Goal: Task Accomplishment & Management: Complete application form

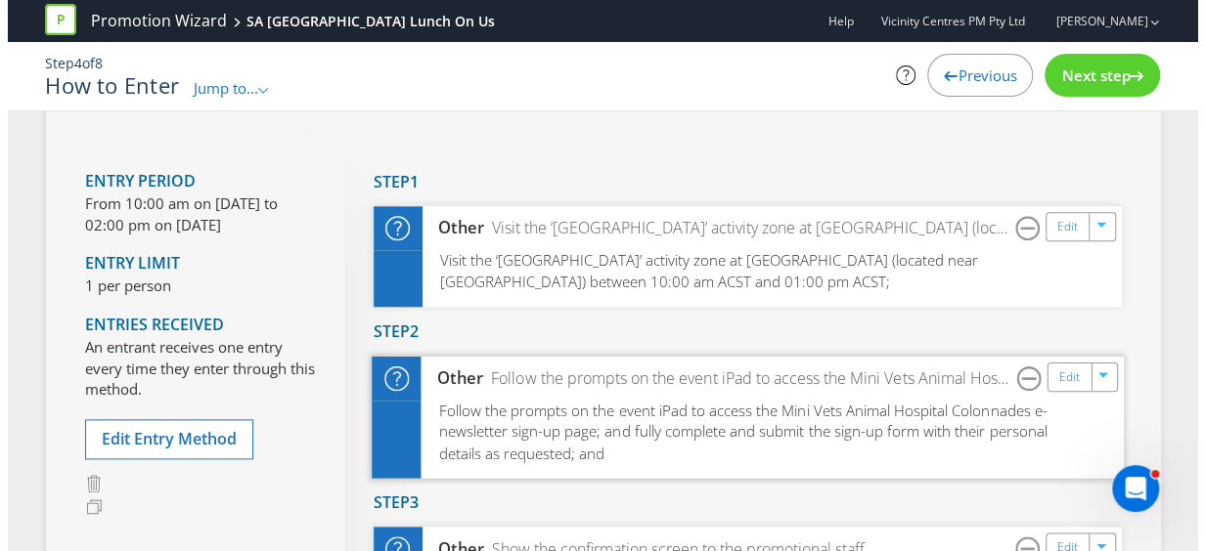
scroll to position [782, 0]
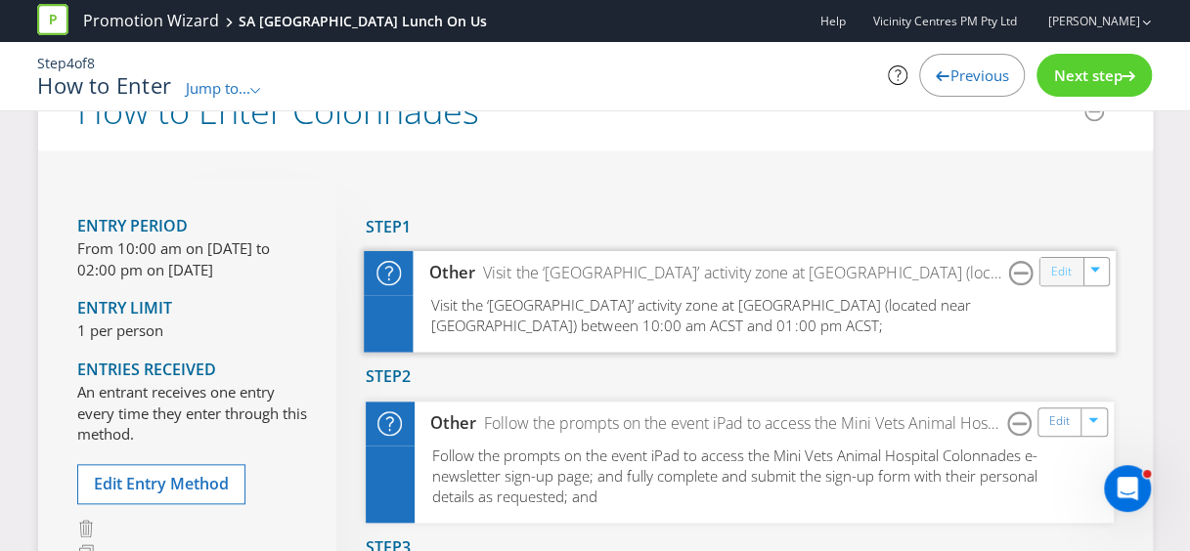
click at [1066, 279] on link "Edit" at bounding box center [1060, 272] width 21 height 22
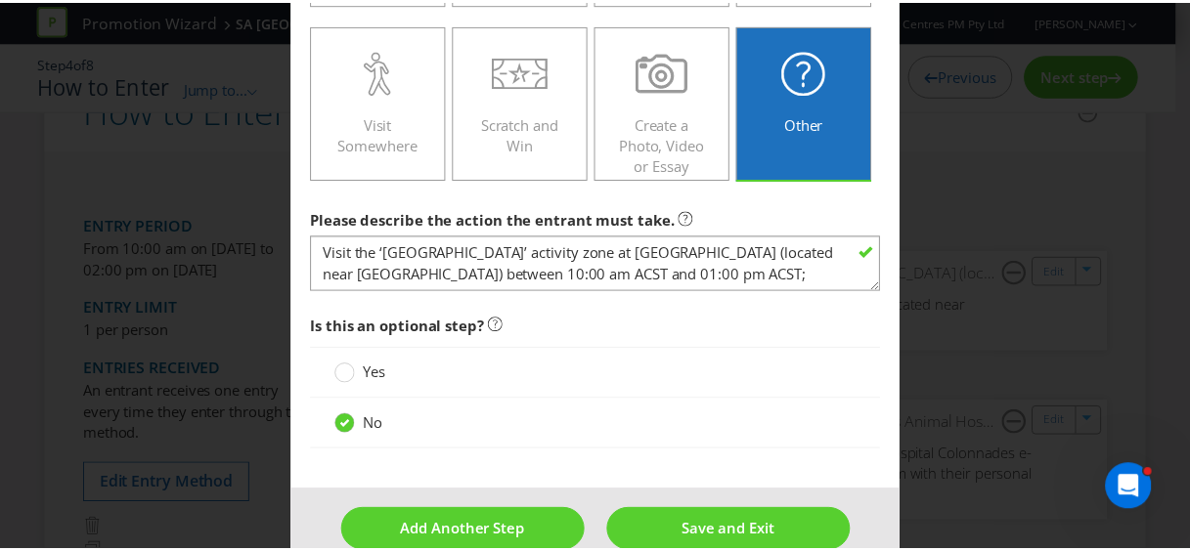
scroll to position [655, 0]
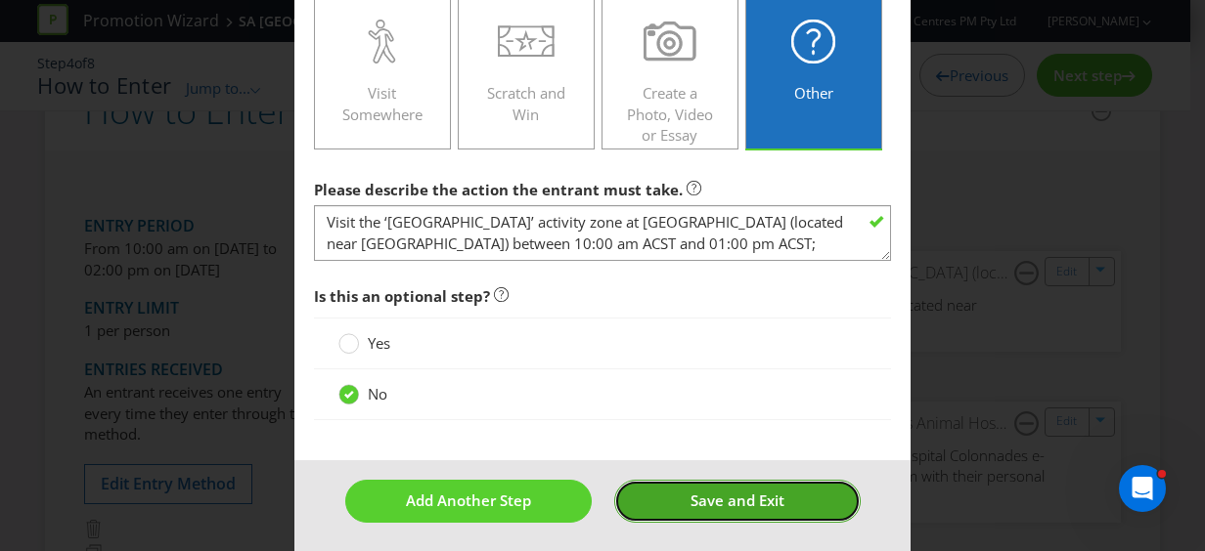
click at [682, 480] on button "Save and Exit" at bounding box center [737, 501] width 246 height 42
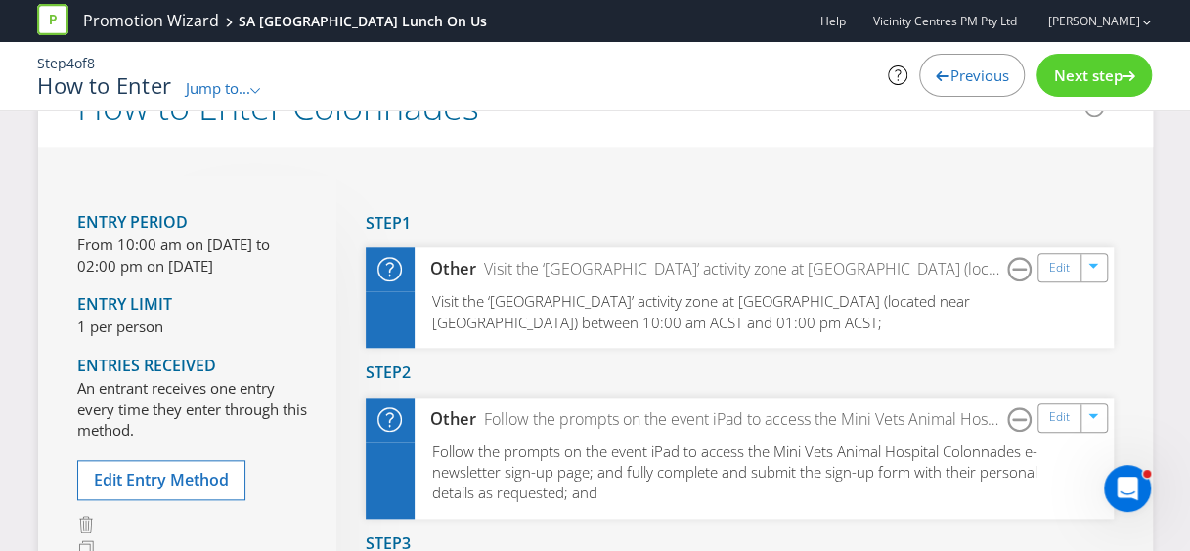
scroll to position [880, 0]
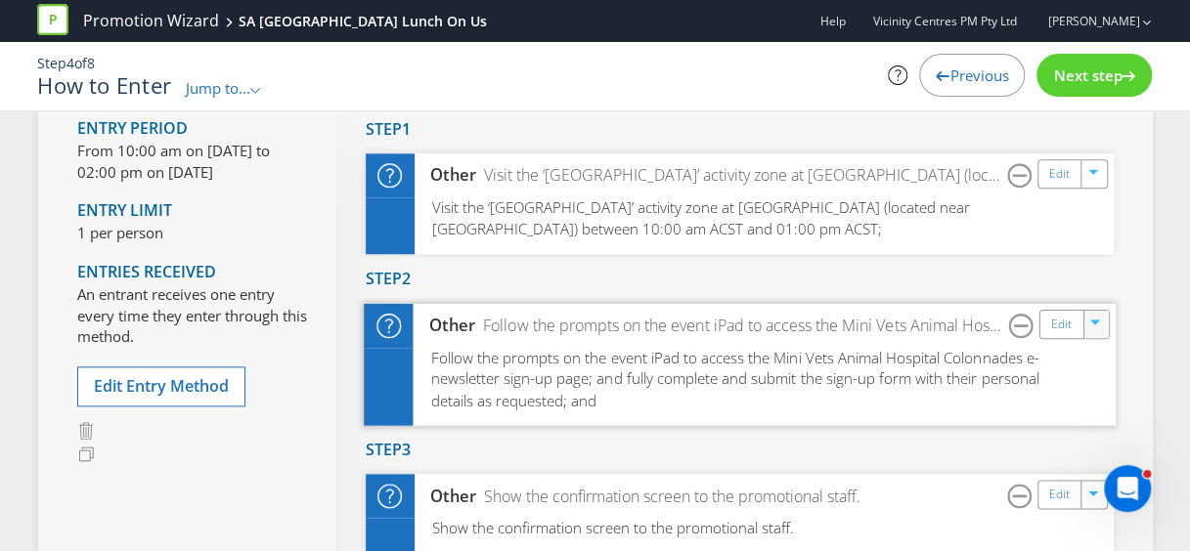
click at [1092, 329] on div at bounding box center [1096, 324] width 22 height 29
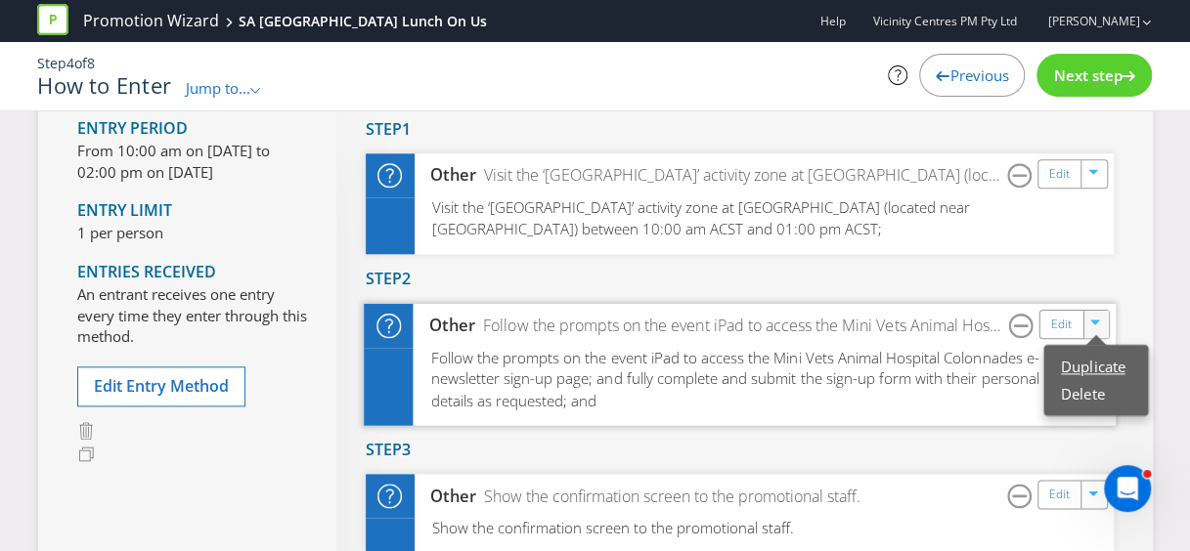
click at [1083, 358] on link "Duplicate" at bounding box center [1093, 367] width 64 height 20
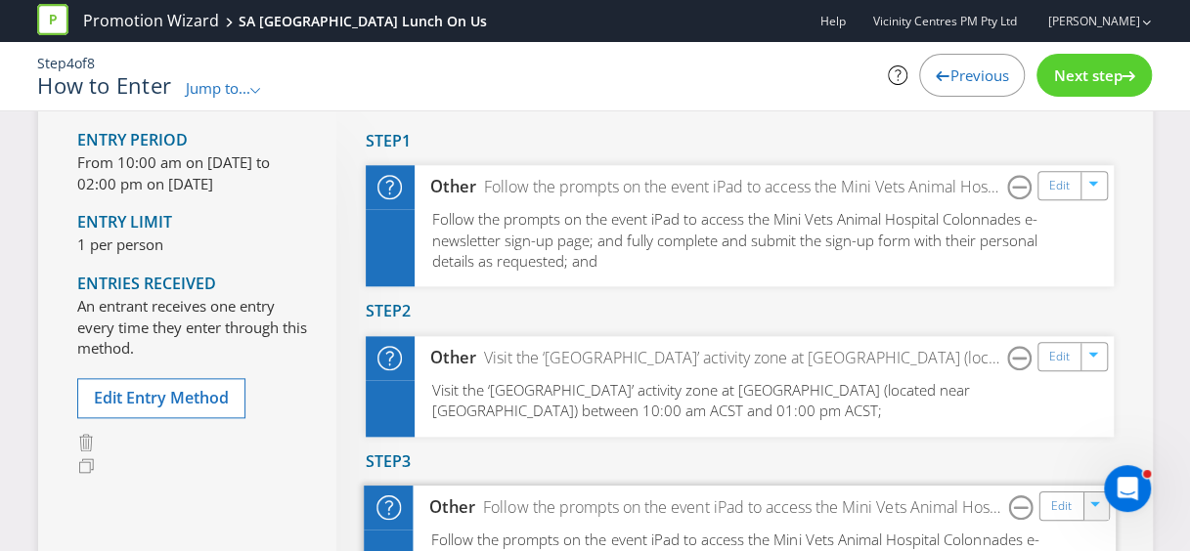
scroll to position [847, 0]
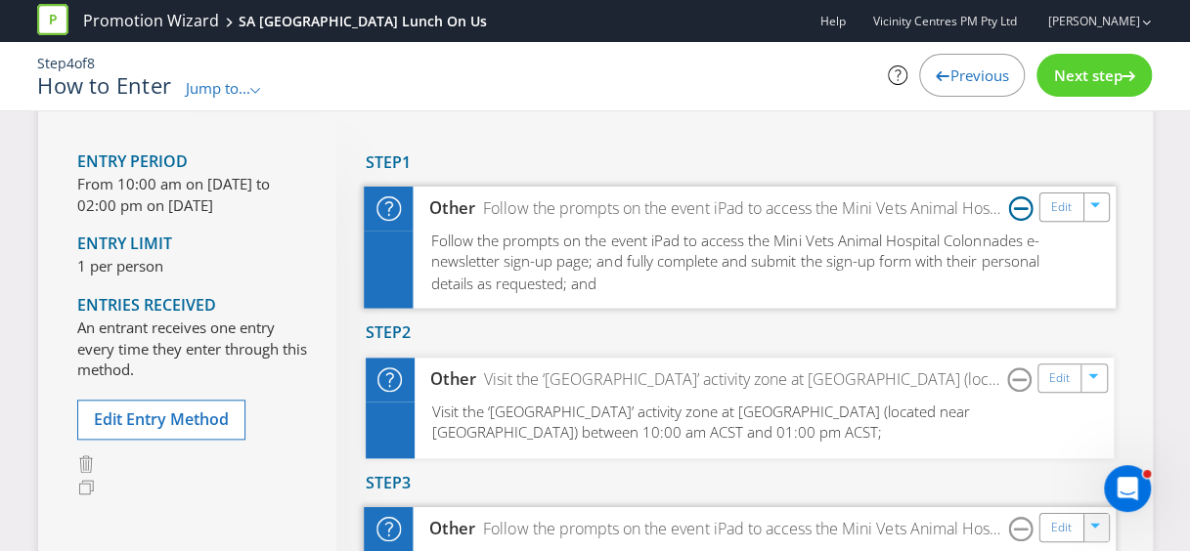
click at [1021, 211] on icon at bounding box center [1020, 209] width 24 height 24
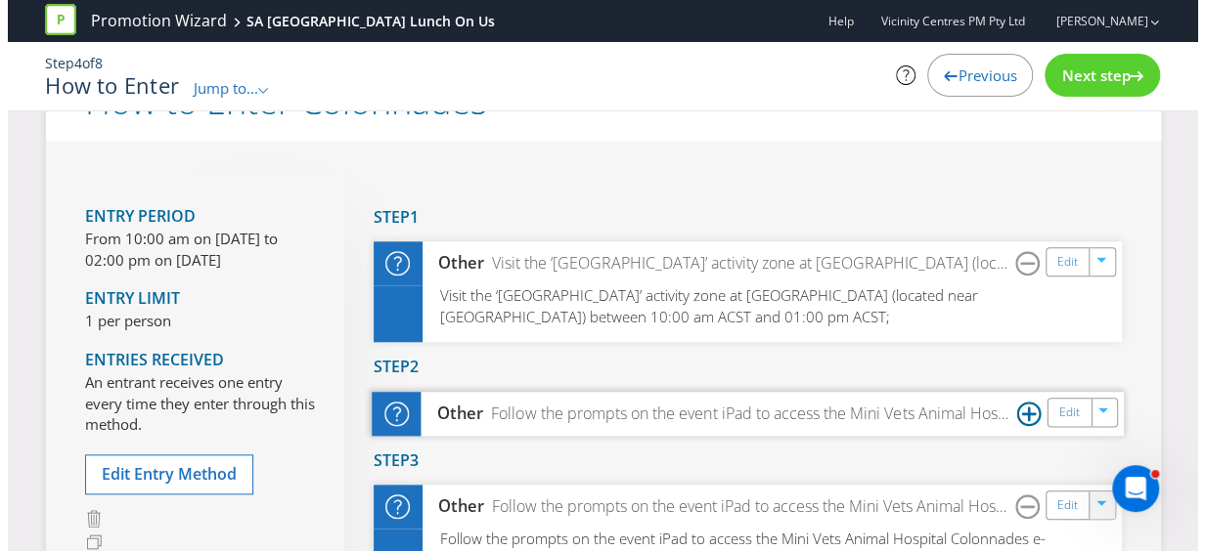
scroll to position [749, 0]
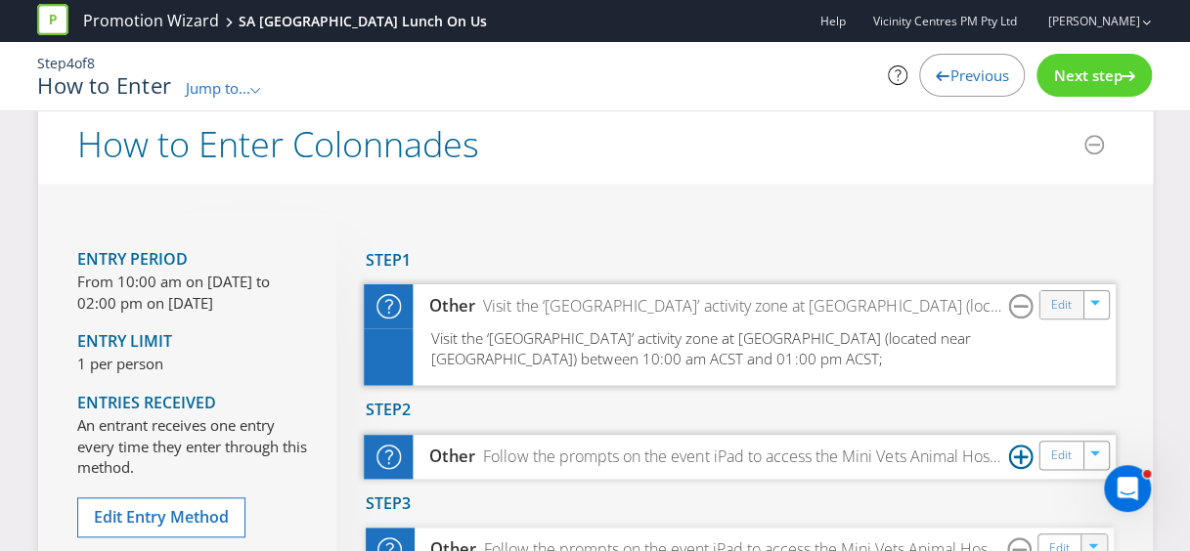
click at [1050, 302] on div "Edit" at bounding box center [1061, 304] width 44 height 27
click at [1058, 307] on link "Edit" at bounding box center [1060, 305] width 21 height 22
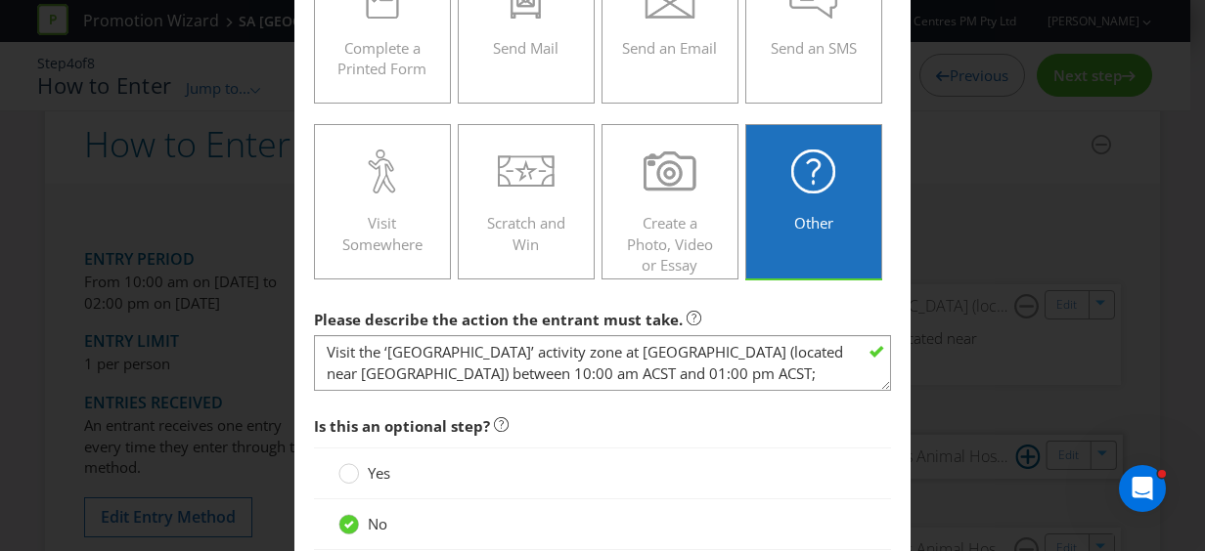
scroll to position [587, 0]
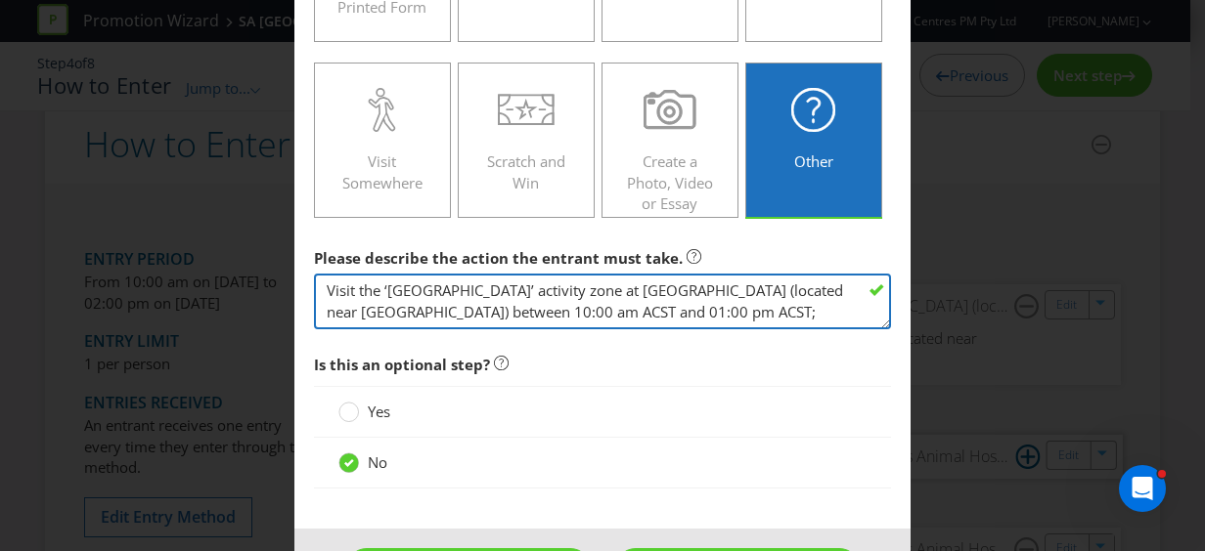
drag, startPoint x: 702, startPoint y: 319, endPoint x: 317, endPoint y: 280, distance: 387.2
click at [317, 280] on textarea "Visit the ‘[GEOGRAPHIC_DATA]’ activity zone at [GEOGRAPHIC_DATA] (located near …" at bounding box center [602, 302] width 577 height 56
click at [685, 307] on textarea "Visit the ‘[GEOGRAPHIC_DATA]’ activity zone at [GEOGRAPHIC_DATA] (located near …" at bounding box center [602, 302] width 577 height 56
click at [679, 313] on textarea "Visit the ‘[GEOGRAPHIC_DATA]’ activity zone at [GEOGRAPHIC_DATA] (located near …" at bounding box center [602, 302] width 577 height 56
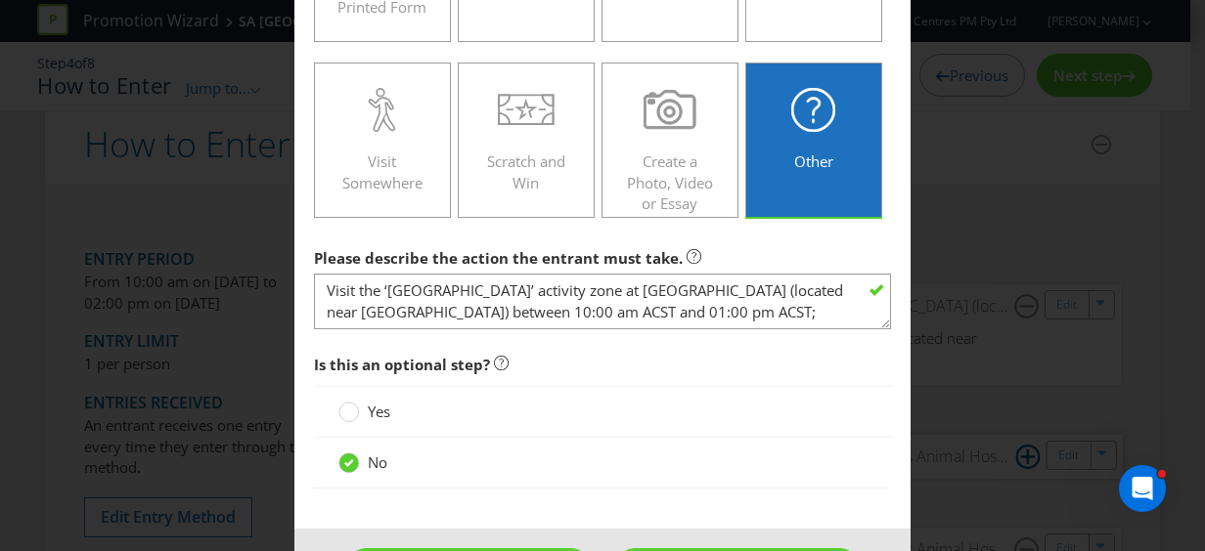
click at [1003, 232] on div "How to Enter Did You Know IMI research shows that ease of participation is one …" at bounding box center [602, 275] width 1205 height 551
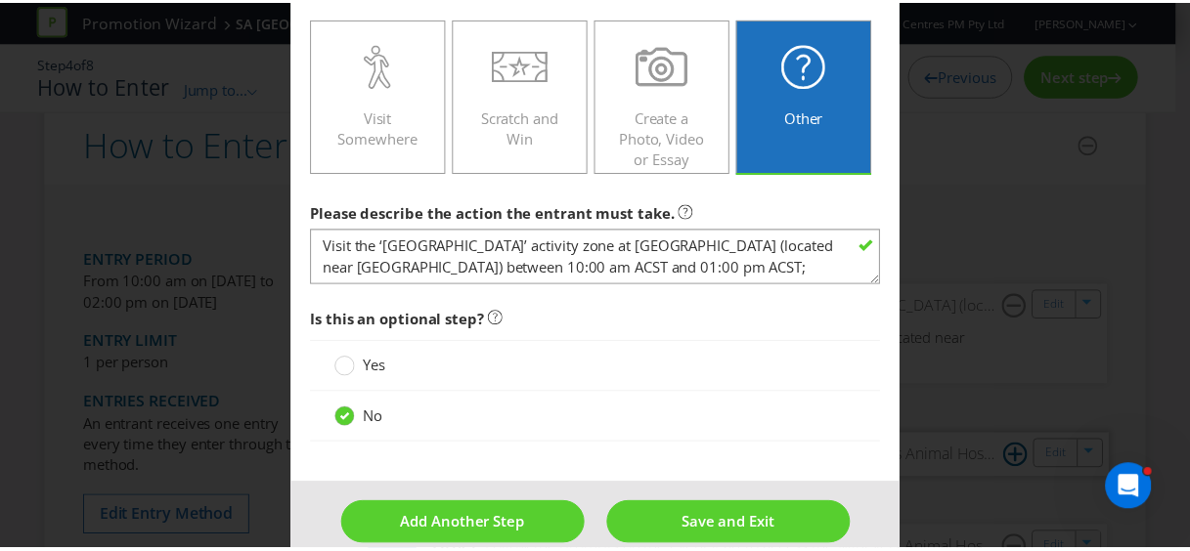
scroll to position [655, 0]
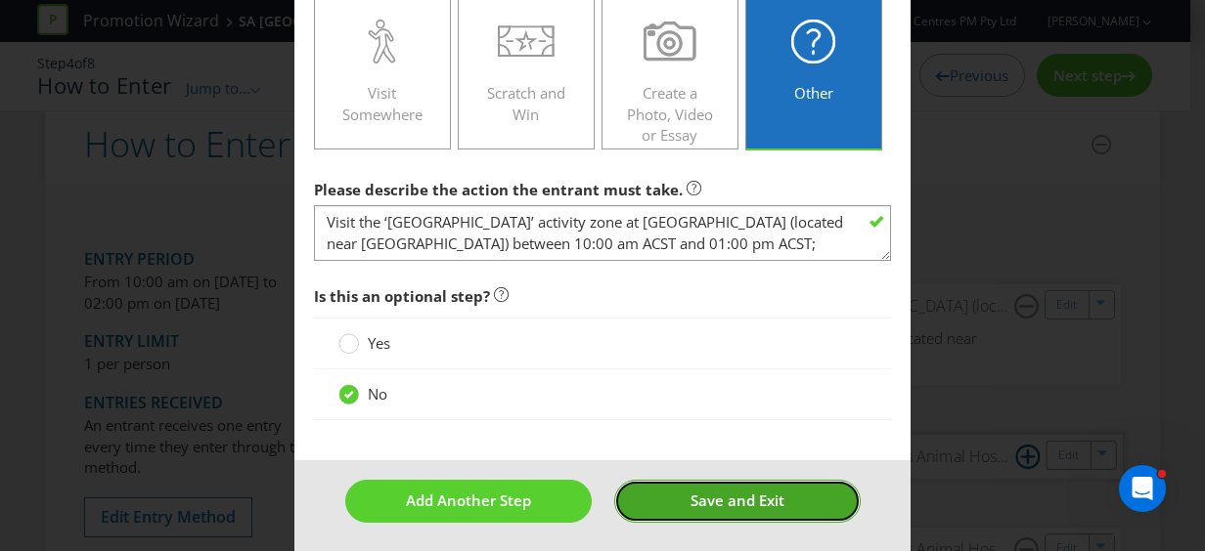
click at [737, 481] on button "Save and Exit" at bounding box center [737, 501] width 246 height 42
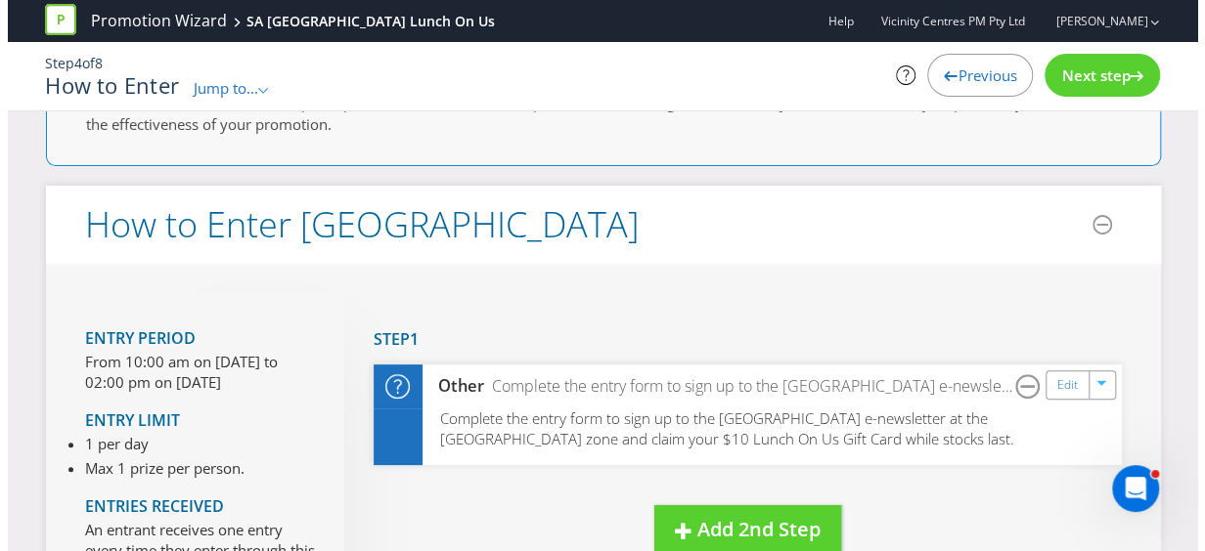
scroll to position [196, 0]
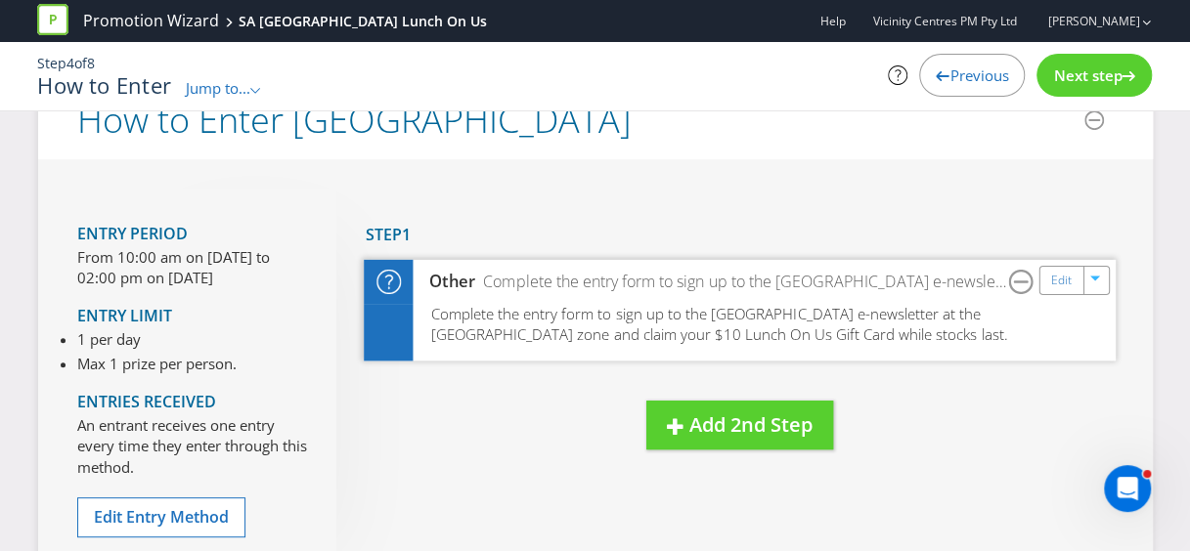
click at [849, 337] on span "Complete the entry form to sign up to the [GEOGRAPHIC_DATA] e-newsletter at the…" at bounding box center [718, 324] width 577 height 41
click at [1055, 274] on link "Edit" at bounding box center [1060, 280] width 21 height 22
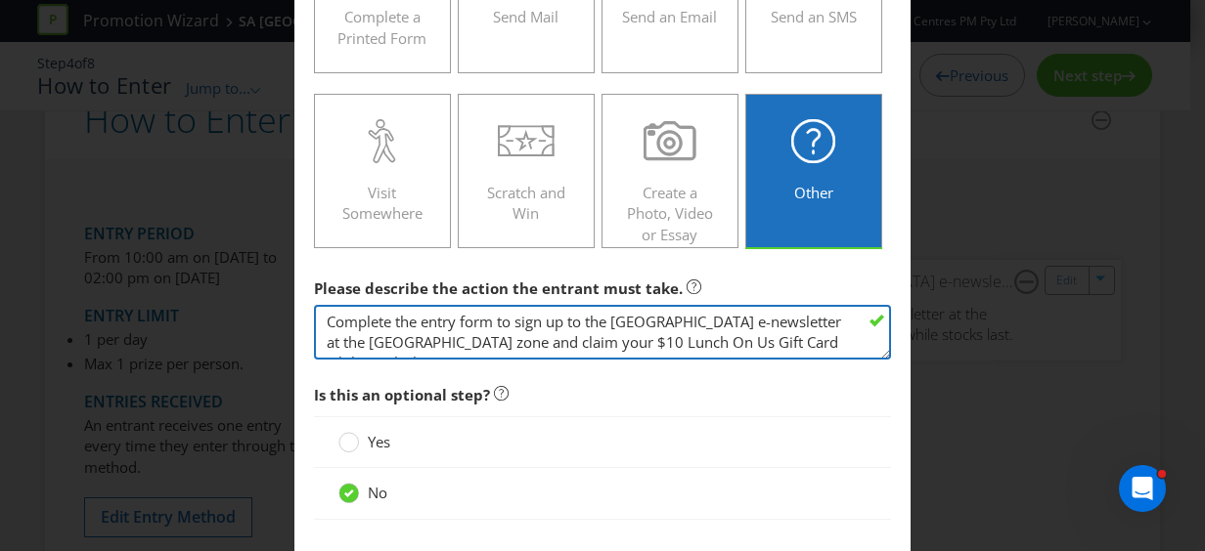
drag, startPoint x: 603, startPoint y: 344, endPoint x: 299, endPoint y: 287, distance: 309.3
click at [299, 287] on main "To enter the entrant must... Make a Purchase Connect on Social Media Go Online …" at bounding box center [602, 126] width 616 height 867
paste textarea "Visit the ‘[GEOGRAPHIC_DATA]’ activity zone at [GEOGRAPHIC_DATA] (located near …"
drag, startPoint x: 747, startPoint y: 317, endPoint x: 667, endPoint y: 310, distance: 80.5
click at [667, 310] on textarea "Complete the entry form to sign up to the [GEOGRAPHIC_DATA] e-newsletter at the…" at bounding box center [602, 333] width 577 height 56
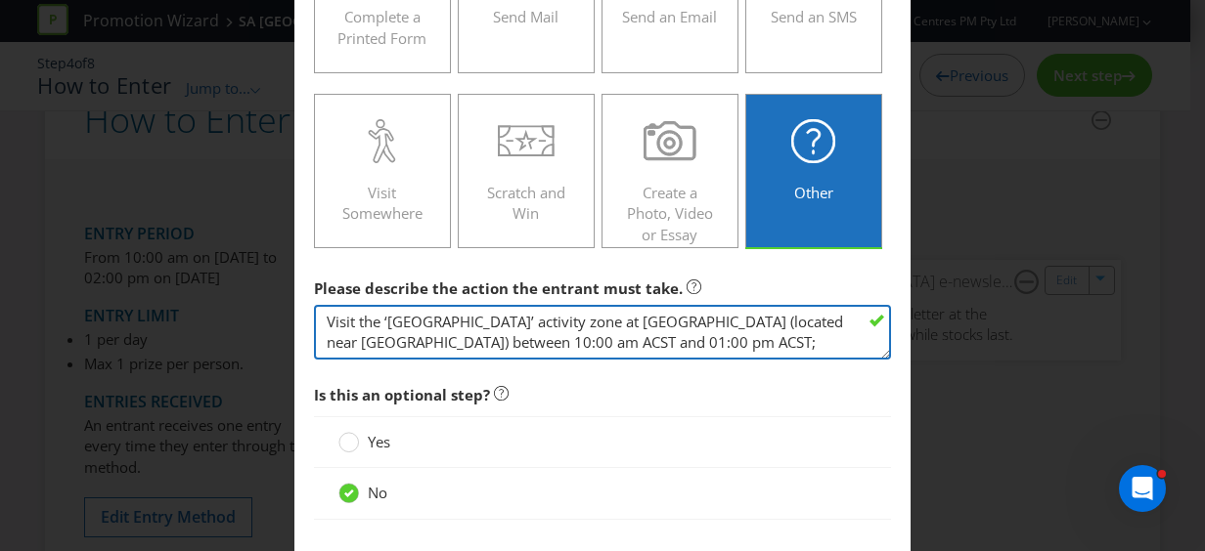
drag, startPoint x: 454, startPoint y: 339, endPoint x: 416, endPoint y: 340, distance: 38.1
click at [416, 340] on textarea "Complete the entry form to sign up to the [GEOGRAPHIC_DATA] e-newsletter at the…" at bounding box center [602, 333] width 577 height 56
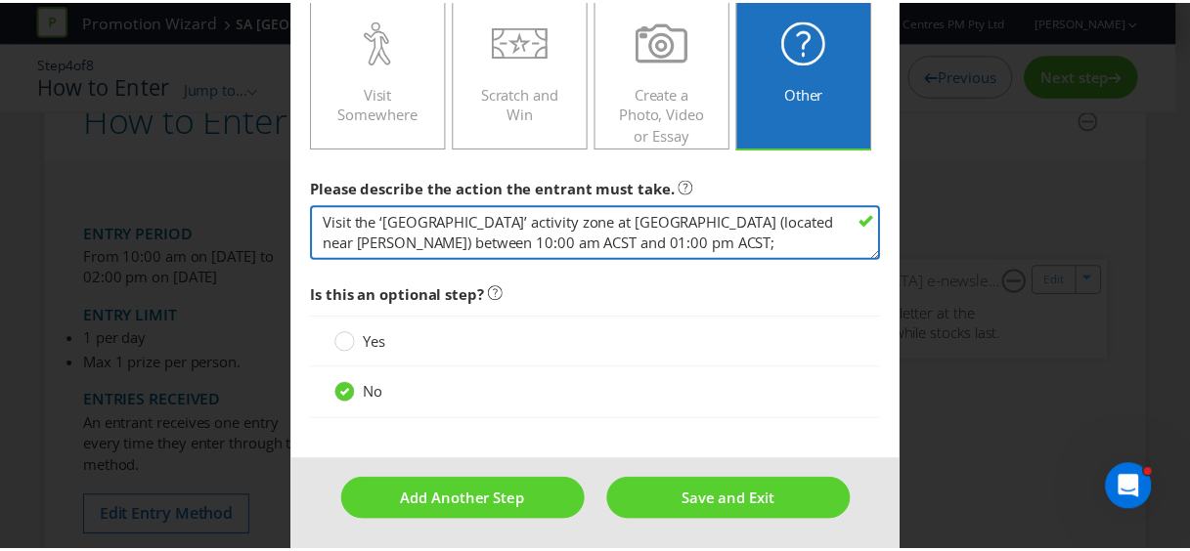
scroll to position [491, 0]
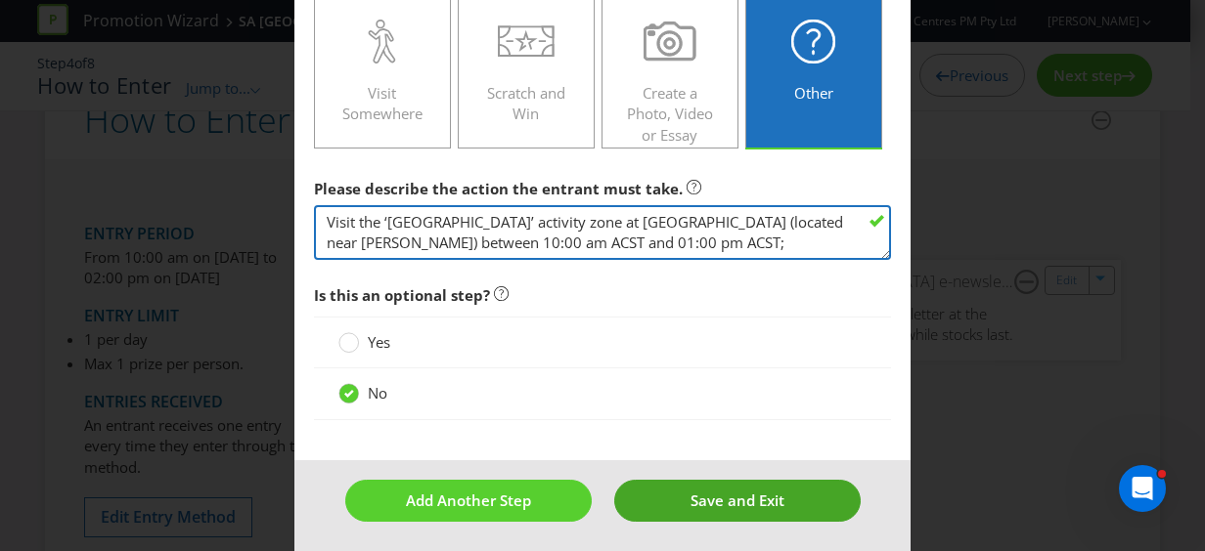
type textarea "Visit the ‘[GEOGRAPHIC_DATA]’ activity zone at [GEOGRAPHIC_DATA] (located near …"
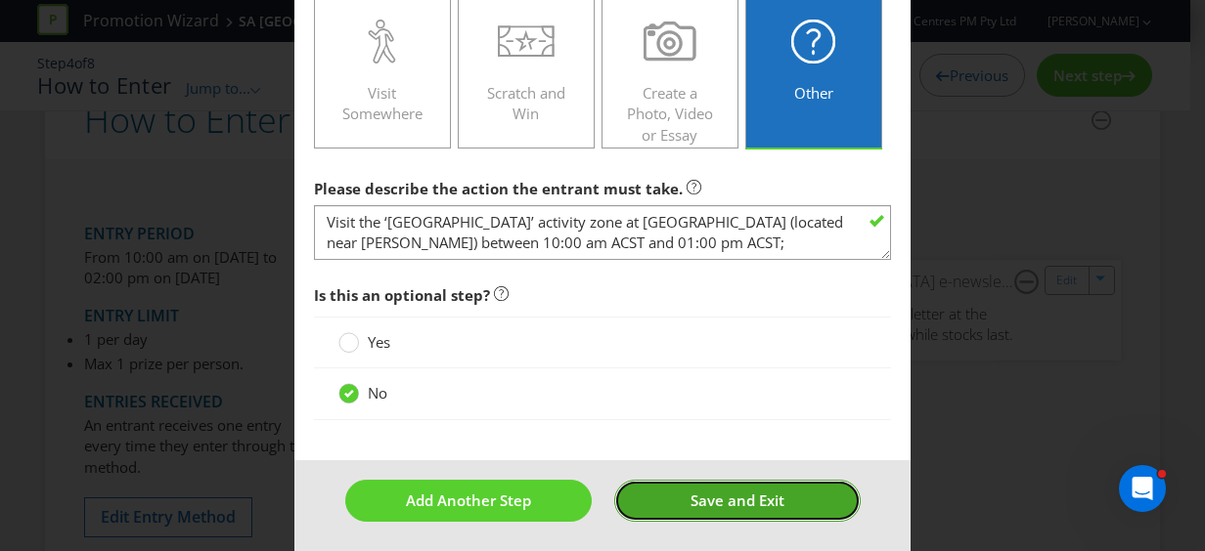
click at [690, 491] on span "Save and Exit" at bounding box center [737, 501] width 94 height 20
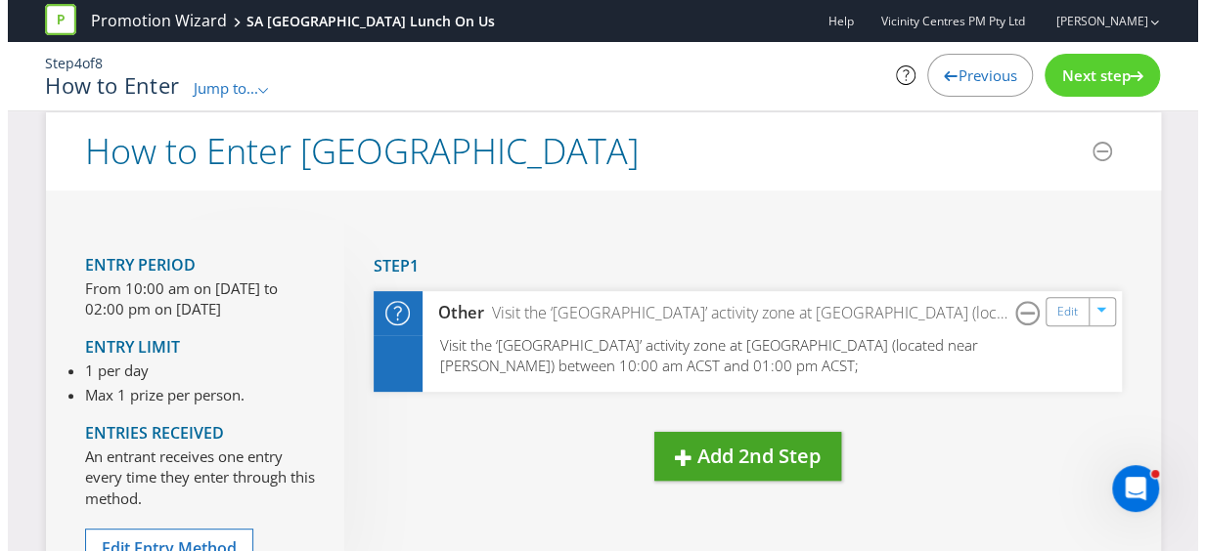
scroll to position [196, 0]
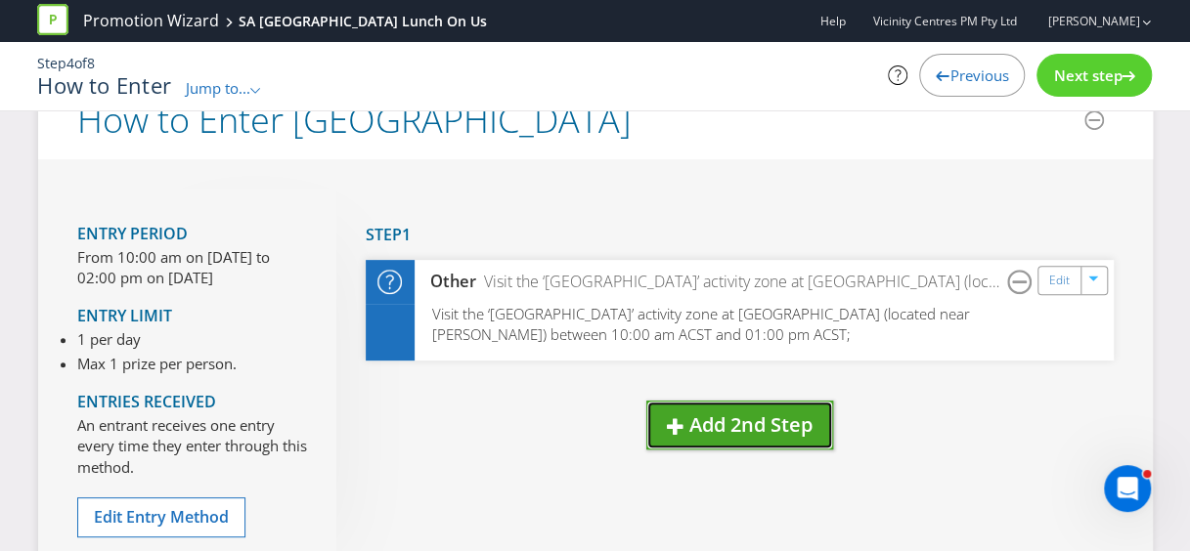
click at [730, 412] on span "Add 2nd Step" at bounding box center [750, 425] width 123 height 26
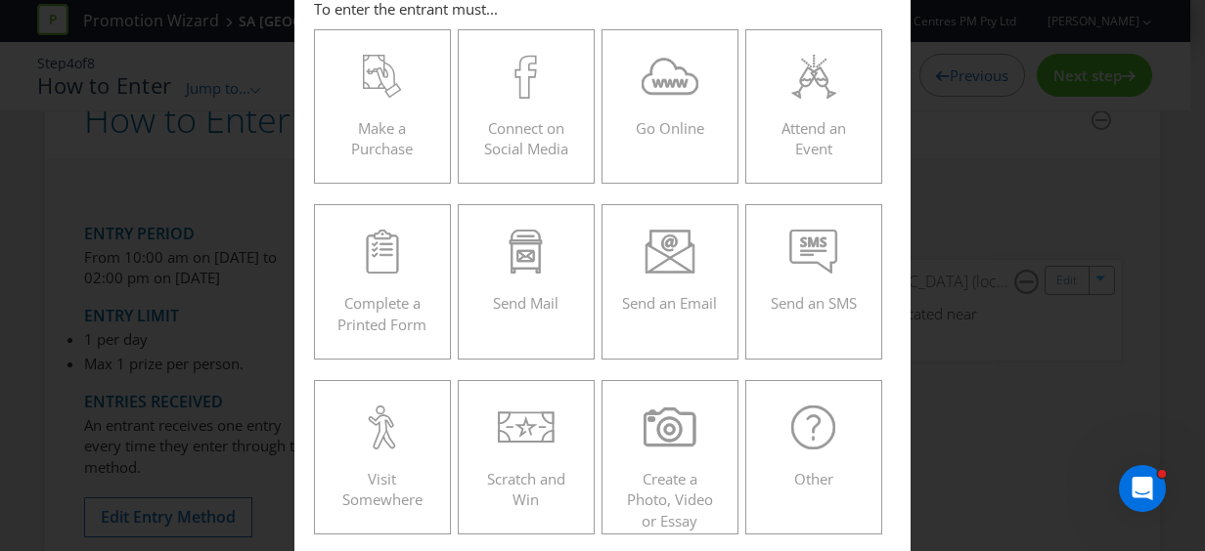
scroll to position [292, 0]
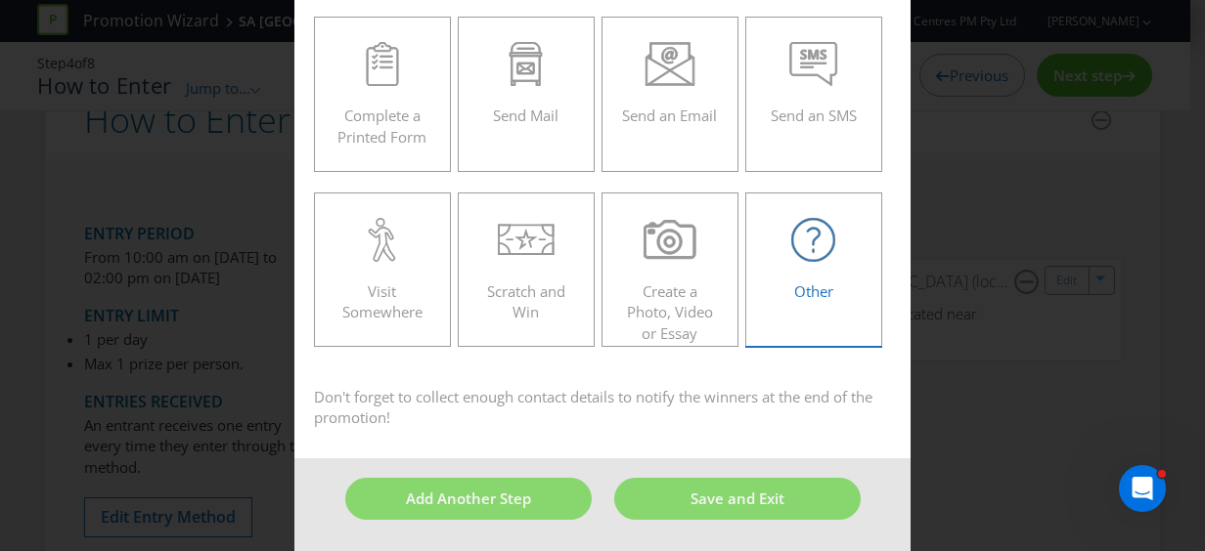
click at [796, 299] on span "Other" at bounding box center [813, 292] width 39 height 20
click at [0, 0] on input "Other" at bounding box center [0, 0] width 0 height 0
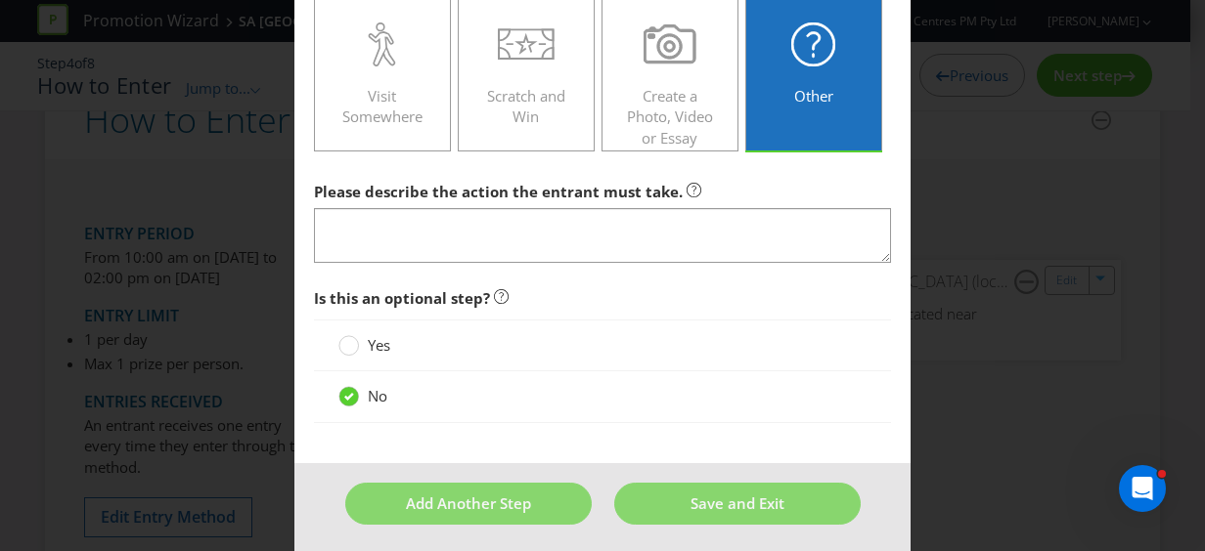
scroll to position [491, 0]
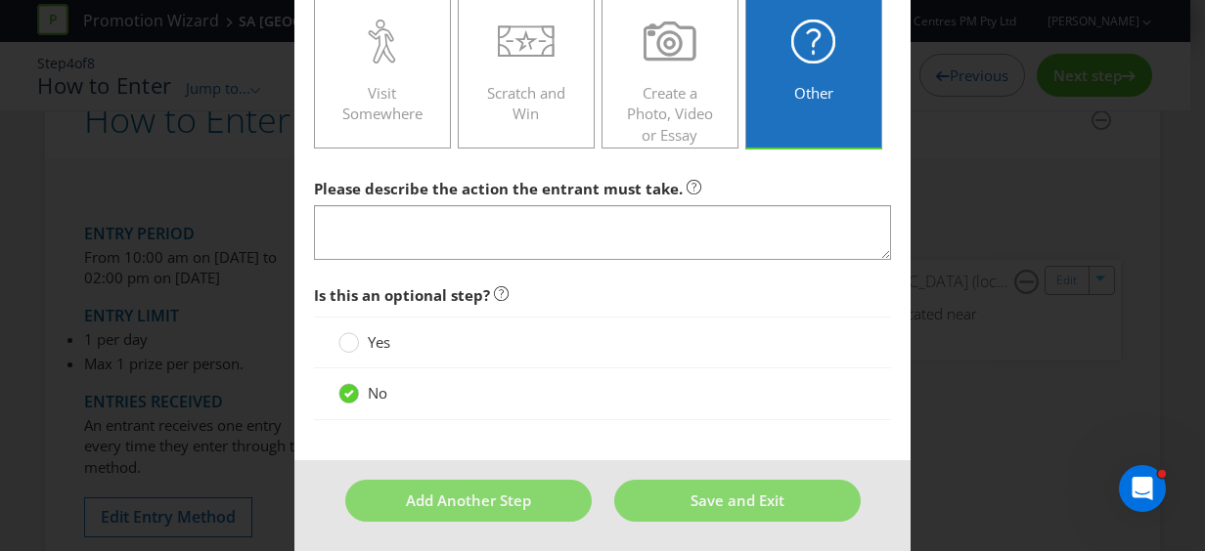
click at [940, 182] on div "How to Enter To enter the entrant must... Make a Purchase Connect on Social Med…" at bounding box center [602, 275] width 1205 height 551
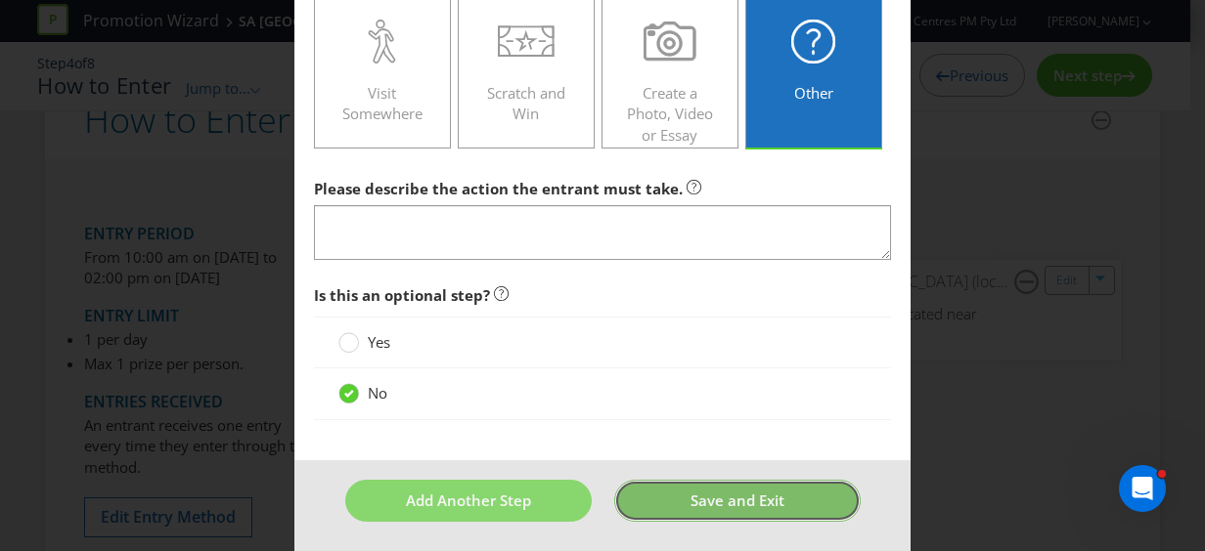
click at [741, 506] on button "Save and Exit" at bounding box center [737, 501] width 246 height 42
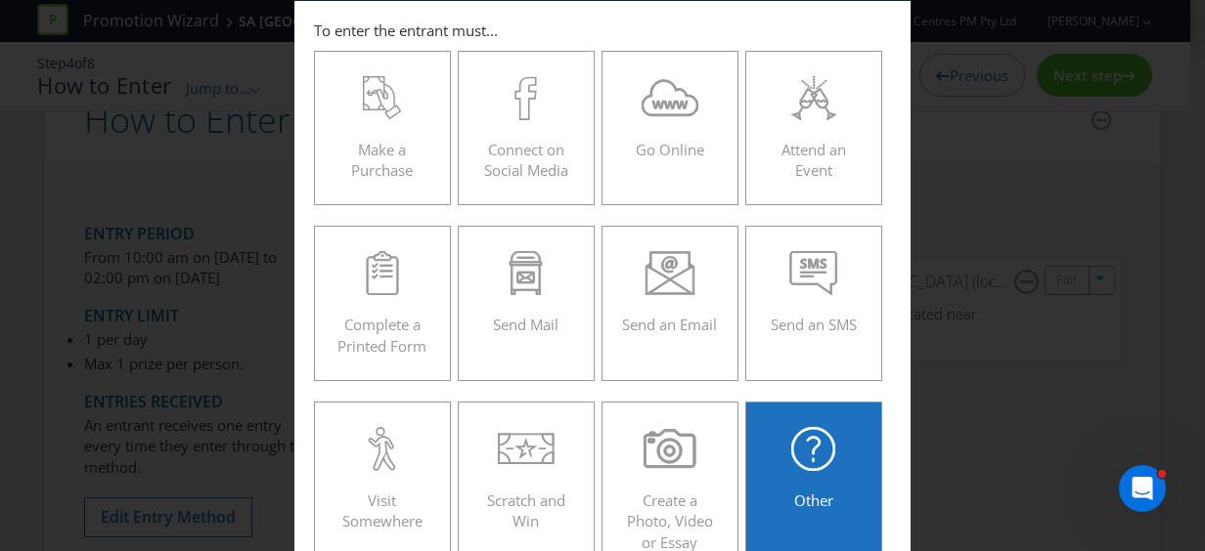
click at [982, 342] on div "How to Enter To enter the entrant must... Make a Purchase Connect on Social Med…" at bounding box center [602, 275] width 1205 height 551
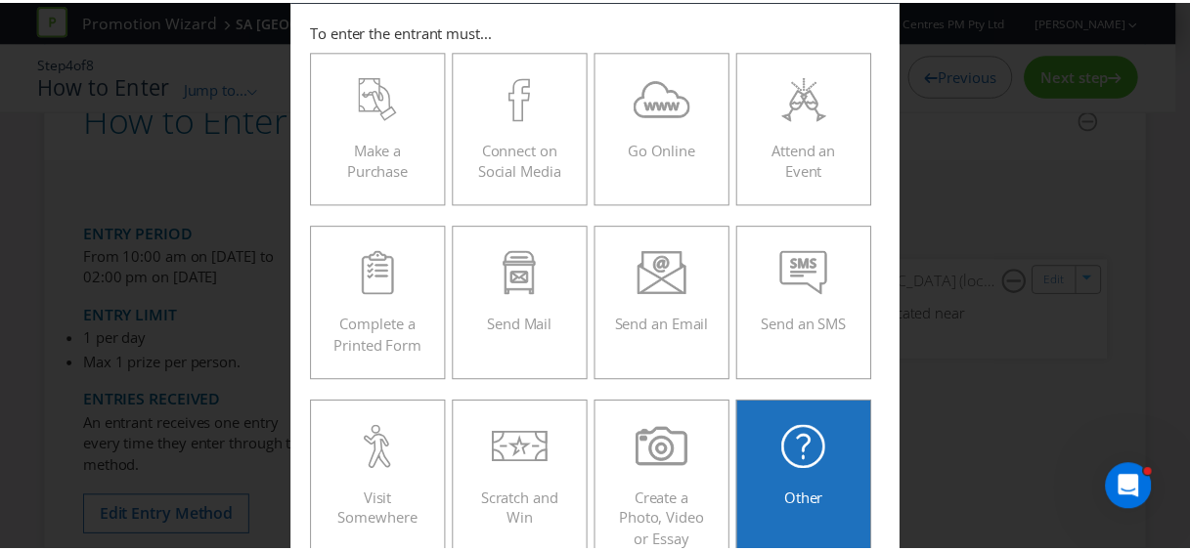
scroll to position [0, 0]
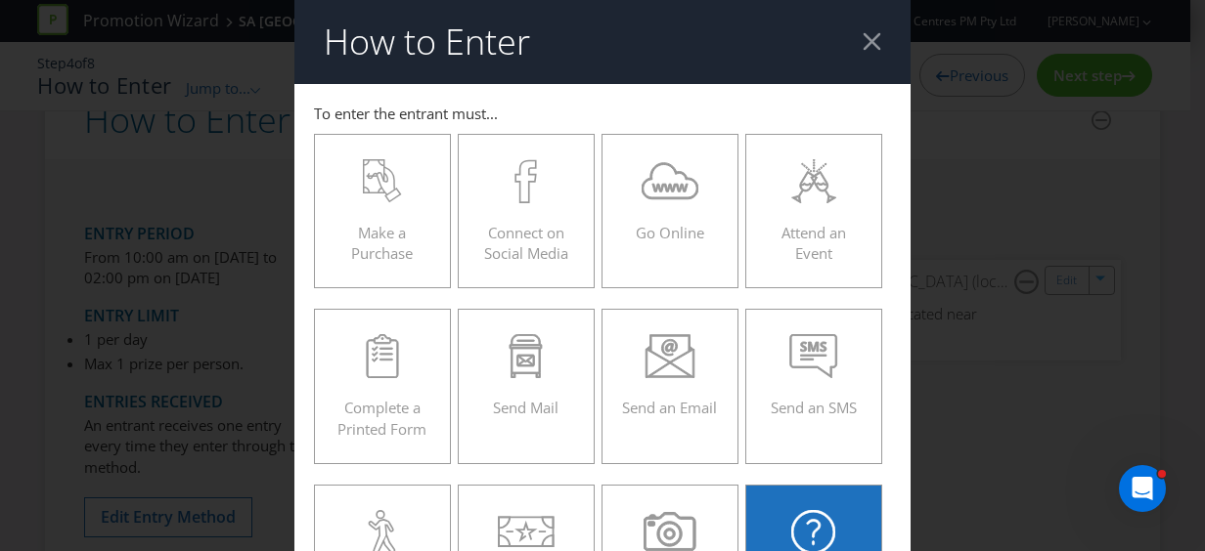
click at [868, 39] on div at bounding box center [871, 41] width 19 height 19
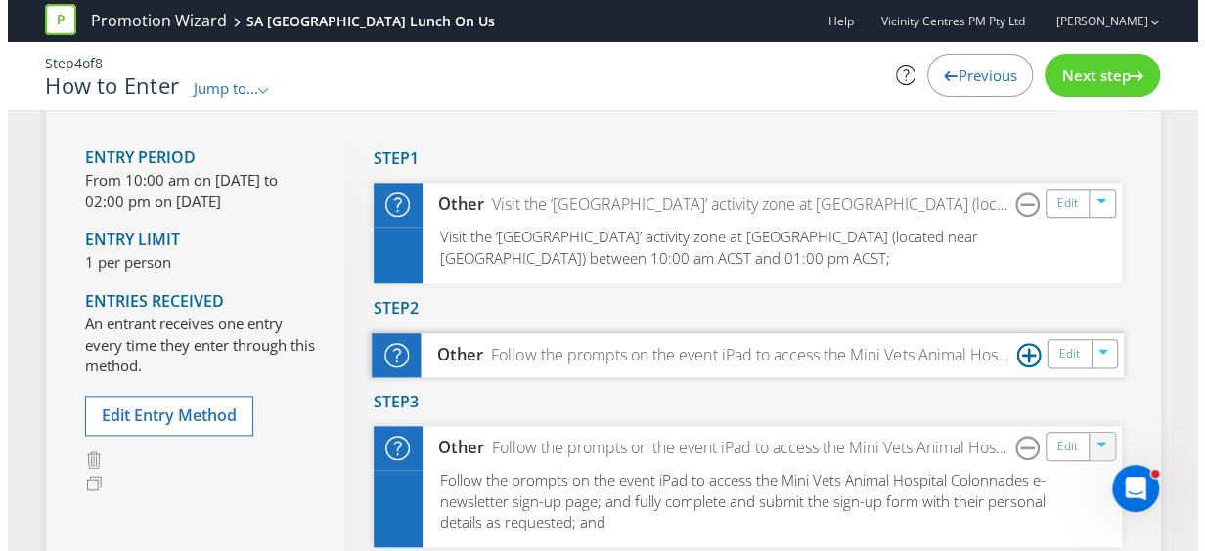
scroll to position [880, 0]
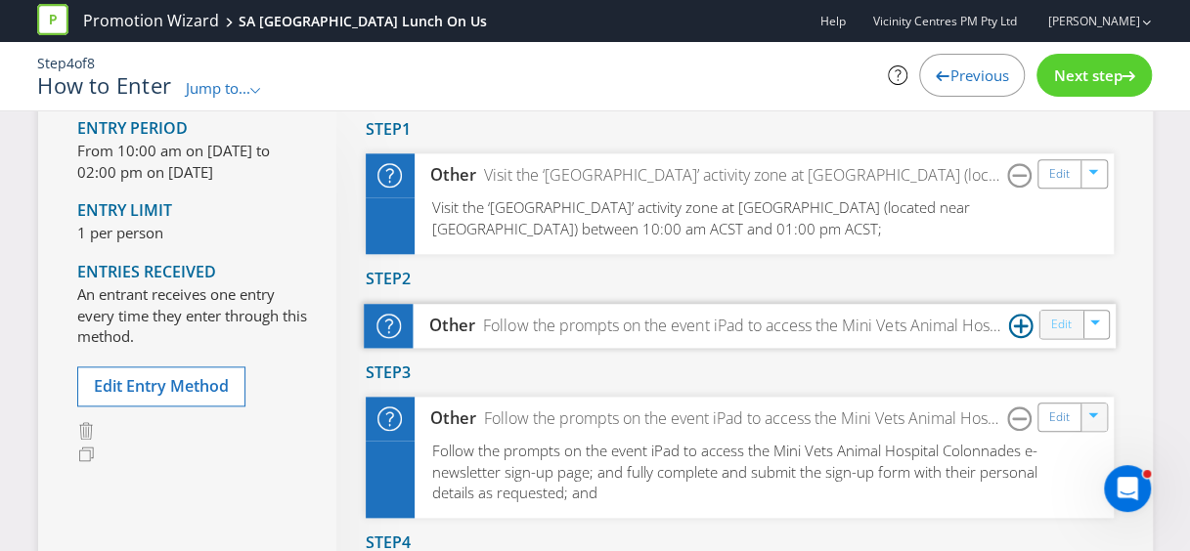
click at [1055, 327] on link "Edit" at bounding box center [1060, 324] width 21 height 22
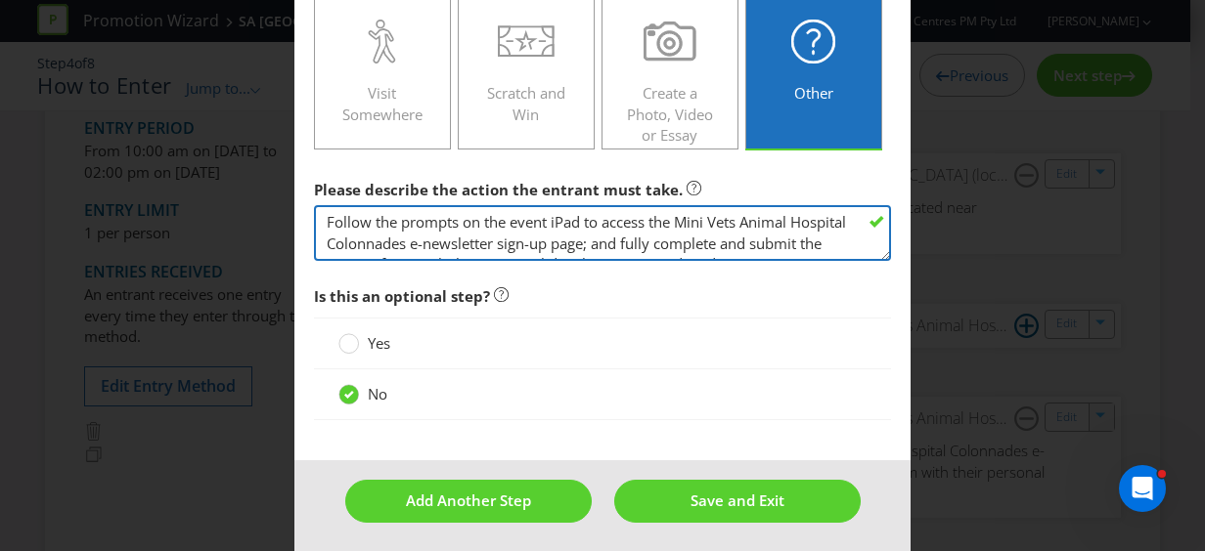
scroll to position [21, 0]
drag, startPoint x: 321, startPoint y: 215, endPoint x: 898, endPoint y: 261, distance: 578.7
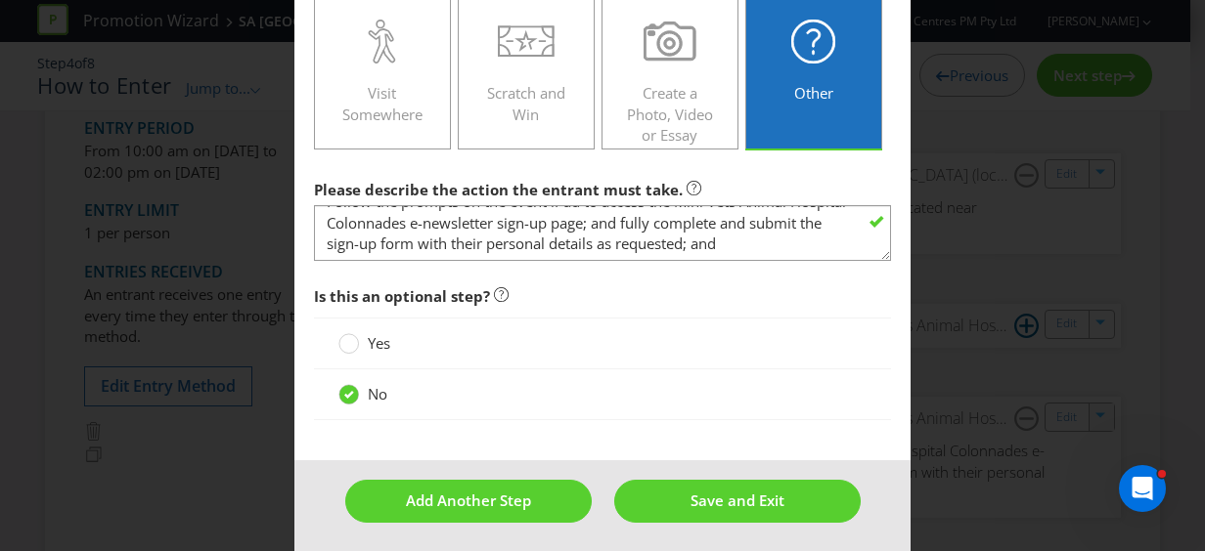
click at [1006, 200] on div "How to Enter Did You Know IMI research shows that ease of participation is one …" at bounding box center [602, 275] width 1205 height 551
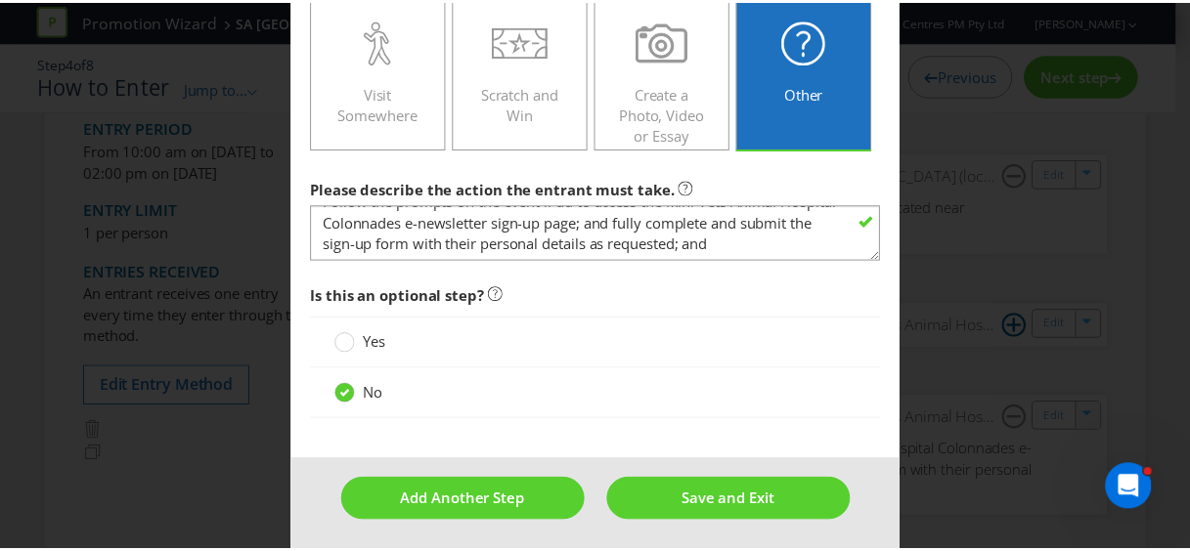
scroll to position [0, 0]
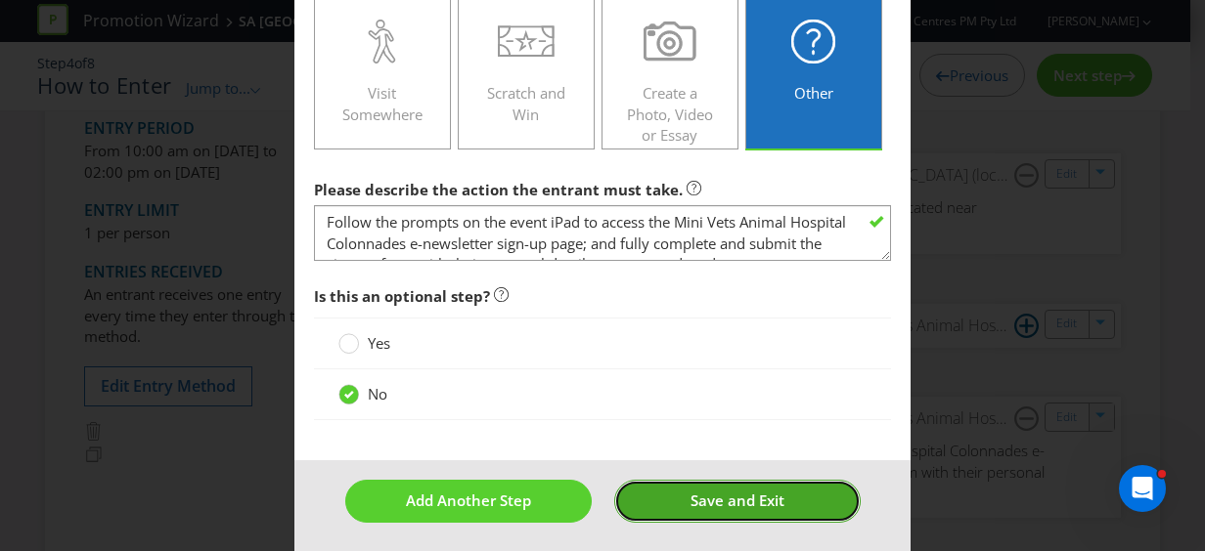
click at [720, 491] on span "Save and Exit" at bounding box center [737, 501] width 94 height 20
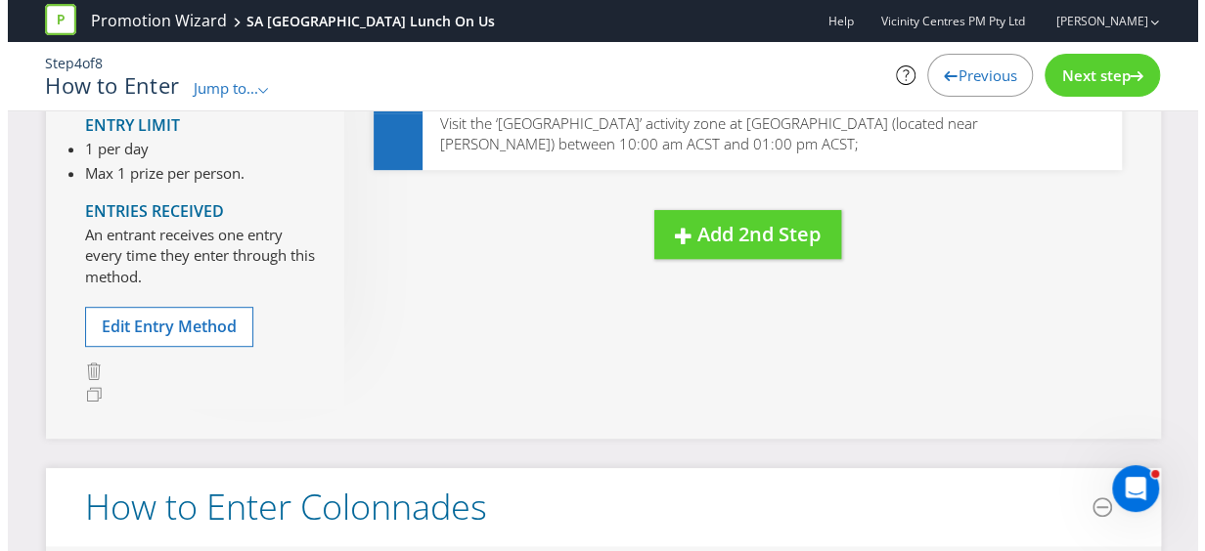
scroll to position [293, 0]
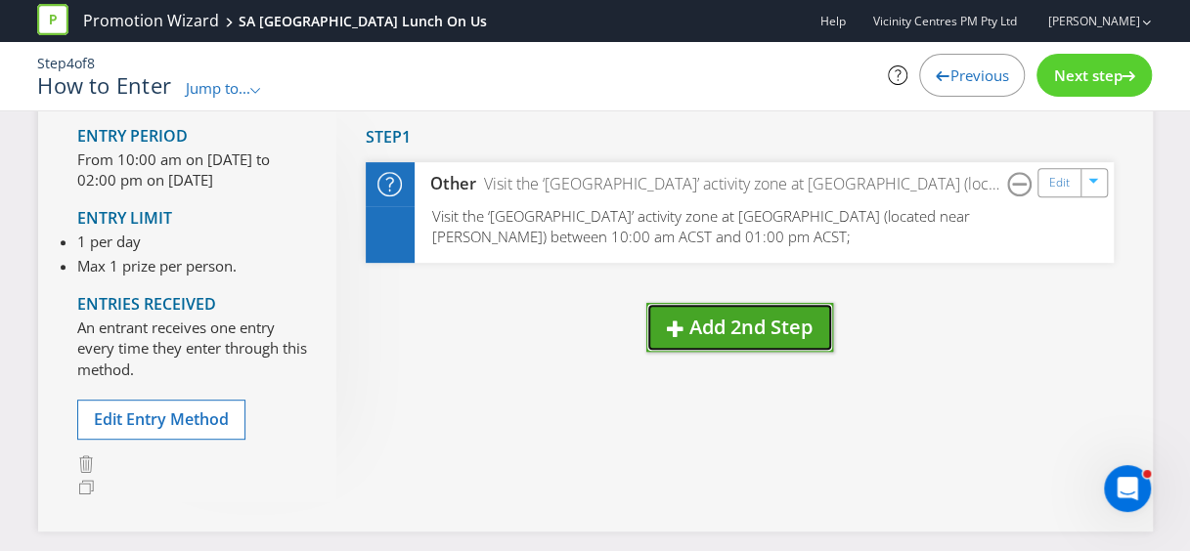
click at [753, 325] on span "Add 2nd Step" at bounding box center [750, 327] width 123 height 26
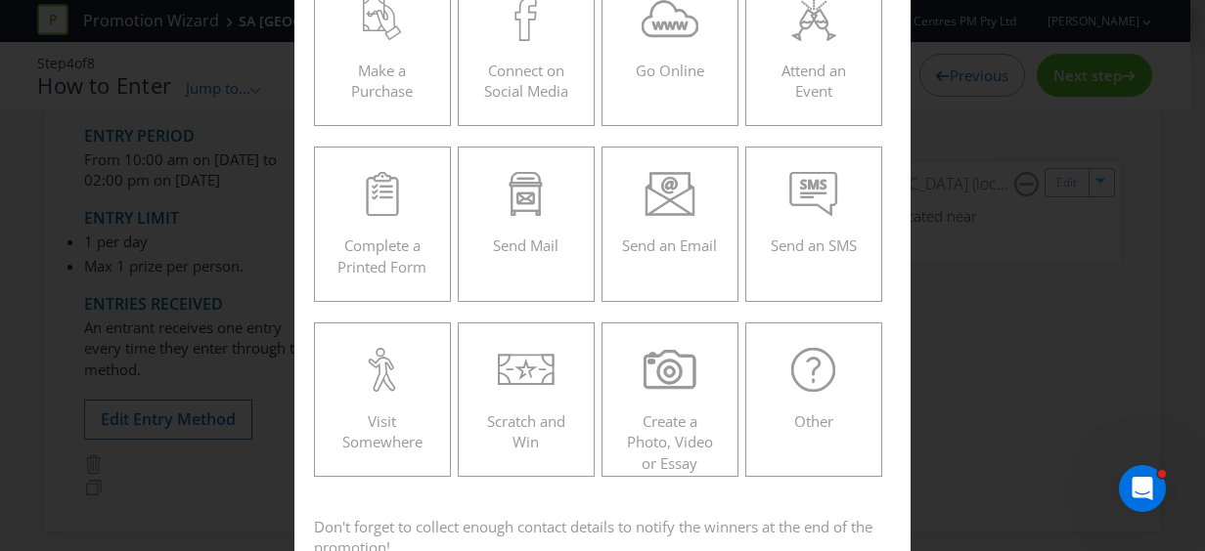
scroll to position [292, 0]
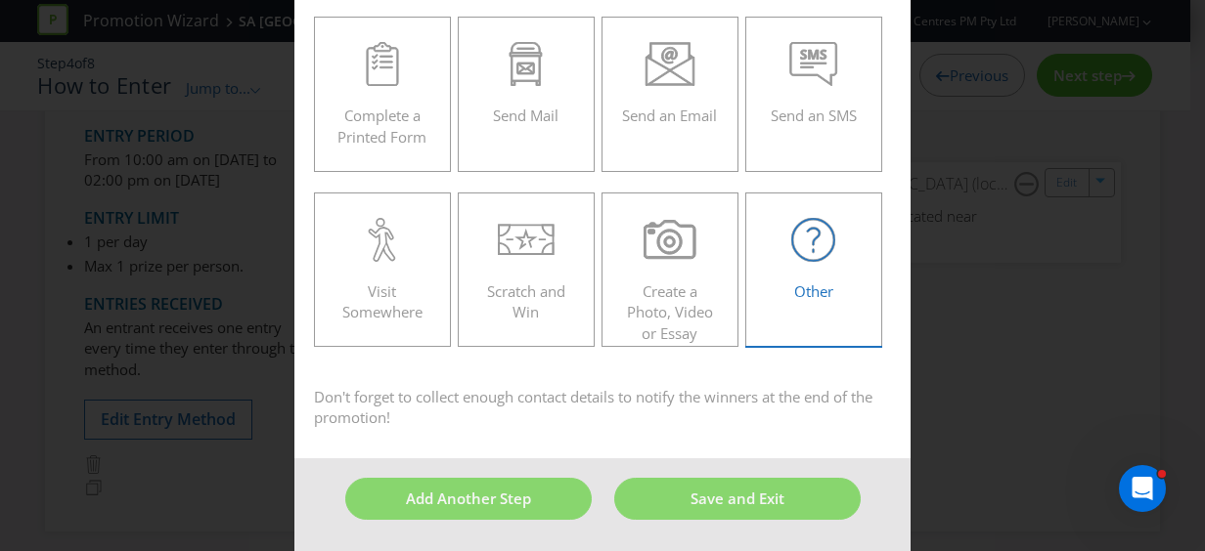
click at [804, 273] on div "Other" at bounding box center [814, 262] width 96 height 88
click at [0, 0] on input "Other" at bounding box center [0, 0] width 0 height 0
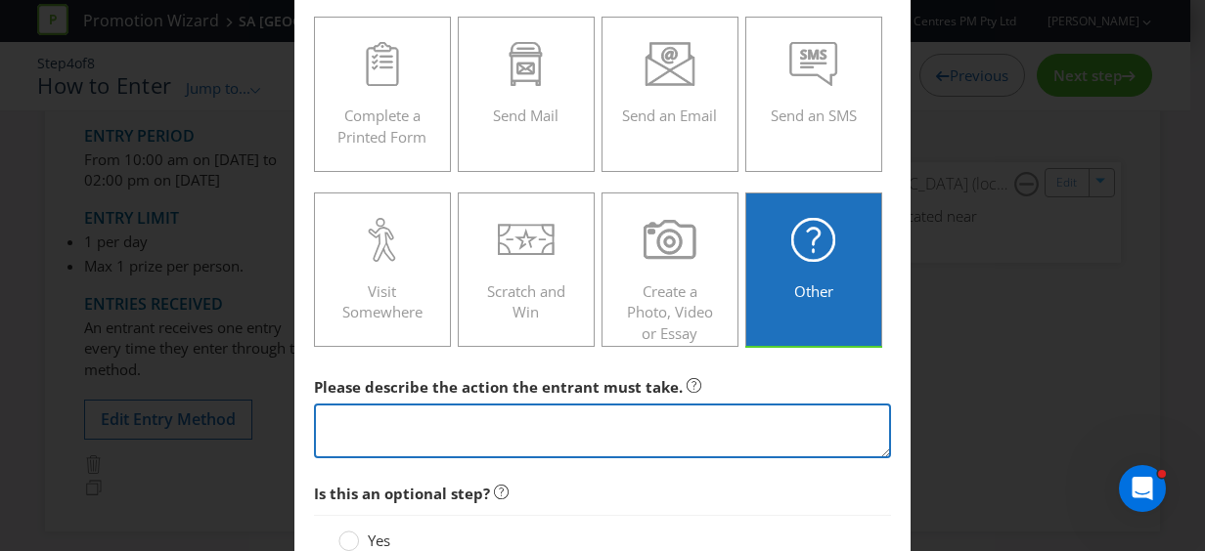
paste textarea "Follow the prompts on the event iPad to access the Mini Vets Animal Hospital Co…"
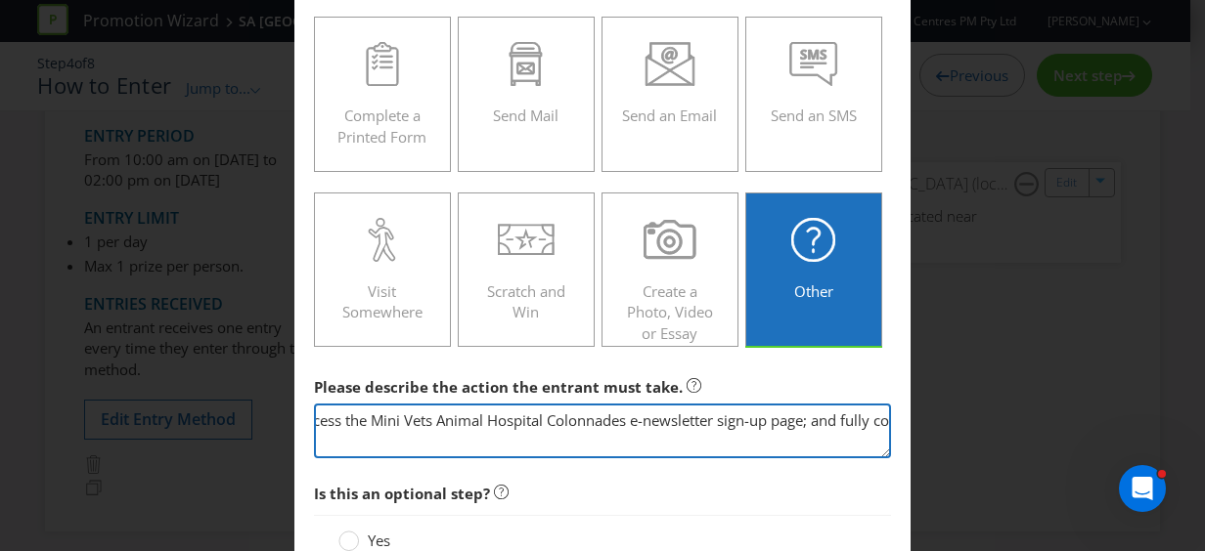
scroll to position [0, 276]
drag, startPoint x: 651, startPoint y: 416, endPoint x: 573, endPoint y: 416, distance: 78.2
click at [573, 416] on textarea "Follow the prompts on the event iPad to access the Mini Vets Animal Hospital Co…" at bounding box center [602, 432] width 577 height 56
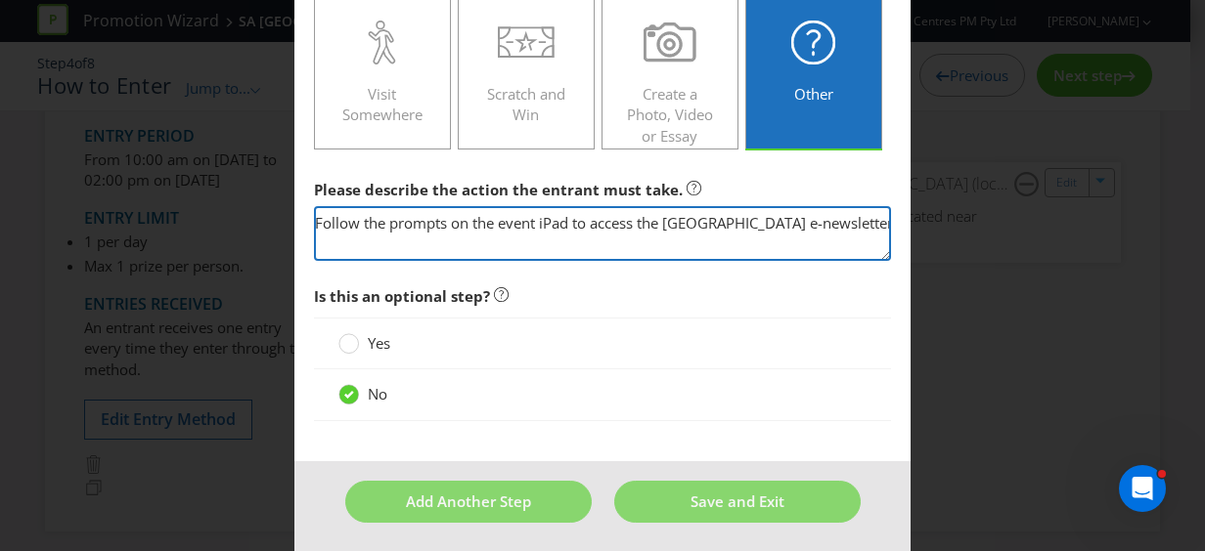
scroll to position [491, 0]
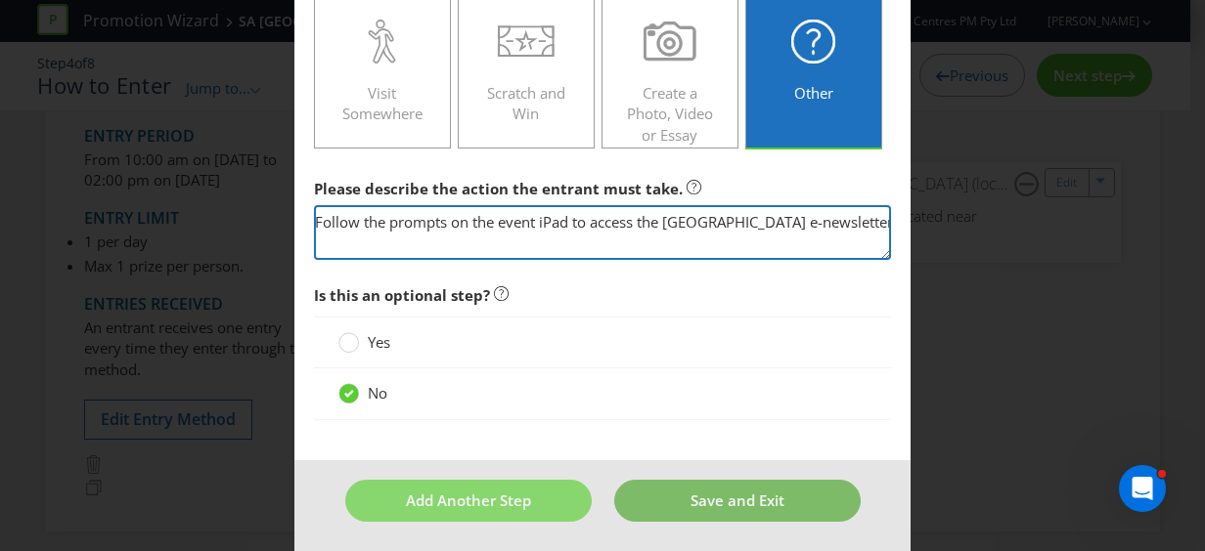
type textarea "Follow the prompts on the event iPad to access the [GEOGRAPHIC_DATA] e-newslett…"
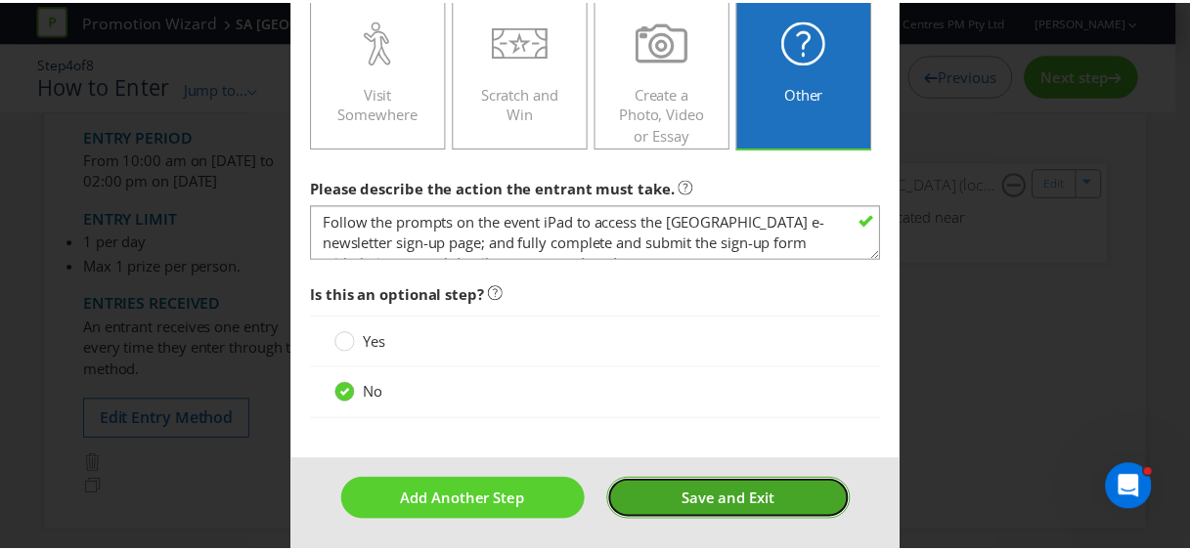
scroll to position [0, 0]
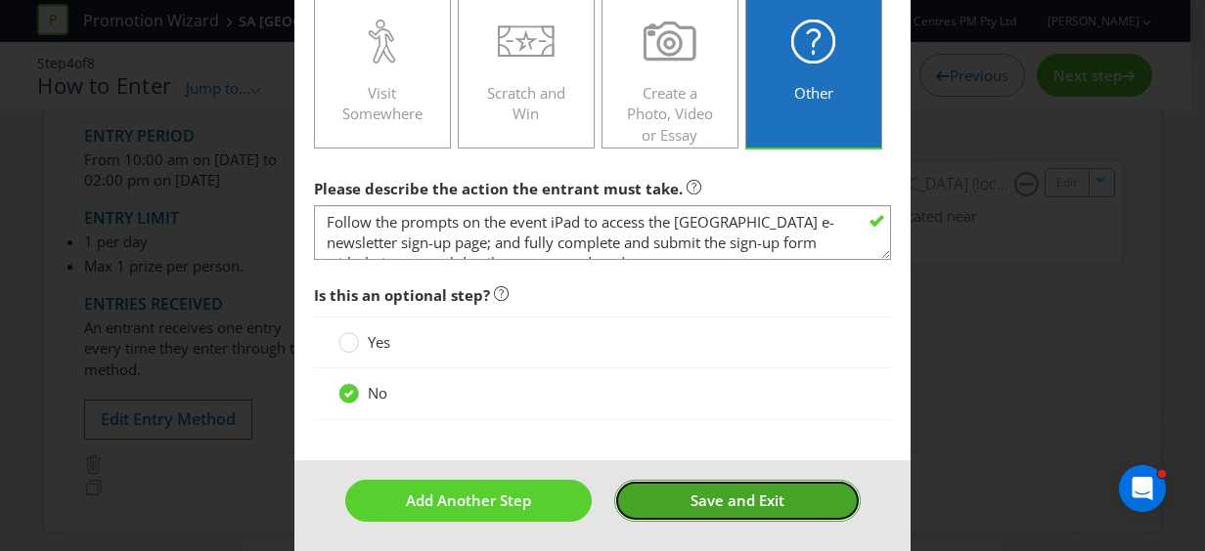
click at [679, 495] on button "Save and Exit" at bounding box center [737, 501] width 246 height 42
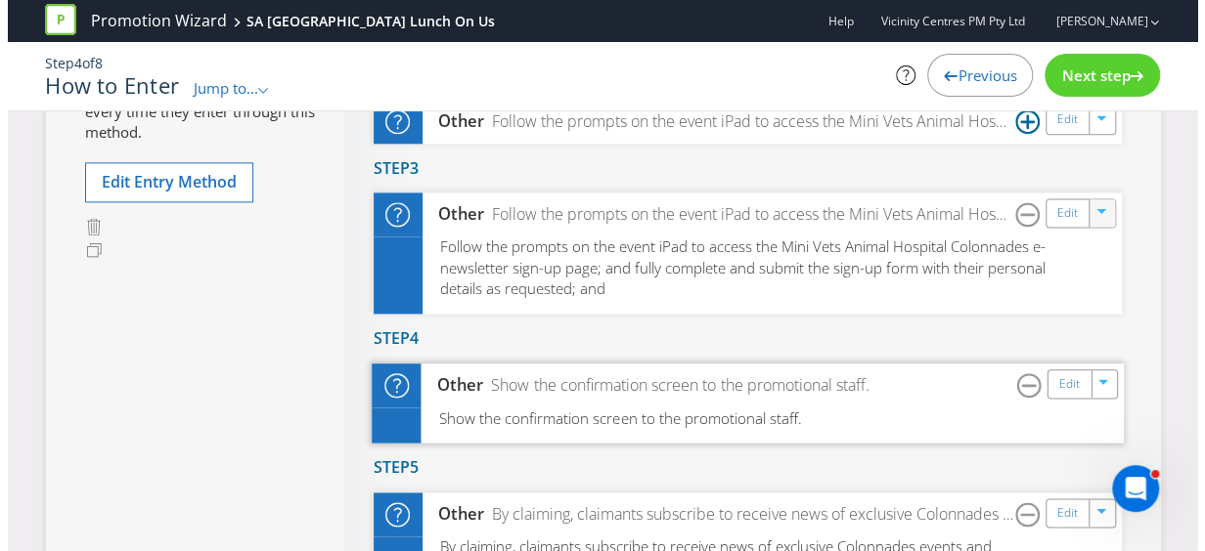
scroll to position [1173, 0]
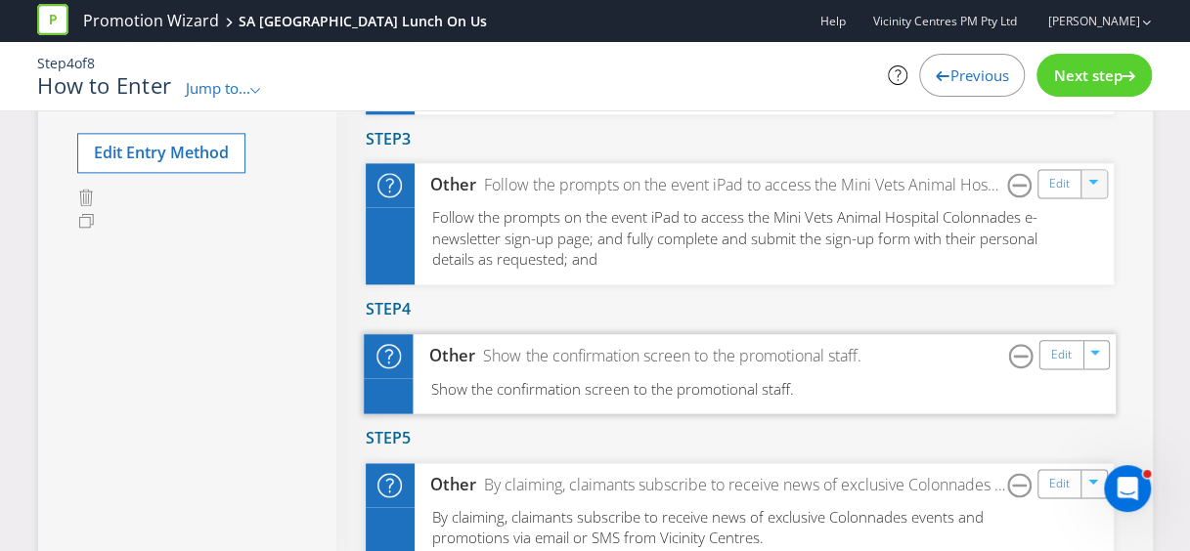
click at [700, 390] on span "Show the confirmation screen to the promotional staff." at bounding box center [612, 388] width 364 height 20
click at [1064, 356] on link "Edit" at bounding box center [1060, 355] width 21 height 22
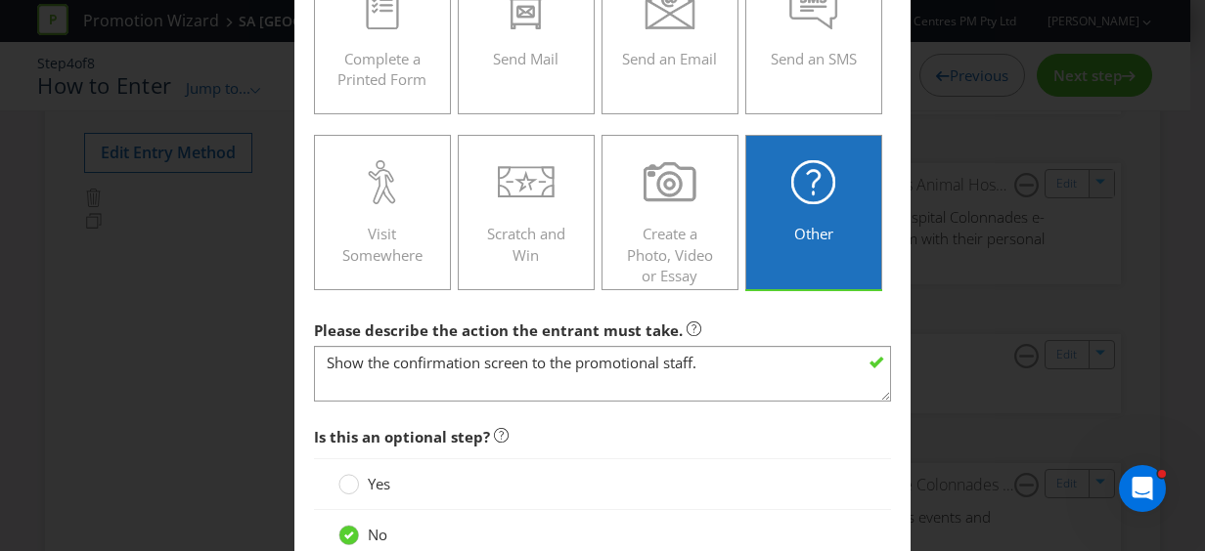
scroll to position [587, 0]
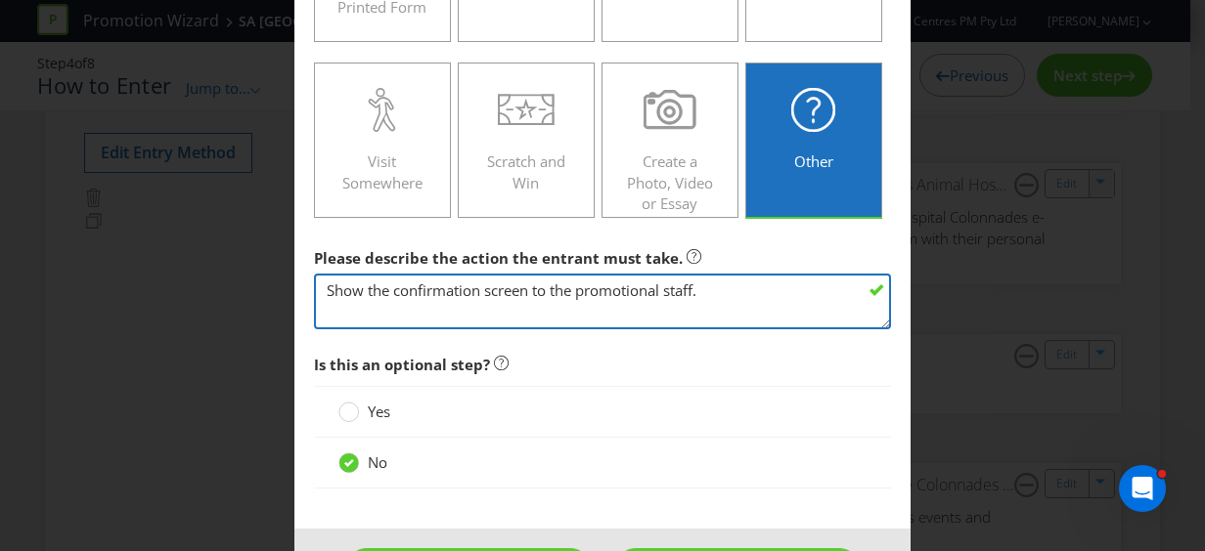
drag, startPoint x: 708, startPoint y: 298, endPoint x: 313, endPoint y: 309, distance: 395.1
click at [314, 309] on textarea "Show the confirmation screen to the promotional staff." at bounding box center [602, 302] width 577 height 56
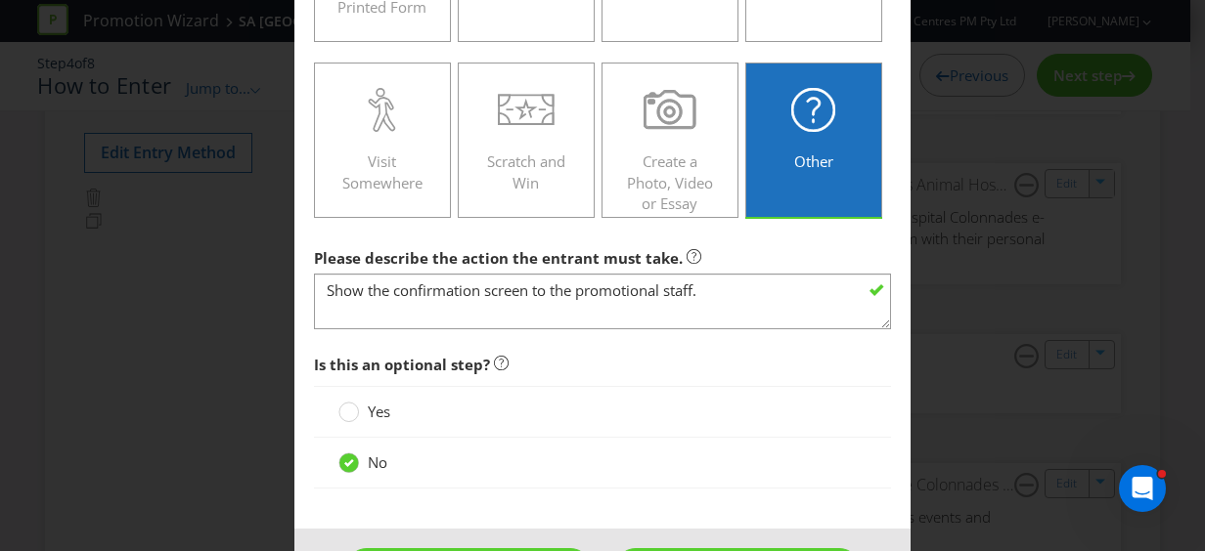
click at [1011, 306] on div "How to Enter Did You Know IMI research shows that ease of participation is one …" at bounding box center [602, 275] width 1205 height 551
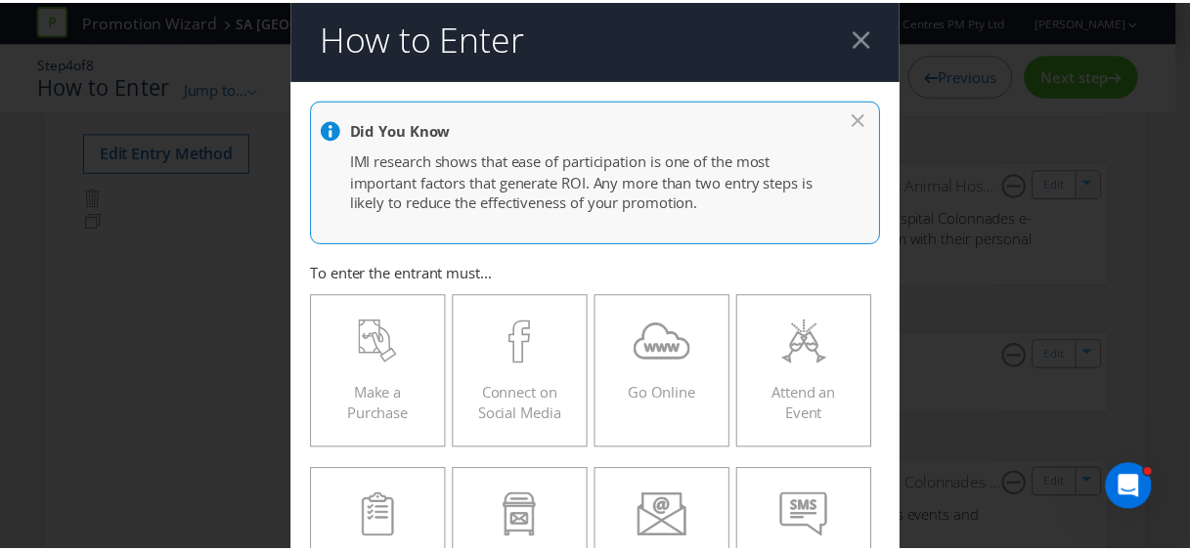
scroll to position [0, 0]
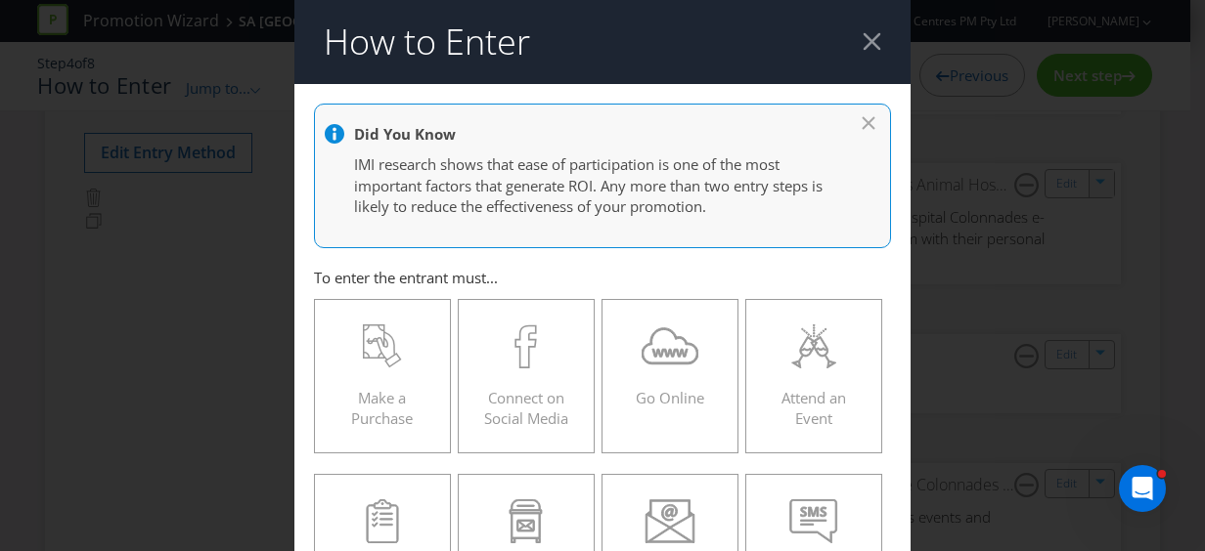
click at [862, 45] on div at bounding box center [871, 41] width 19 height 19
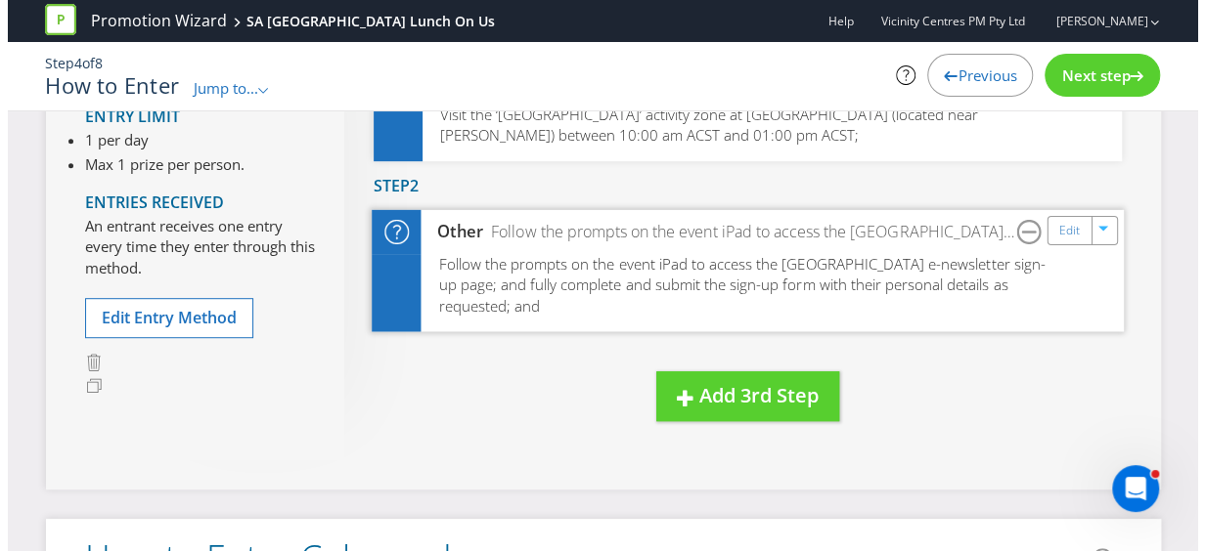
scroll to position [391, 0]
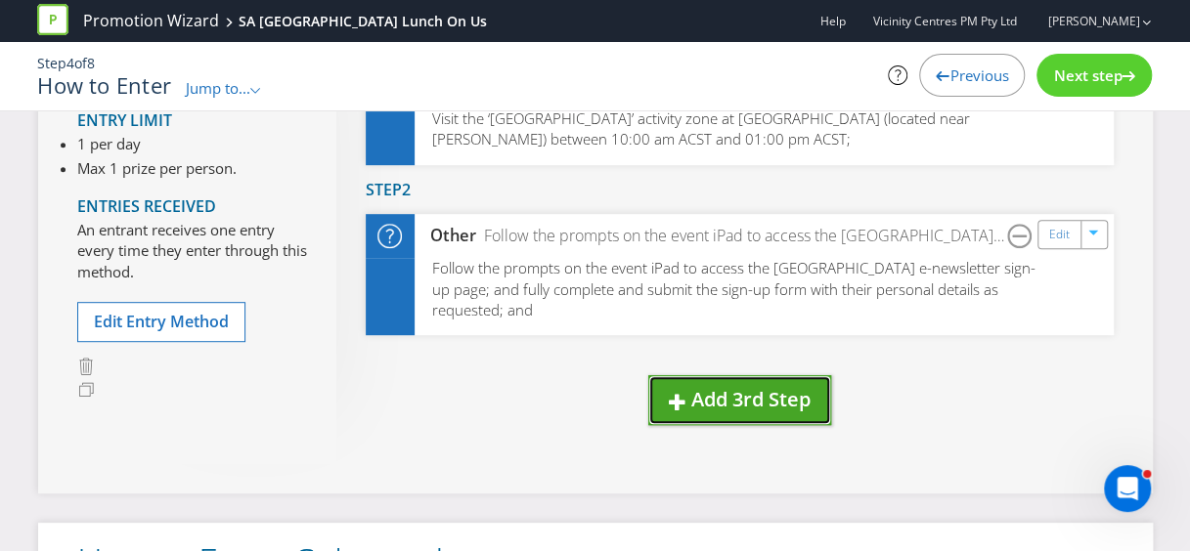
click at [745, 399] on span "Add 3rd Step" at bounding box center [750, 399] width 119 height 26
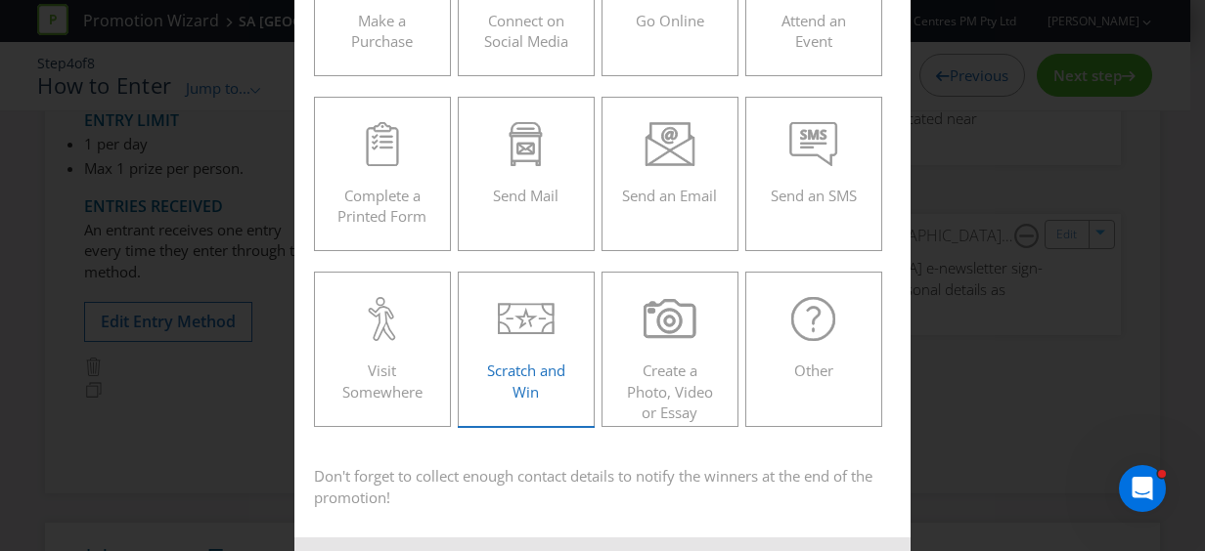
scroll to position [457, 0]
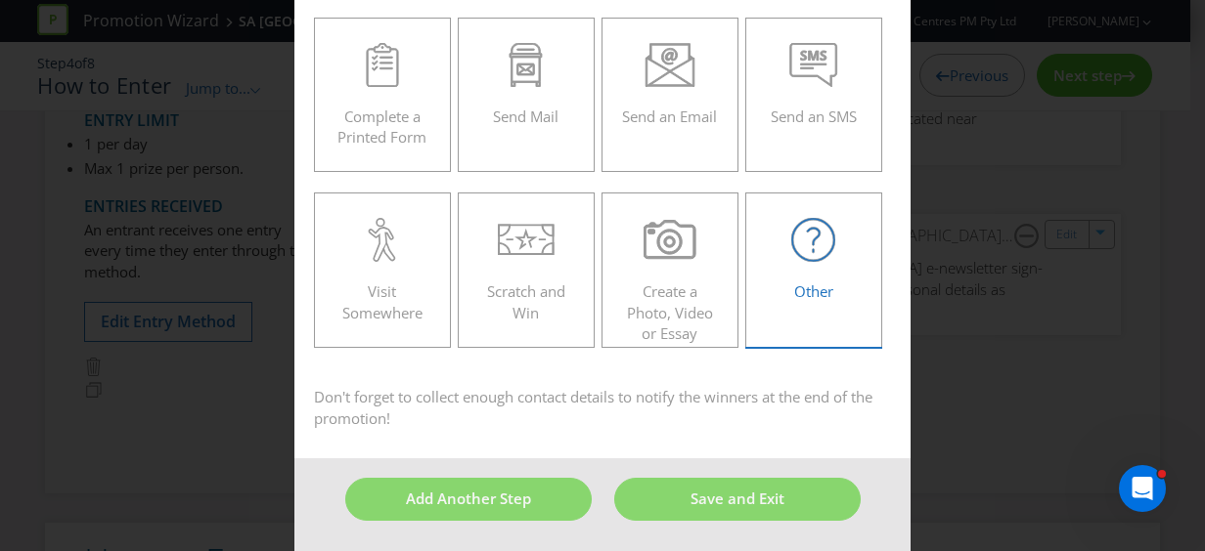
click at [818, 298] on span "Other" at bounding box center [813, 292] width 39 height 20
click at [0, 0] on input "Other" at bounding box center [0, 0] width 0 height 0
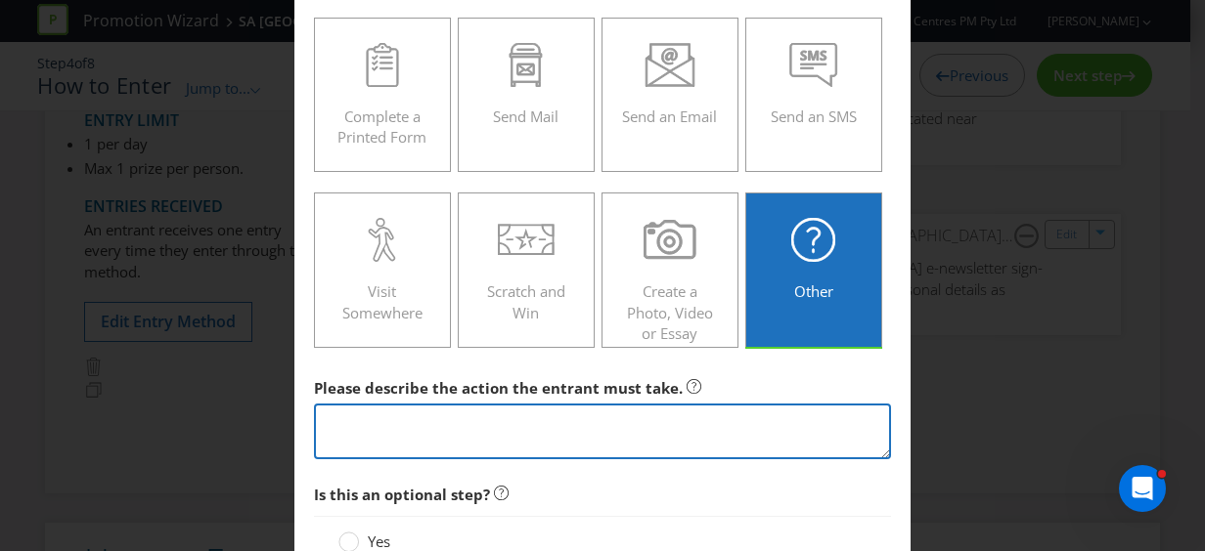
paste textarea "Show the confirmation screen to the promotional staff."
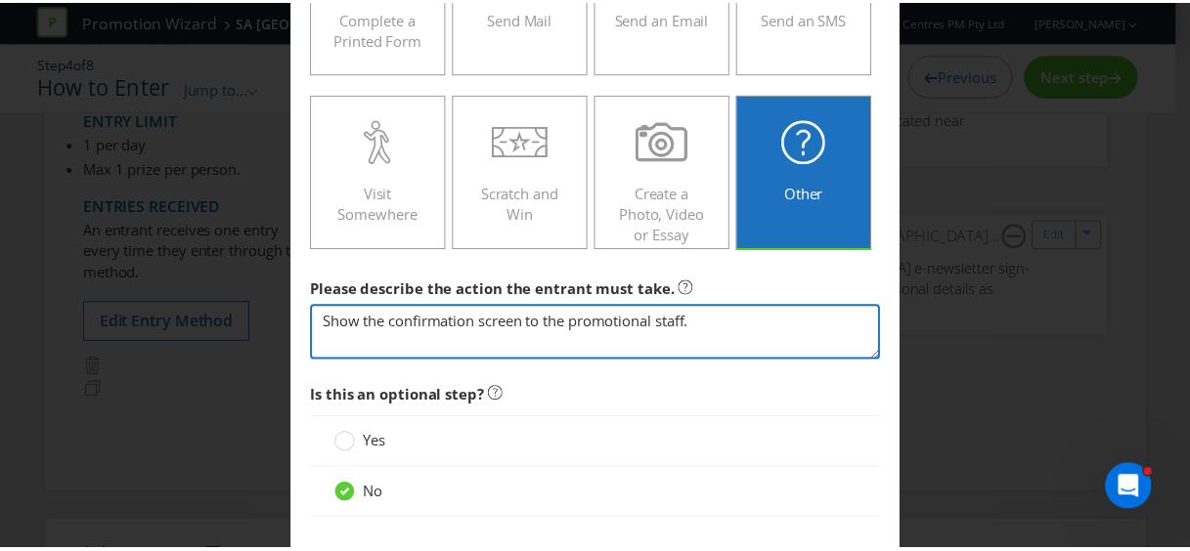
scroll to position [652, 0]
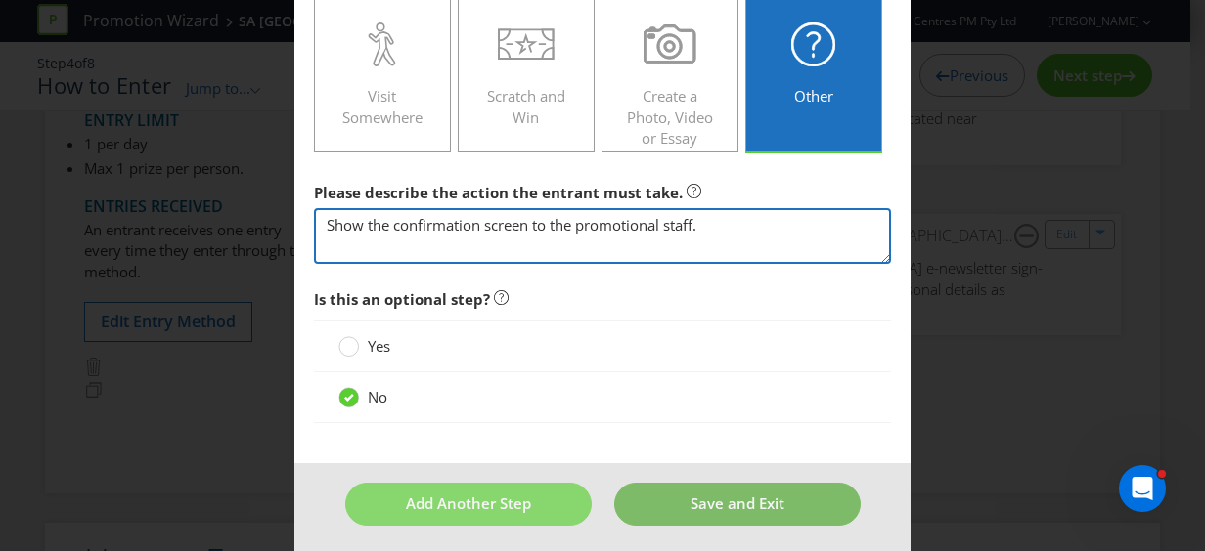
type textarea "Show the confirmation screen to the promotional staff."
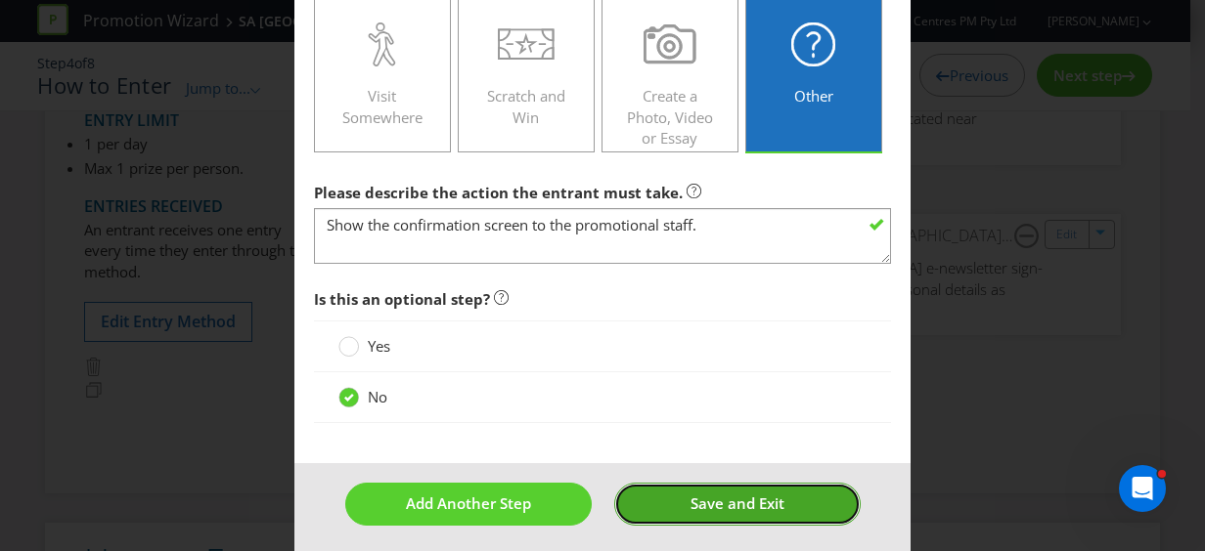
click at [734, 506] on span "Save and Exit" at bounding box center [737, 504] width 94 height 20
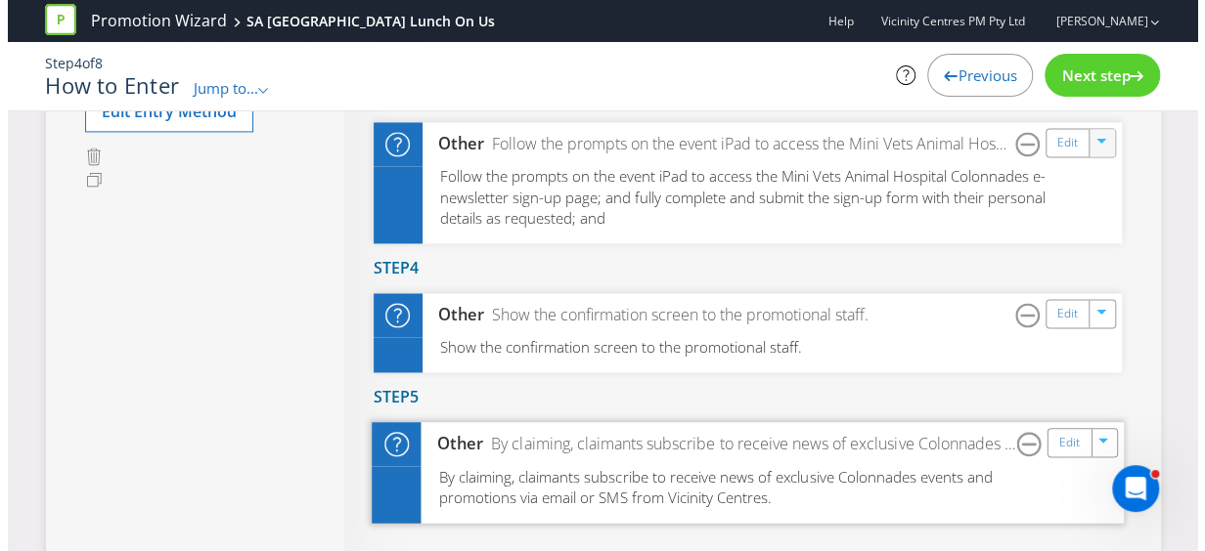
scroll to position [1369, 0]
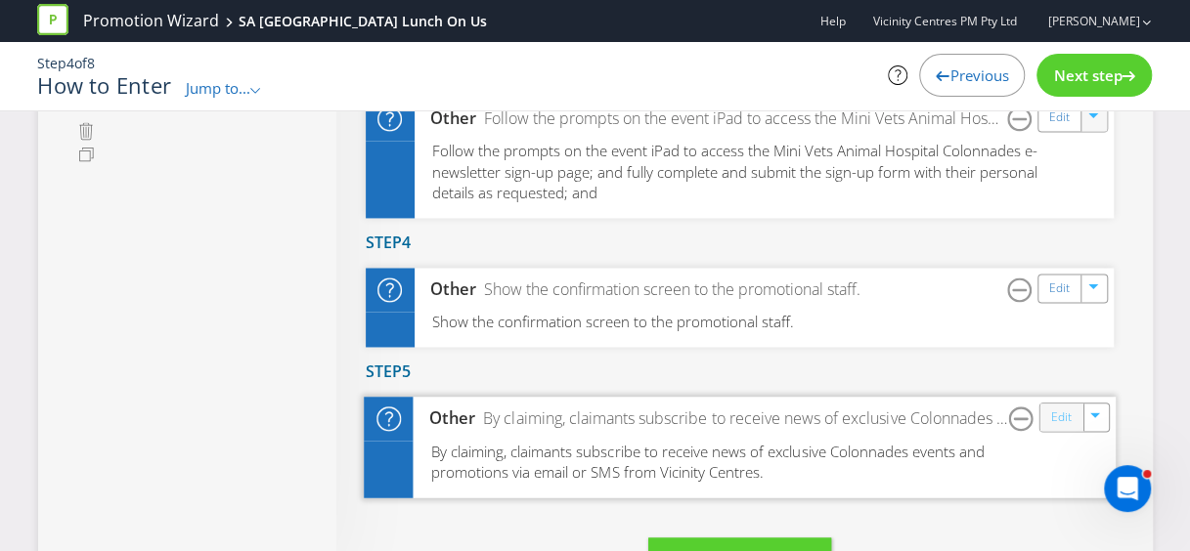
click at [1061, 418] on link "Edit" at bounding box center [1060, 418] width 21 height 22
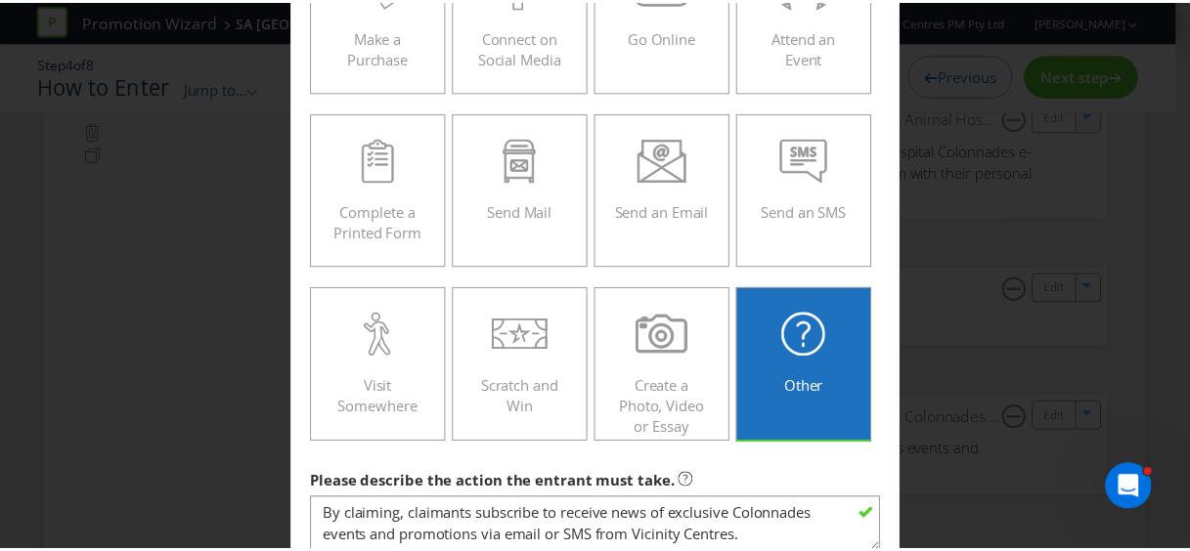
scroll to position [655, 0]
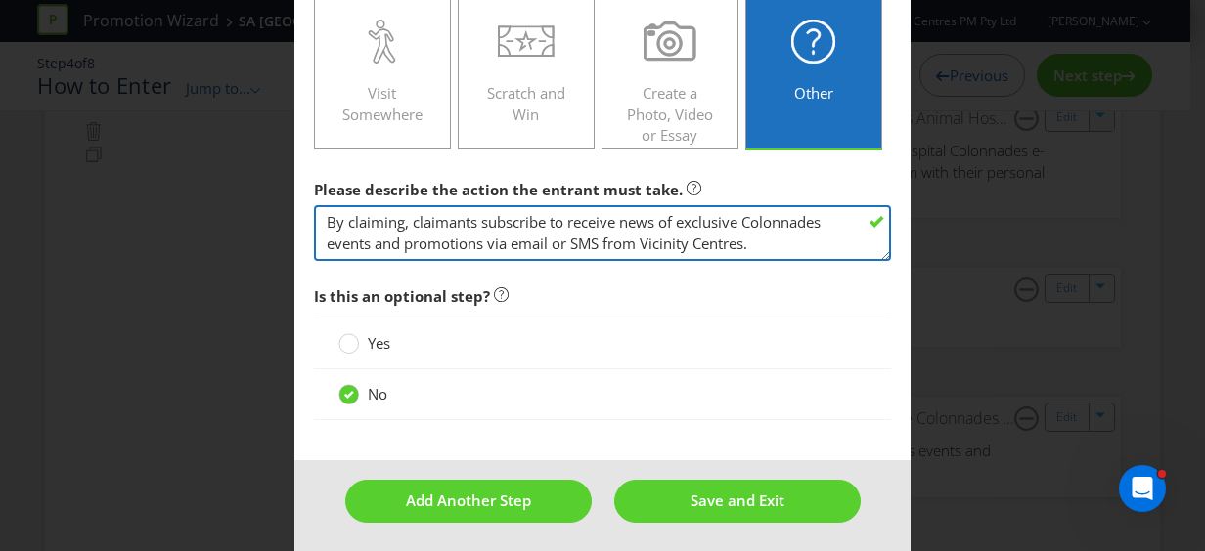
drag, startPoint x: 759, startPoint y: 245, endPoint x: 284, endPoint y: 208, distance: 476.6
click at [284, 206] on div "How to Enter Did You Know IMI research shows that ease of participation is one …" at bounding box center [602, 275] width 1205 height 551
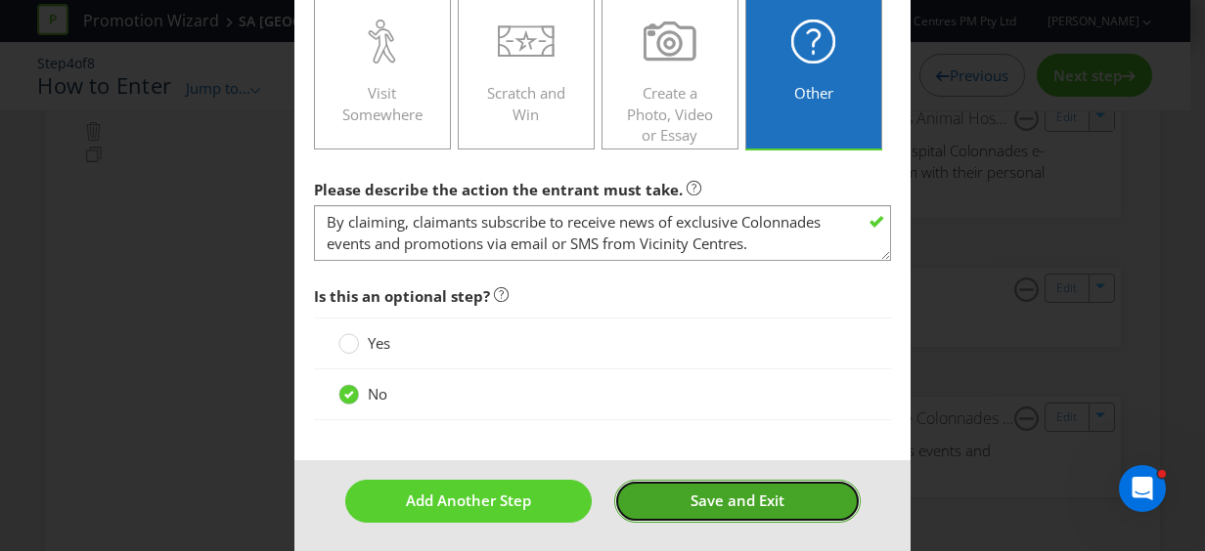
click at [752, 491] on span "Save and Exit" at bounding box center [737, 501] width 94 height 20
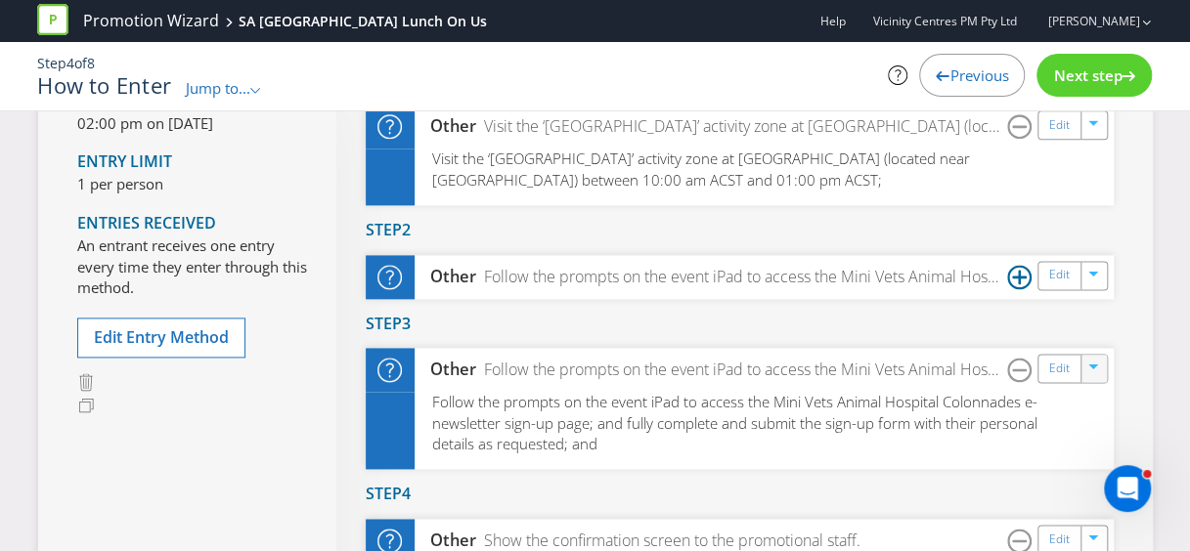
scroll to position [1075, 0]
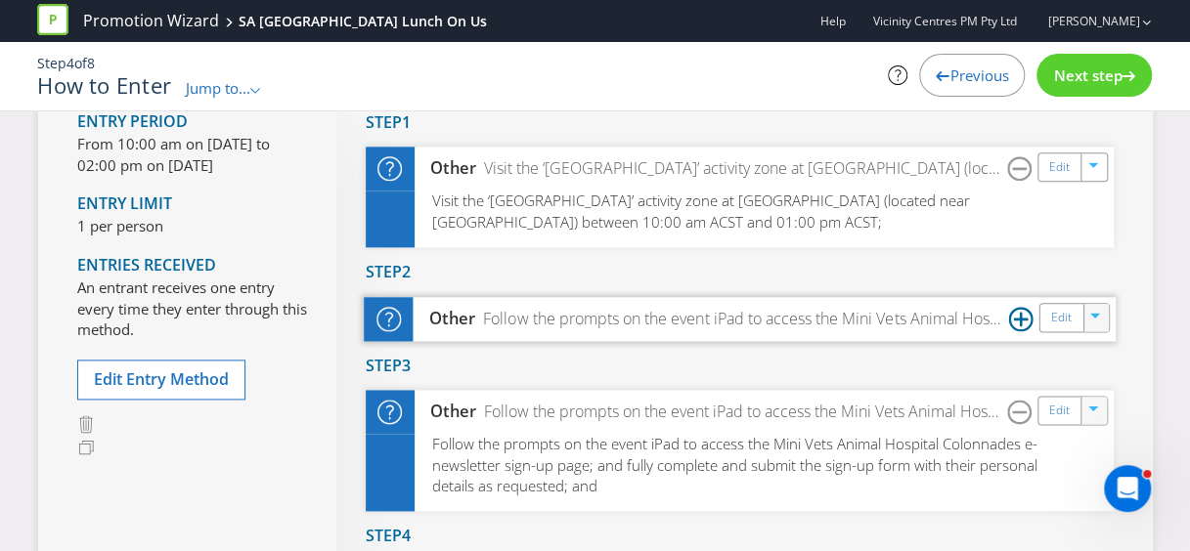
click at [1097, 317] on icon "button" at bounding box center [1096, 319] width 12 height 12
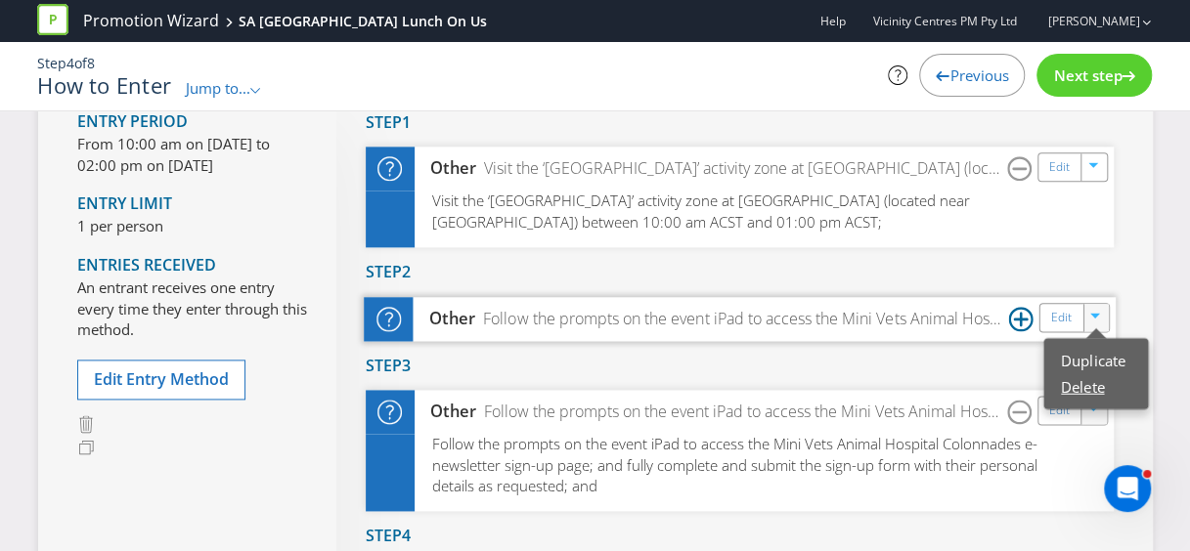
click at [1082, 382] on link "Delete" at bounding box center [1082, 386] width 43 height 20
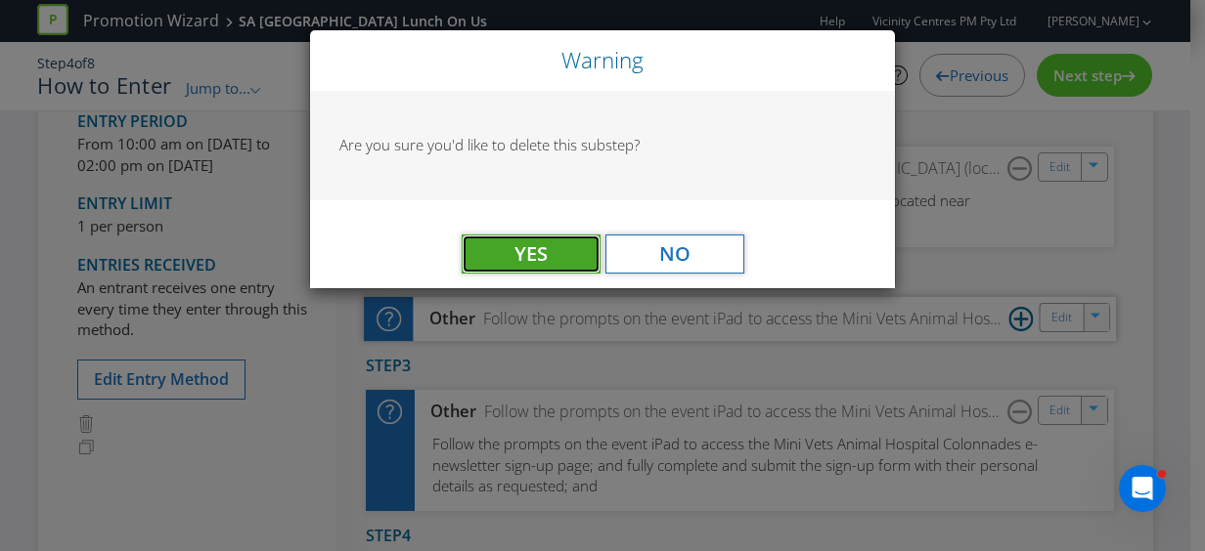
click at [579, 248] on button "Yes" at bounding box center [530, 254] width 139 height 39
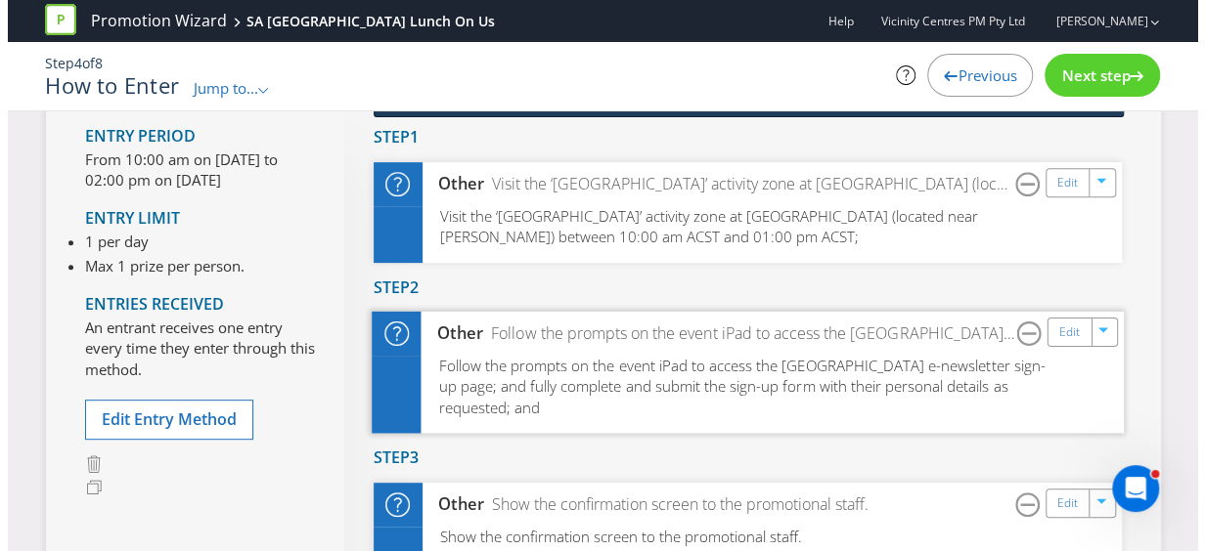
scroll to position [391, 0]
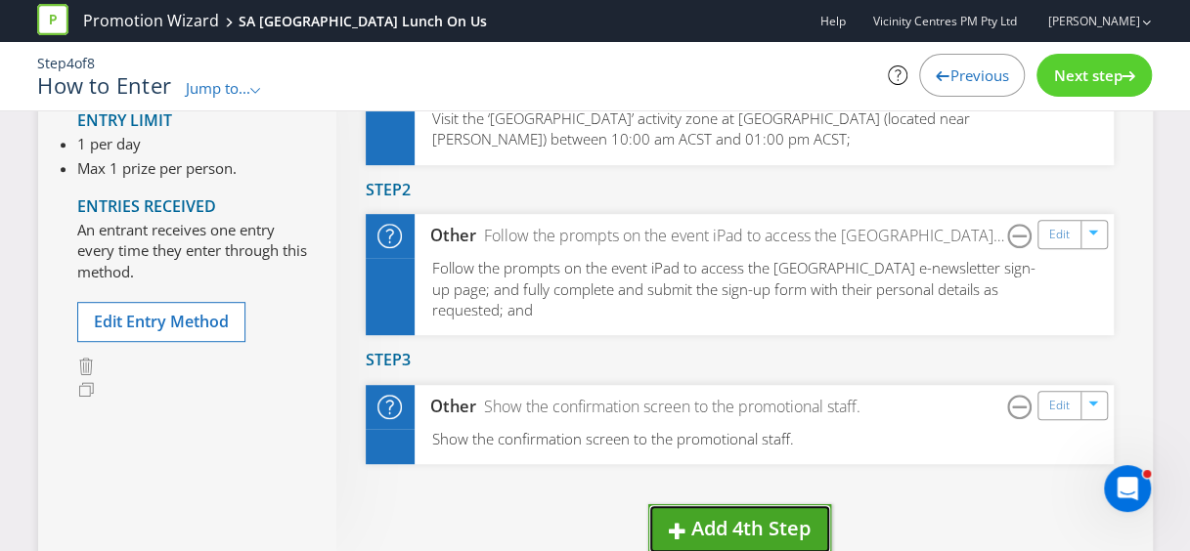
click at [743, 519] on span "Add 4th Step" at bounding box center [750, 528] width 119 height 26
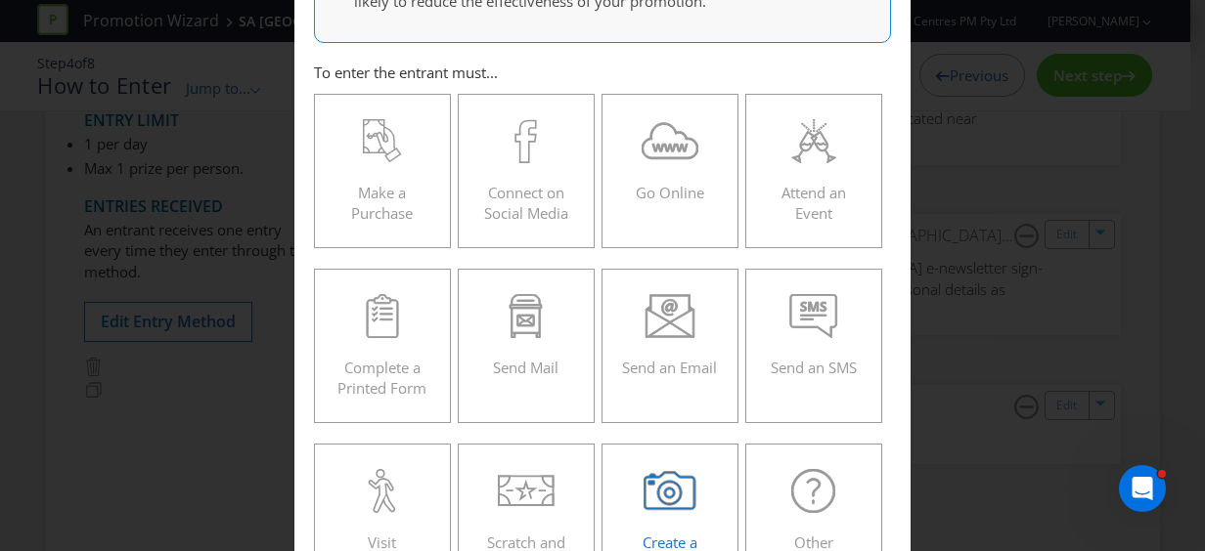
scroll to position [391, 0]
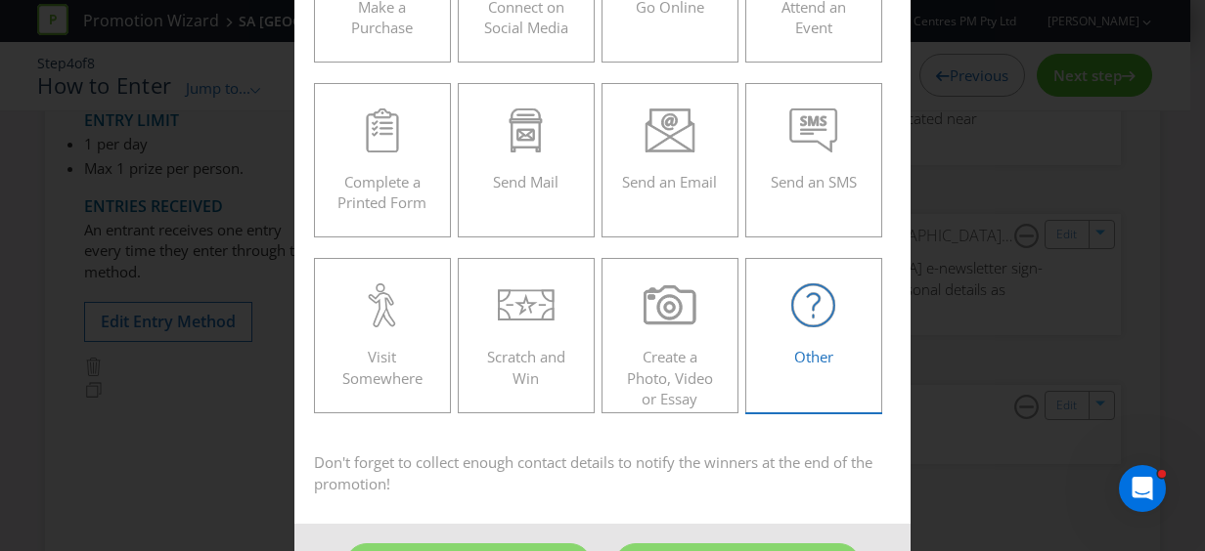
click at [819, 337] on div "Other" at bounding box center [814, 328] width 96 height 88
click at [0, 0] on input "Other" at bounding box center [0, 0] width 0 height 0
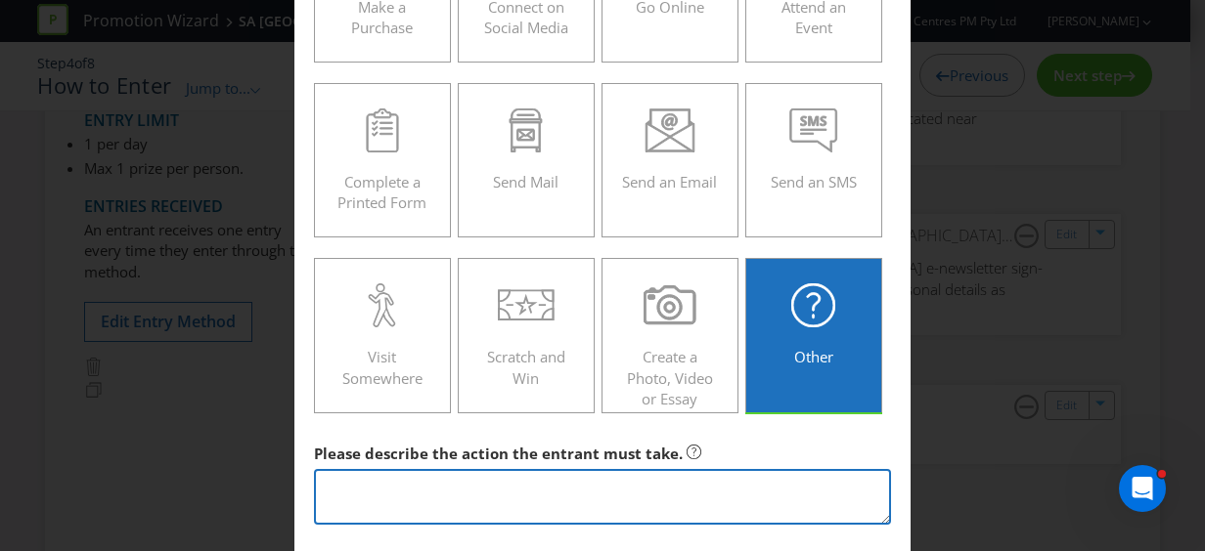
paste textarea "By claiming, claimants subscribe to receive news of exclusive Colonnades events…"
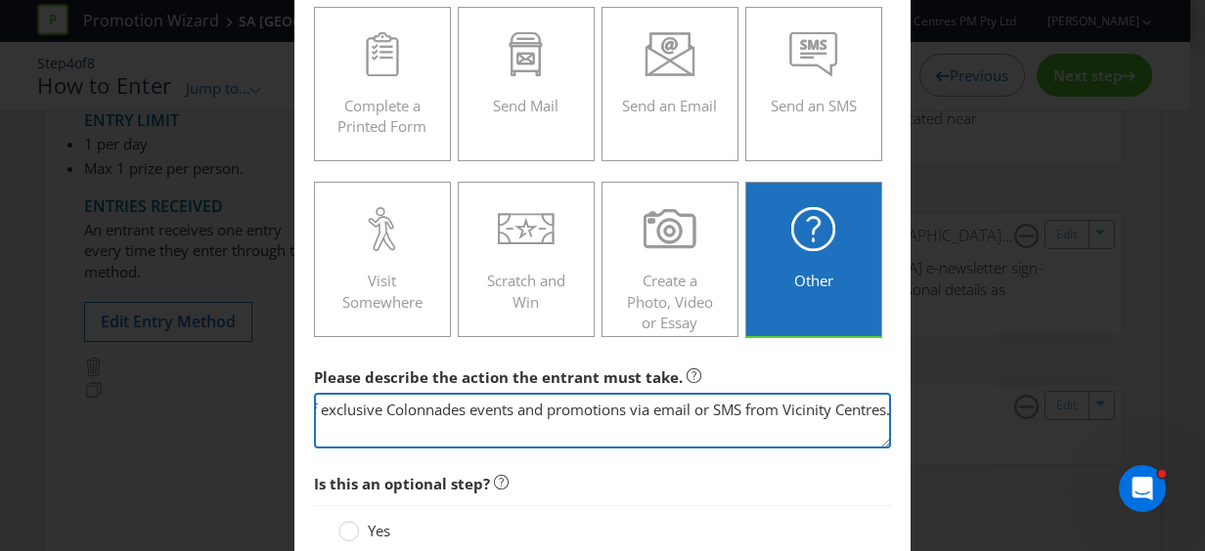
scroll to position [460, 0]
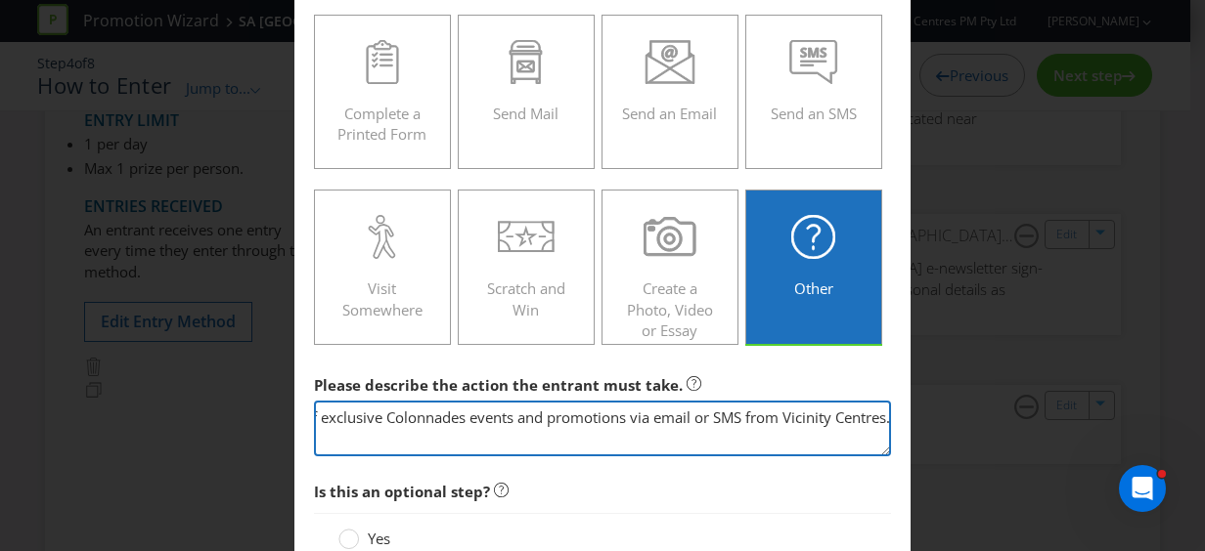
drag, startPoint x: 450, startPoint y: 417, endPoint x: 373, endPoint y: 412, distance: 77.5
click at [373, 412] on textarea "By claiming, claimants subscribe to receive news of exclusive Colonnades events…" at bounding box center [602, 429] width 577 height 56
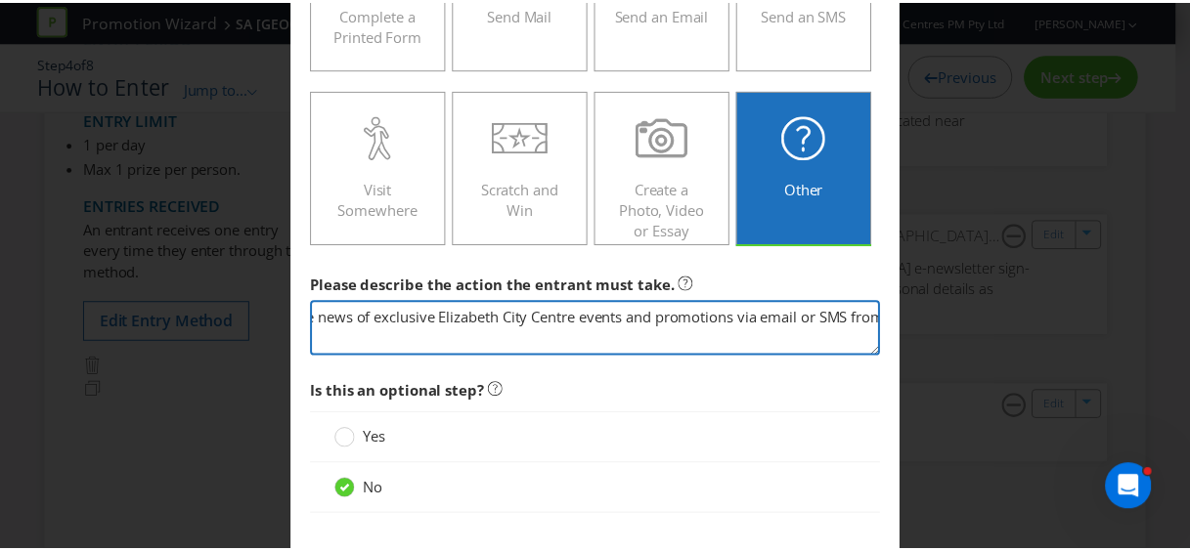
scroll to position [655, 0]
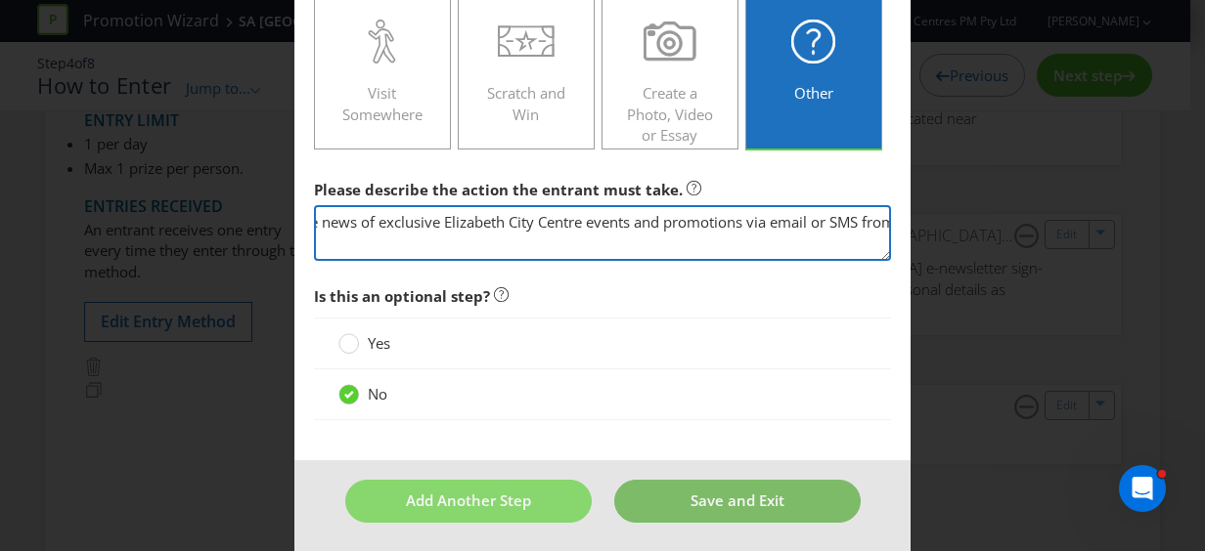
type textarea "By claiming, claimants subscribe to receive news of exclusive Elizabeth City Ce…"
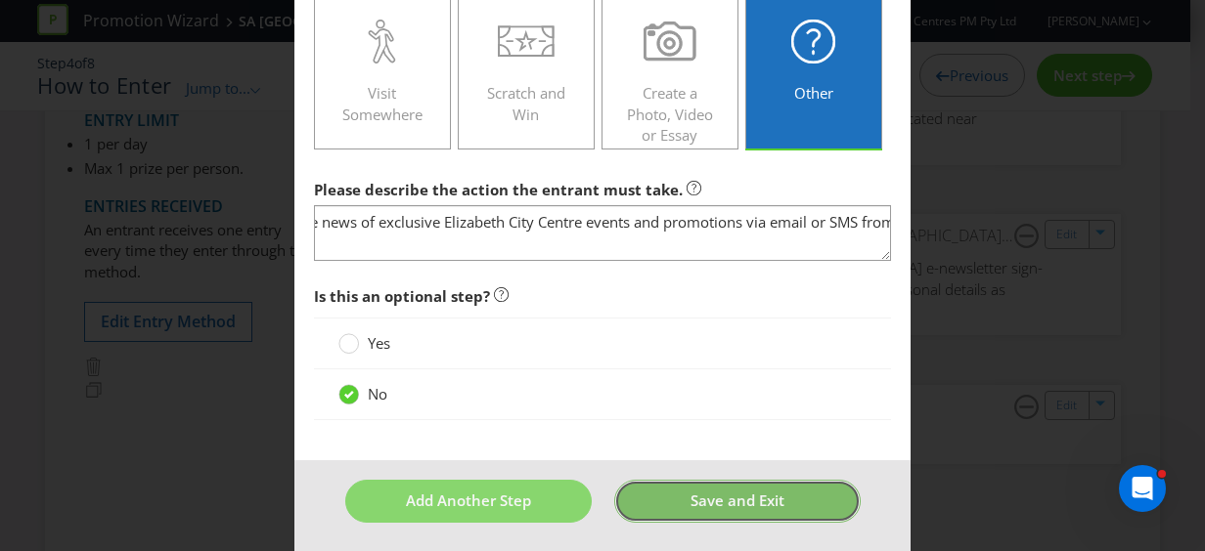
click at [669, 499] on button "Save and Exit" at bounding box center [737, 501] width 246 height 42
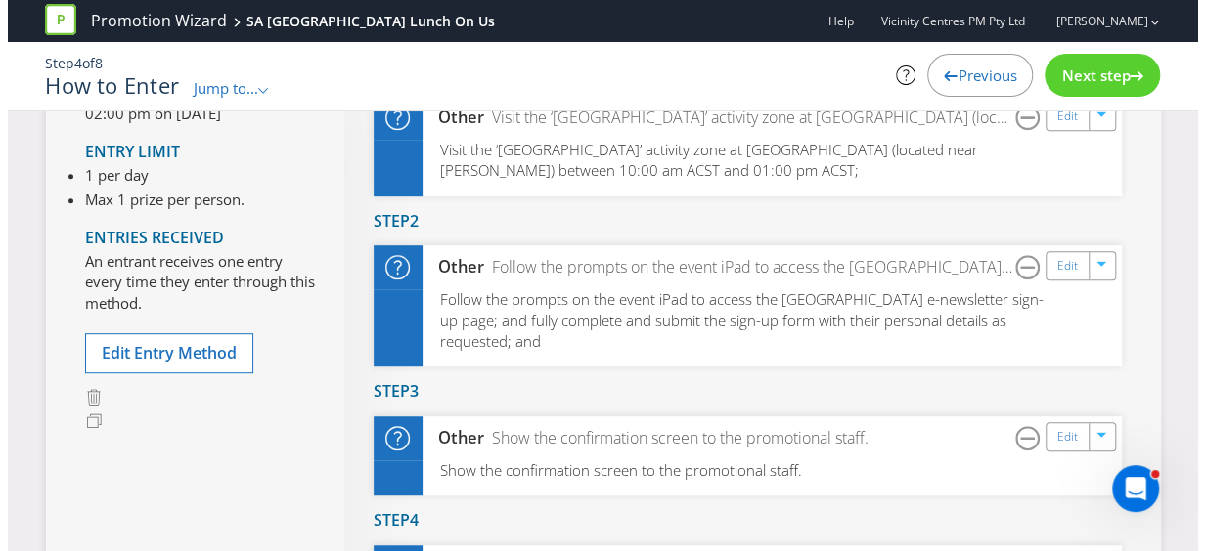
scroll to position [293, 0]
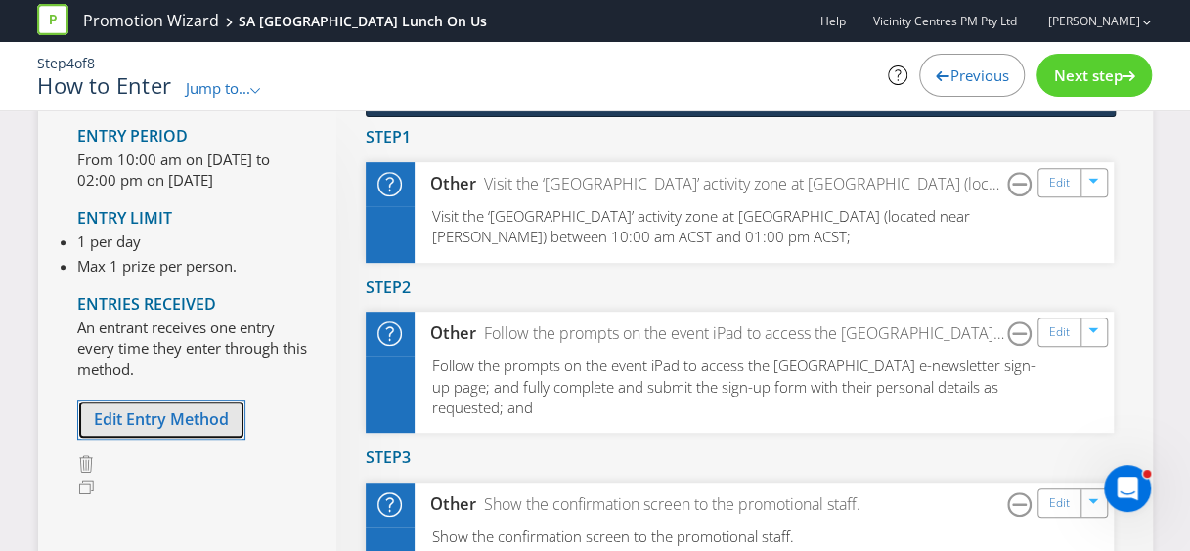
click at [172, 410] on span "Edit Entry Method" at bounding box center [161, 420] width 135 height 22
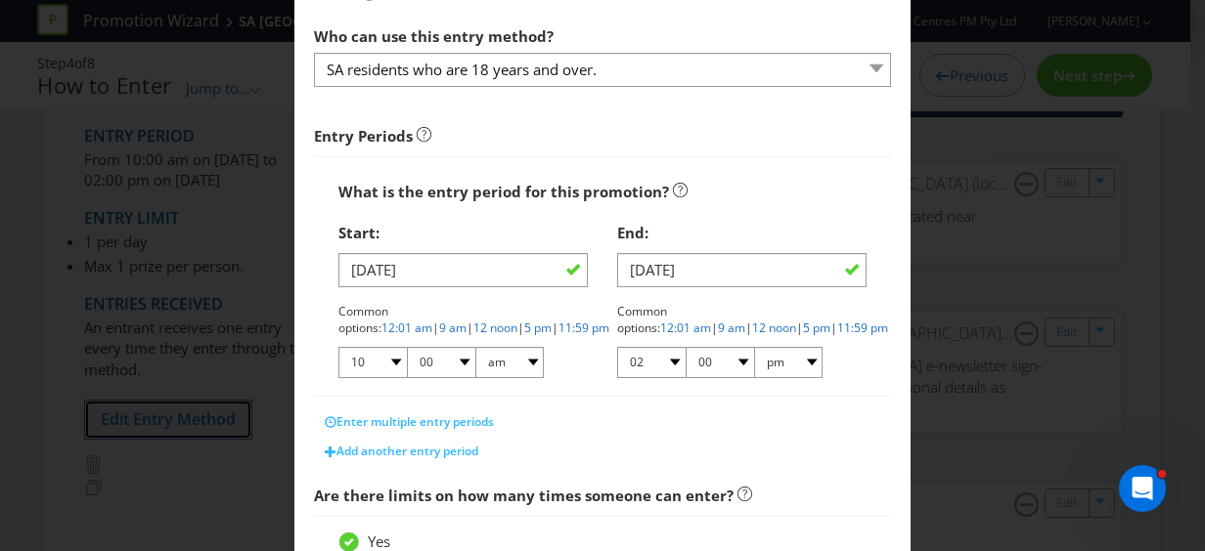
scroll to position [196, 0]
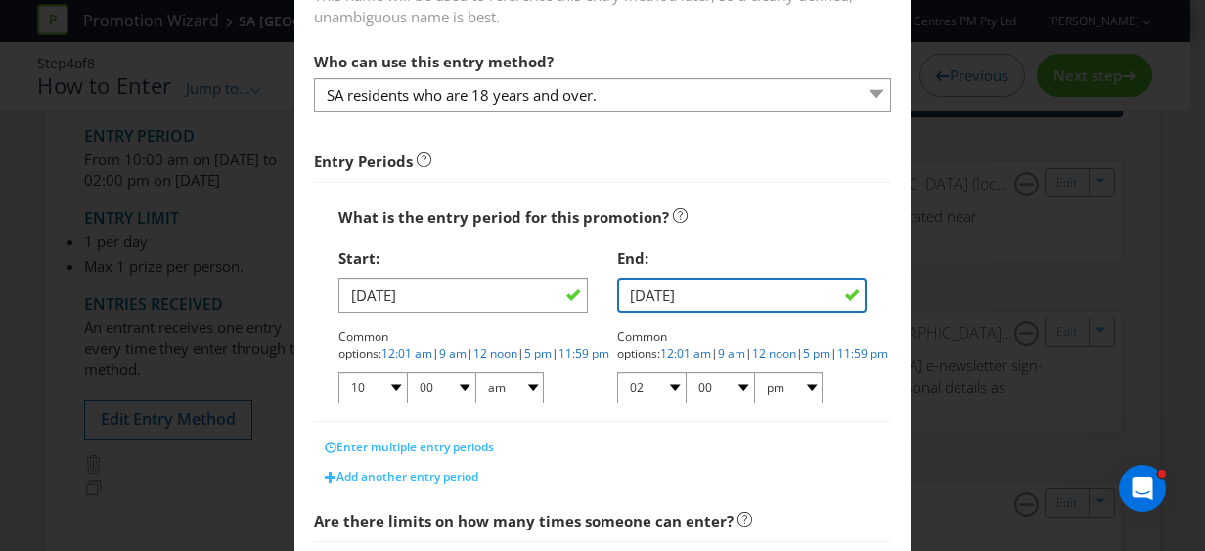
click at [626, 293] on input "[DATE]" at bounding box center [741, 296] width 249 height 34
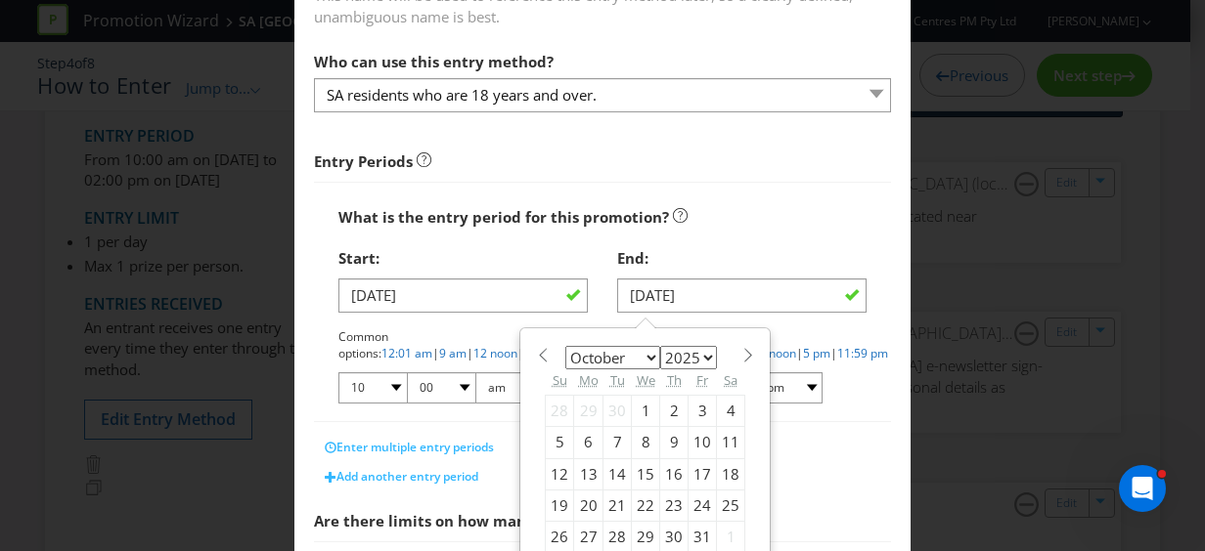
click at [692, 405] on div "3" at bounding box center [702, 410] width 28 height 31
type input "[DATE]"
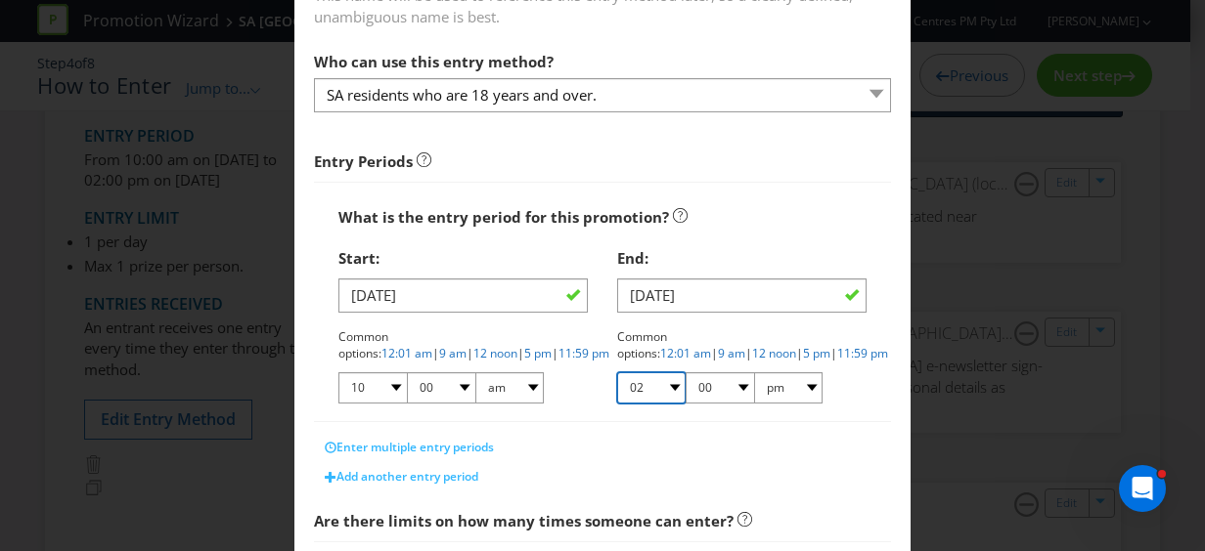
click at [666, 386] on select "01 02 03 04 05 06 07 08 09 10 11 12" at bounding box center [651, 388] width 68 height 31
click at [839, 359] on p "Common options: 12:01 am | 9 am | 12 noon | 5 pm | 11:59 pm" at bounding box center [741, 345] width 249 height 33
click at [671, 385] on select "01 02 03 04 05 06 07 08 09 10 11 12" at bounding box center [651, 388] width 68 height 31
select select "01"
click at [617, 373] on select "01 02 03 04 05 06 07 08 09 10 11 12" at bounding box center [651, 388] width 68 height 31
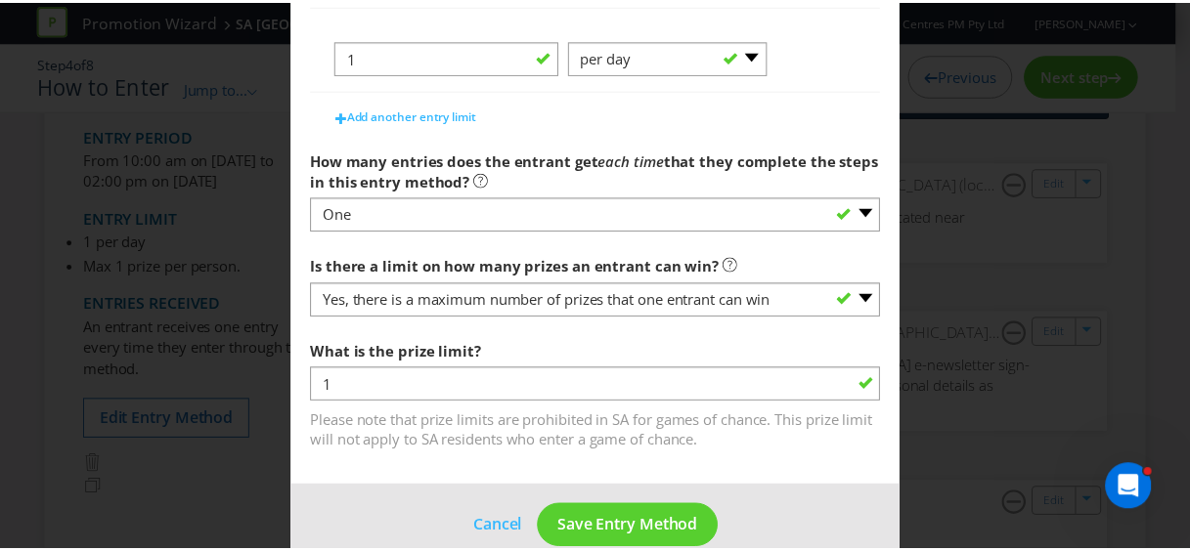
scroll to position [926, 0]
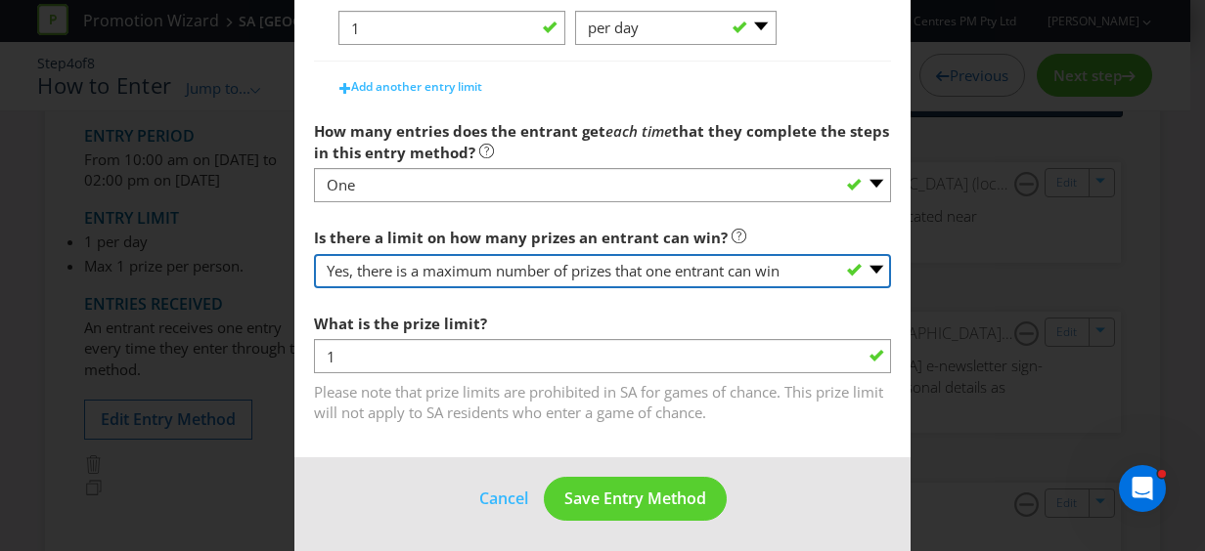
click at [866, 264] on select "-- Please select -- Yes, there is a maximum number of prizes that one entrant c…" at bounding box center [602, 271] width 577 height 34
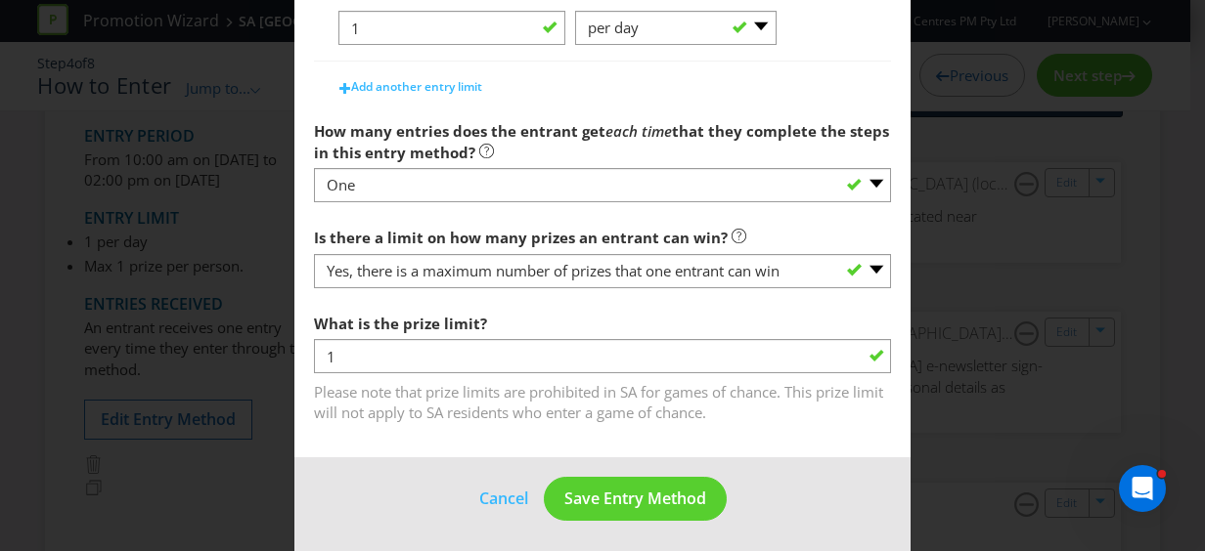
click at [782, 229] on div "Is there a limit on how many prizes an entrant can win? -- Please select -- Yes…" at bounding box center [602, 253] width 577 height 70
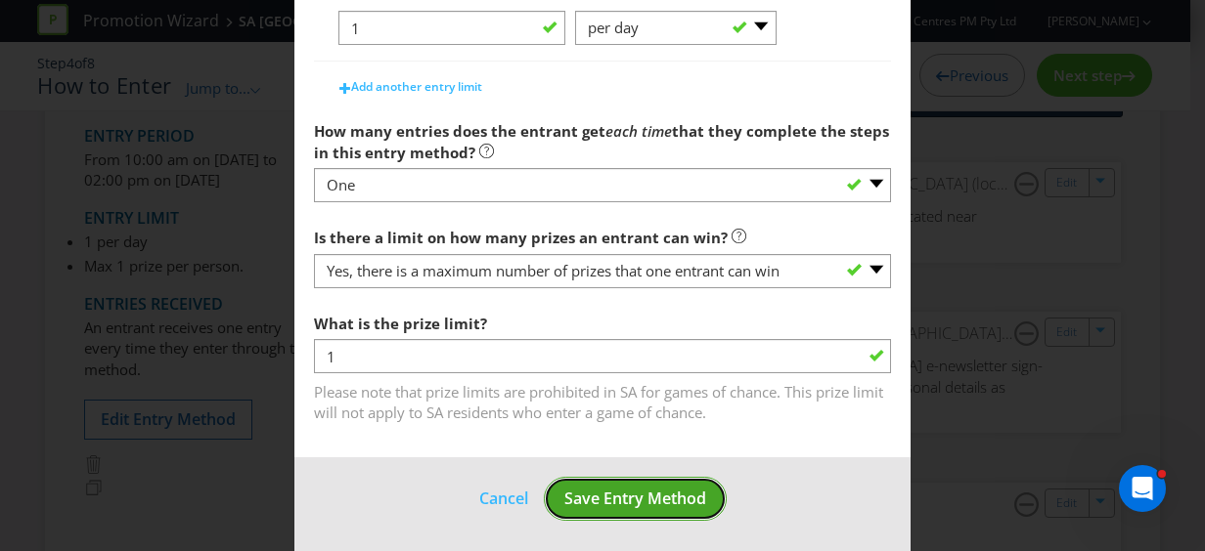
click at [632, 488] on span "Save Entry Method" at bounding box center [635, 499] width 142 height 22
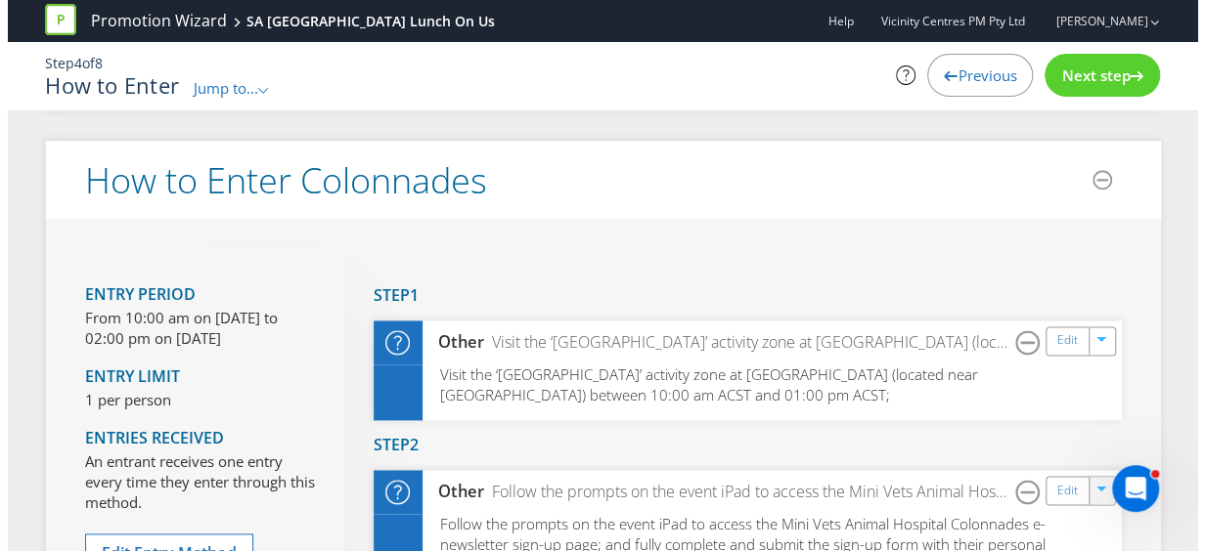
scroll to position [1075, 0]
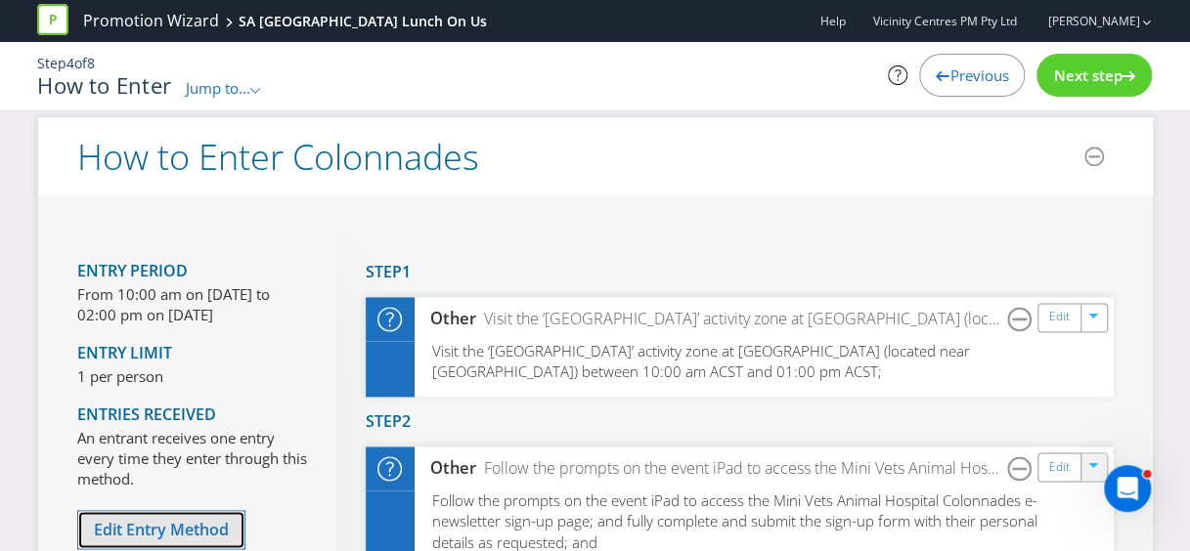
click at [190, 514] on button "Edit Entry Method" at bounding box center [161, 530] width 168 height 40
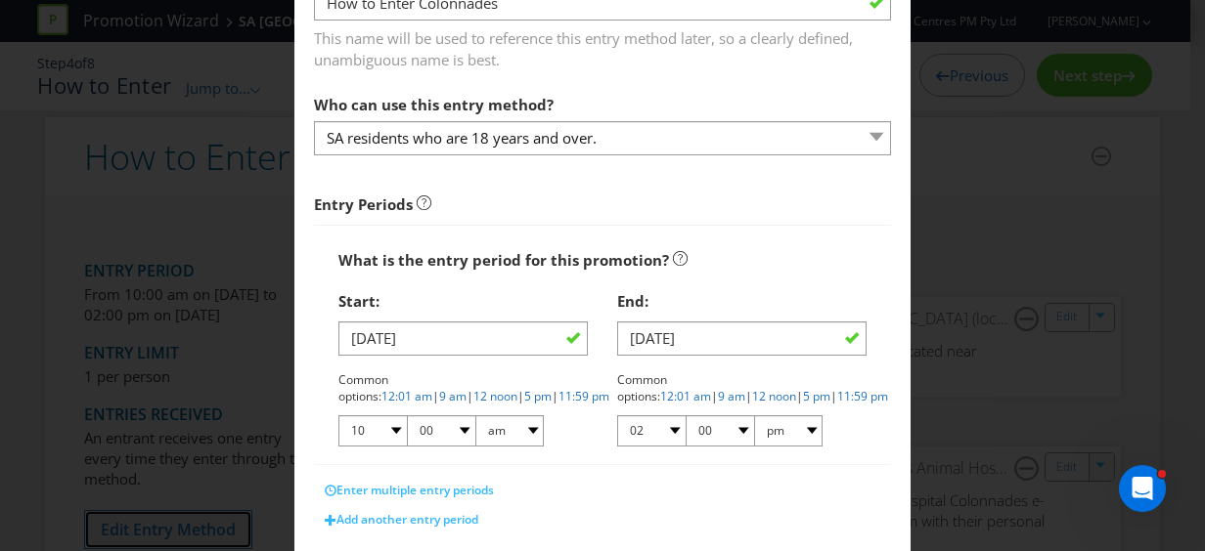
scroll to position [196, 0]
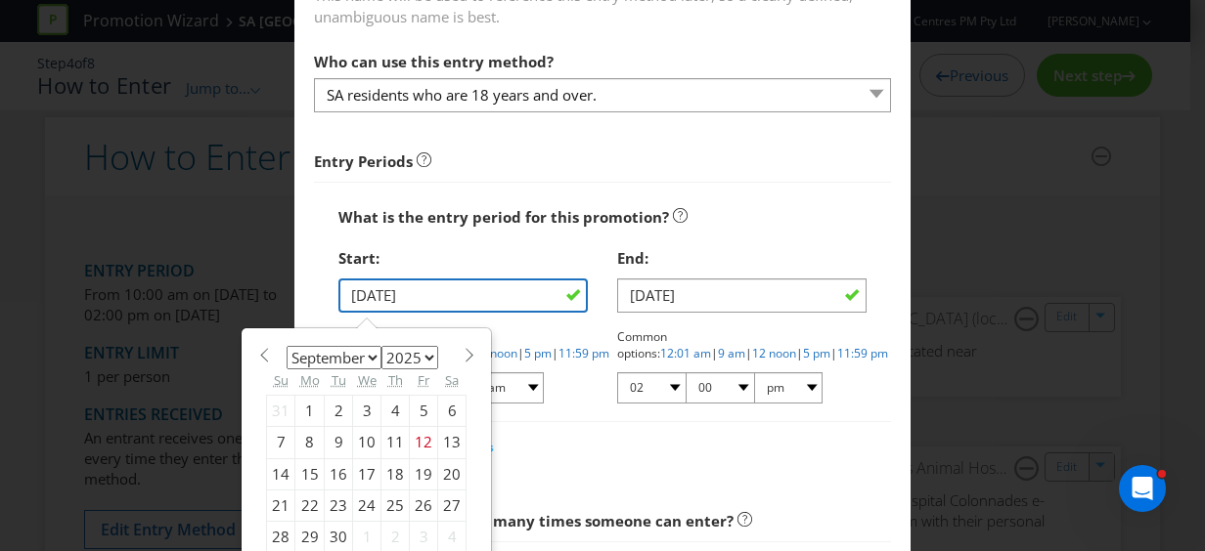
click at [354, 295] on input "[DATE]" at bounding box center [462, 296] width 249 height 34
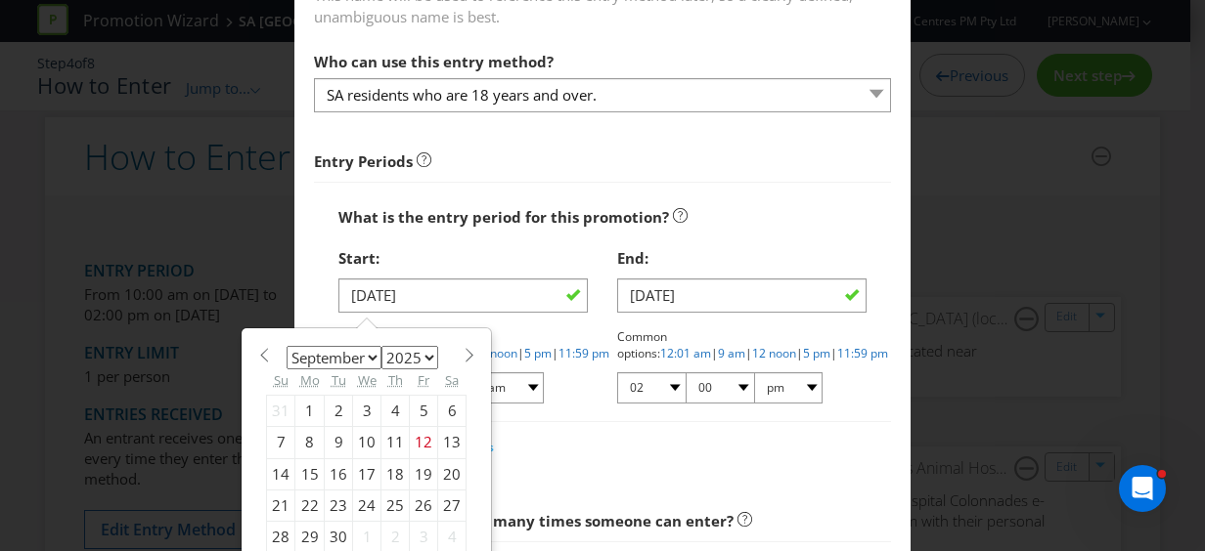
click at [461, 349] on span at bounding box center [468, 355] width 15 height 15
select select "9"
click at [332, 440] on div "7" at bounding box center [339, 442] width 28 height 31
type input "[DATE]"
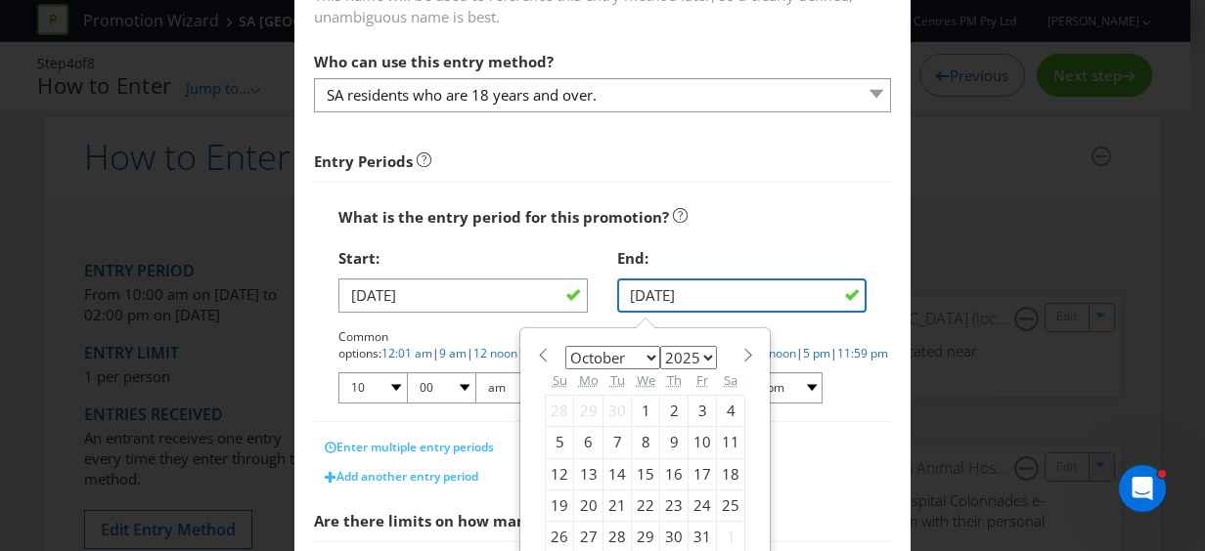
click at [714, 297] on input "[DATE]" at bounding box center [741, 296] width 249 height 34
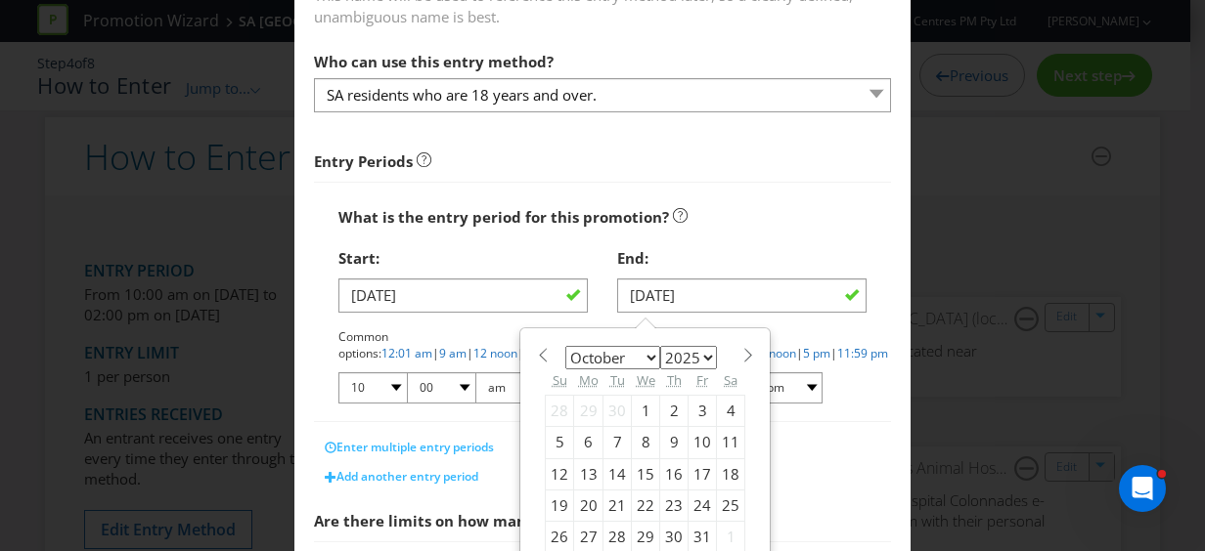
click at [717, 436] on div "11" at bounding box center [731, 442] width 28 height 31
type input "[DATE]"
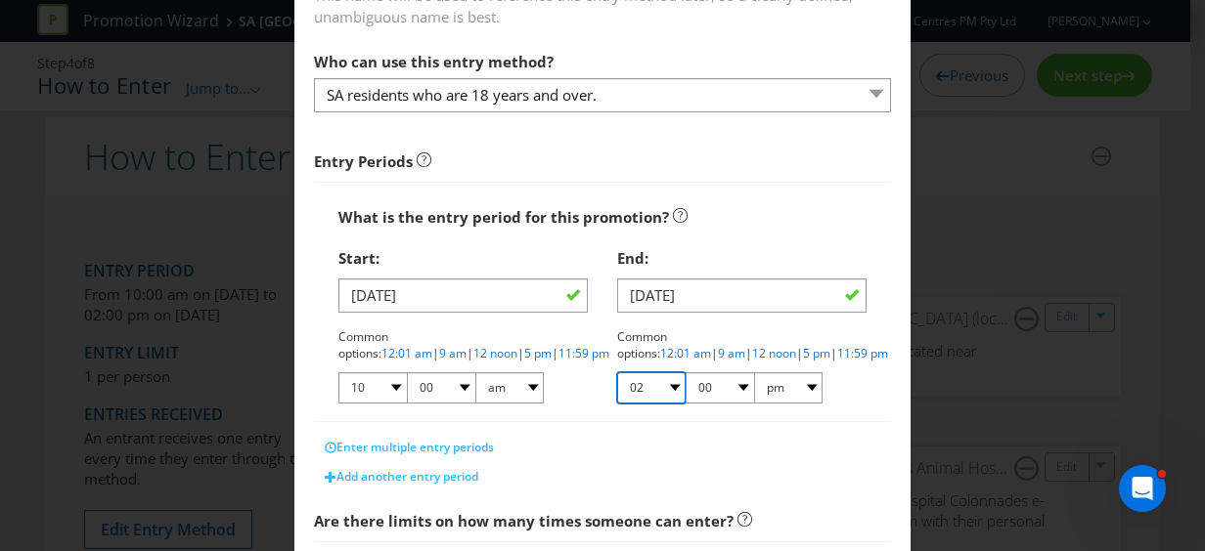
click at [666, 388] on select "01 02 03 04 05 06 07 08 09 10 11 12" at bounding box center [651, 388] width 68 height 31
select select "01"
click at [617, 373] on select "01 02 03 04 05 06 07 08 09 10 11 12" at bounding box center [651, 388] width 68 height 31
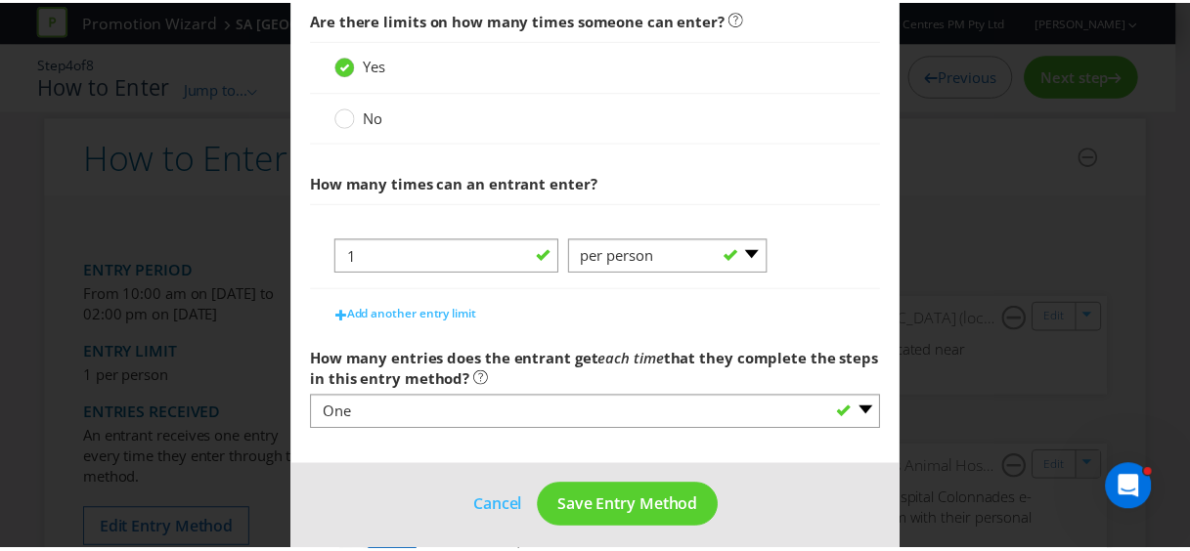
scroll to position [706, 0]
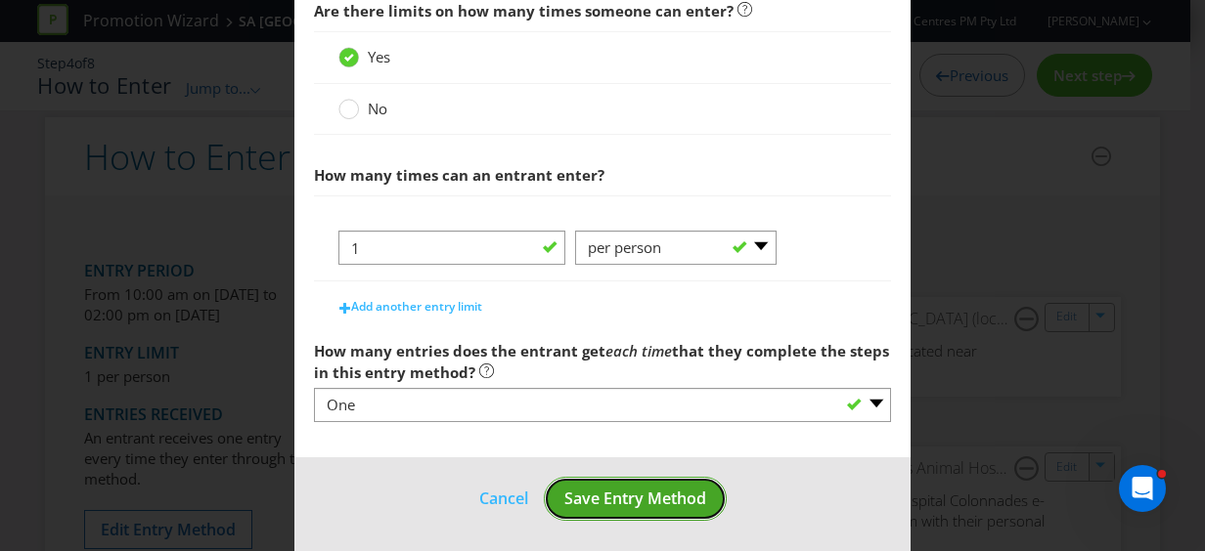
click at [592, 491] on span "Save Entry Method" at bounding box center [635, 499] width 142 height 22
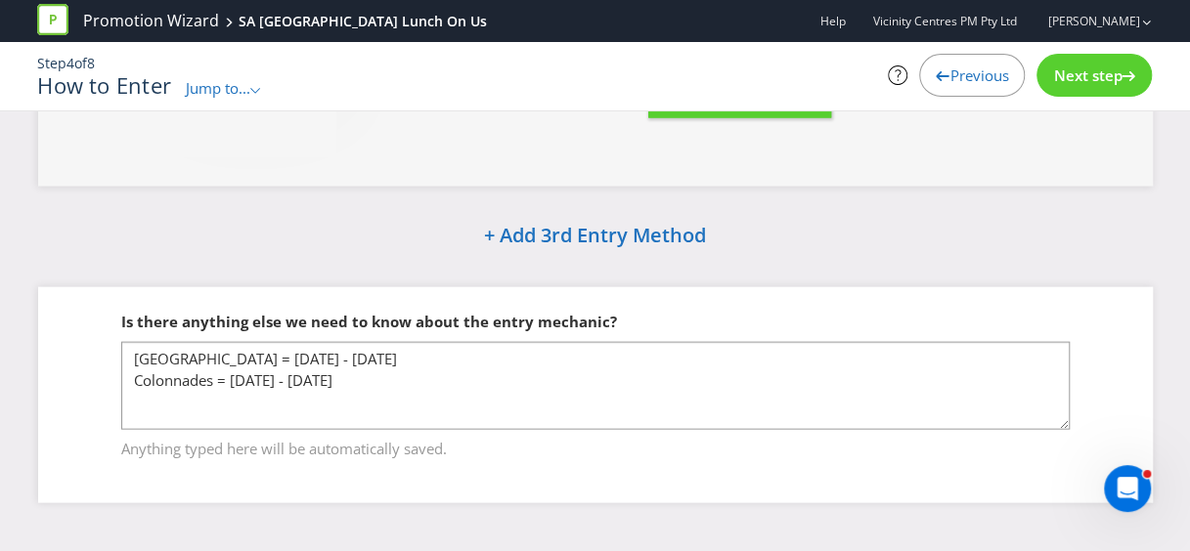
scroll to position [1895, 0]
click at [1081, 72] on span "Next step" at bounding box center [1087, 76] width 68 height 20
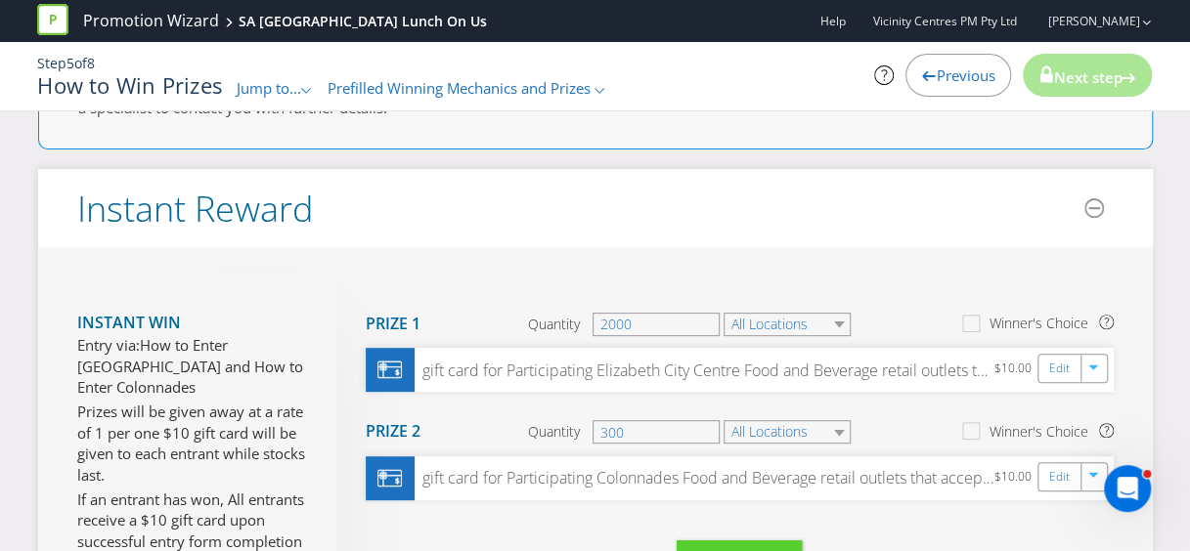
scroll to position [338, 0]
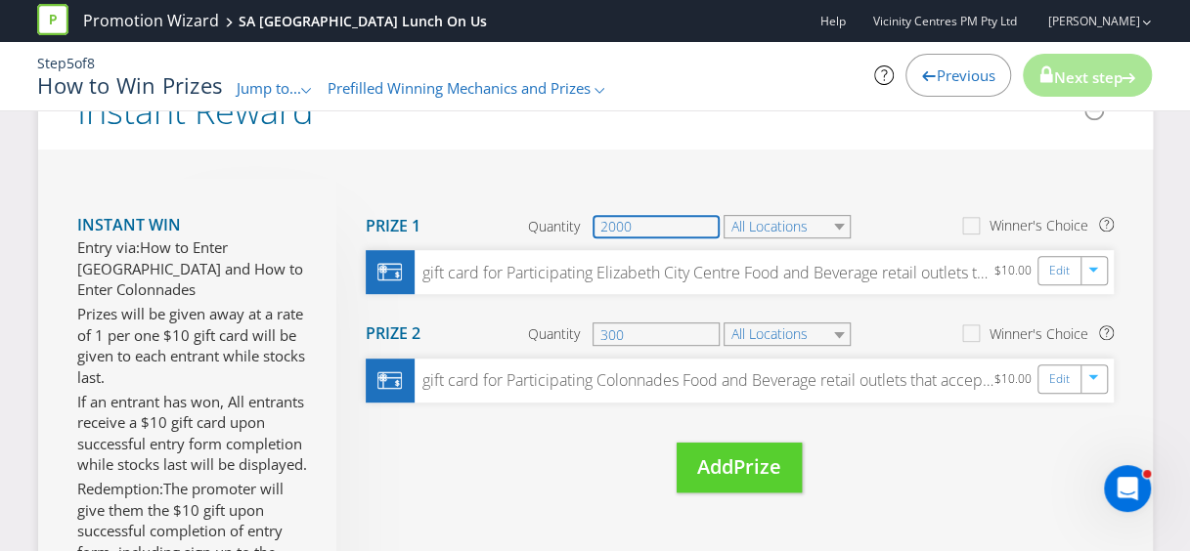
click at [646, 221] on input "2000" at bounding box center [655, 226] width 127 height 23
drag, startPoint x: 642, startPoint y: 222, endPoint x: 594, endPoint y: 225, distance: 48.0
click at [594, 225] on input "2000" at bounding box center [655, 226] width 127 height 23
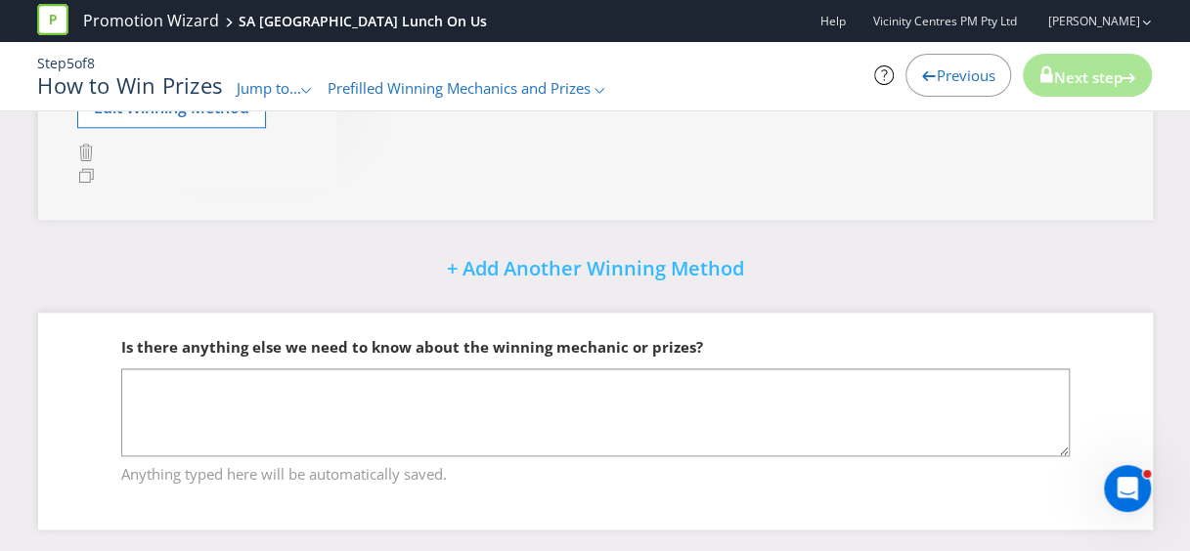
scroll to position [925, 0]
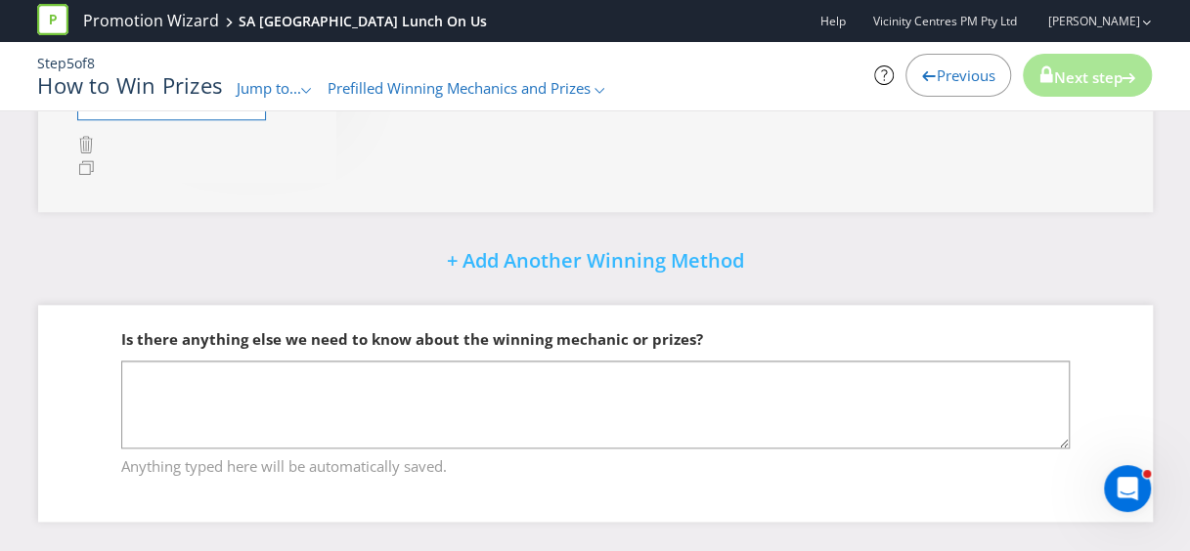
type input "500"
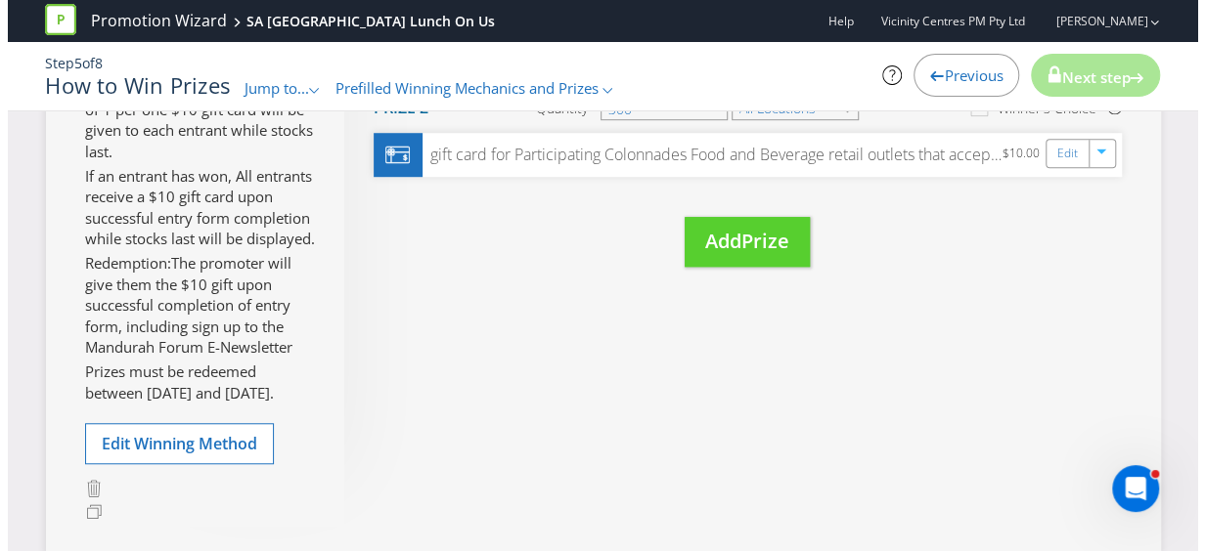
scroll to position [534, 0]
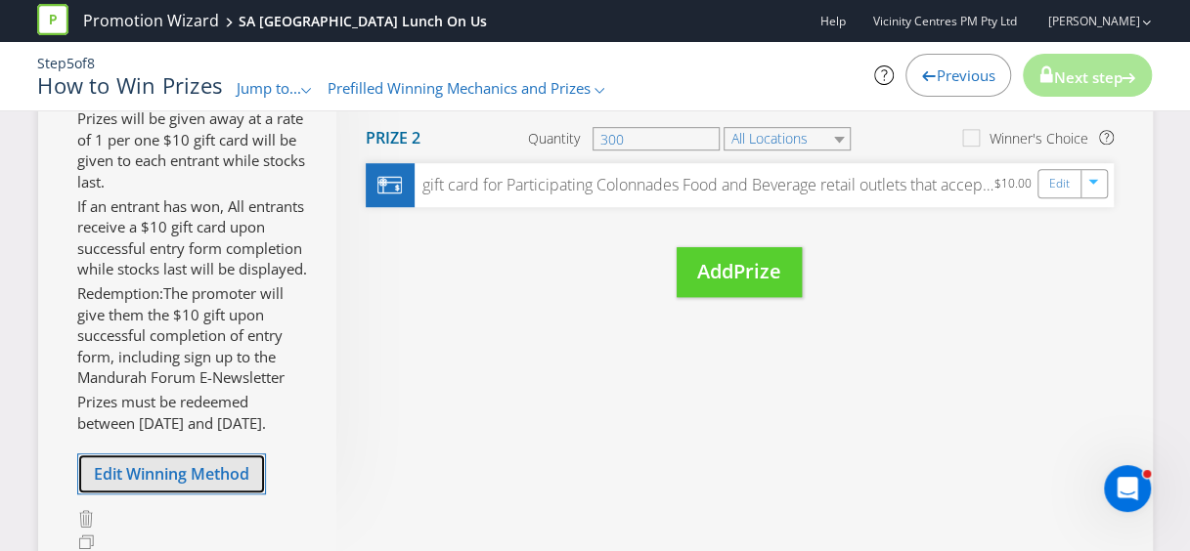
click at [159, 485] on span "Edit Winning Method" at bounding box center [171, 474] width 155 height 22
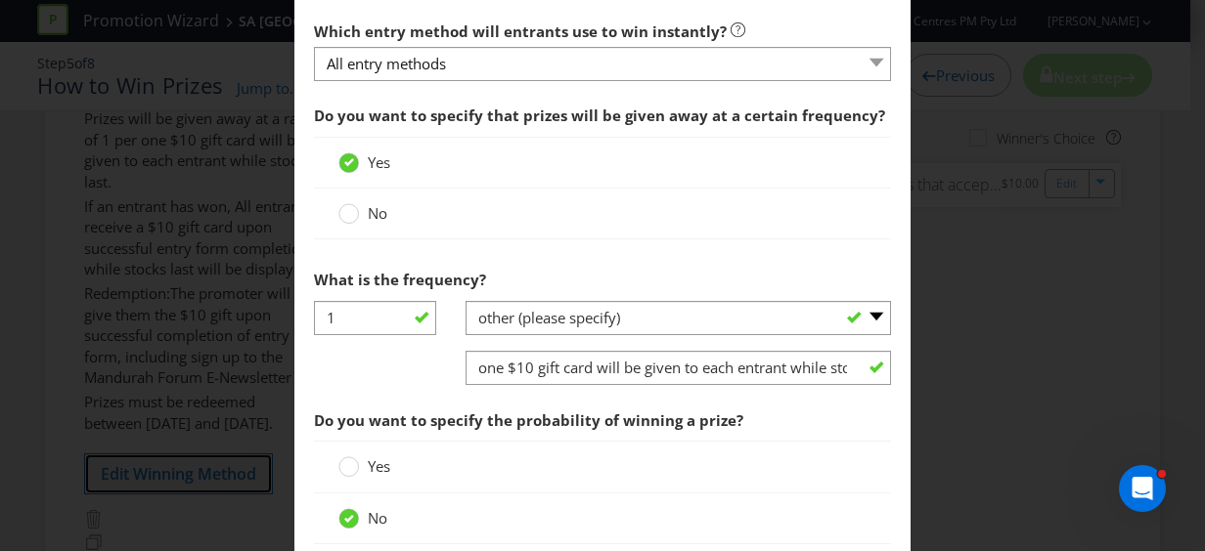
scroll to position [782, 0]
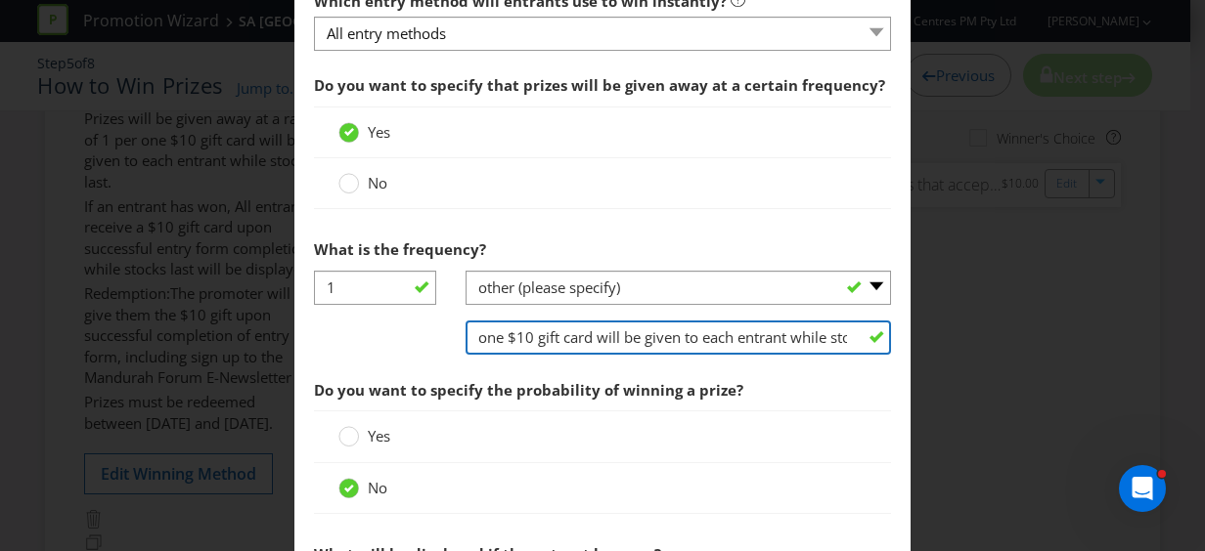
click at [713, 337] on input "one $10 gift card will be given to each entrant while stocks last" at bounding box center [677, 338] width 425 height 34
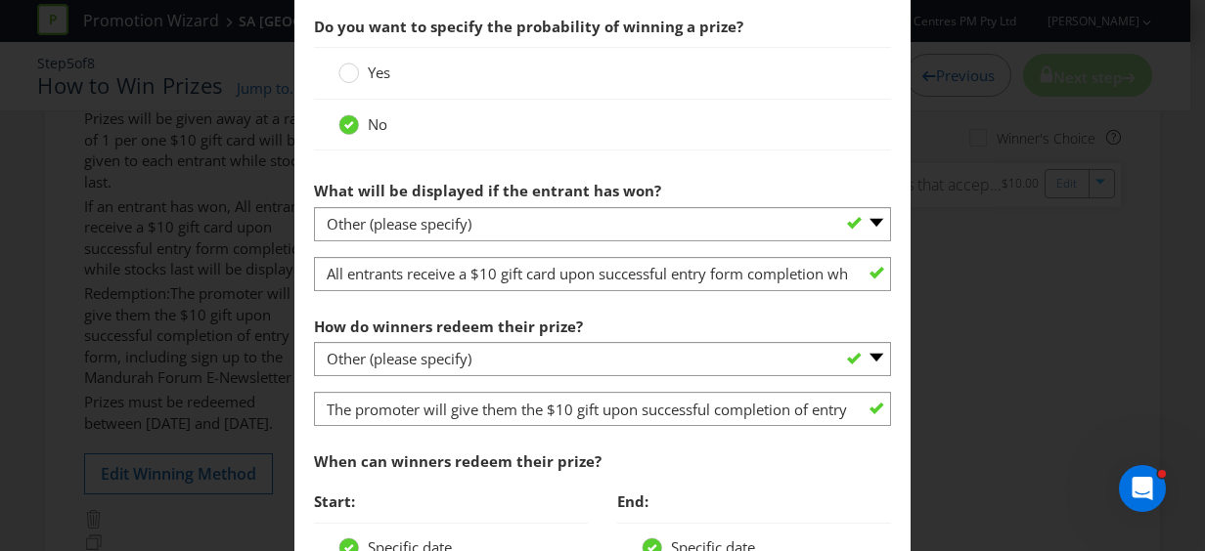
scroll to position [1173, 0]
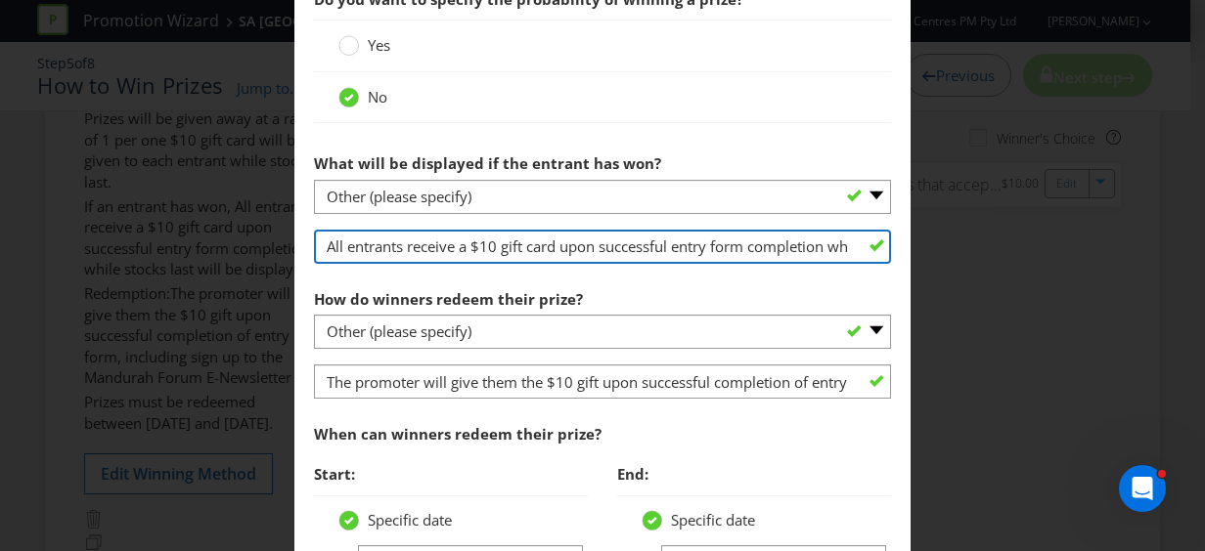
click at [766, 250] on input "All entrants receive a $10 gift card upon successful entry form completion whil…" at bounding box center [602, 247] width 577 height 34
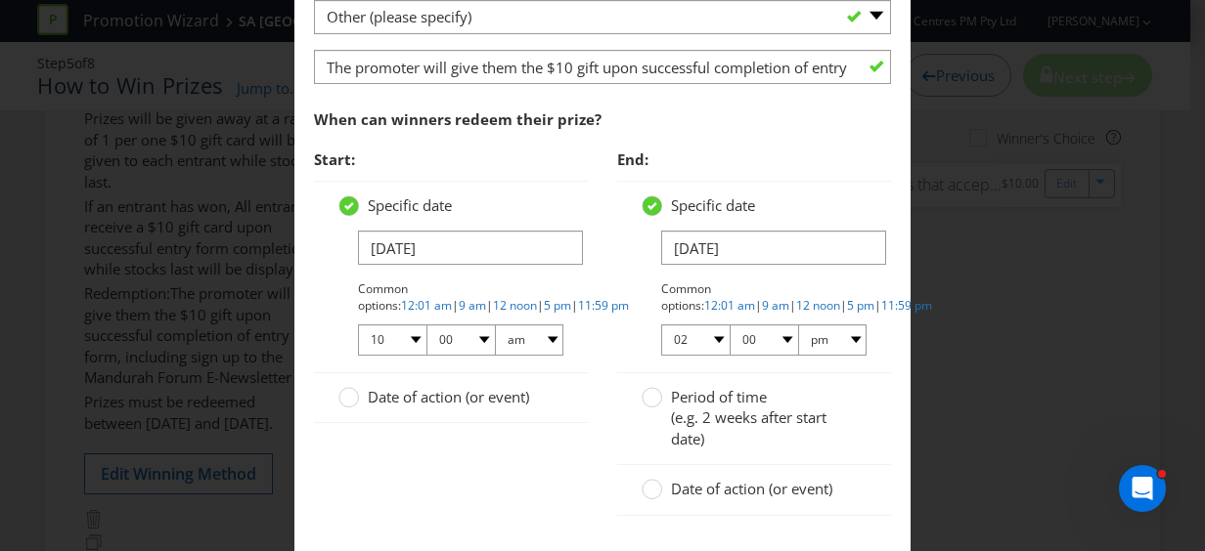
scroll to position [1390, 0]
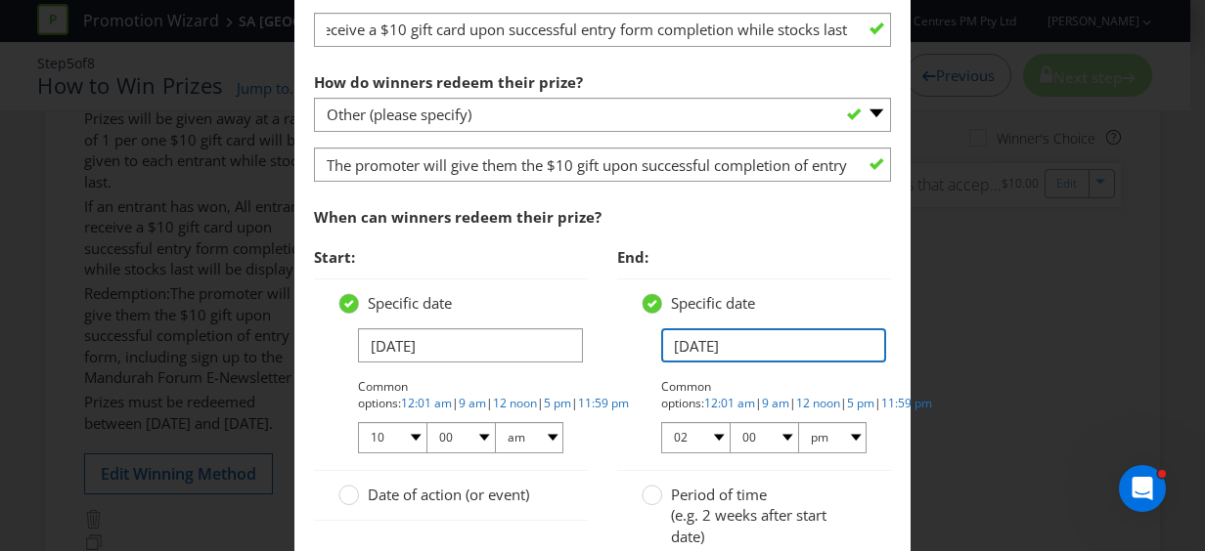
click at [677, 338] on input "[DATE]" at bounding box center [773, 346] width 225 height 34
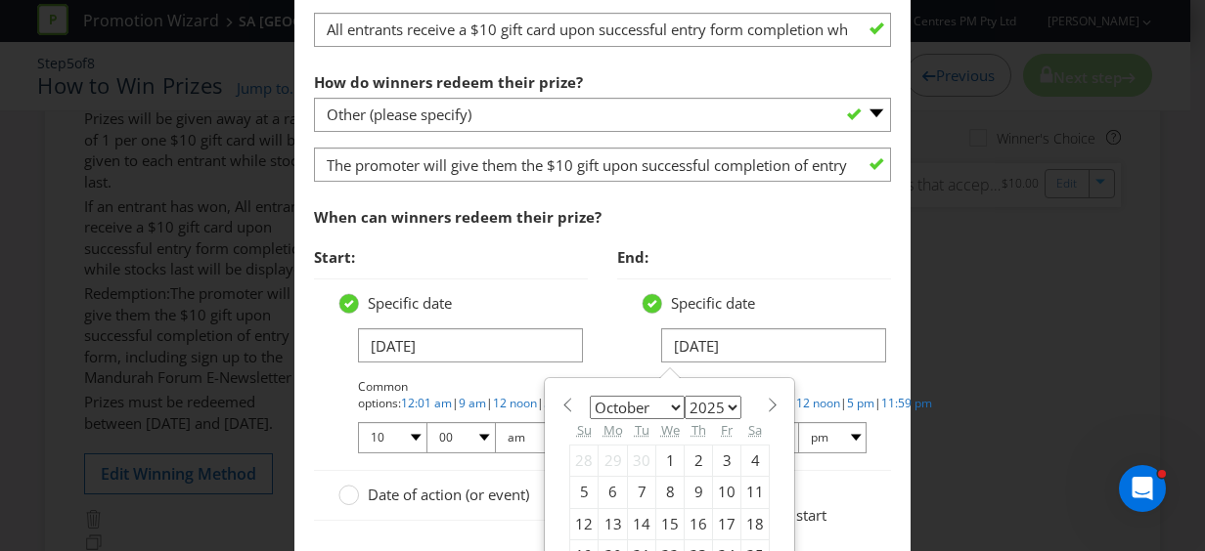
click at [713, 460] on div "3" at bounding box center [727, 461] width 28 height 31
type input "[DATE]"
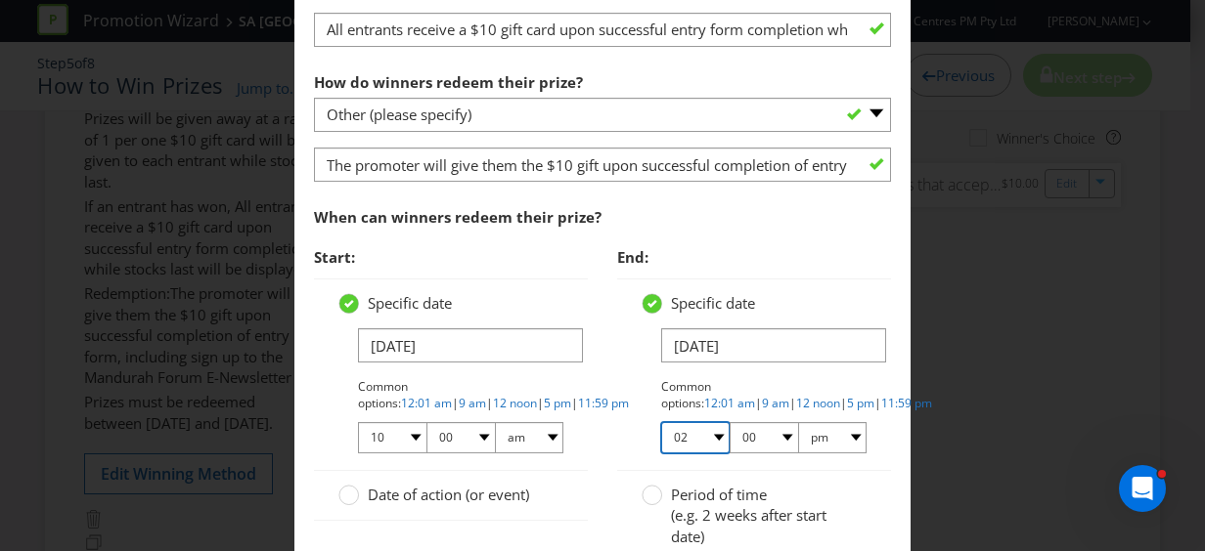
click at [718, 434] on select "01 02 03 04 05 06 07 08 09 10 11 12" at bounding box center [695, 437] width 68 height 31
select select "01"
click at [661, 422] on select "01 02 03 04 05 06 07 08 09 10 11 12" at bounding box center [695, 437] width 68 height 31
click at [753, 210] on div "When can winners redeem their prize?" at bounding box center [602, 217] width 577 height 40
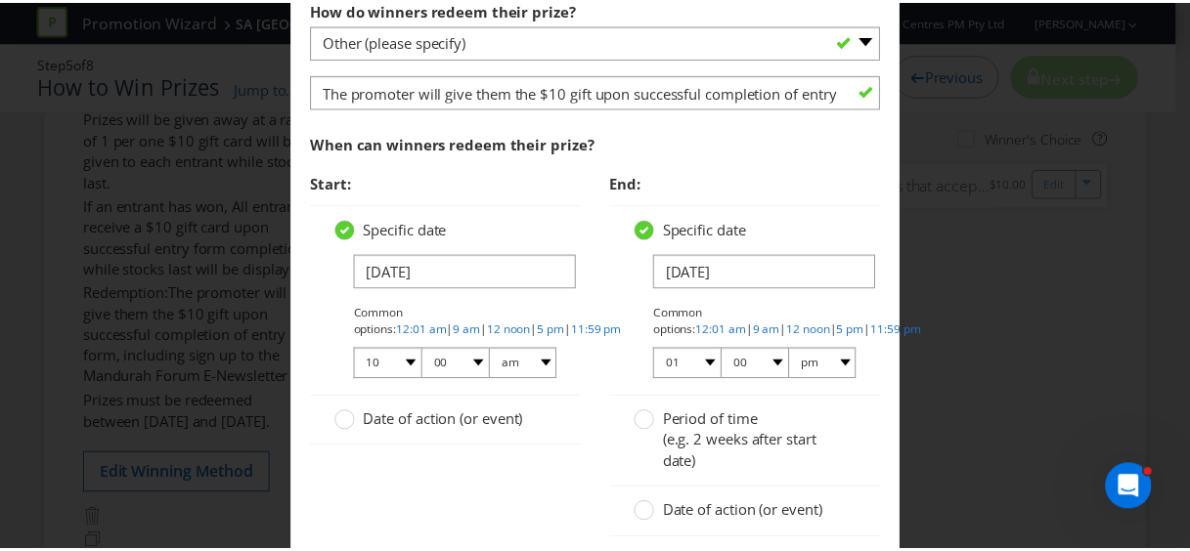
scroll to position [1586, 0]
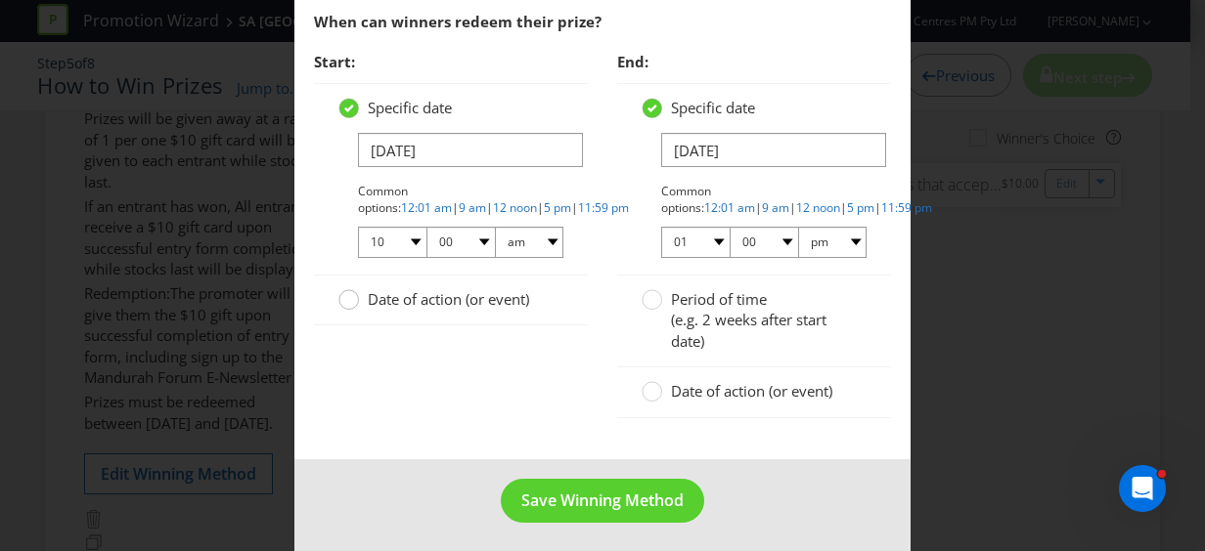
click at [346, 294] on circle at bounding box center [349, 300] width 20 height 20
click at [0, 0] on input "Date of action (or event)" at bounding box center [0, 0] width 0 height 0
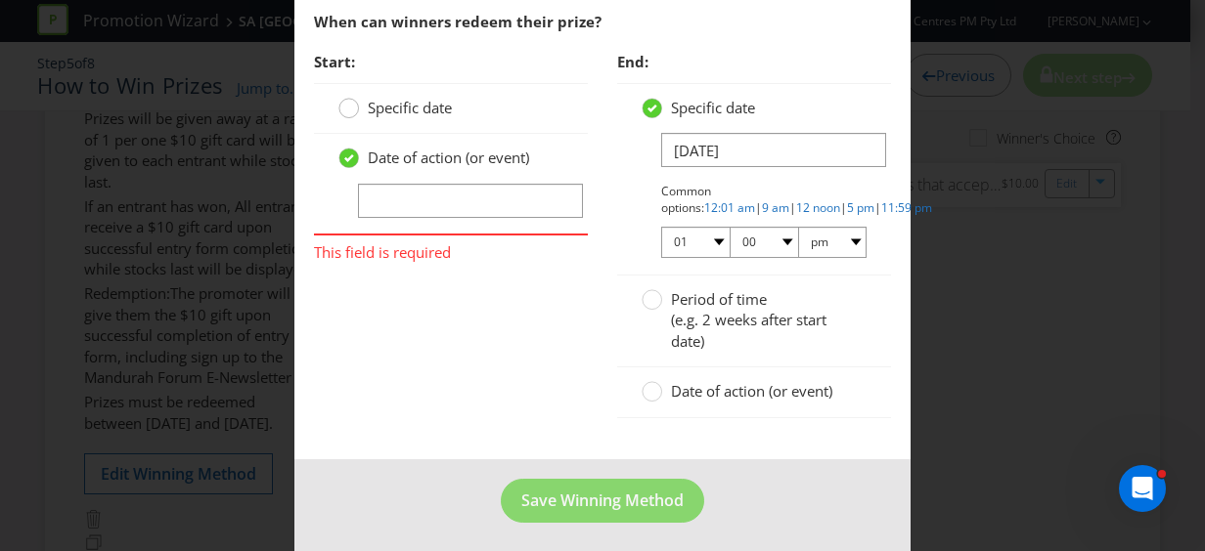
click at [344, 98] on div at bounding box center [349, 102] width 10 height 10
click at [0, 0] on input "Specific date" at bounding box center [0, 0] width 0 height 0
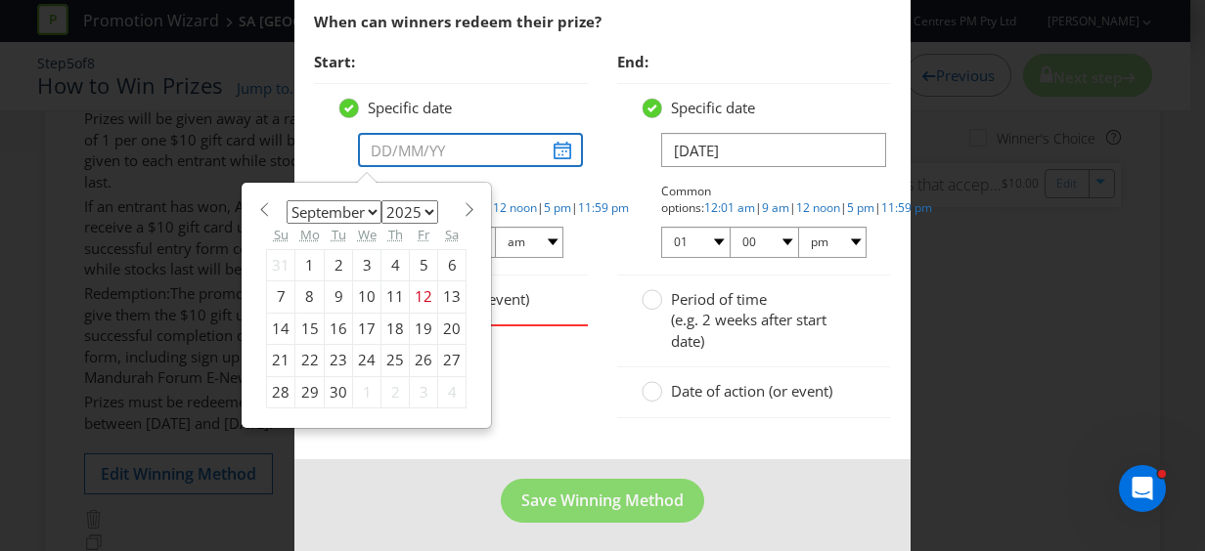
click at [559, 148] on input "text" at bounding box center [470, 150] width 225 height 34
click at [299, 381] on div "29" at bounding box center [309, 391] width 29 height 31
type input "[DATE]"
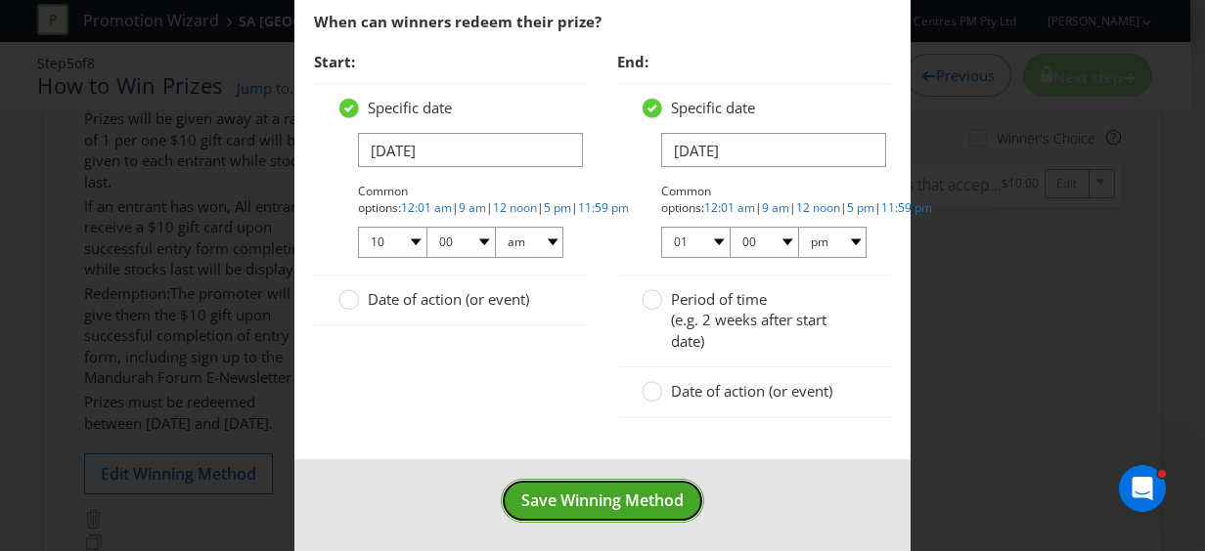
click at [604, 492] on span "Save Winning Method" at bounding box center [602, 501] width 162 height 22
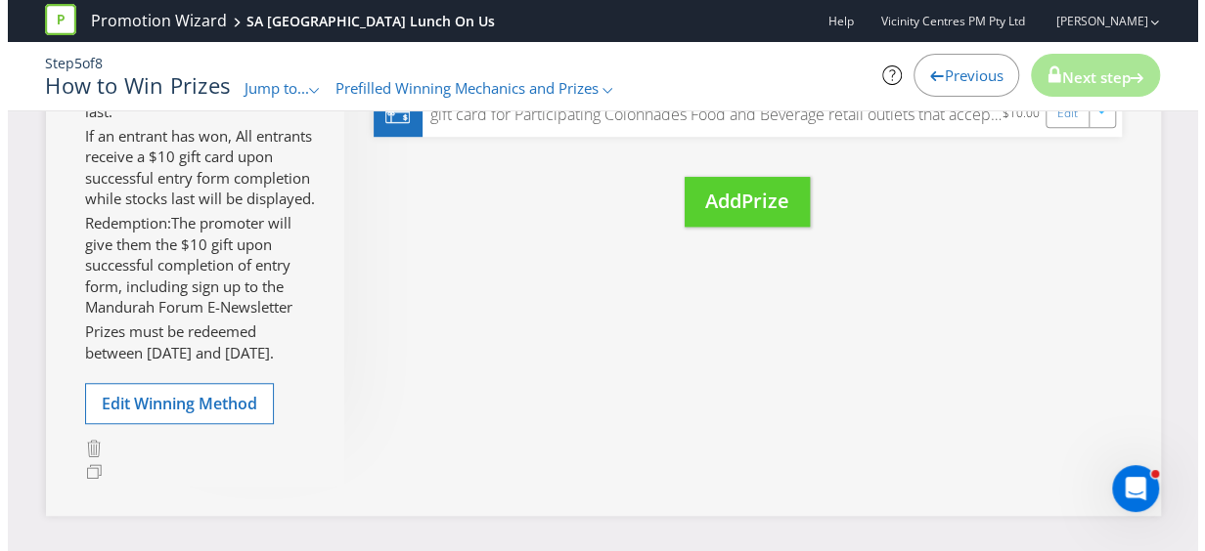
scroll to position [632, 0]
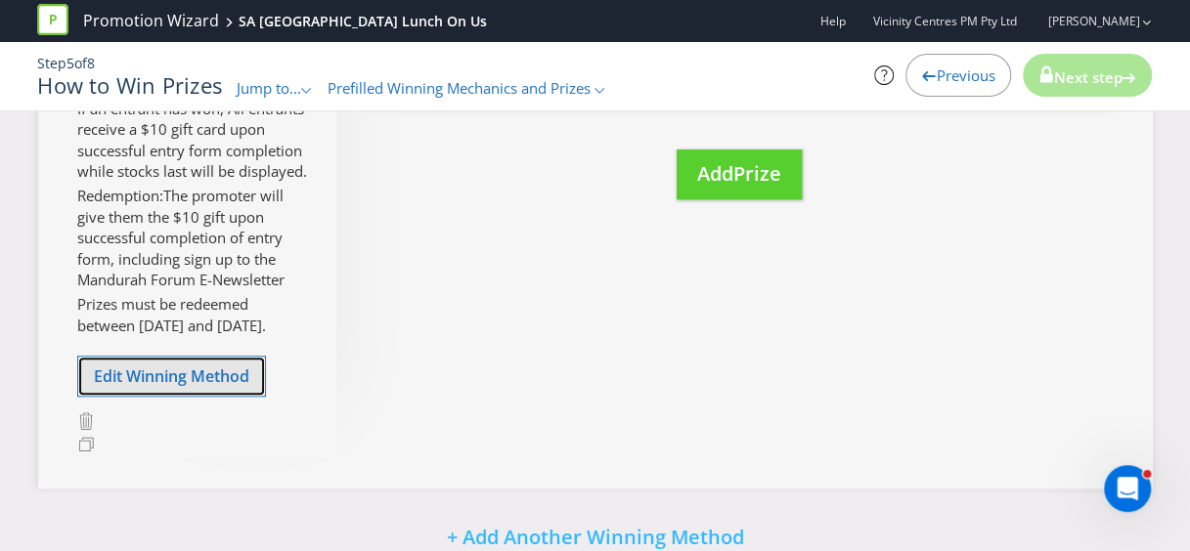
click at [170, 383] on span "Edit Winning Method" at bounding box center [171, 377] width 155 height 22
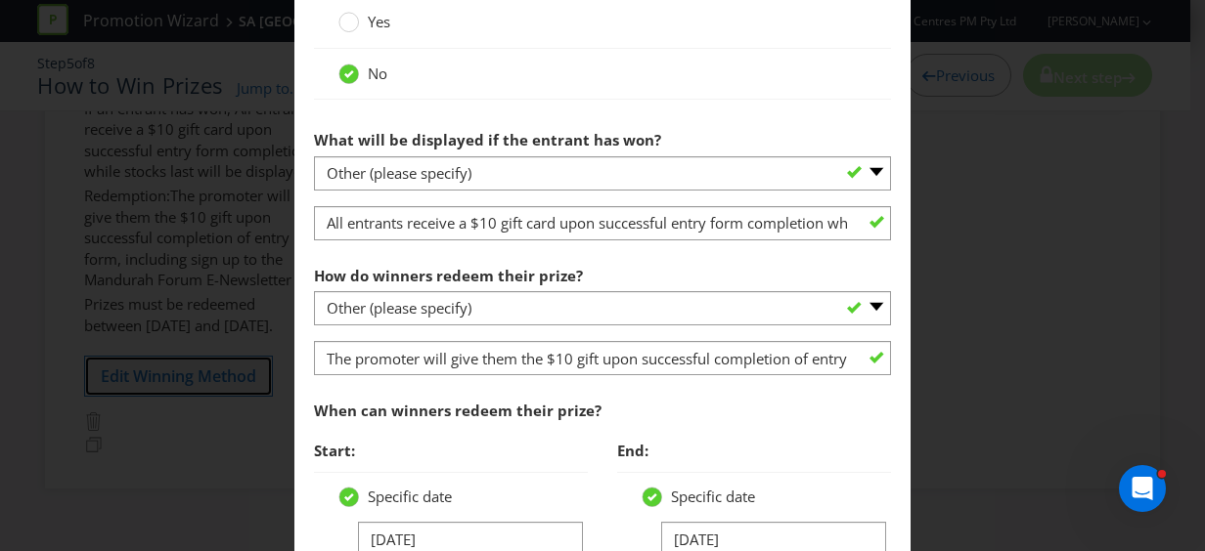
scroll to position [1195, 0]
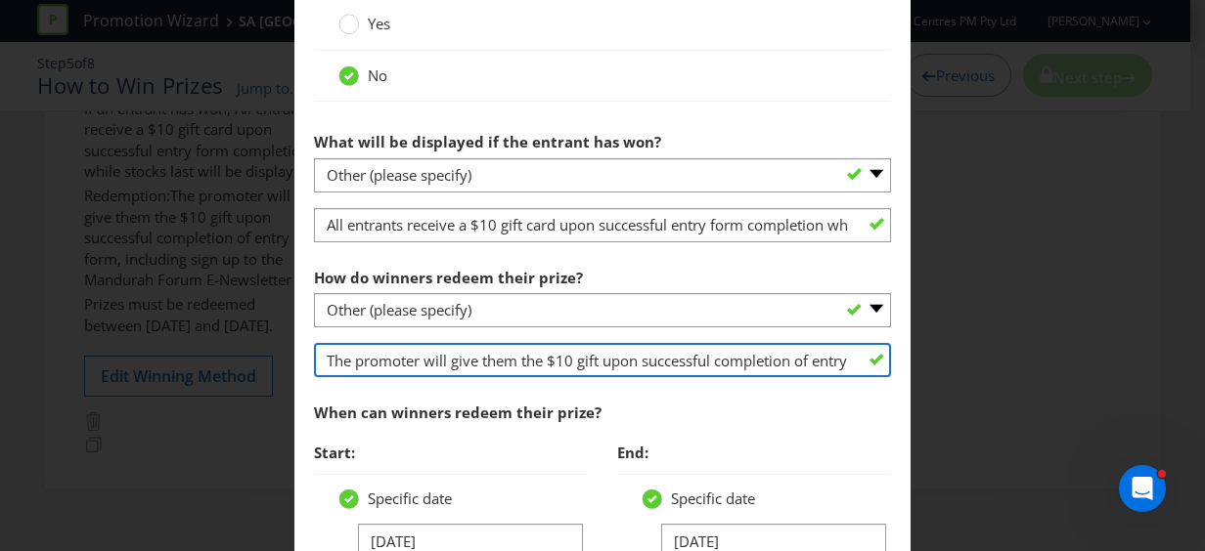
click at [753, 358] on input "The promoter will give them the $10 gift upon successful completion of entry fo…" at bounding box center [602, 360] width 577 height 34
drag, startPoint x: 763, startPoint y: 357, endPoint x: 647, endPoint y: 355, distance: 115.4
click at [646, 355] on input "The promoter will give them the $10 gift upon successful completion of entry fo…" at bounding box center [602, 360] width 577 height 34
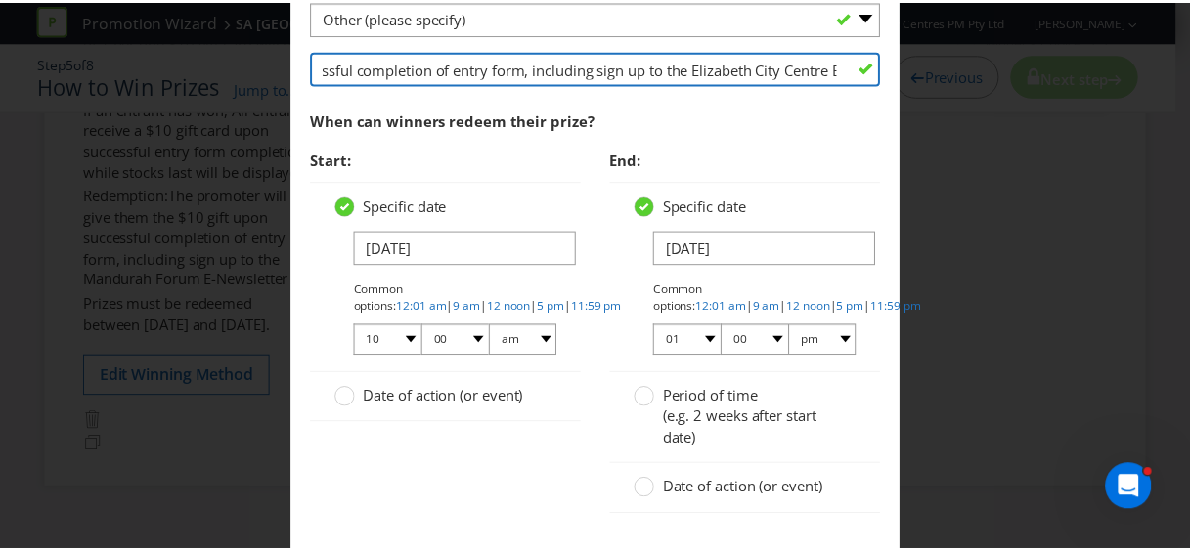
scroll to position [1586, 0]
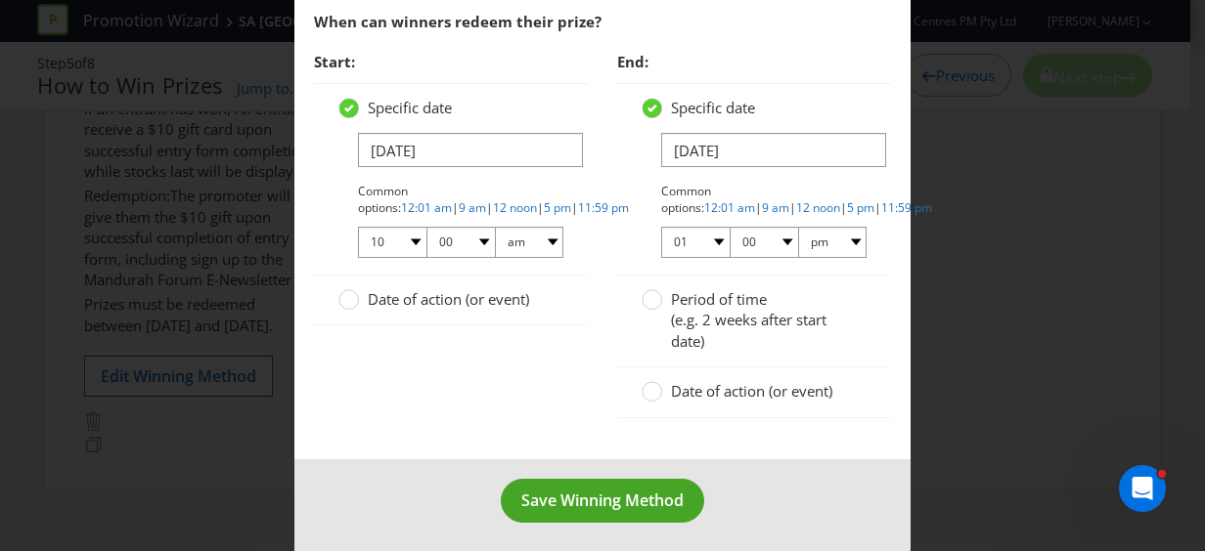
type input "The promoter will give them the $10 gift upon successful completion of entry fo…"
click at [610, 490] on span "Save Winning Method" at bounding box center [602, 501] width 162 height 22
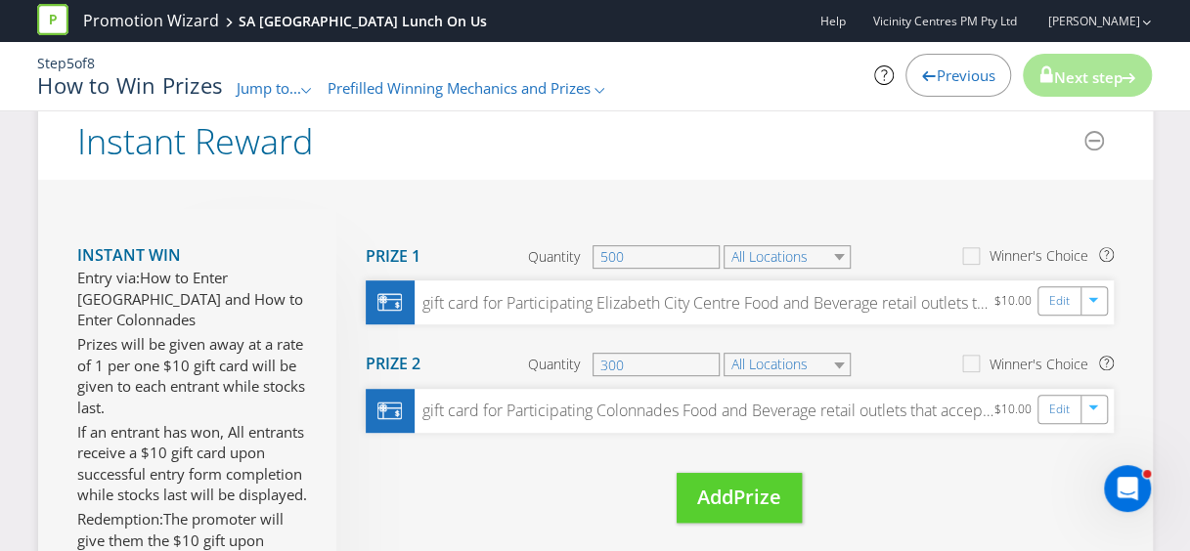
scroll to position [338, 0]
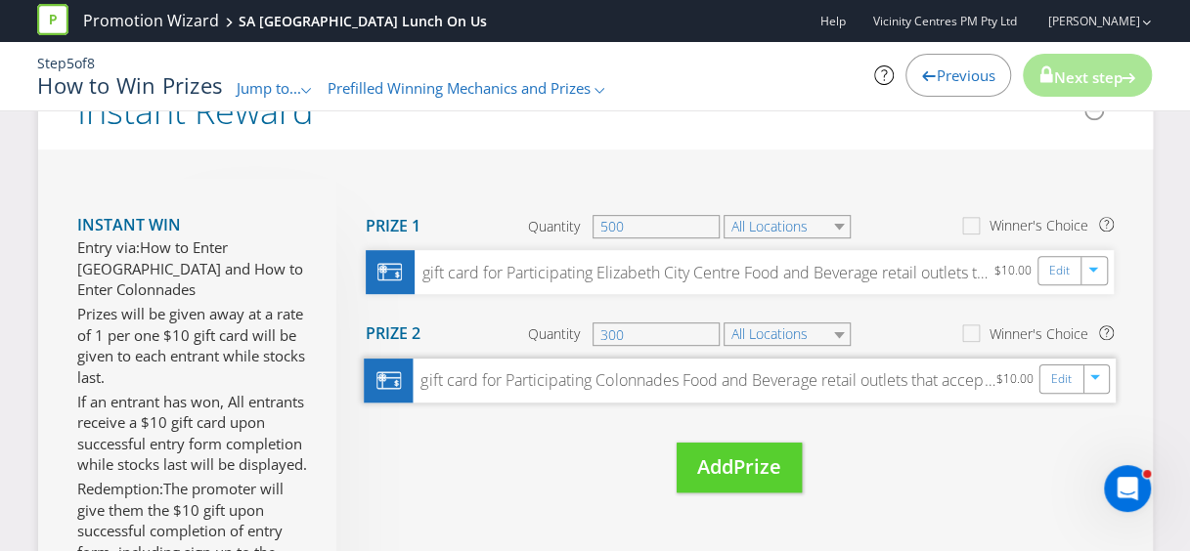
click at [509, 383] on div "gift card for Participating Colonnades Food and Beverage retail outlets that ac…" at bounding box center [704, 381] width 583 height 22
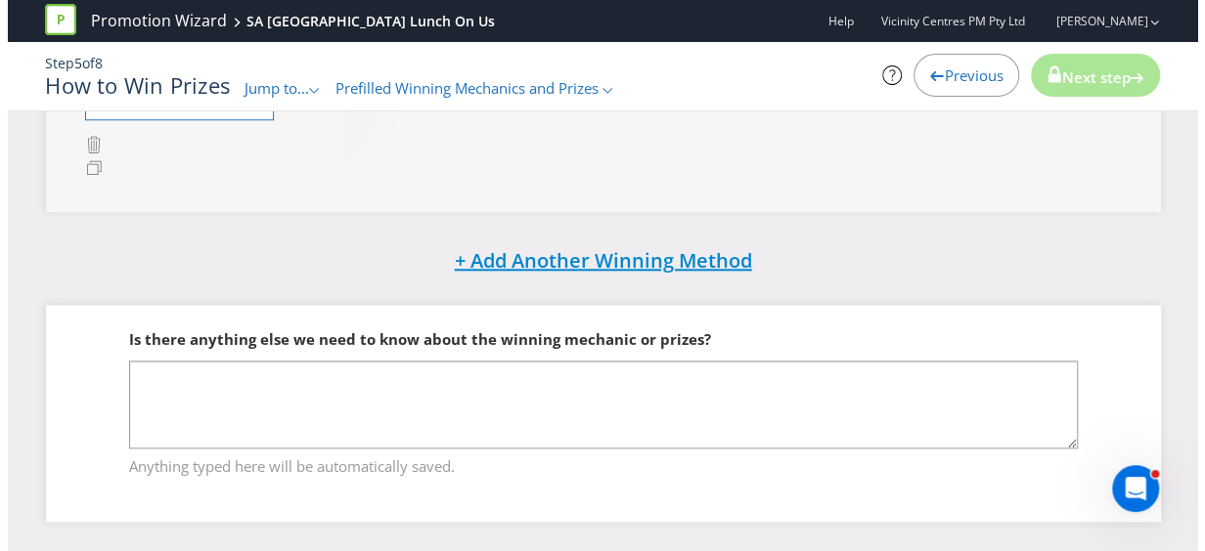
scroll to position [849, 0]
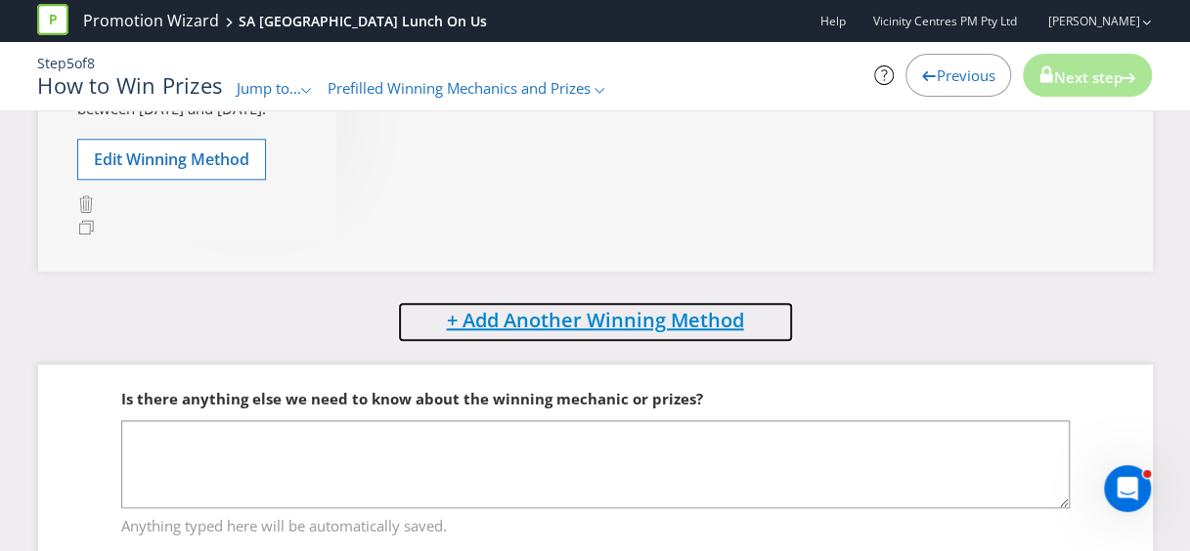
click at [585, 343] on button "+ Add Another Winning Method" at bounding box center [595, 322] width 397 height 42
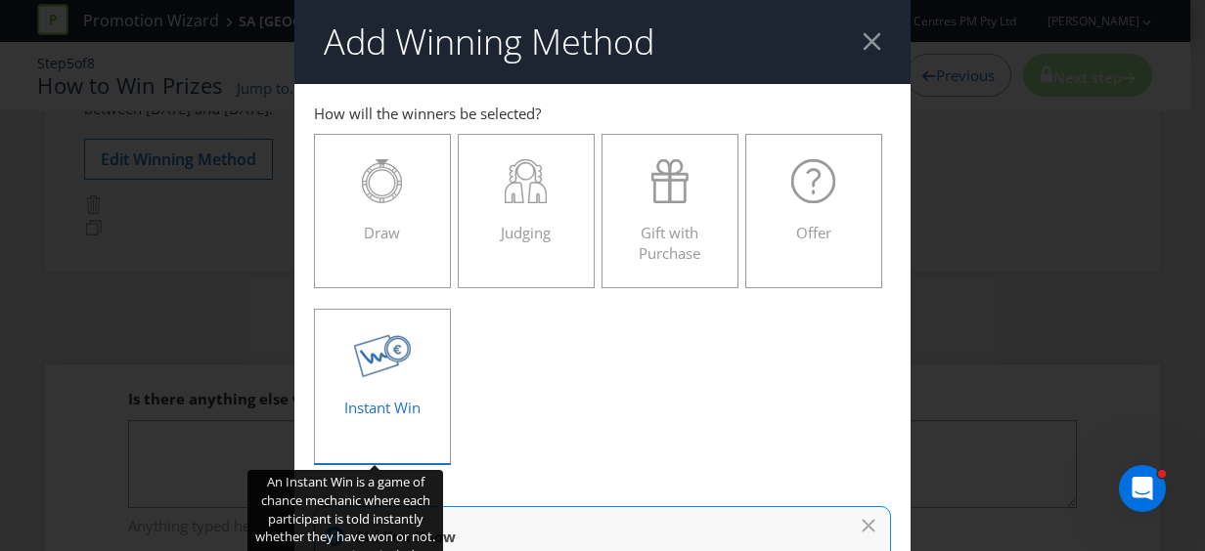
click at [393, 360] on icon at bounding box center [383, 356] width 58 height 44
click at [0, 0] on input "Instant Win" at bounding box center [0, 0] width 0 height 0
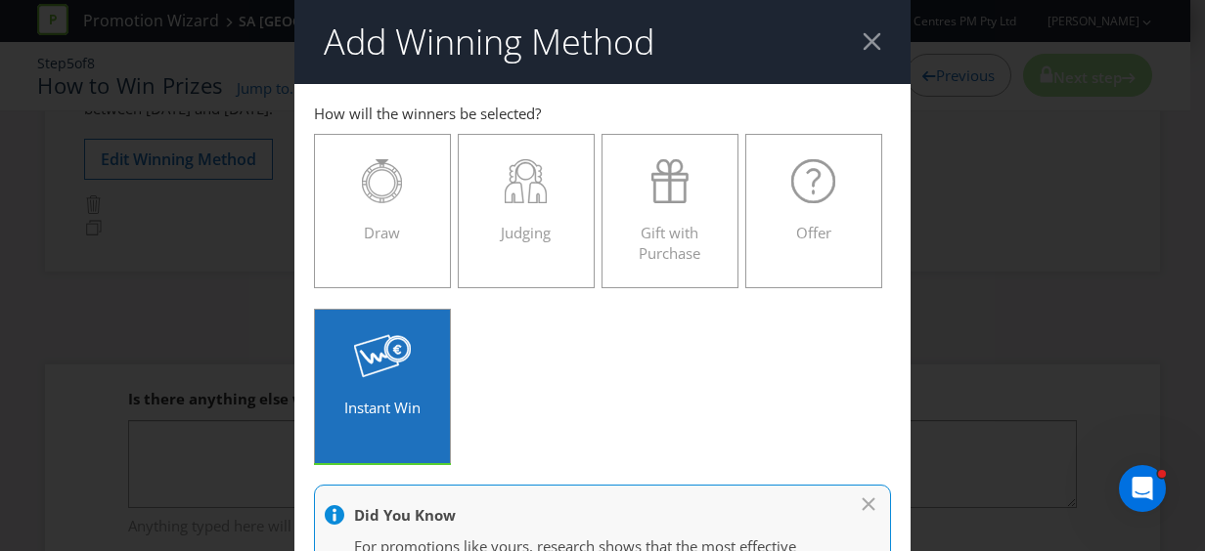
click at [869, 43] on div at bounding box center [871, 41] width 19 height 19
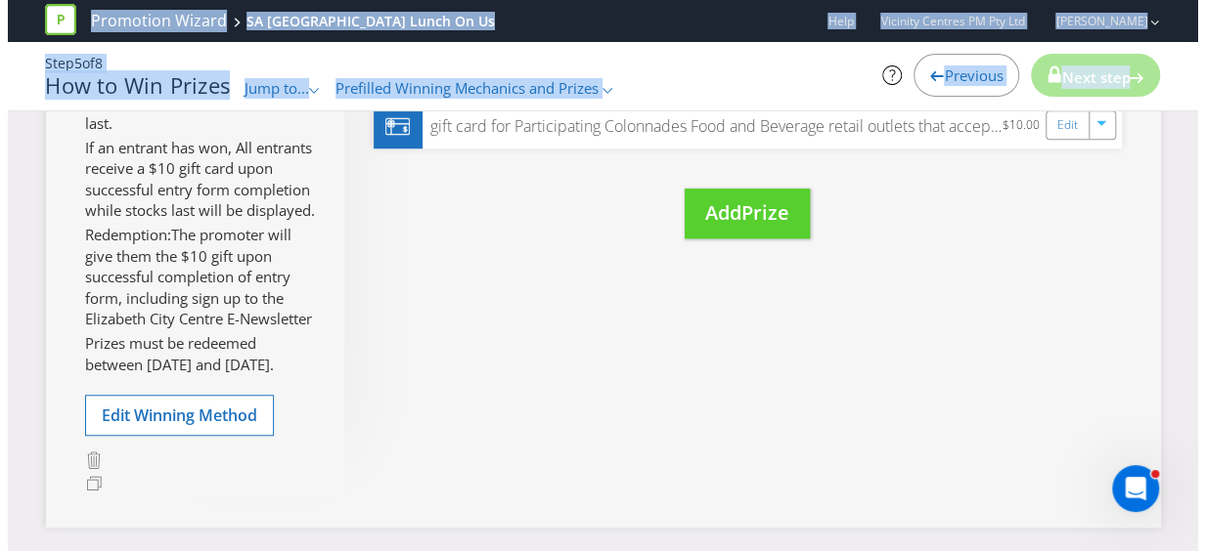
scroll to position [718, 0]
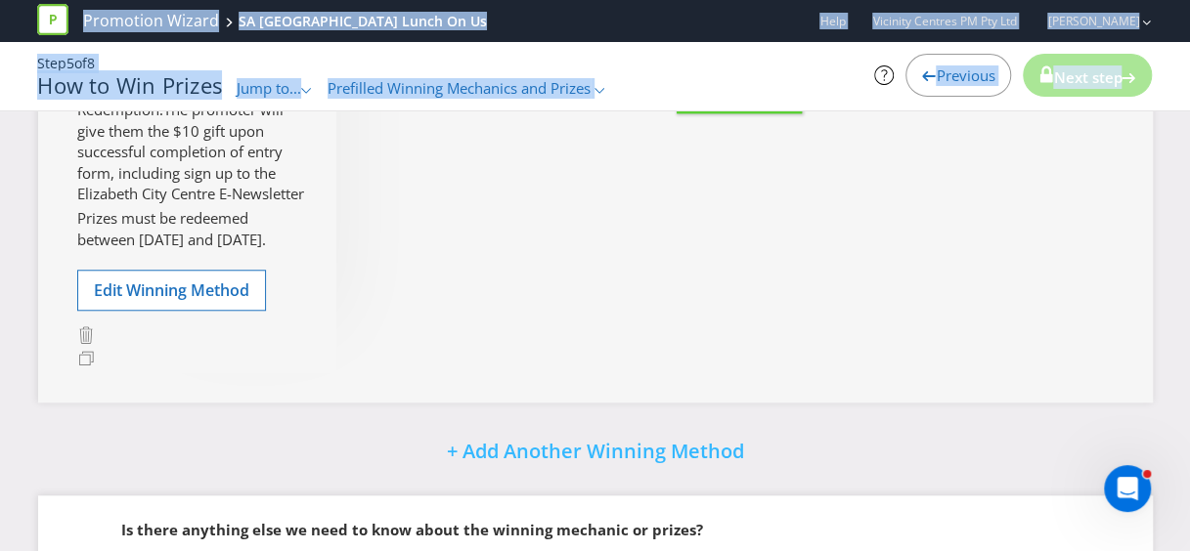
drag, startPoint x: 76, startPoint y: 289, endPoint x: 308, endPoint y: 299, distance: 231.9
click at [308, 299] on div "Instant Win Entry via: How to Enter [GEOGRAPHIC_DATA] and How to Enter Colonnad…" at bounding box center [595, 86] width 1115 height 633
drag, startPoint x: 308, startPoint y: 299, endPoint x: 203, endPoint y: 258, distance: 112.4
copy section "Prizes will be given away at a rate of 1 per one $10 gift card will be given to…"
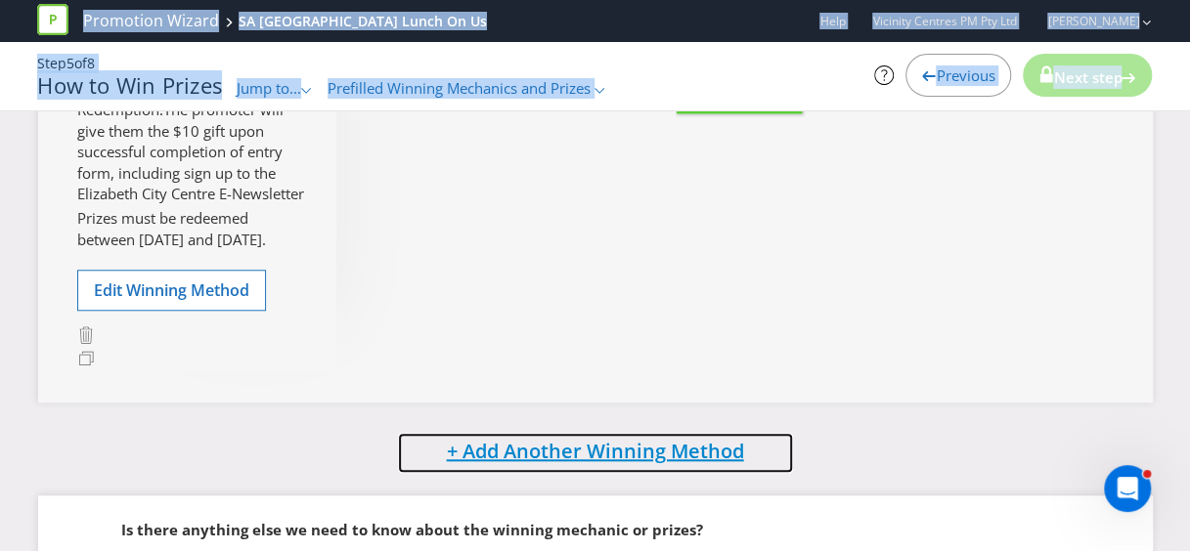
click at [514, 464] on span "+ Add Another Winning Method" at bounding box center [595, 451] width 297 height 26
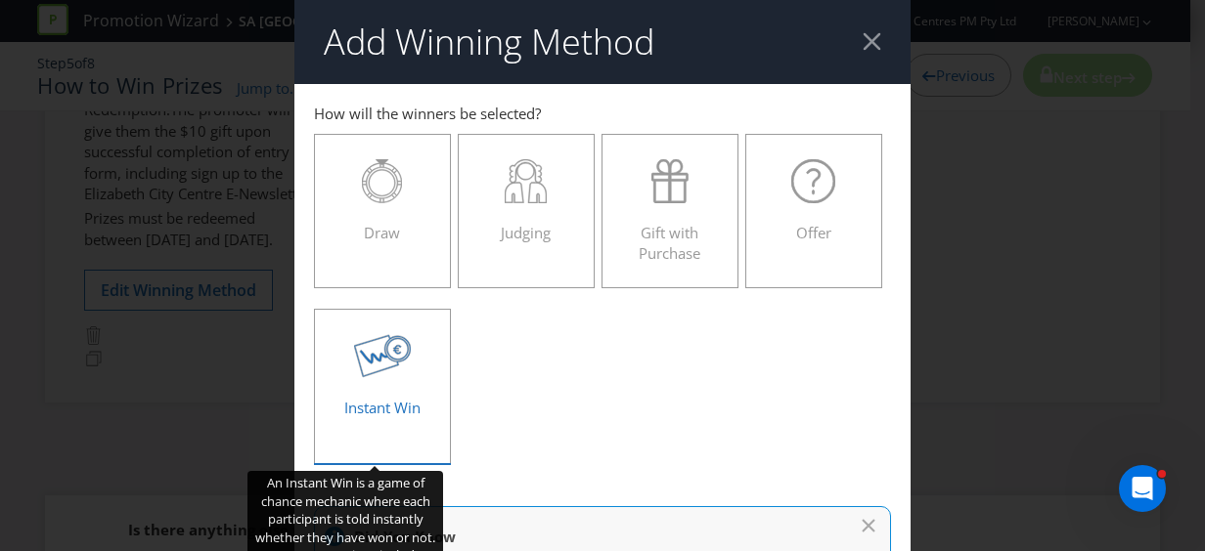
click at [396, 358] on icon at bounding box center [397, 349] width 22 height 22
click at [0, 0] on input "Instant Win" at bounding box center [0, 0] width 0 height 0
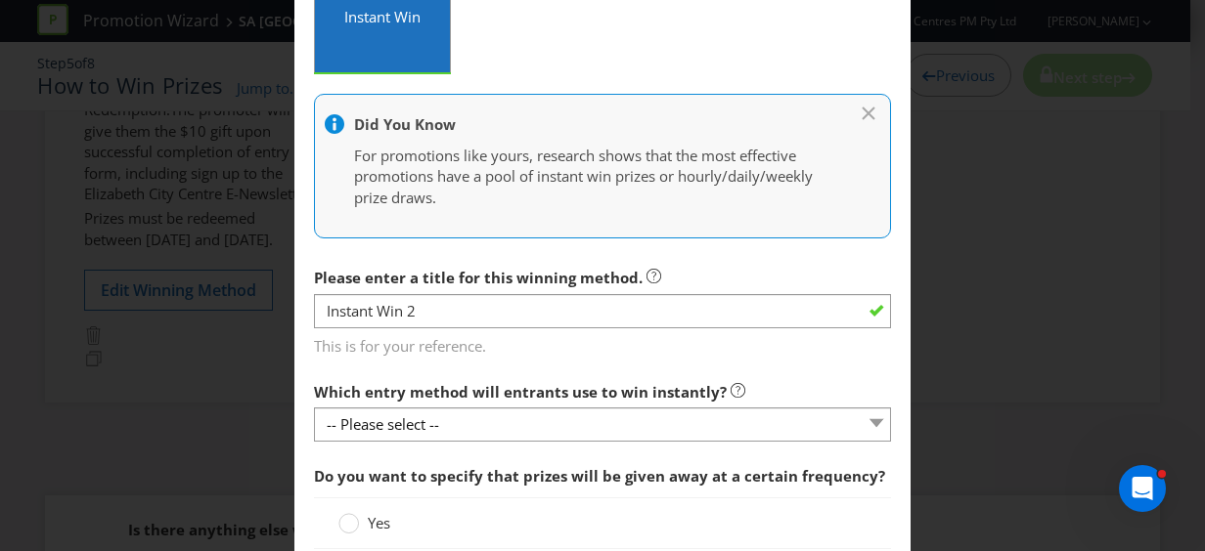
scroll to position [489, 0]
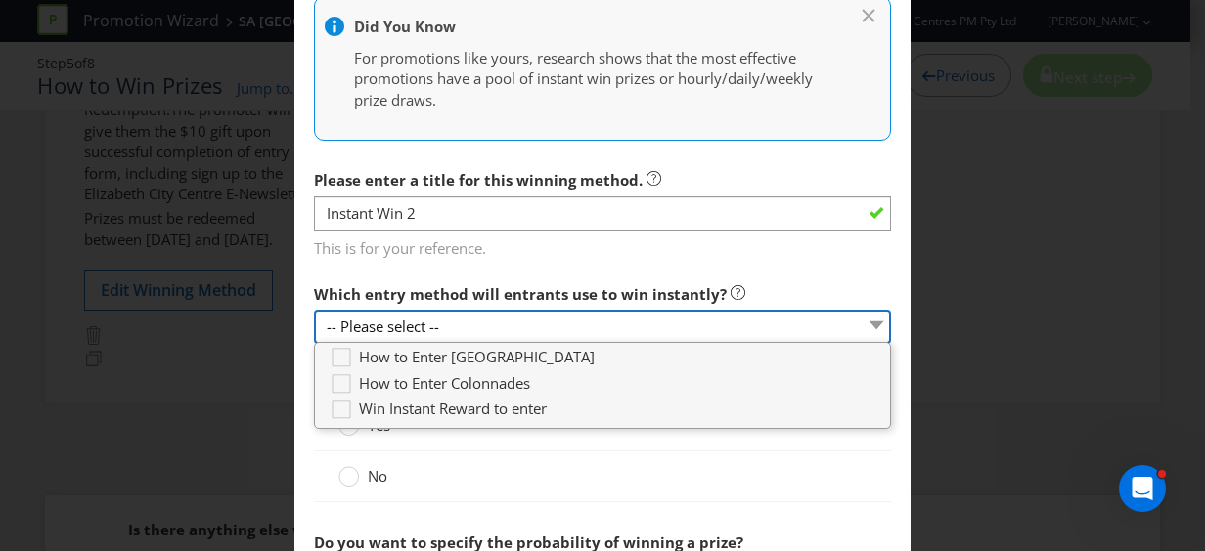
click at [497, 324] on select "-- Please select --" at bounding box center [602, 327] width 577 height 34
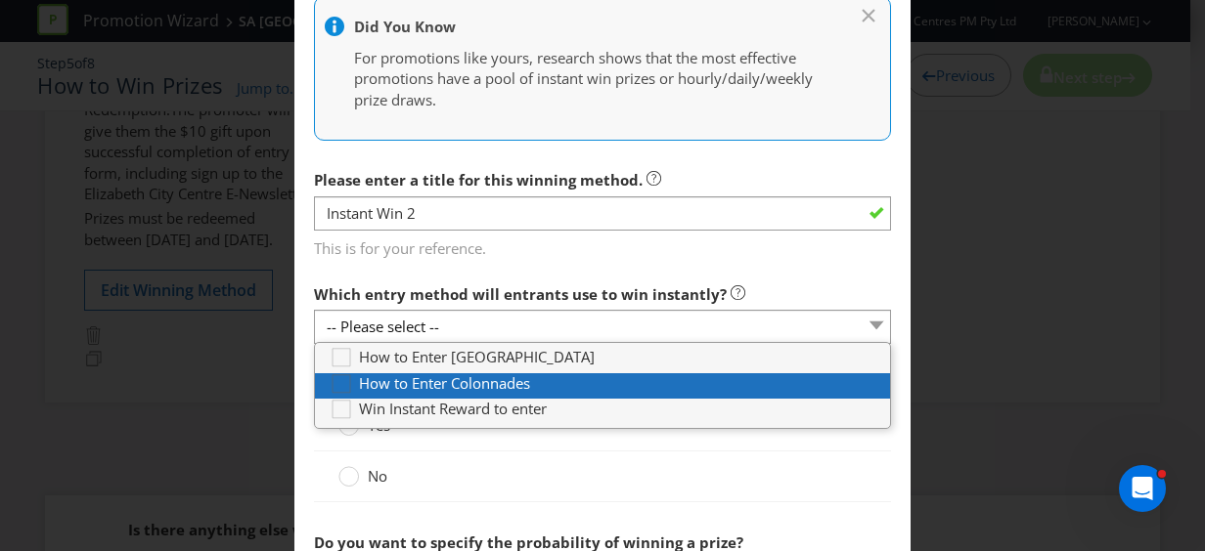
click at [338, 379] on icon at bounding box center [343, 387] width 29 height 29
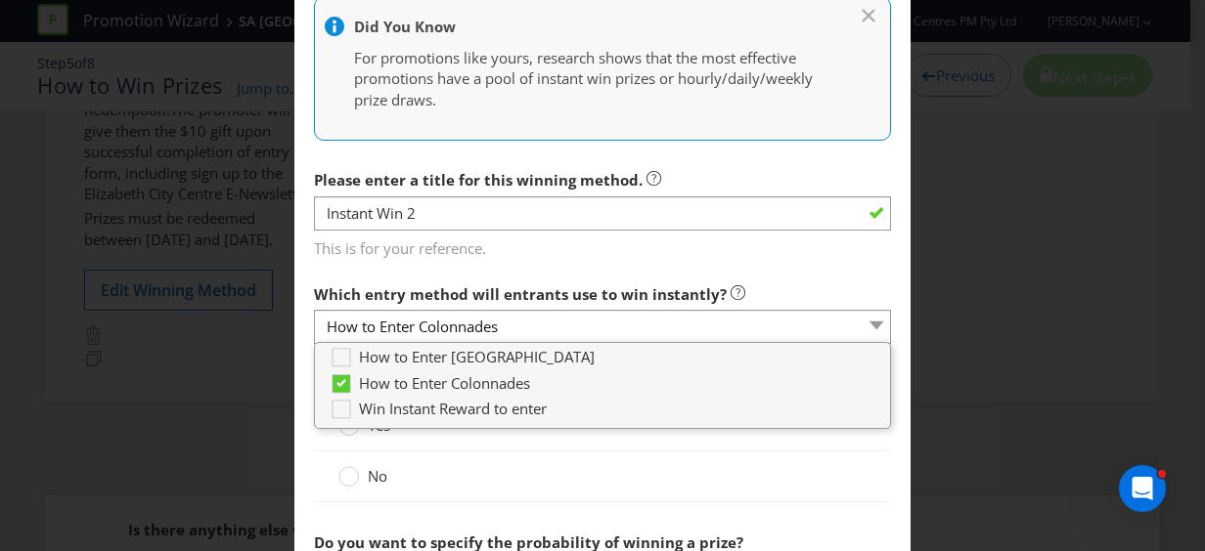
click at [714, 460] on div "No" at bounding box center [602, 477] width 577 height 51
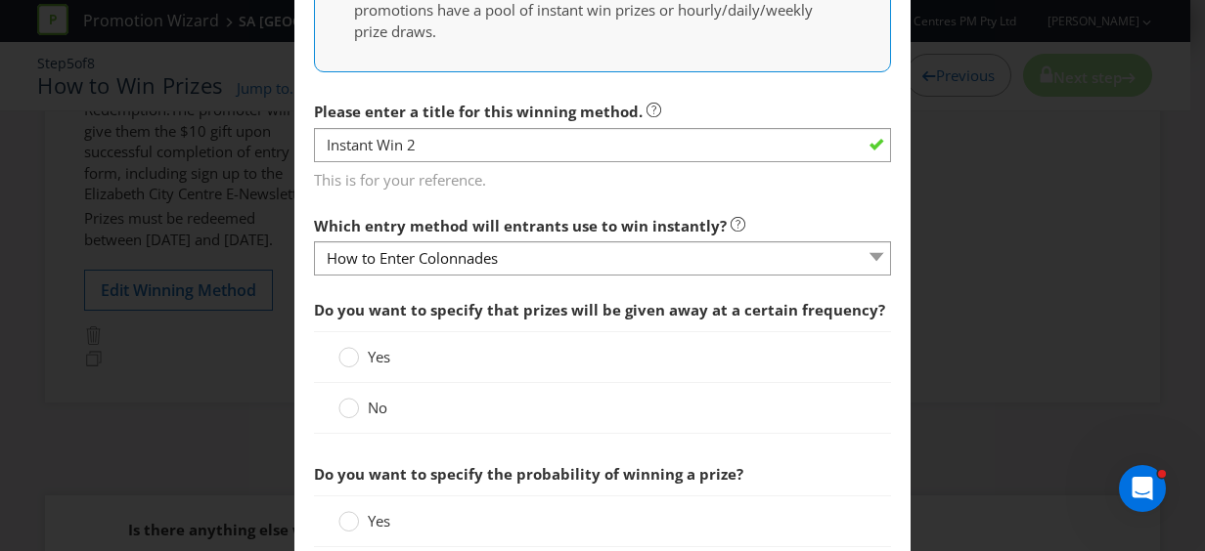
scroll to position [587, 0]
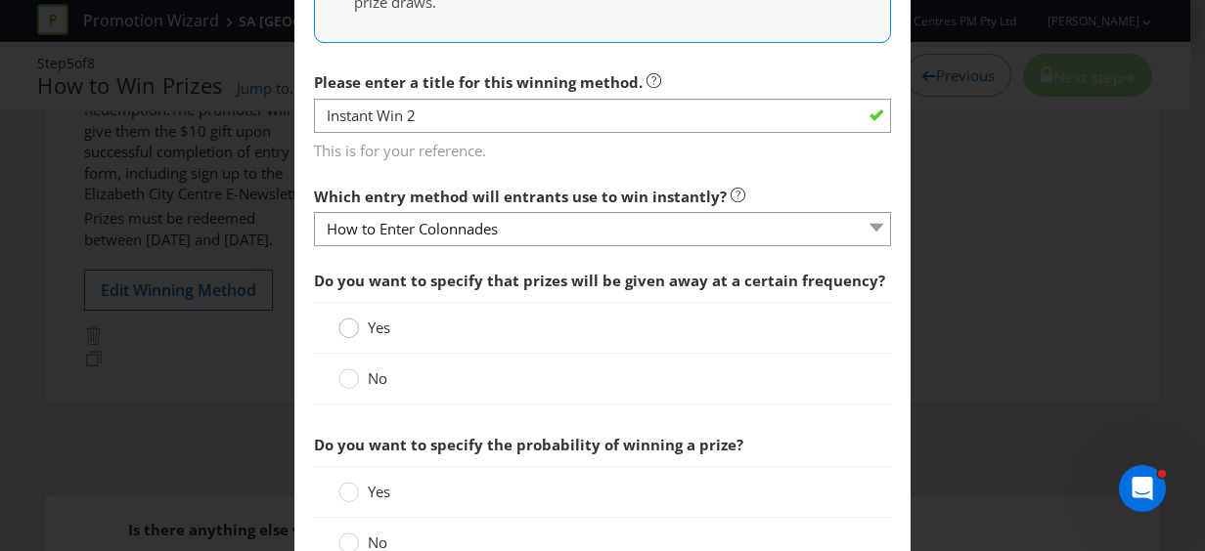
click at [346, 326] on circle at bounding box center [349, 329] width 20 height 20
click at [0, 0] on input "Yes" at bounding box center [0, 0] width 0 height 0
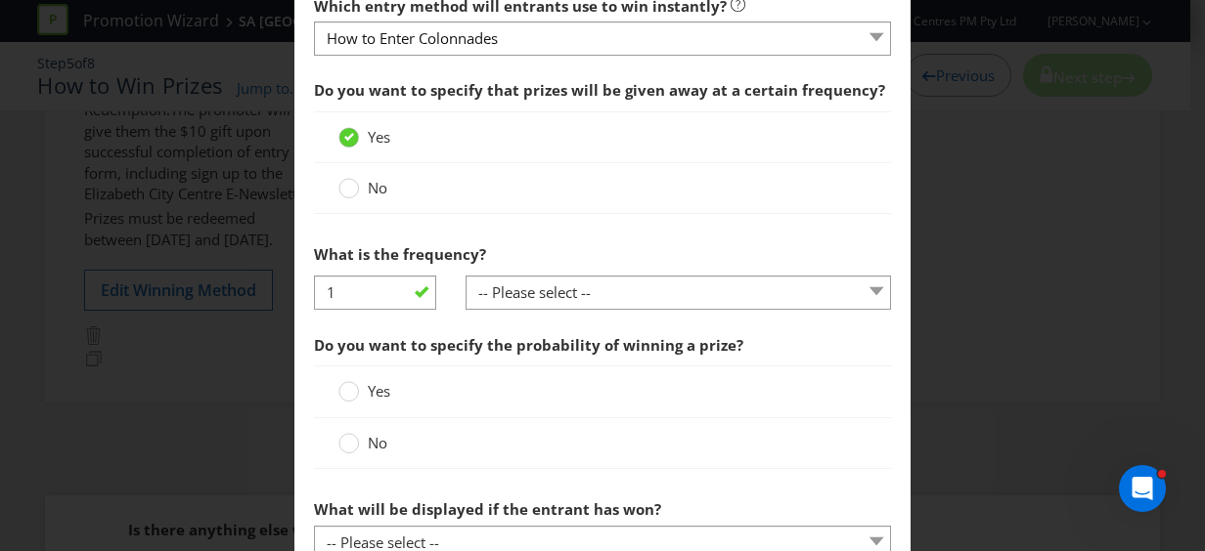
scroll to position [782, 0]
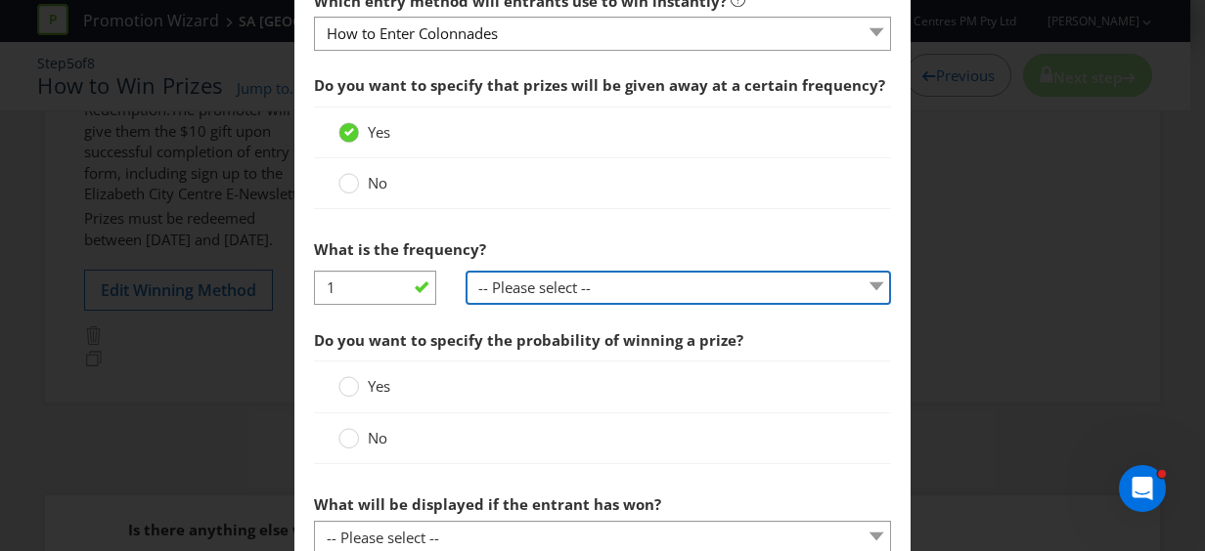
click at [636, 293] on select "-- Please select -- per hour per day per week per month other (please specify)" at bounding box center [677, 288] width 425 height 34
select select "PER_DAY"
click at [465, 271] on select "-- Please select -- per hour per day per week per month other (please specify)" at bounding box center [677, 288] width 425 height 34
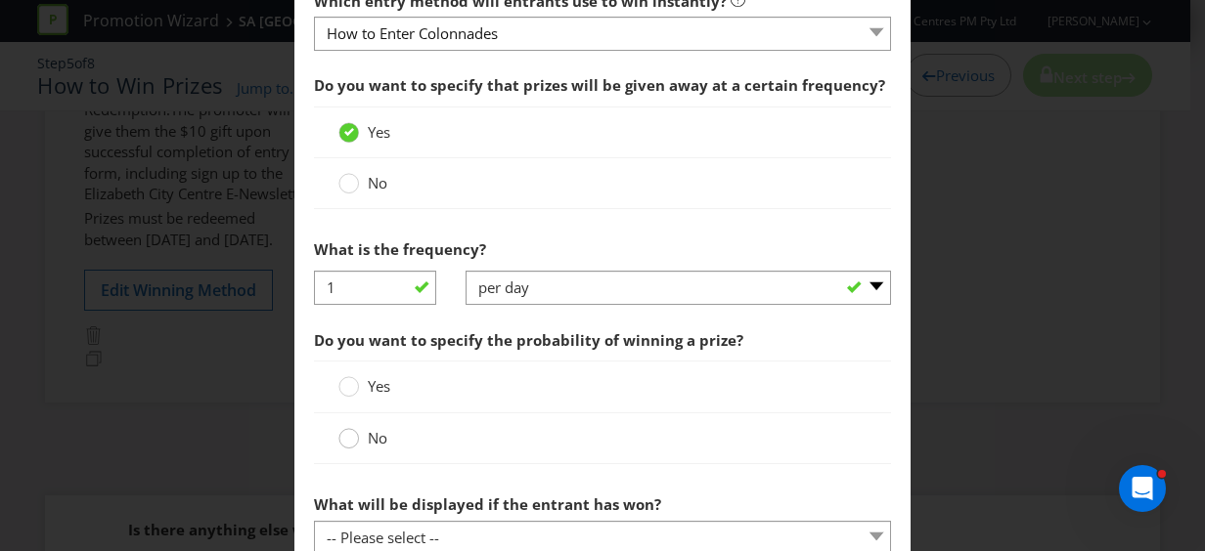
click at [344, 432] on div at bounding box center [349, 432] width 10 height 10
click at [0, 0] on input "No" at bounding box center [0, 0] width 0 height 0
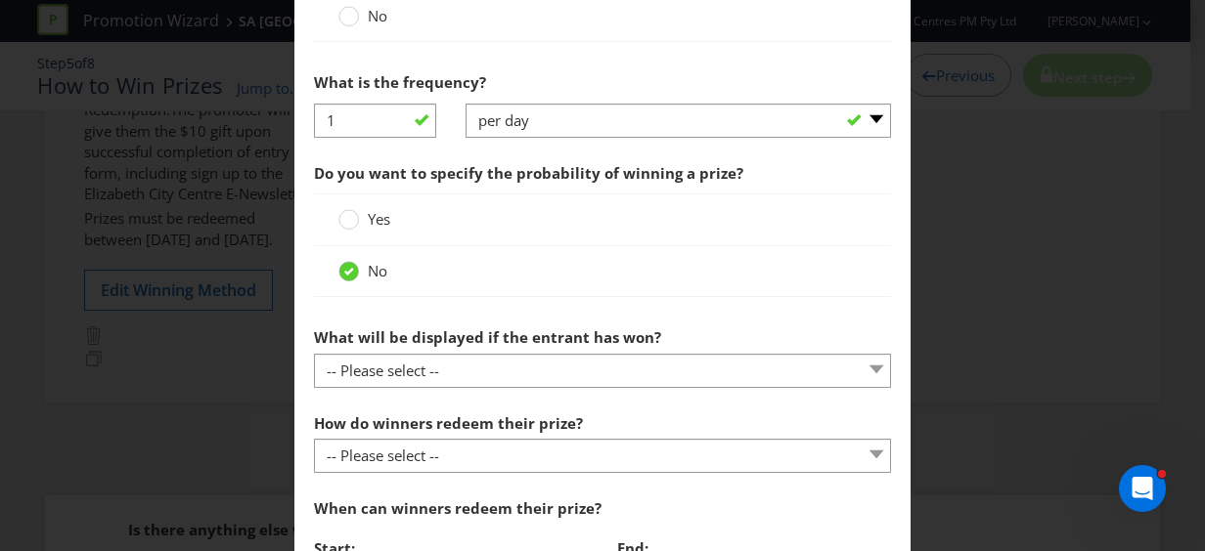
scroll to position [978, 0]
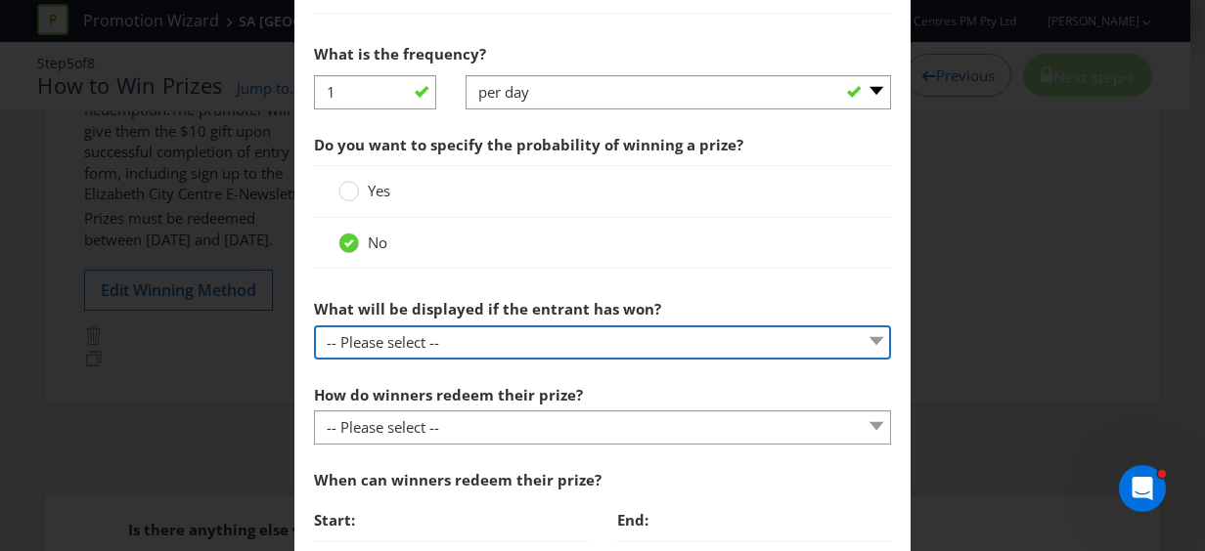
click at [577, 340] on select "-- Please select -- The winner will be notified as appropriate for the entry me…" at bounding box center [602, 343] width 577 height 34
select select "OTHER"
click at [314, 326] on select "-- Please select -- The winner will be notified as appropriate for the entry me…" at bounding box center [602, 343] width 577 height 34
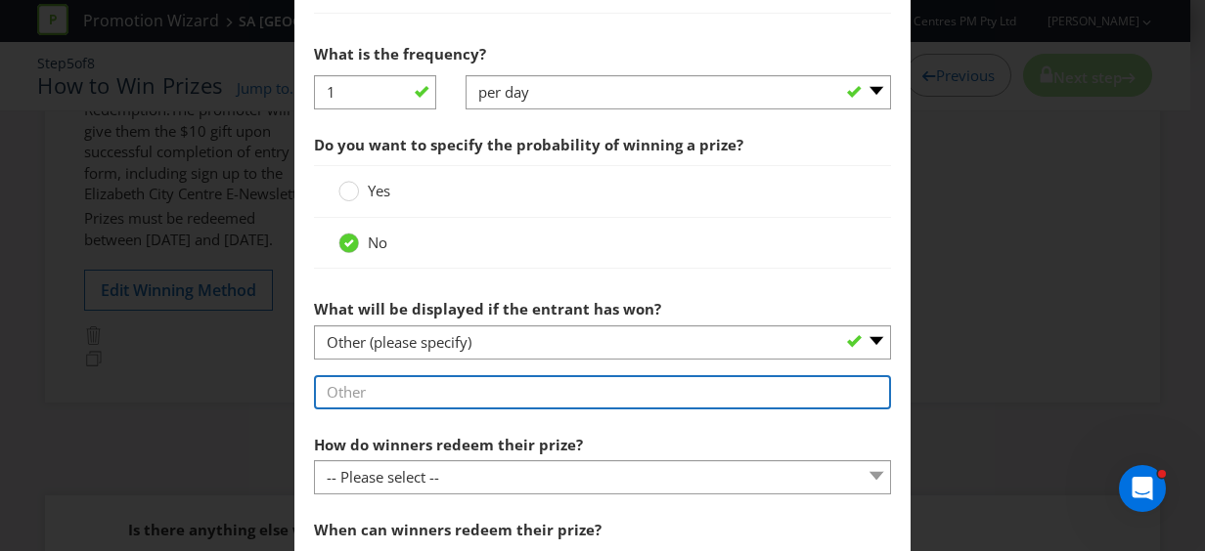
click at [409, 392] on input "text" at bounding box center [602, 392] width 577 height 34
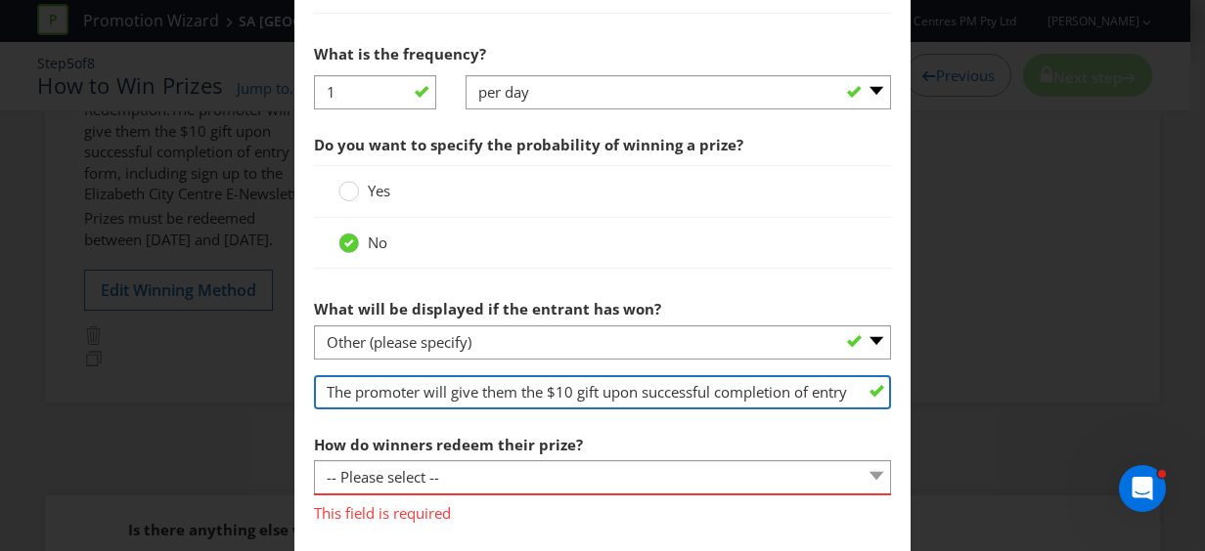
click at [767, 388] on input "The promoter will give them the $10 gift upon successful completion of entry fo…" at bounding box center [602, 392] width 577 height 34
drag, startPoint x: 782, startPoint y: 387, endPoint x: 663, endPoint y: 391, distance: 119.3
click at [663, 391] on input "The promoter will give them the $10 gift upon successful completion of entry fo…" at bounding box center [602, 392] width 577 height 34
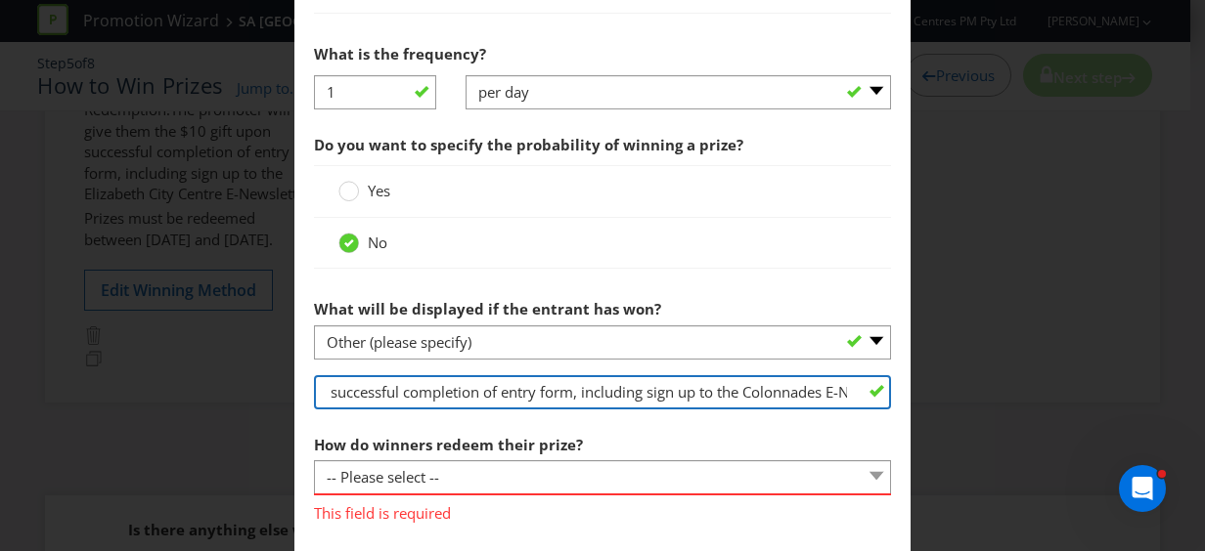
type input "The promoter will give them the $10 gift upon successful completion of entry fo…"
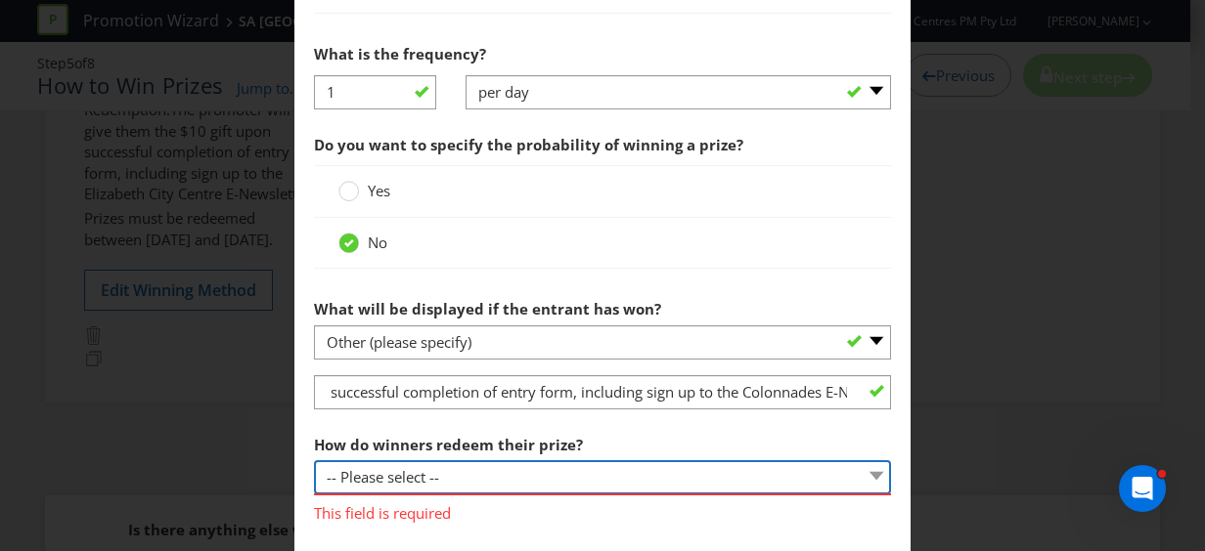
scroll to position [0, 0]
click at [573, 463] on select "-- Please select -- Present winning message to venue staff Follow instructions …" at bounding box center [602, 477] width 577 height 34
select select "OTHER"
click at [314, 460] on select "-- Please select -- Present winning message to venue staff Follow instructions …" at bounding box center [602, 477] width 577 height 34
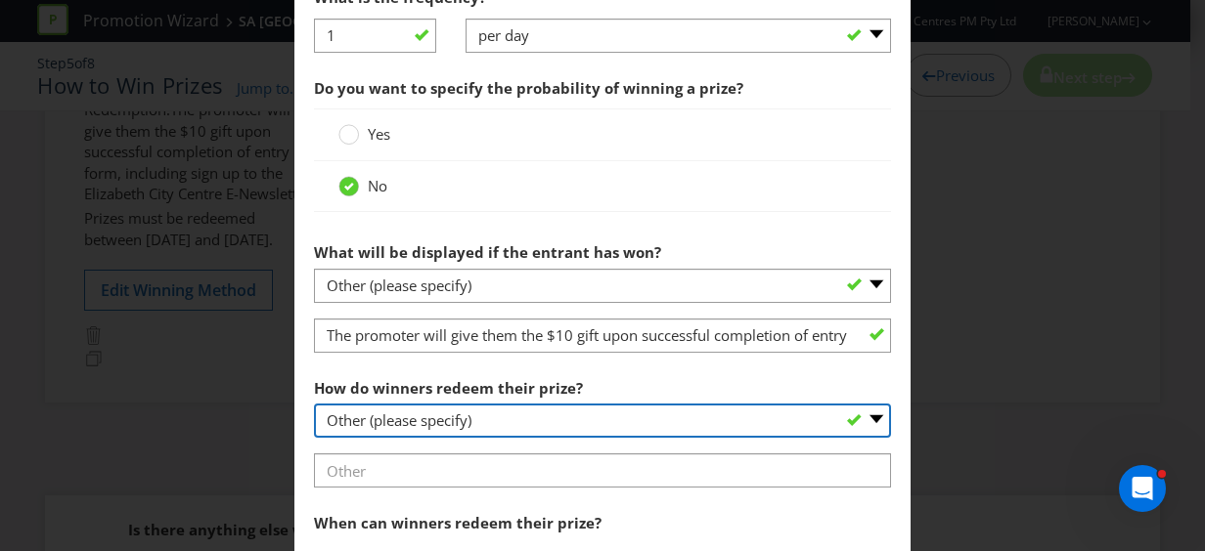
scroll to position [1075, 0]
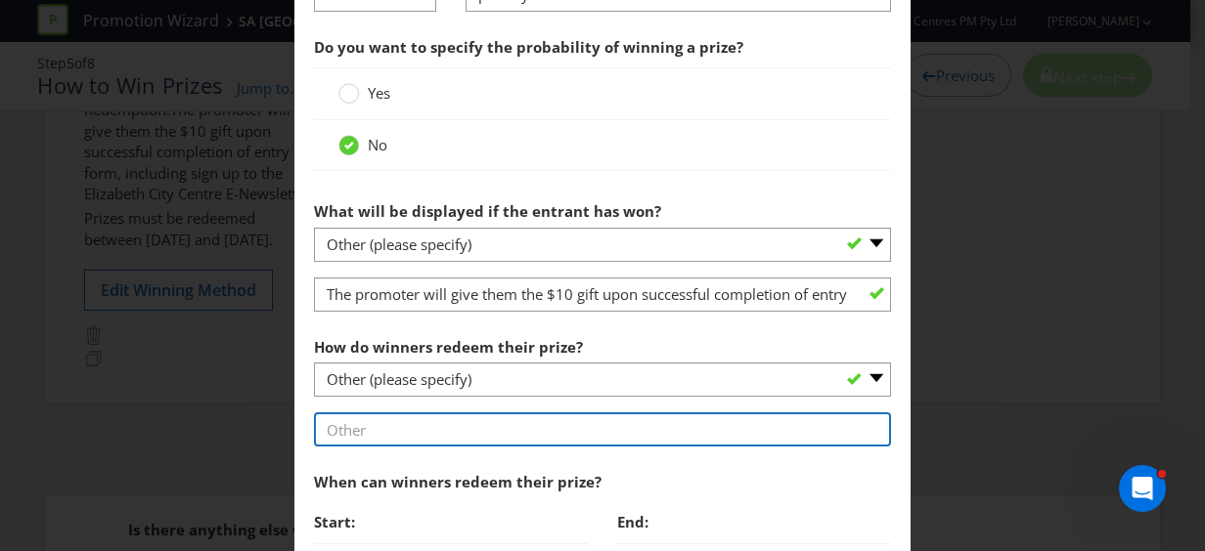
click at [497, 427] on input "text" at bounding box center [602, 430] width 577 height 34
click at [677, 428] on input "The promoter will give them the $10 gift upon successful completion of entry fo…" at bounding box center [602, 430] width 577 height 34
click at [777, 420] on input "The promoter will give them the $10 gift upon successful completion of entry fo…" at bounding box center [602, 430] width 577 height 34
drag, startPoint x: 778, startPoint y: 425, endPoint x: 636, endPoint y: 422, distance: 141.8
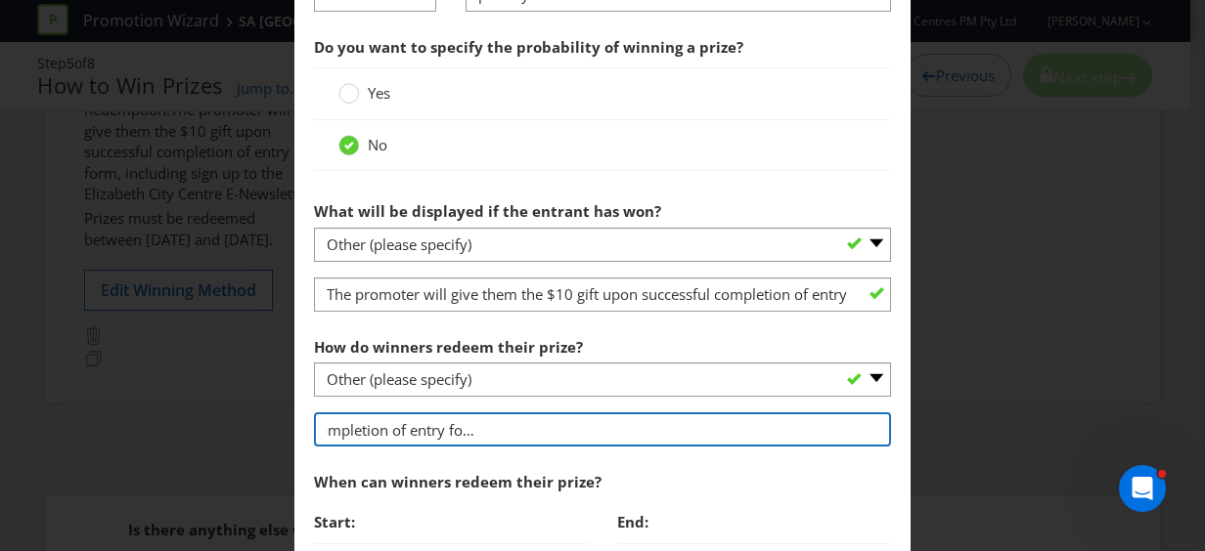
click at [636, 422] on input "The promoter will give them the $10 gift upon successful completion of entry fo…" at bounding box center [602, 430] width 577 height 34
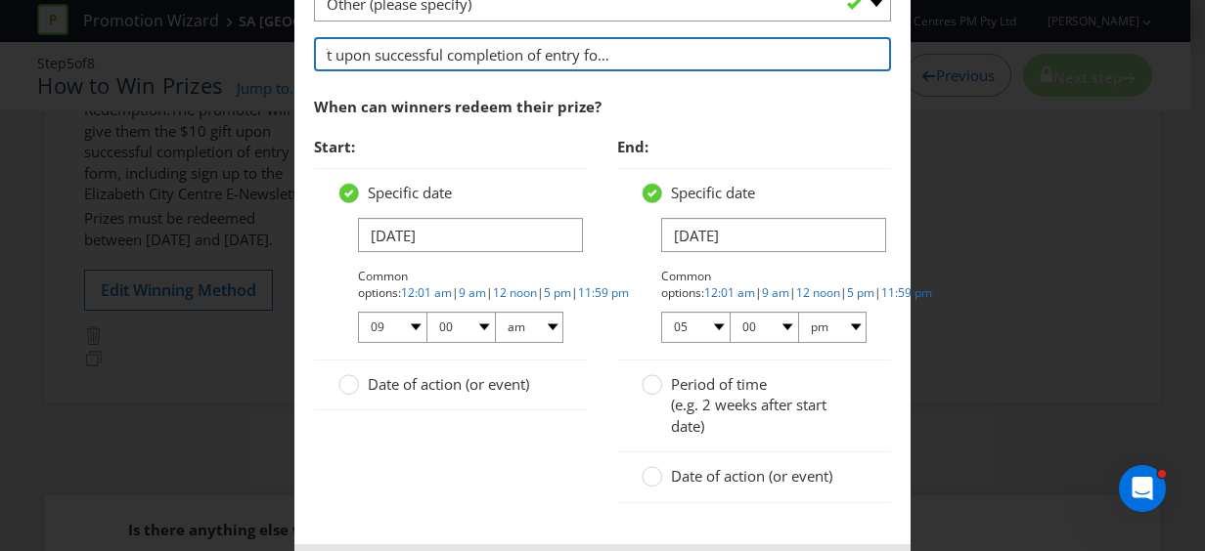
scroll to position [1467, 0]
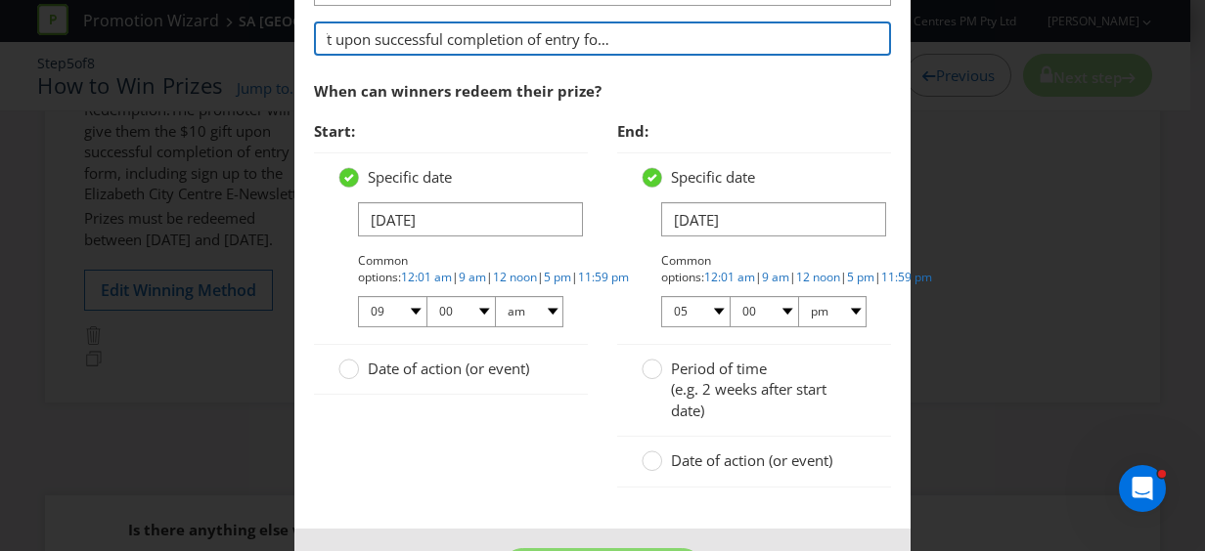
type input "The promoter will give them the $10 gift upon successful completion of entry fo…"
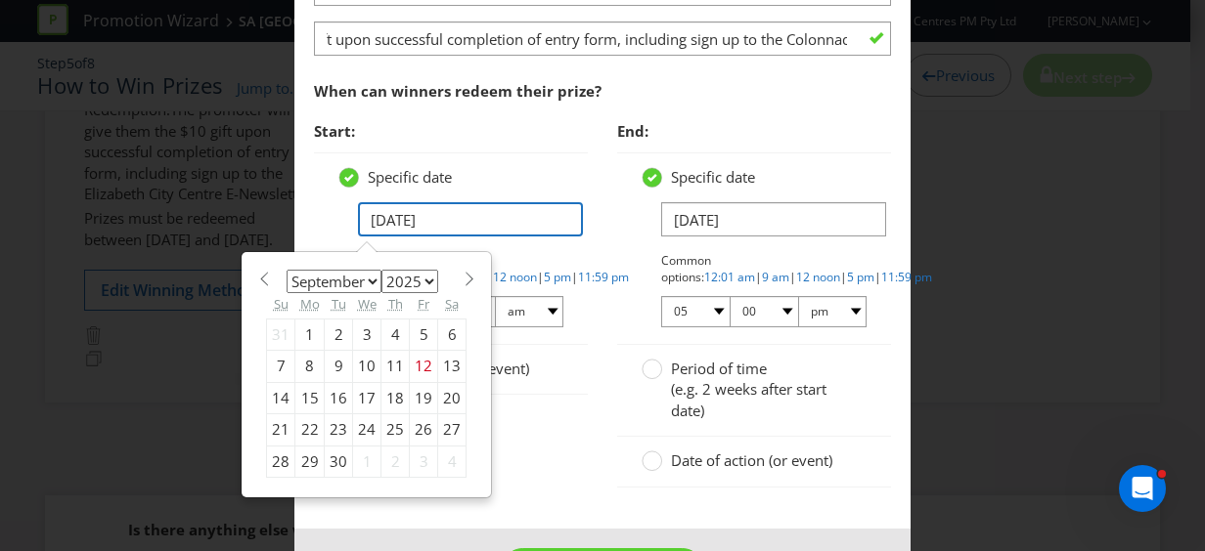
click at [375, 207] on input "[DATE]" at bounding box center [470, 219] width 225 height 34
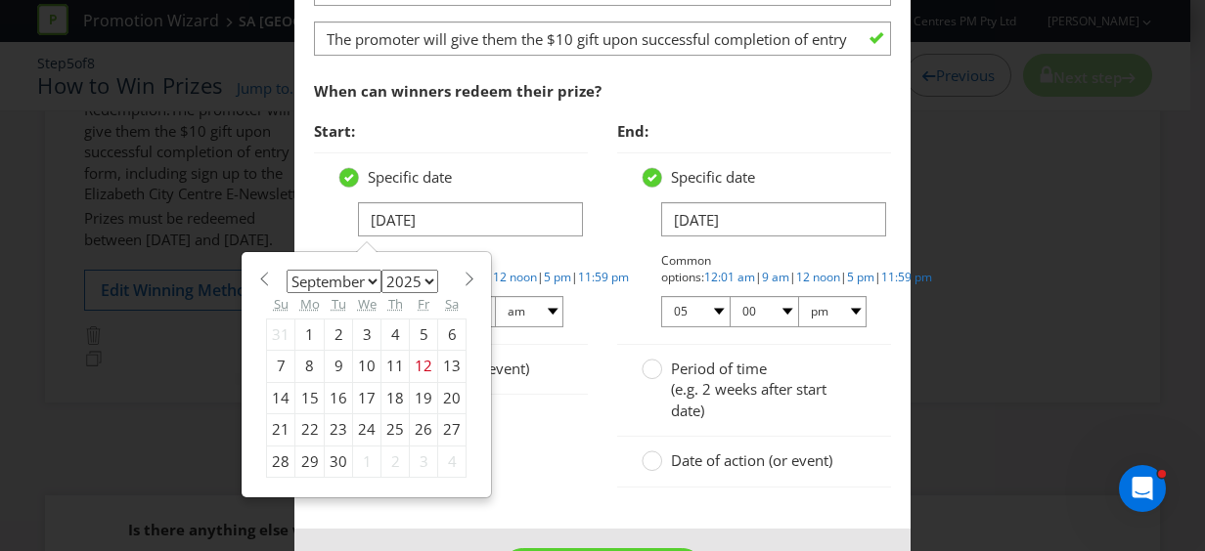
click at [461, 277] on span at bounding box center [468, 279] width 15 height 15
select select "9"
click at [325, 358] on div "7" at bounding box center [339, 366] width 28 height 31
type input "[DATE]"
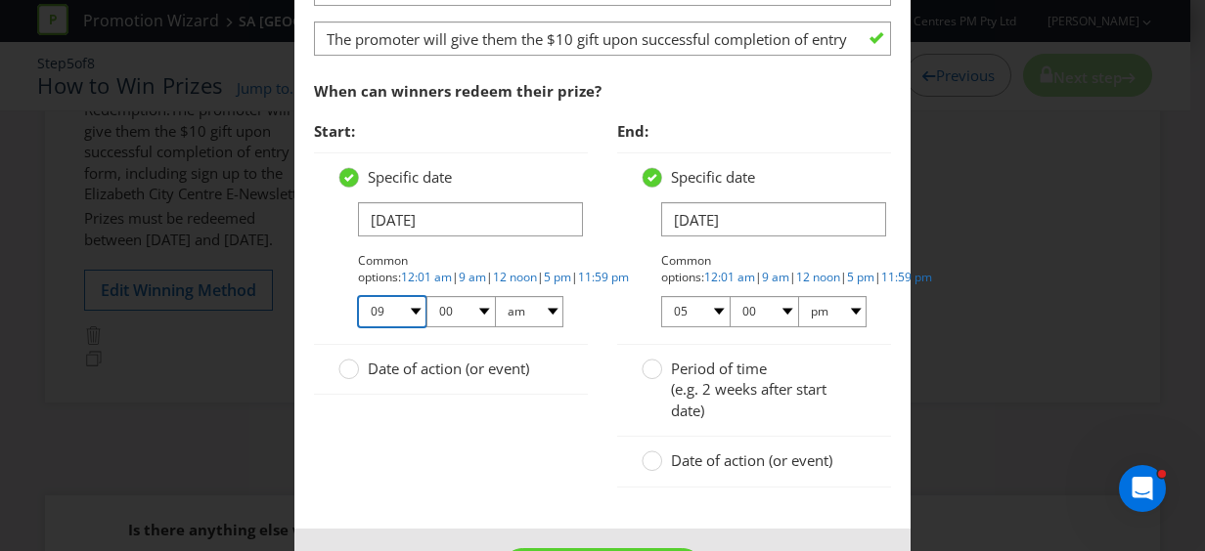
click at [411, 304] on select "01 02 03 04 05 06 07 08 09 10 11 12" at bounding box center [392, 311] width 68 height 31
select select "10"
click at [358, 296] on select "01 02 03 04 05 06 07 08 09 10 11 12" at bounding box center [392, 311] width 68 height 31
click at [710, 311] on select "01 02 03 04 05 06 07 08 09 10 11 12" at bounding box center [695, 311] width 68 height 31
select select "01"
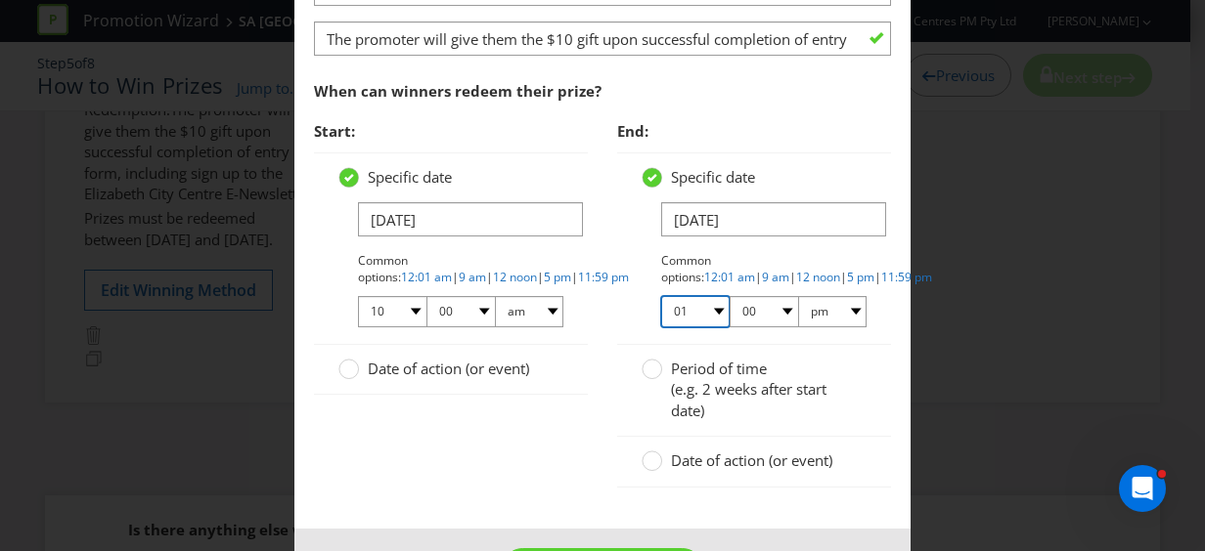
click at [661, 296] on select "01 02 03 04 05 06 07 08 09 10 11 12" at bounding box center [695, 311] width 68 height 31
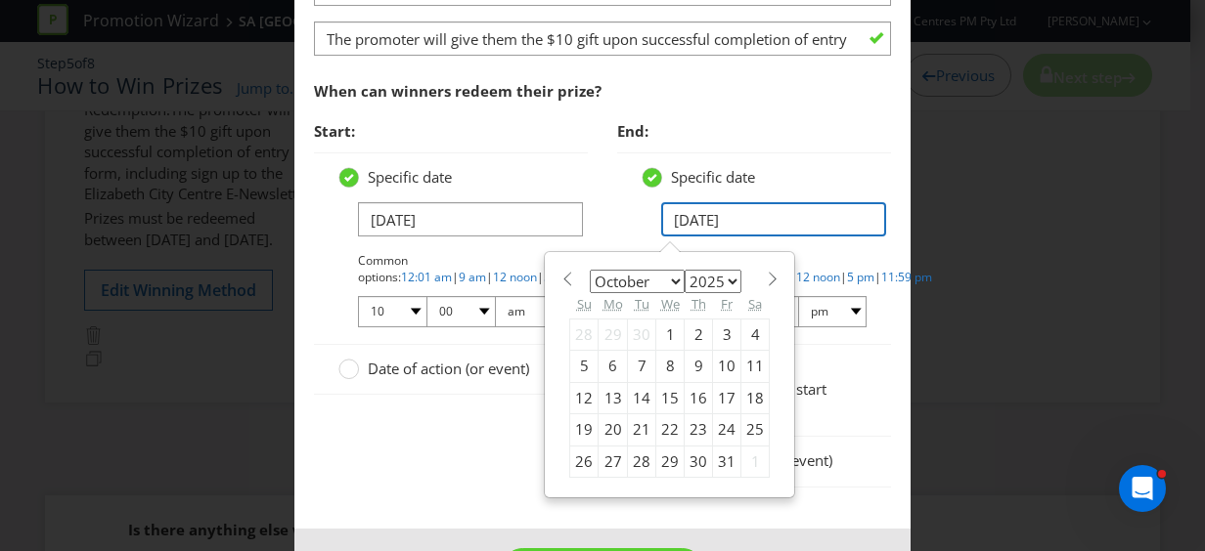
click at [692, 214] on input "[DATE]" at bounding box center [773, 219] width 225 height 34
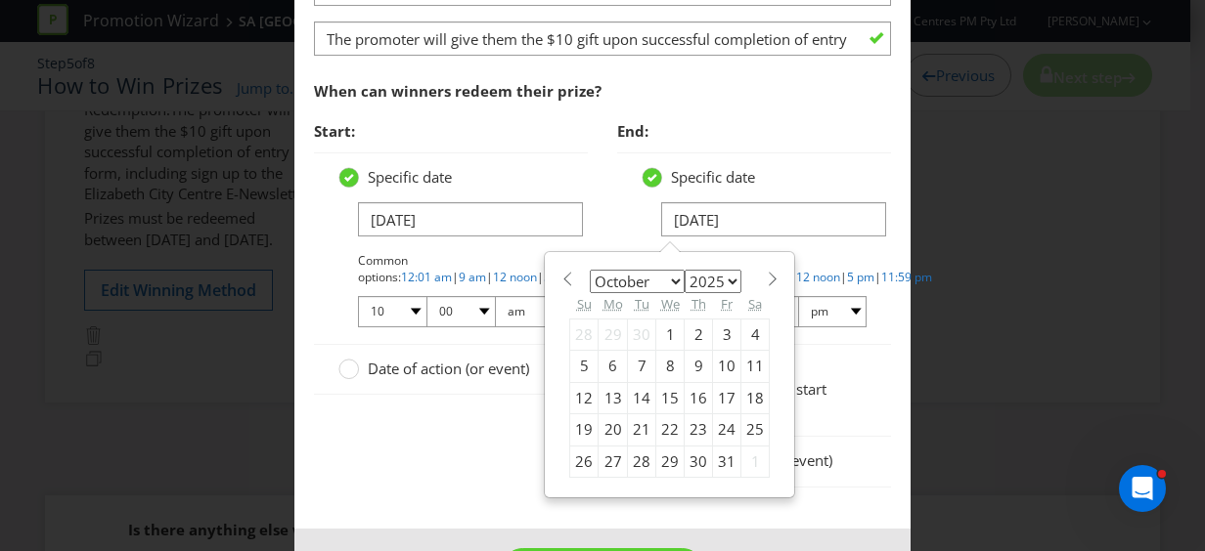
click at [747, 360] on div "11" at bounding box center [755, 366] width 28 height 31
type input "[DATE]"
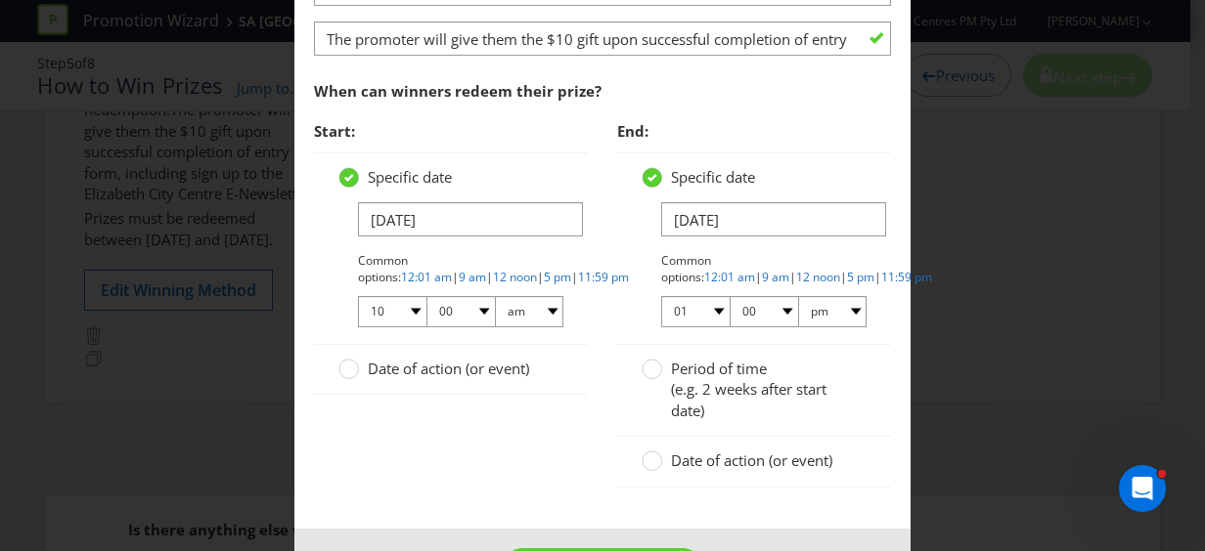
click at [562, 442] on div "Start: Specific date [DATE] Common options: 12:01 am | 9 am | 12 noon | 5 pm | …" at bounding box center [602, 309] width 606 height 396
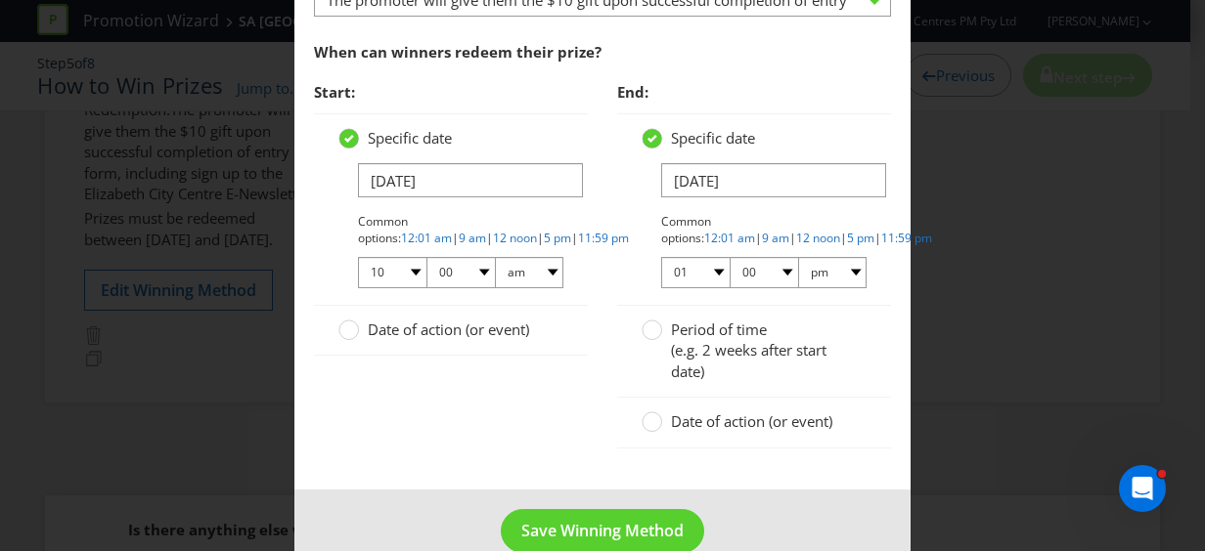
scroll to position [1537, 0]
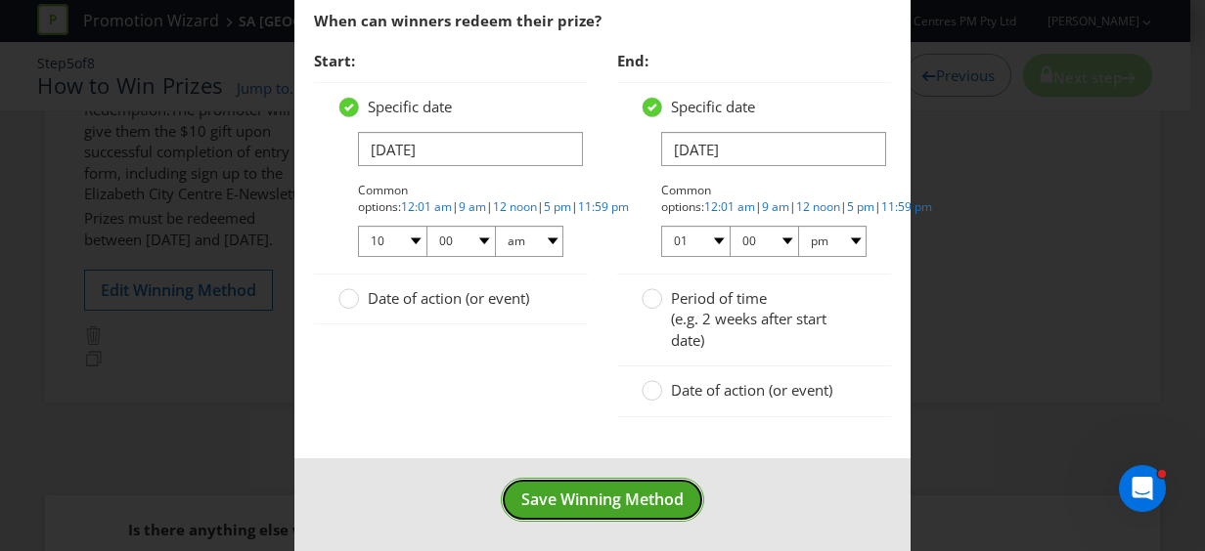
click at [600, 478] on button "Save Winning Method" at bounding box center [602, 500] width 203 height 44
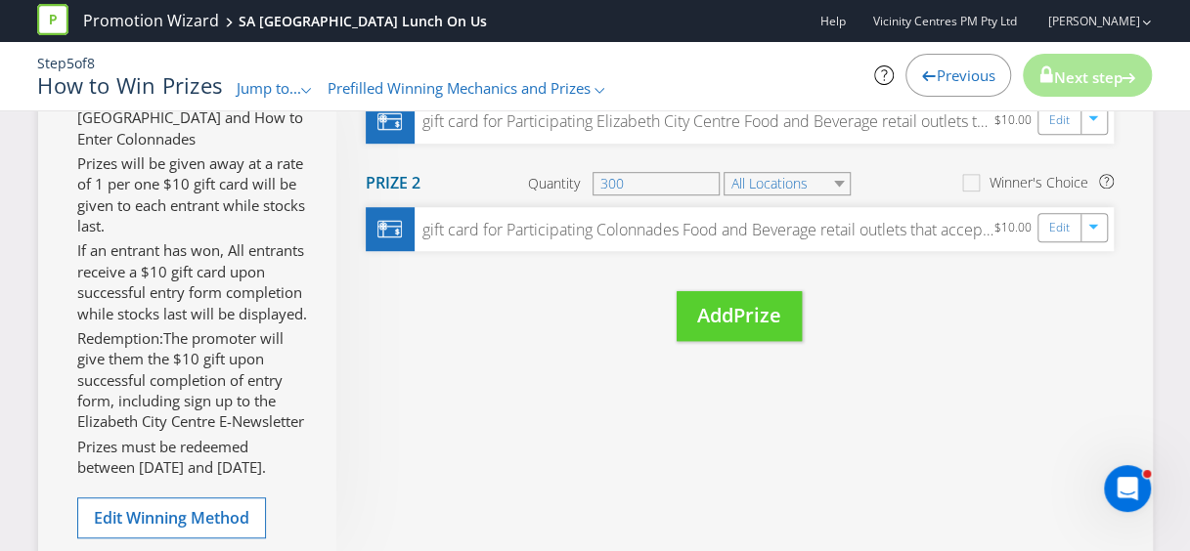
scroll to position [446, 0]
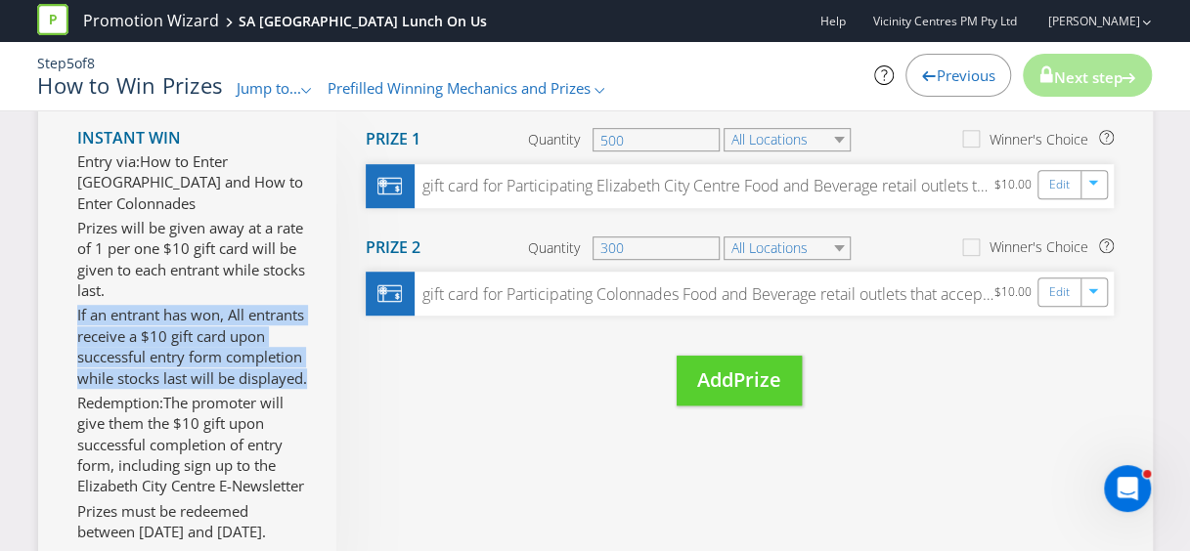
drag, startPoint x: 178, startPoint y: 397, endPoint x: 68, endPoint y: 318, distance: 135.1
click at [68, 318] on div "Instant Win Entry via: How to Enter [GEOGRAPHIC_DATA] and How to Enter Colonnad…" at bounding box center [595, 380] width 1115 height 633
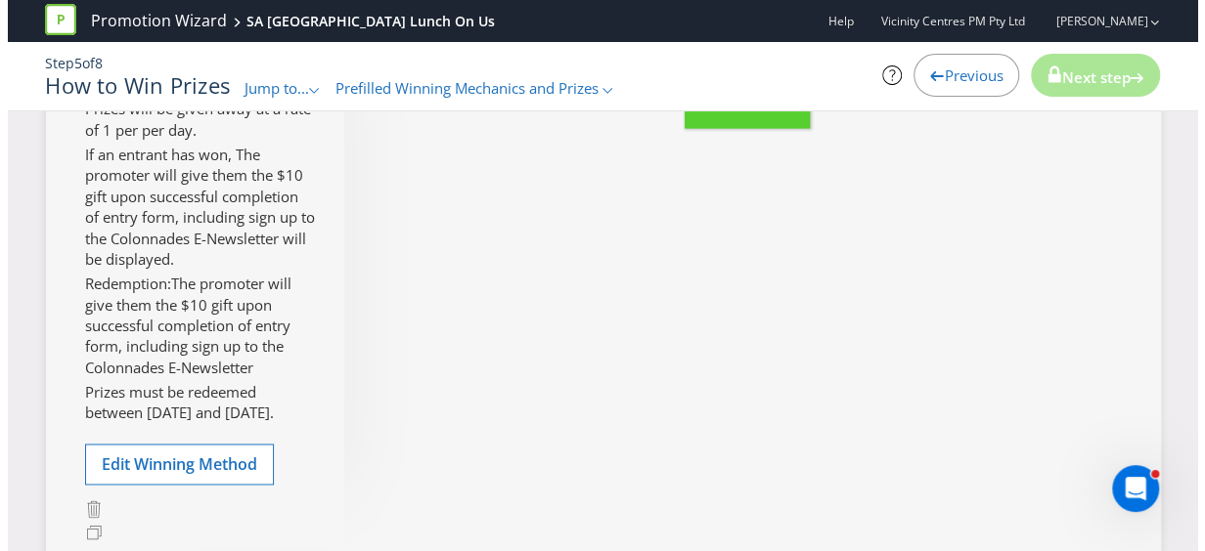
scroll to position [1326, 0]
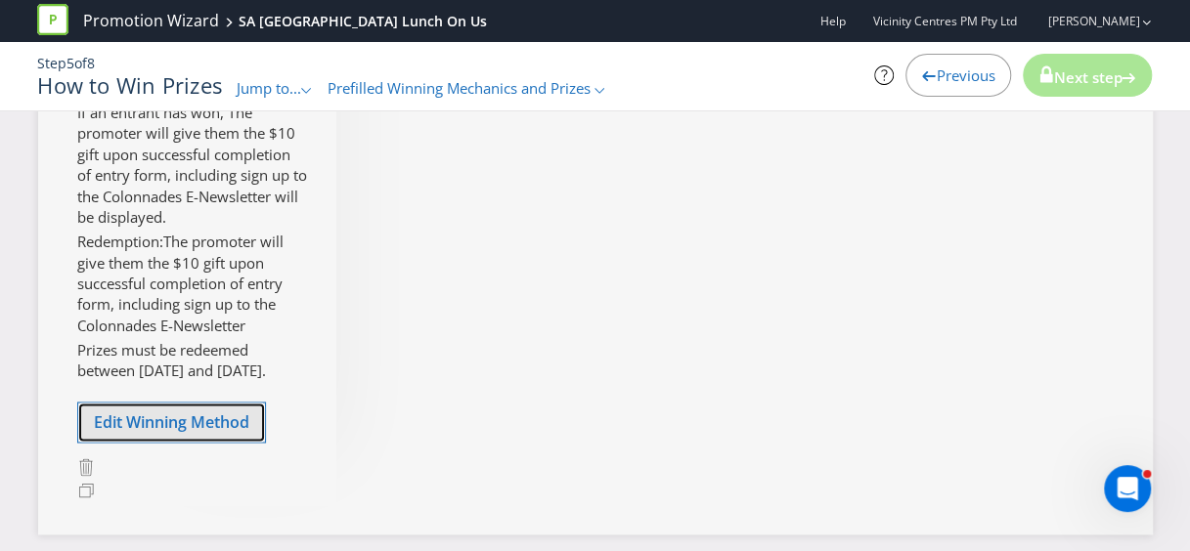
click at [172, 443] on button "Edit Winning Method" at bounding box center [171, 422] width 189 height 41
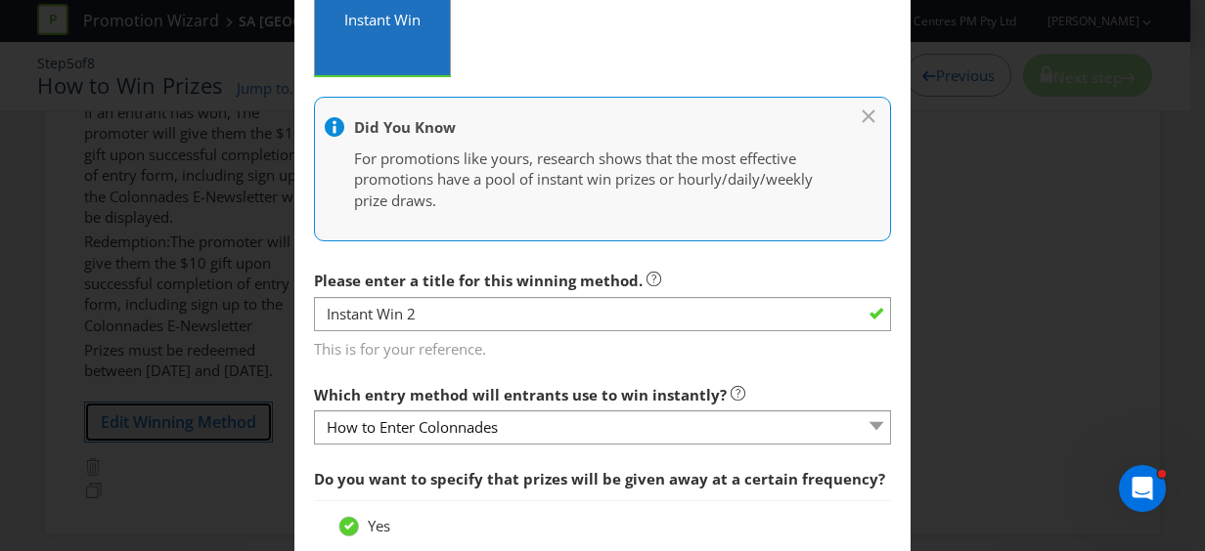
scroll to position [391, 0]
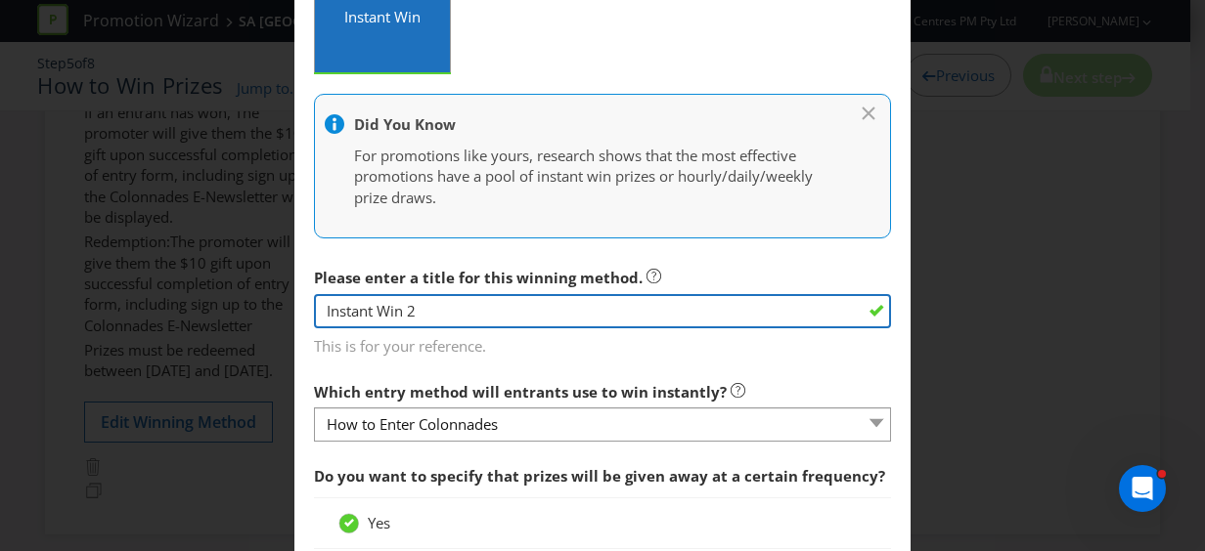
click at [479, 317] on input "Instant Win 2" at bounding box center [602, 311] width 577 height 34
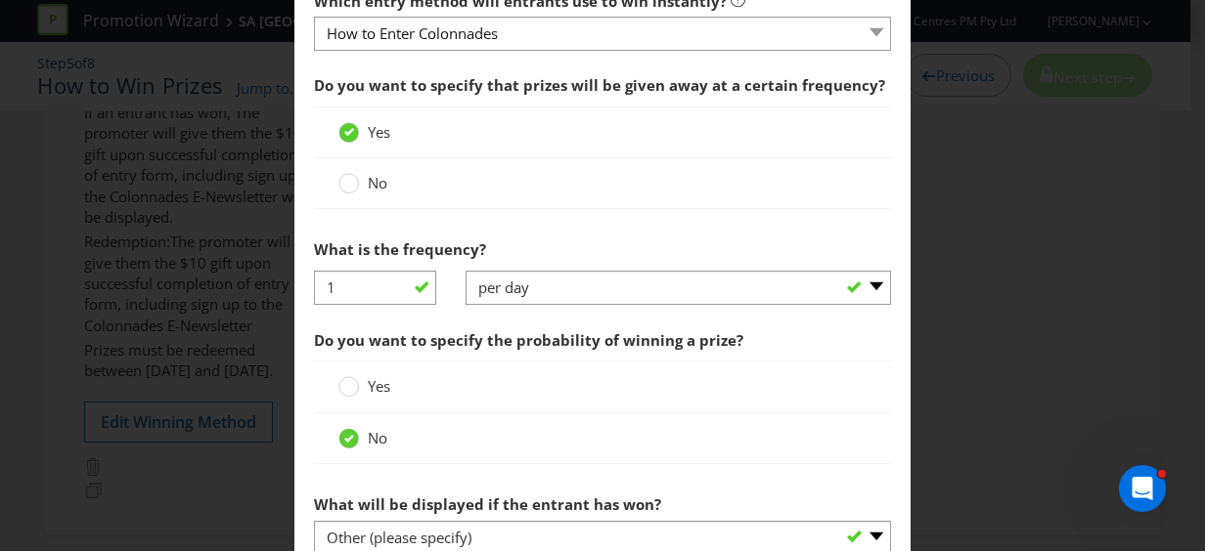
scroll to position [880, 0]
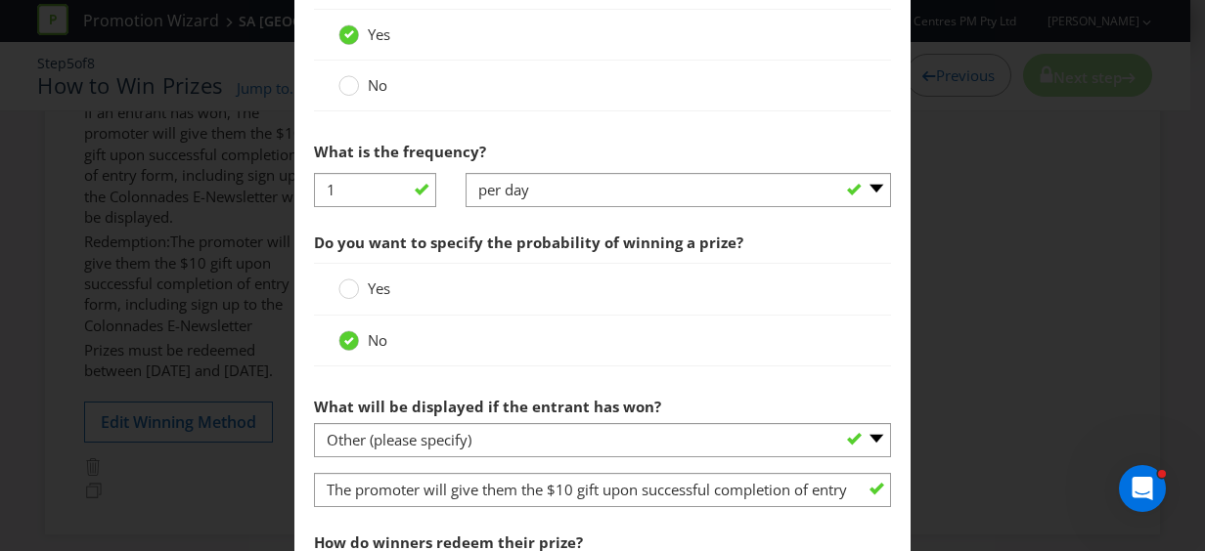
click at [352, 288] on label "Yes" at bounding box center [366, 289] width 56 height 21
click at [0, 0] on input "Yes" at bounding box center [0, 0] width 0 height 0
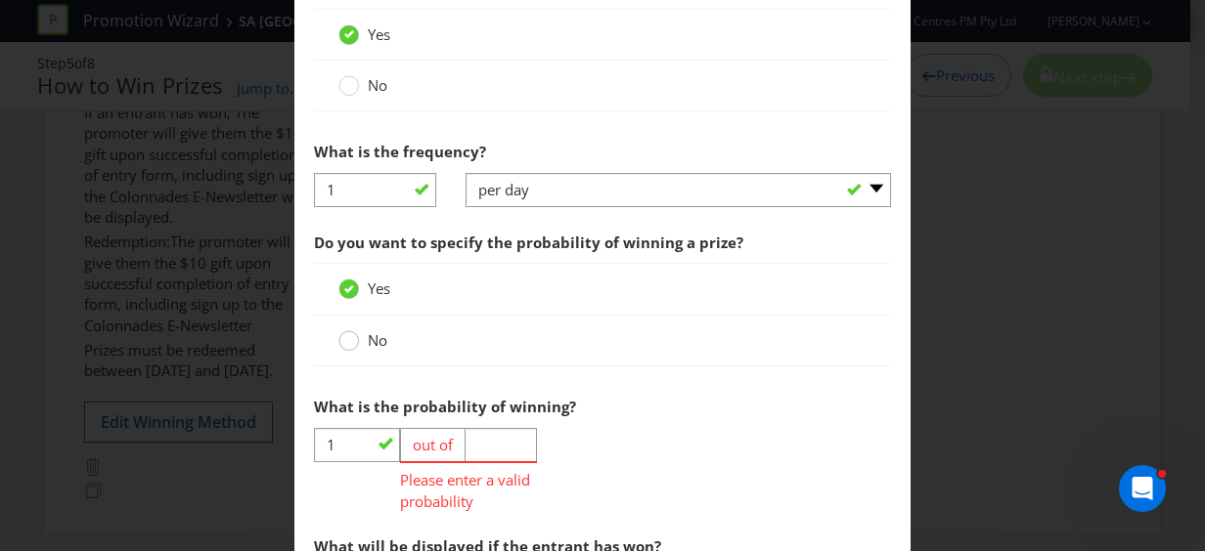
click at [344, 330] on div at bounding box center [349, 334] width 10 height 10
click at [0, 0] on input "No" at bounding box center [0, 0] width 0 height 0
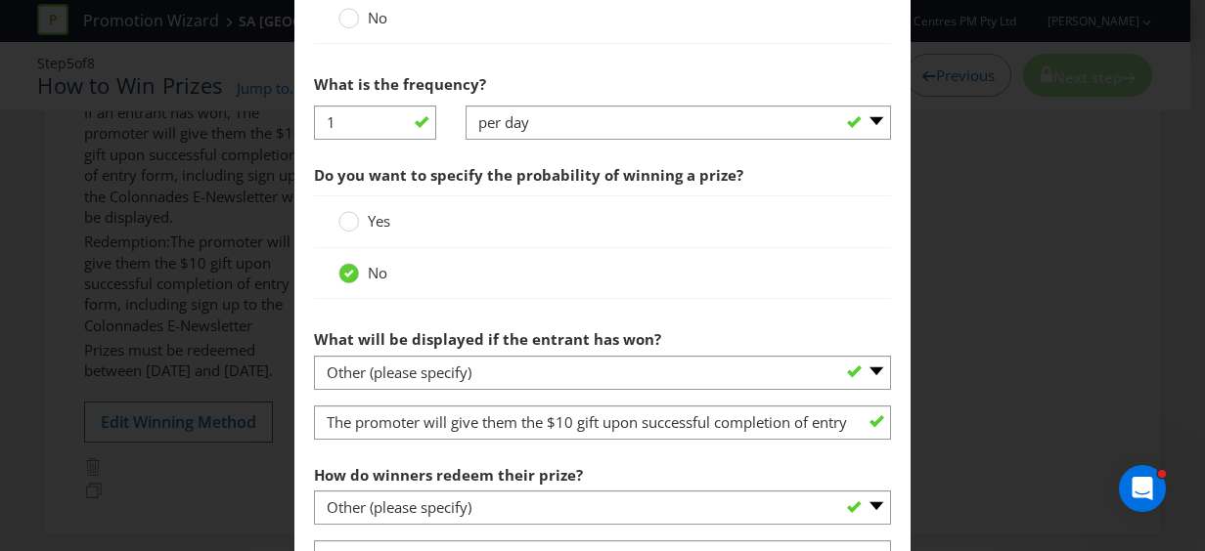
scroll to position [978, 0]
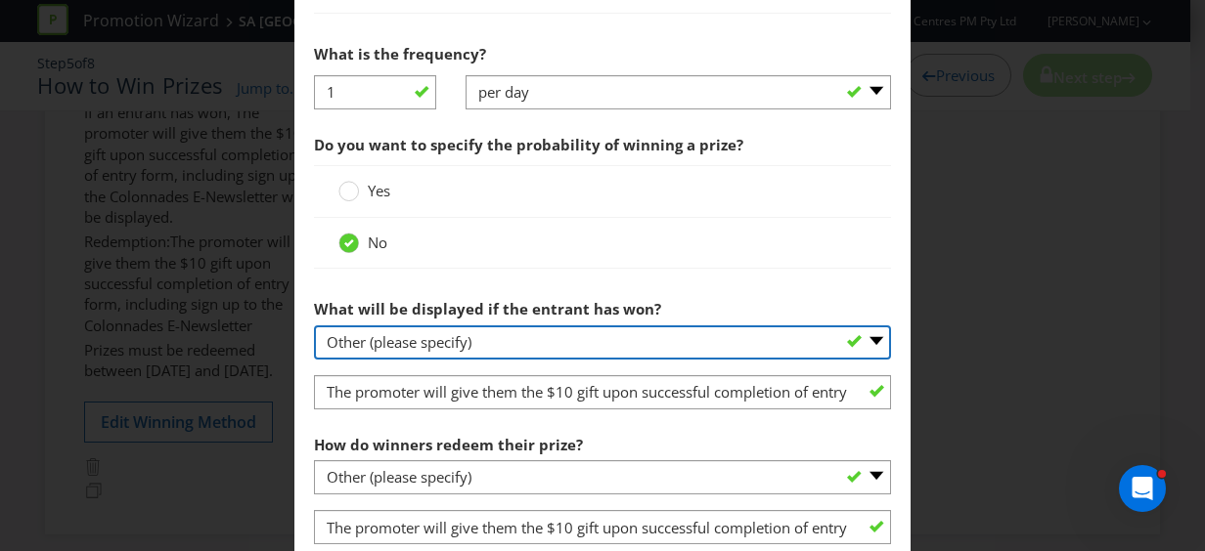
click at [538, 334] on select "-- Please select -- The winner will be notified as appropriate for the entry me…" at bounding box center [602, 343] width 577 height 34
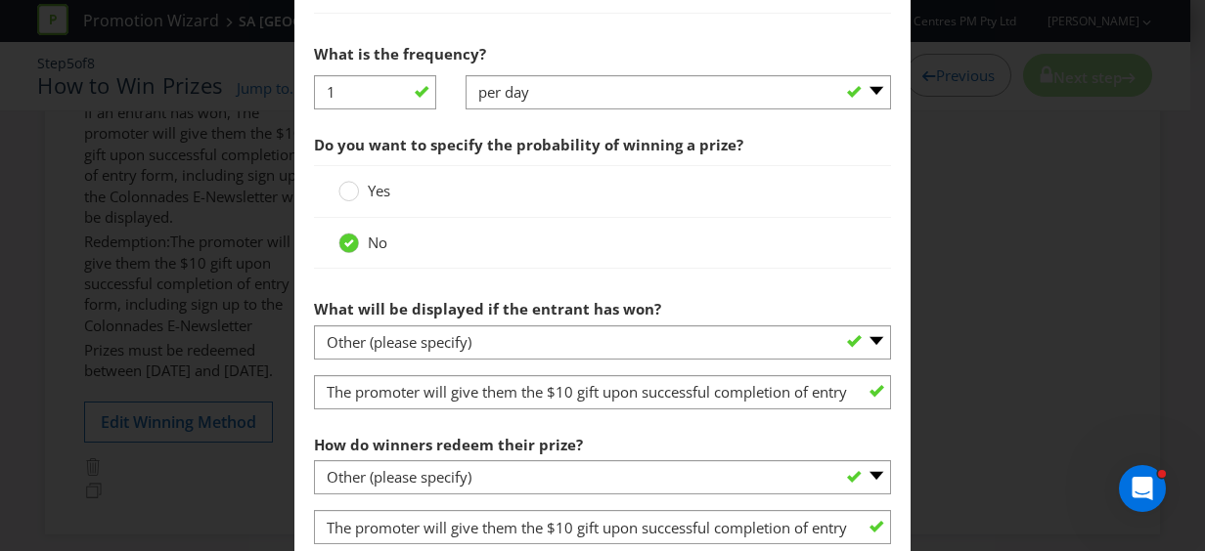
click at [592, 274] on div at bounding box center [602, 275] width 577 height 10
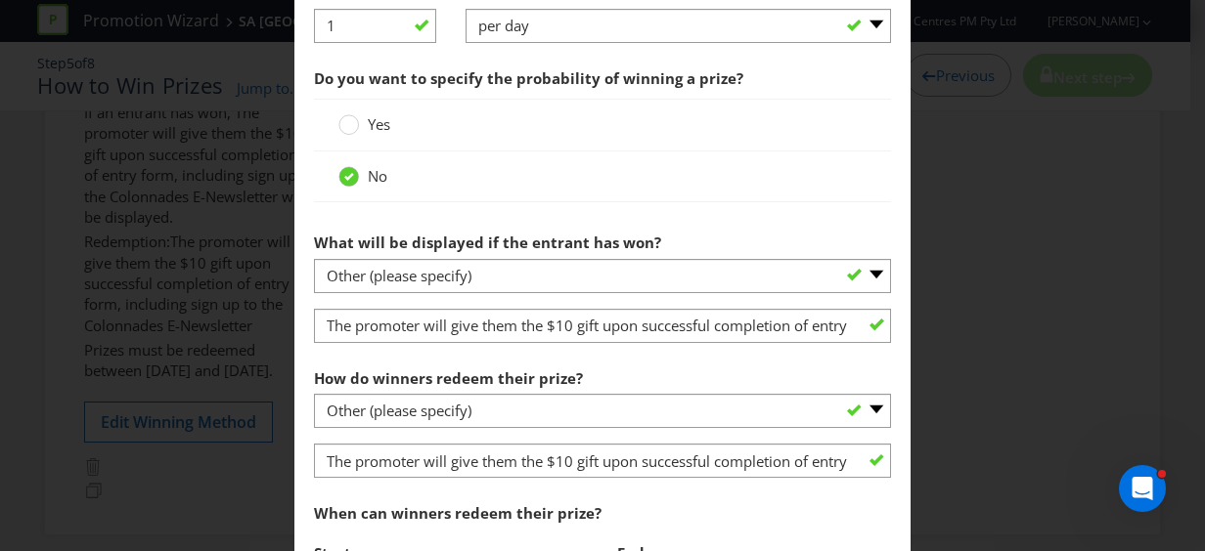
scroll to position [1075, 0]
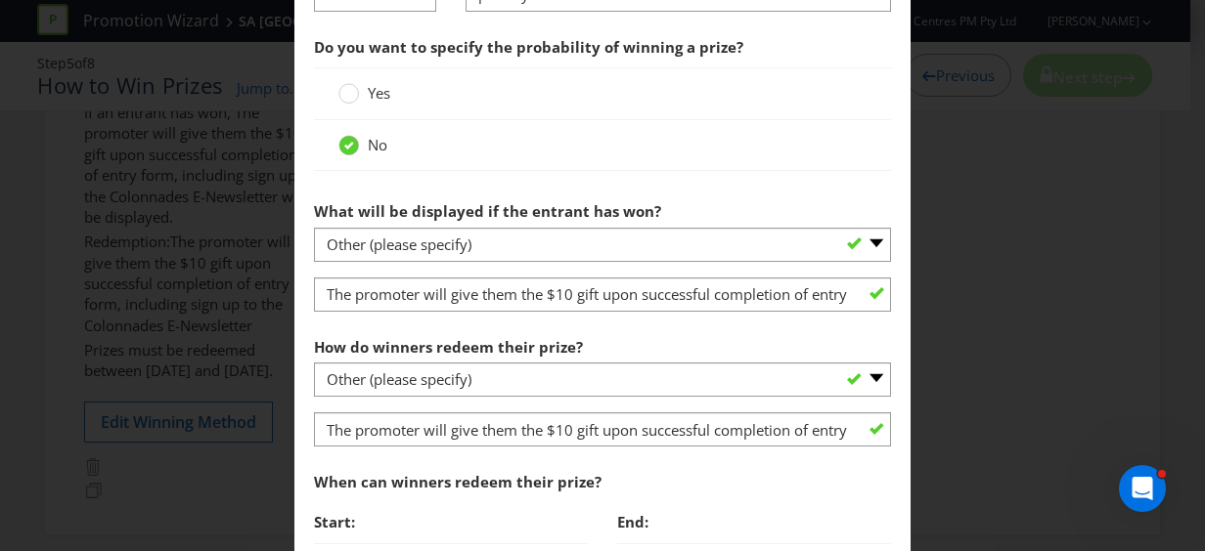
click at [207, 268] on div "Edit Winning Method How to Enter [GEOGRAPHIC_DATA] How to Enter Colonnades Win …" at bounding box center [602, 275] width 1205 height 551
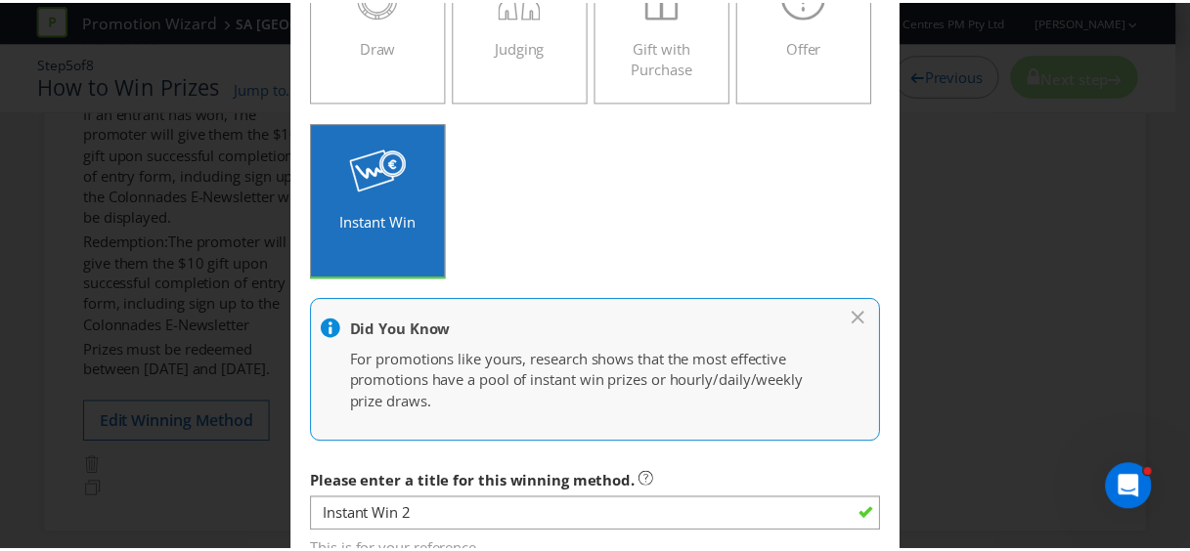
scroll to position [0, 0]
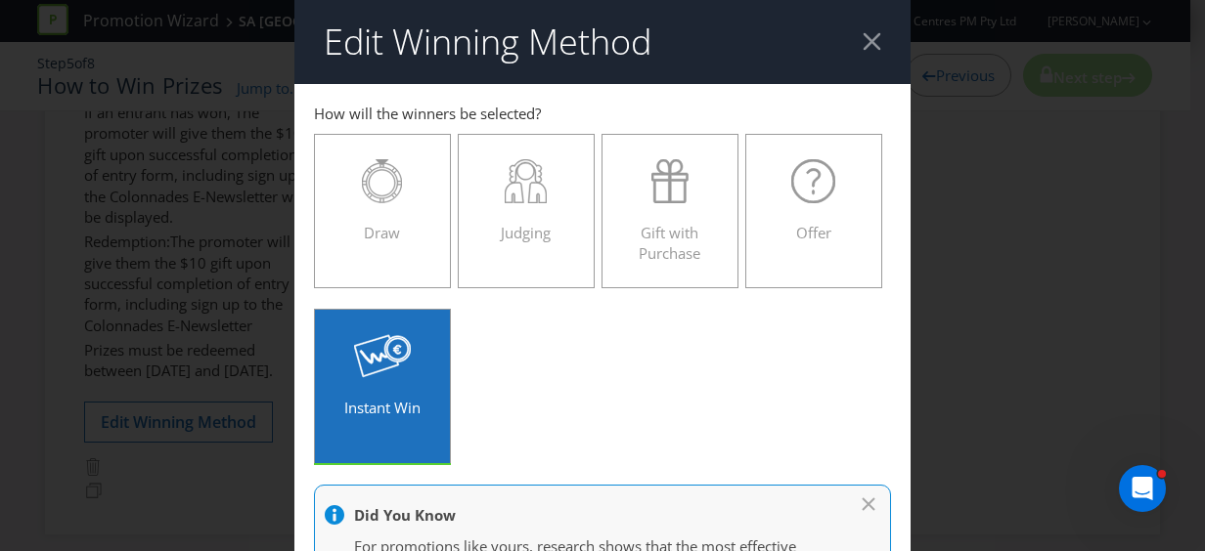
click at [863, 45] on div at bounding box center [871, 41] width 19 height 19
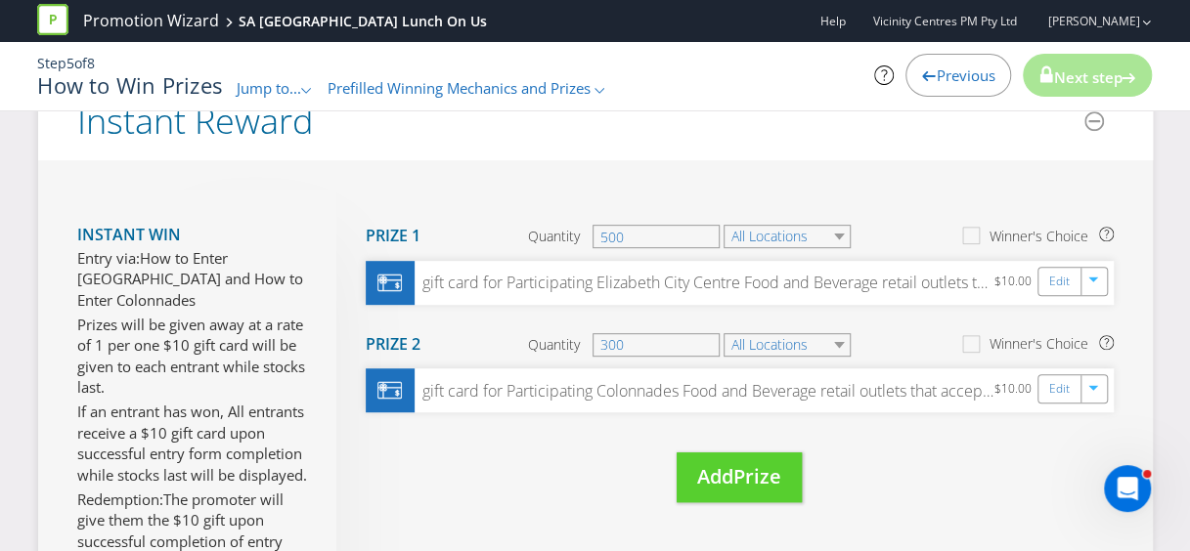
scroll to position [348, 0]
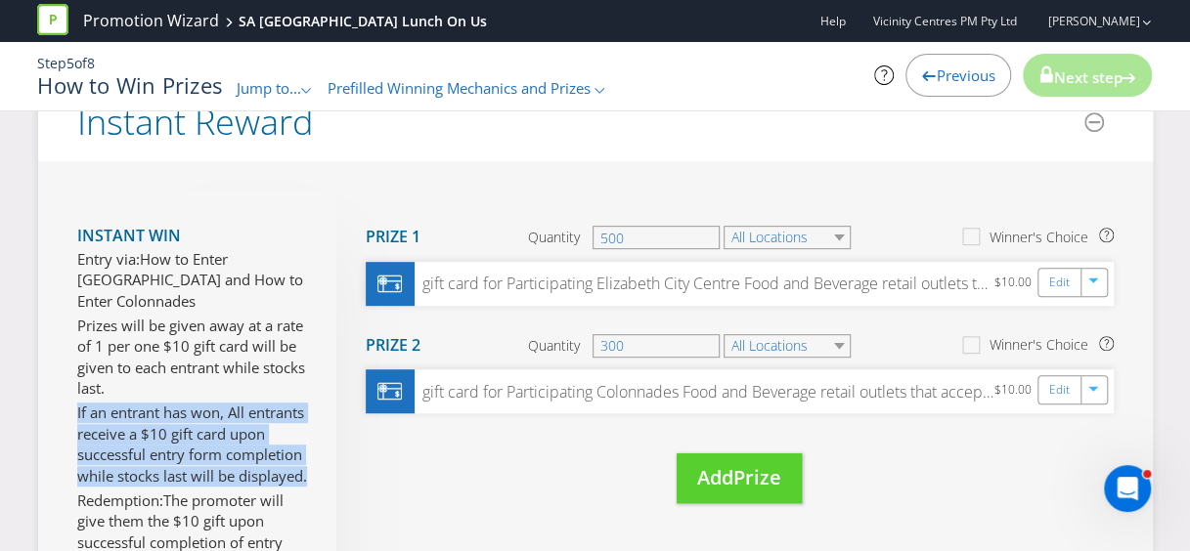
drag, startPoint x: 84, startPoint y: 407, endPoint x: 266, endPoint y: 489, distance: 199.5
click at [266, 489] on div "Instant Win Entry via: How to Enter [GEOGRAPHIC_DATA] and How to Enter Colonnad…" at bounding box center [595, 477] width 1115 height 633
drag, startPoint x: 266, startPoint y: 489, endPoint x: 158, endPoint y: 451, distance: 114.1
copy p "If an entrant has won, All entrants receive a $10 gift card upon successful ent…"
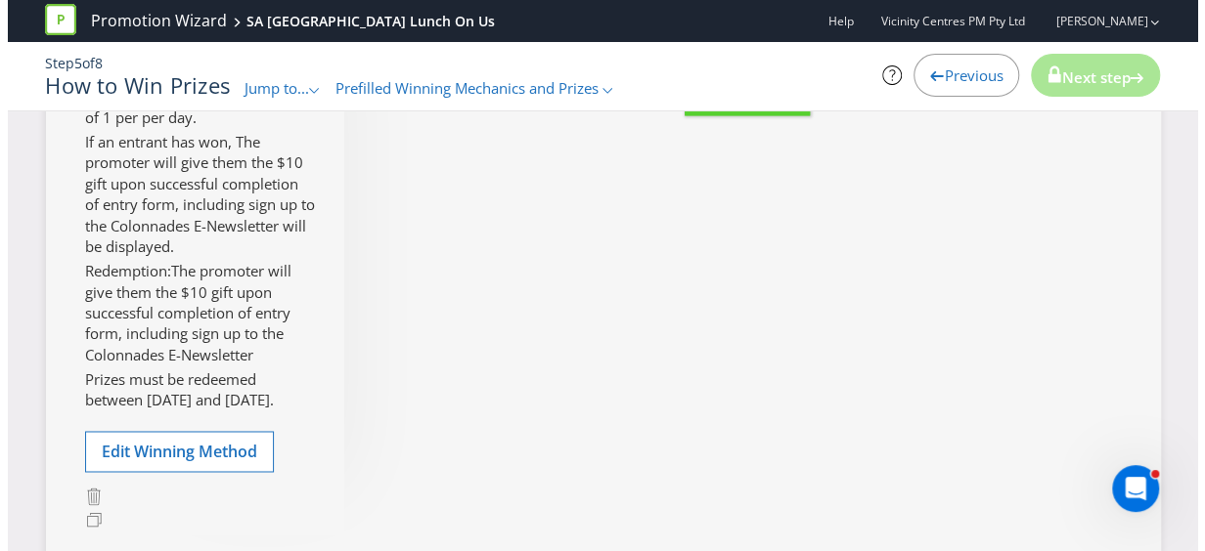
scroll to position [1326, 0]
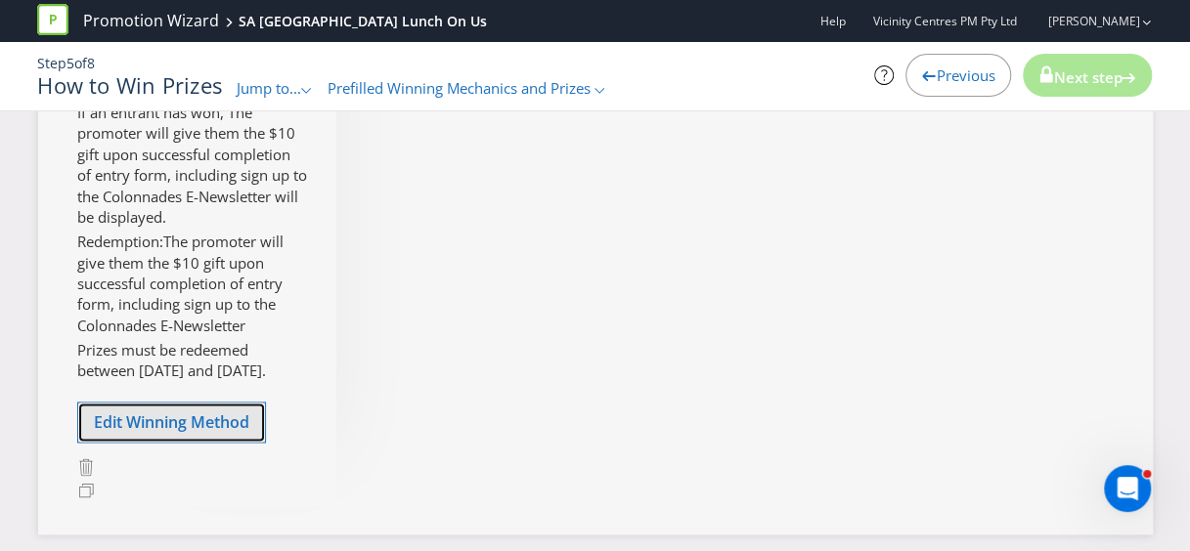
click at [204, 433] on span "Edit Winning Method" at bounding box center [171, 423] width 155 height 22
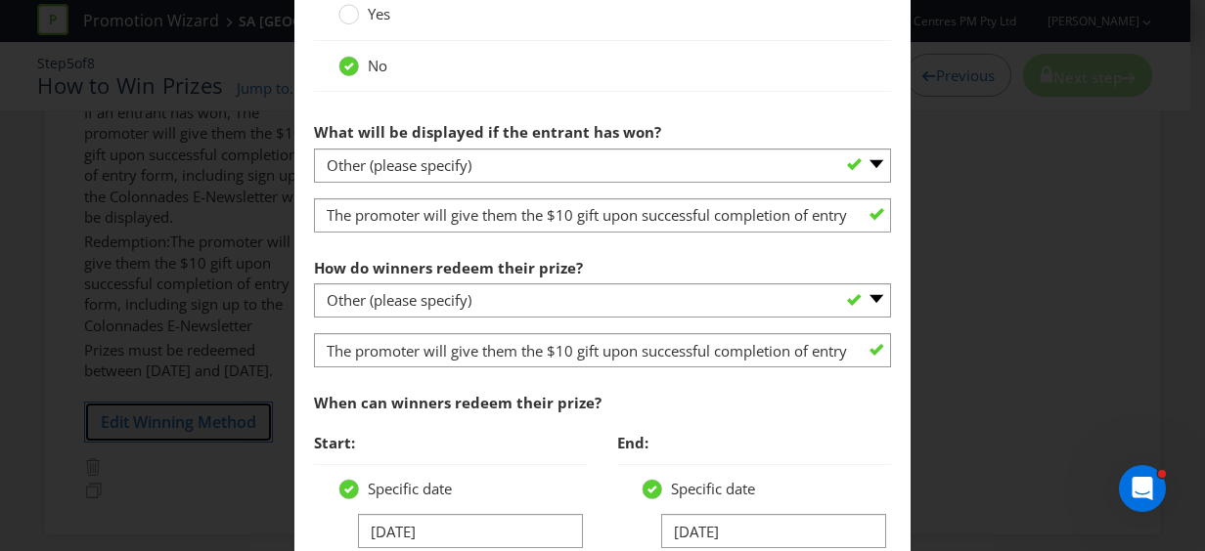
scroll to position [1173, 0]
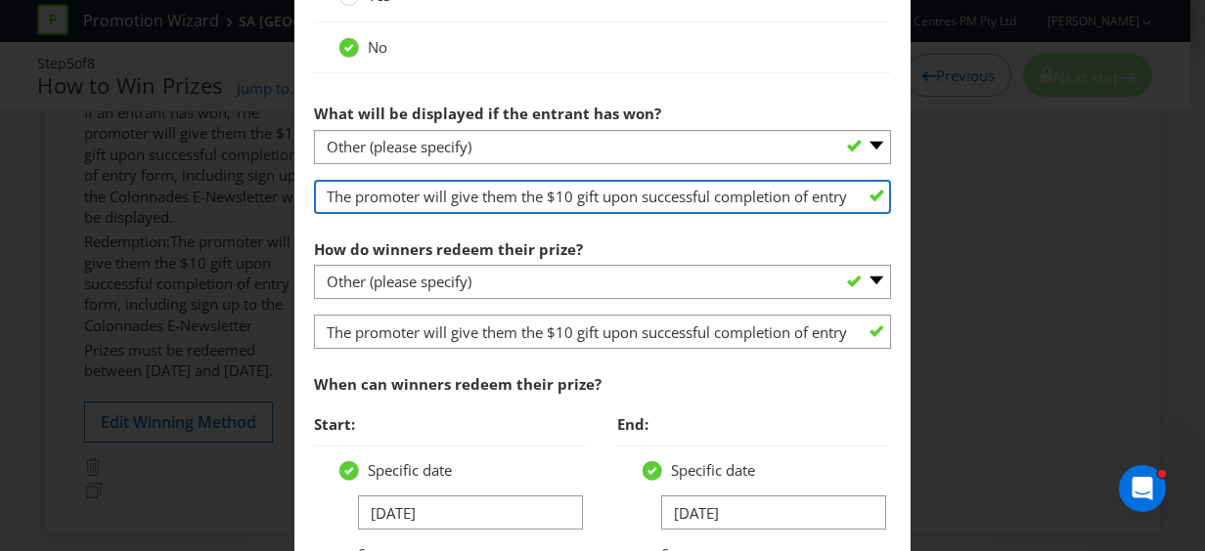
click at [422, 202] on input "The promoter will give them the $10 gift upon successful completion of entry fo…" at bounding box center [602, 197] width 577 height 34
click at [422, 203] on input "The promoter will give them the $10 gift upon successful completion of entry fo…" at bounding box center [602, 197] width 577 height 34
click at [422, 204] on input "The promoter will give them the $10 gift upon successful completion of entry fo…" at bounding box center [602, 197] width 577 height 34
paste input "If an entrant has won, All entrants receive a $10 gift card upon successful ent…"
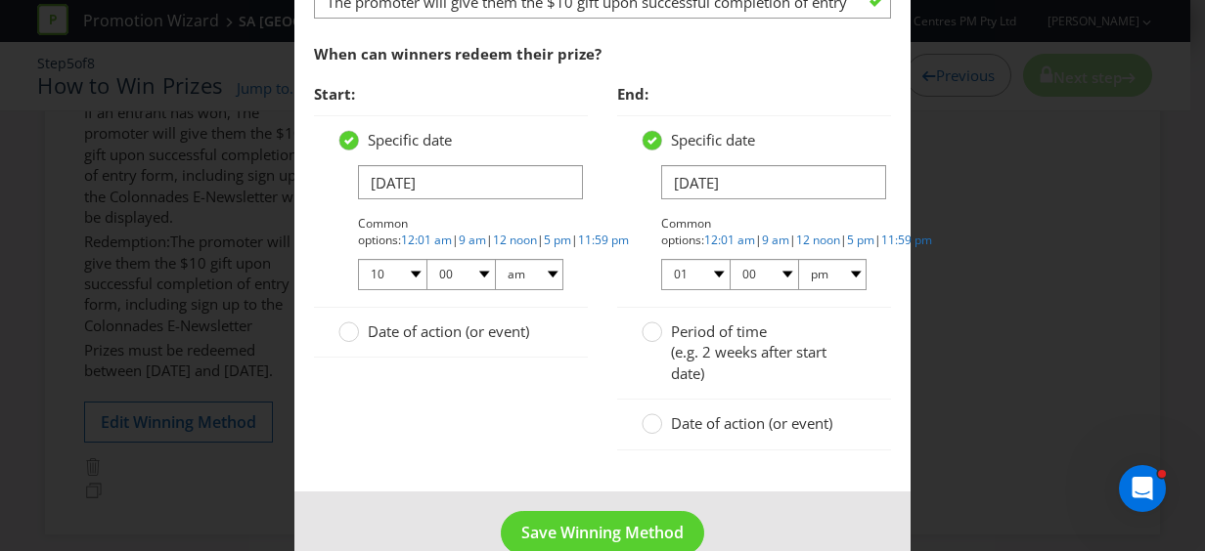
scroll to position [1537, 0]
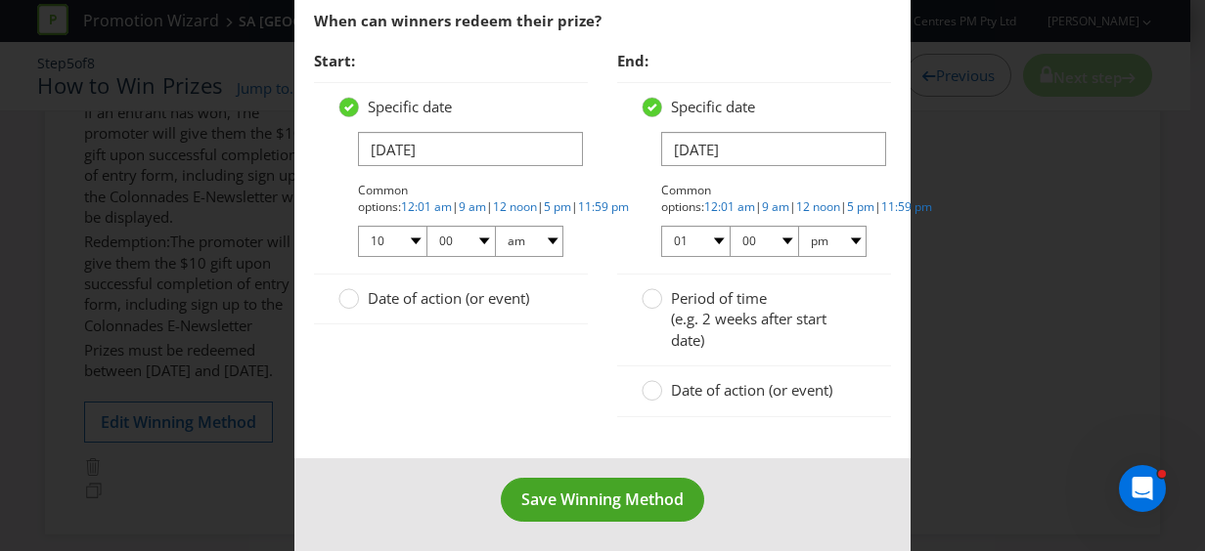
type input "If an entrant has won, All entrants receive a $10 gift card upon successful ent…"
click at [614, 492] on span "Save Winning Method" at bounding box center [602, 500] width 162 height 22
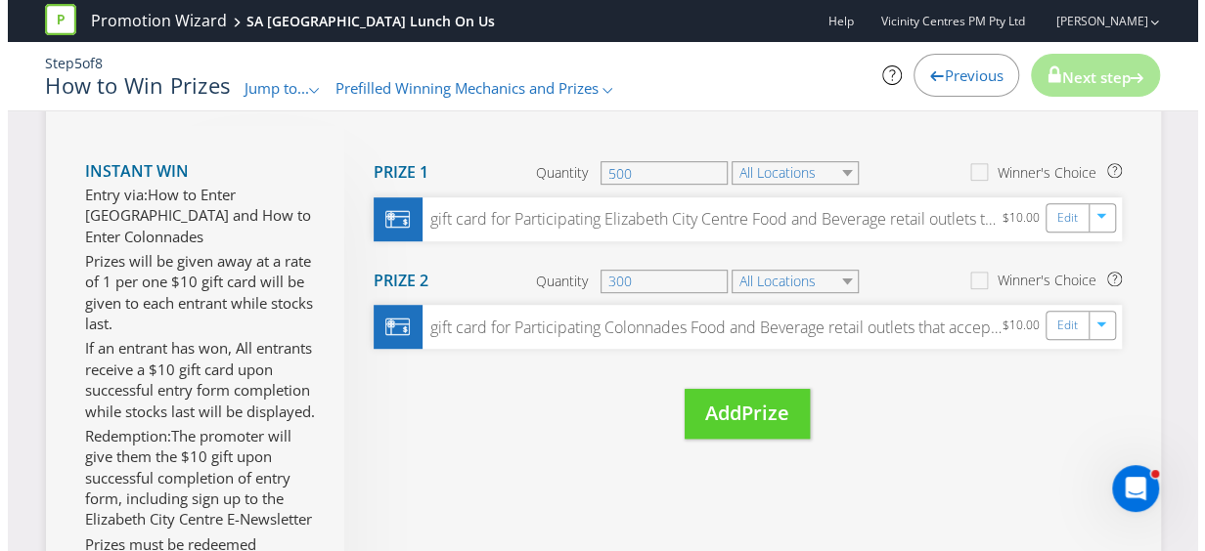
scroll to position [446, 0]
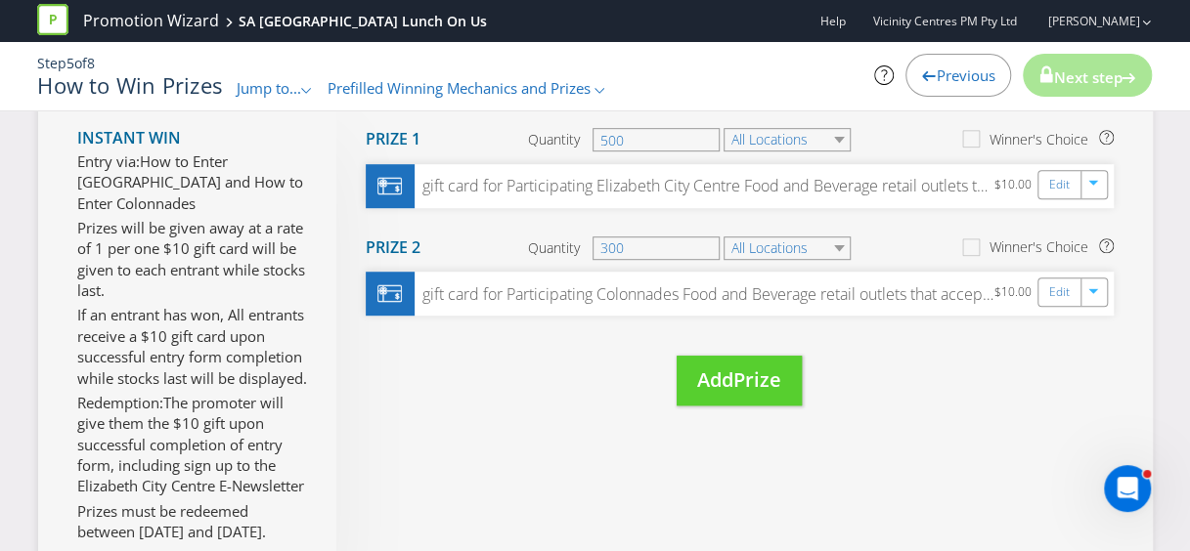
drag, startPoint x: 508, startPoint y: 248, endPoint x: 621, endPoint y: 259, distance: 112.9
click at [510, 248] on section "Prize 2 Quantity 300 All Locations Winner's Choice" at bounding box center [740, 248] width 748 height 49
click at [1095, 288] on icon "button" at bounding box center [1095, 290] width 10 height 5
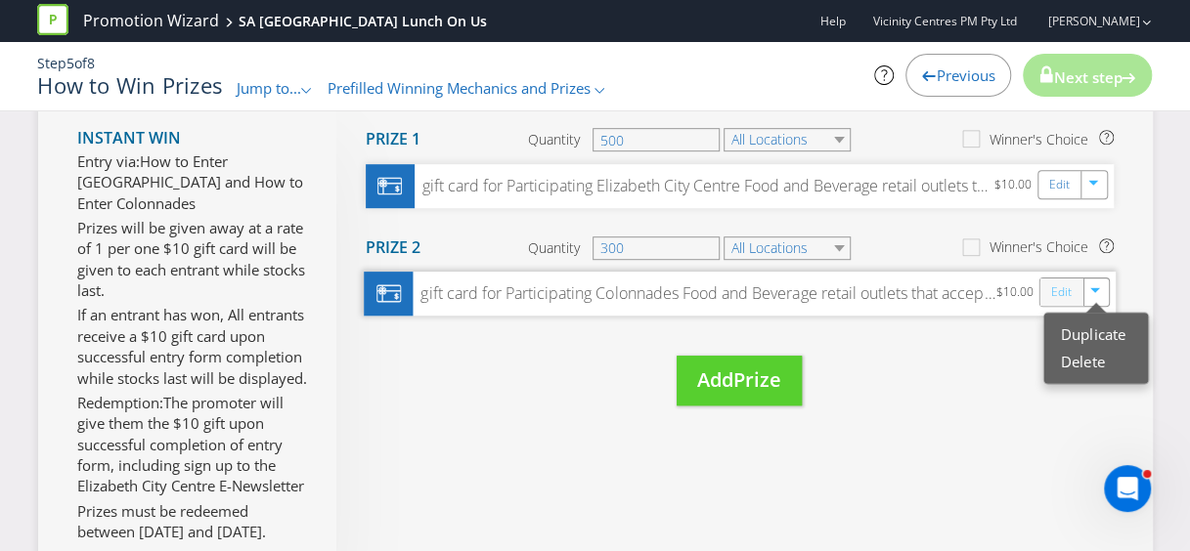
click at [1056, 293] on link "Edit" at bounding box center [1060, 293] width 21 height 22
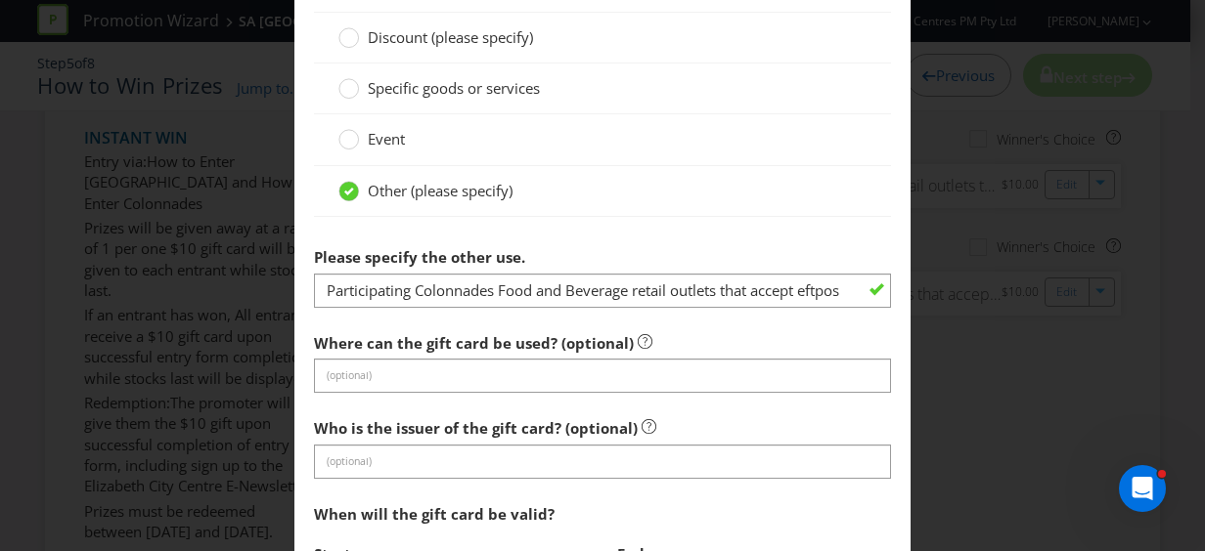
scroll to position [1369, 0]
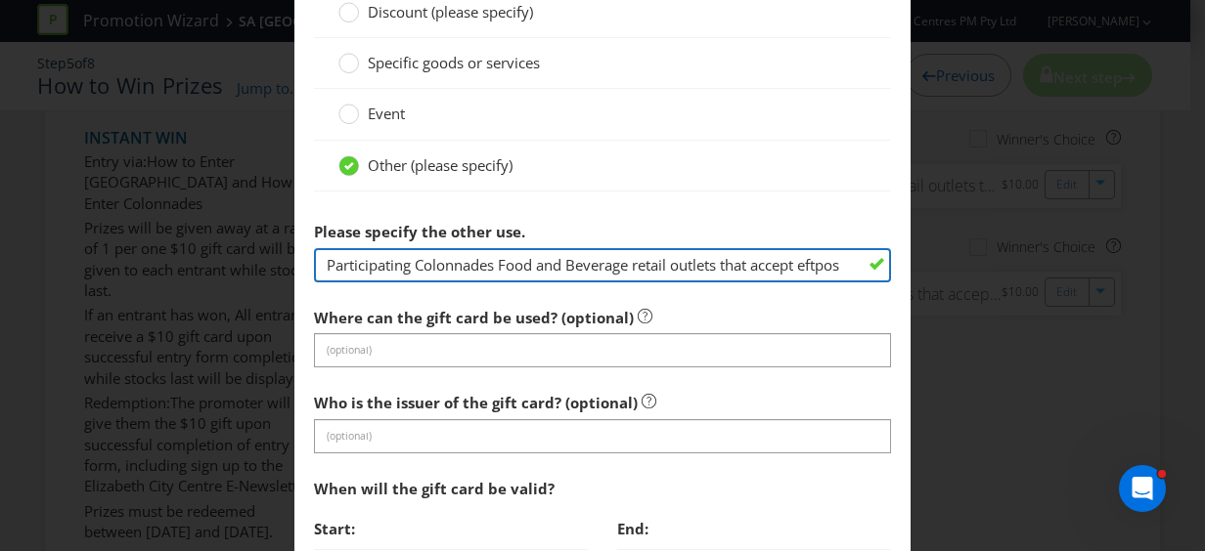
click at [502, 263] on input "Participating Colonnades Food and Beverage retail outlets that accept eftpos" at bounding box center [602, 265] width 577 height 34
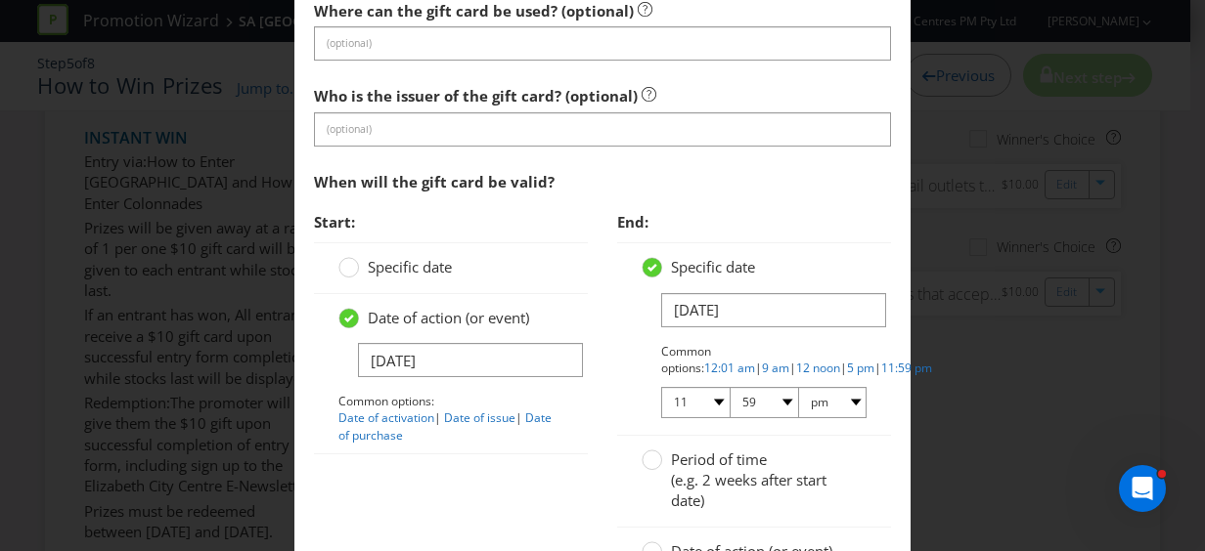
scroll to position [1760, 0]
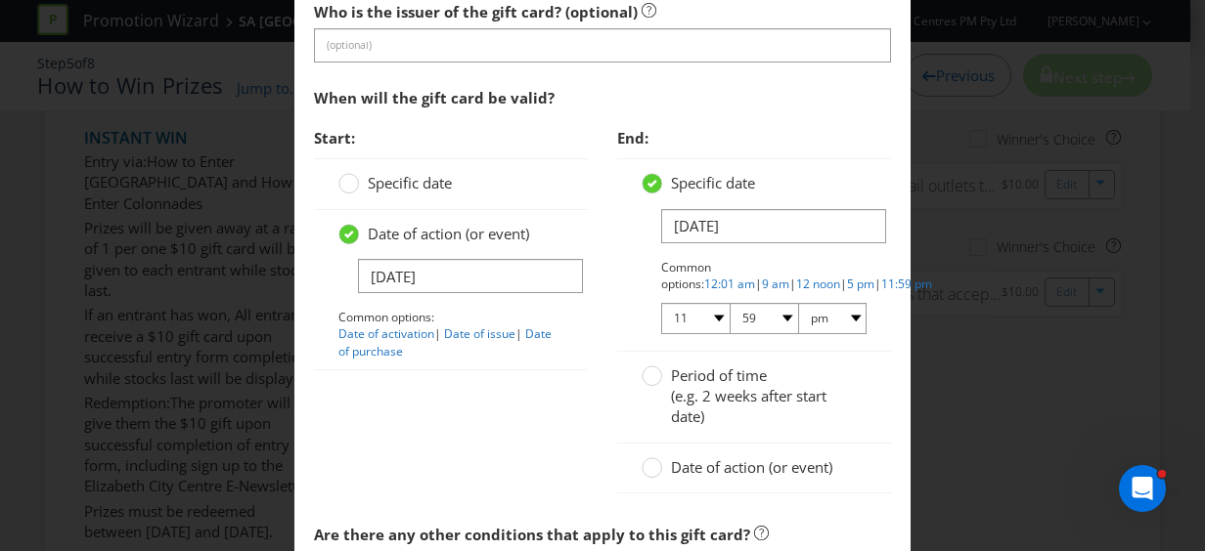
click at [968, 238] on div "Edit Prize [GEOGRAPHIC_DATA] Please select the prize type Product Voucher or Gi…" at bounding box center [602, 275] width 1205 height 551
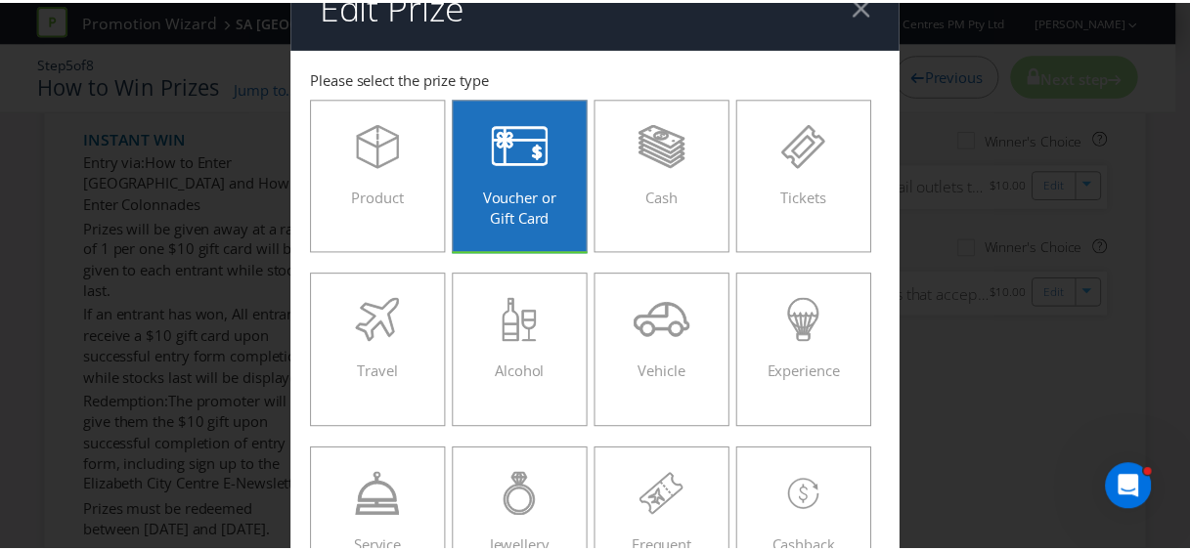
scroll to position [0, 0]
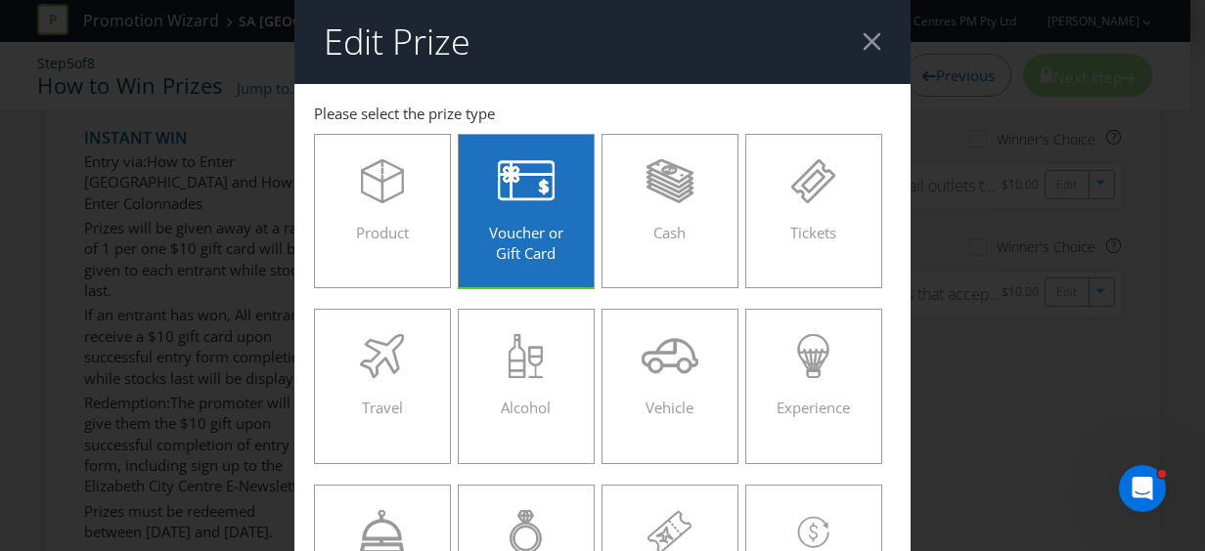
click at [866, 29] on header "Edit Prize" at bounding box center [602, 42] width 616 height 84
click at [862, 36] on div at bounding box center [871, 41] width 19 height 19
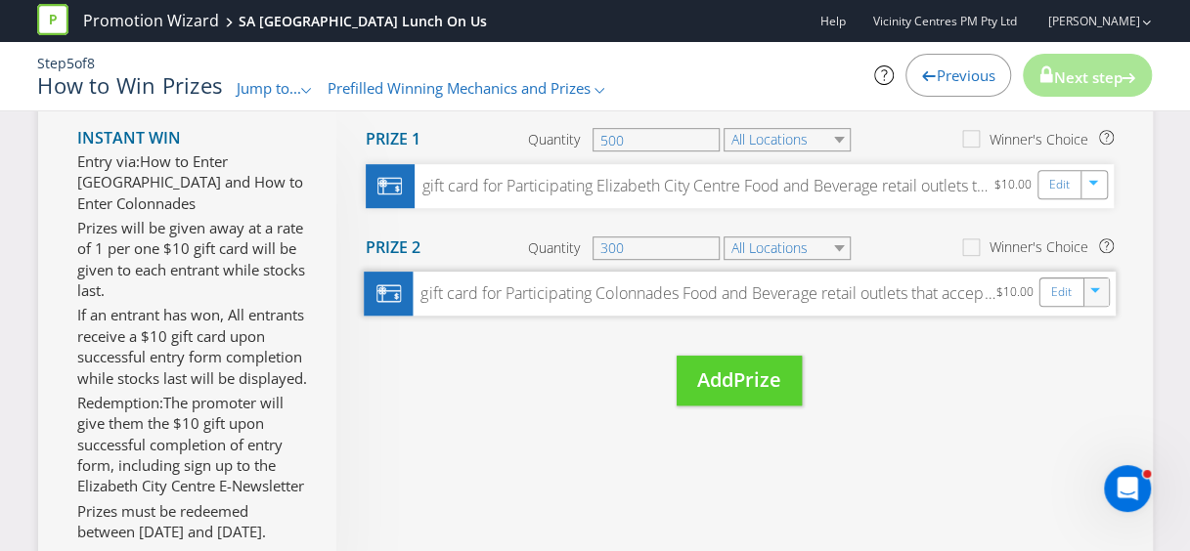
click at [1096, 295] on icon "button" at bounding box center [1096, 294] width 12 height 12
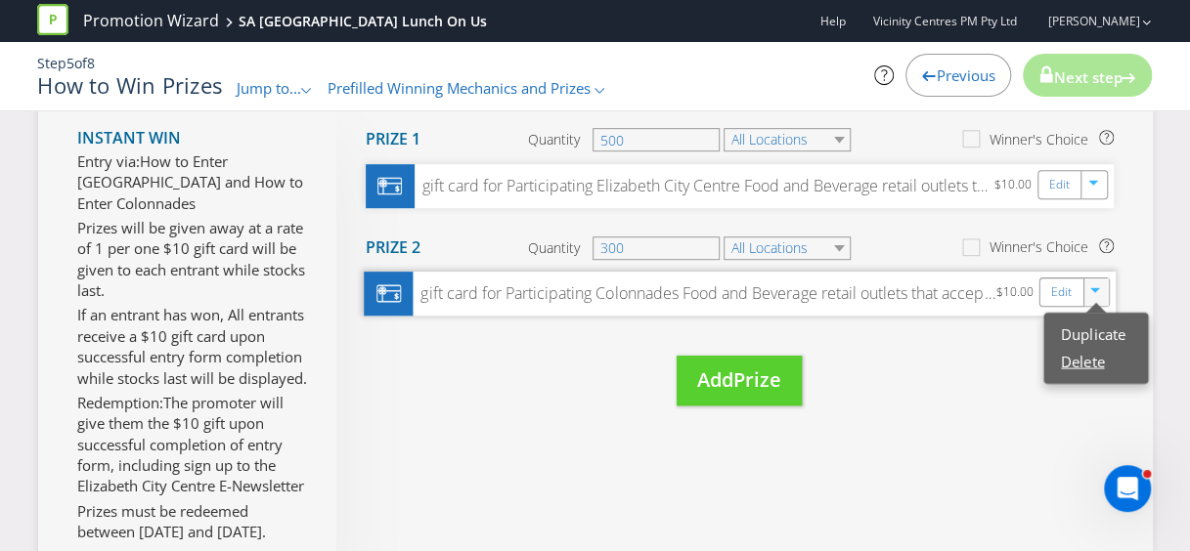
click at [1083, 351] on link "Delete" at bounding box center [1082, 361] width 43 height 20
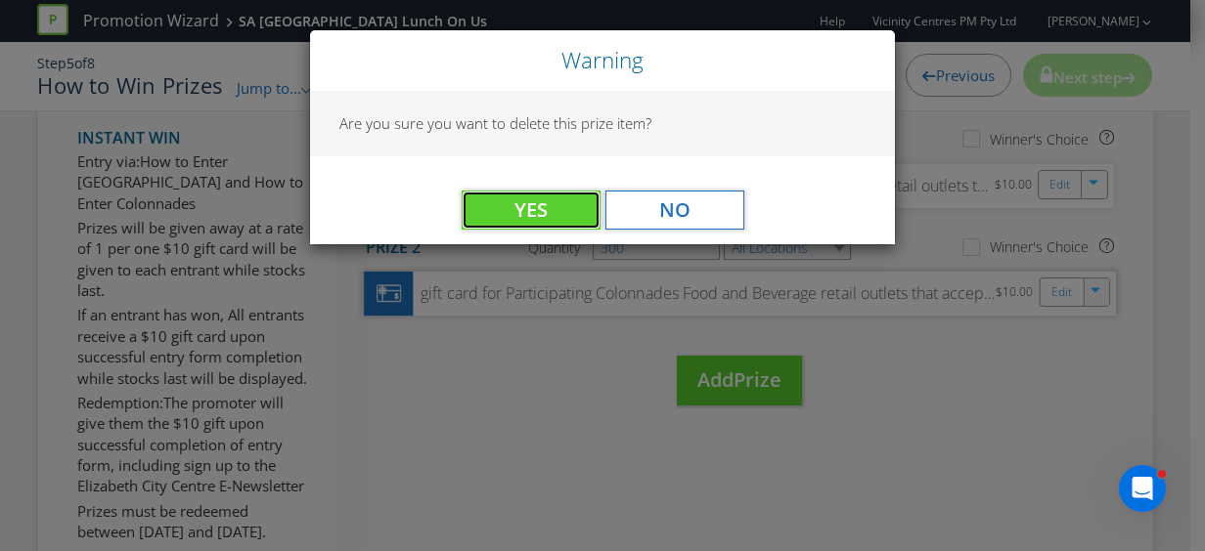
click at [532, 213] on span "Yes" at bounding box center [530, 210] width 33 height 26
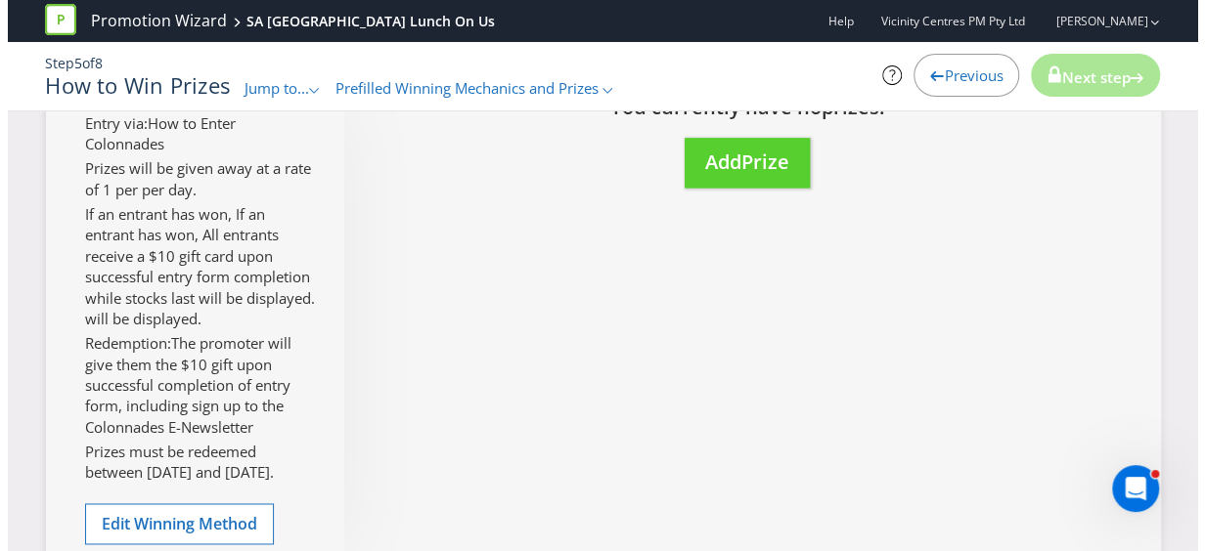
scroll to position [1228, 0]
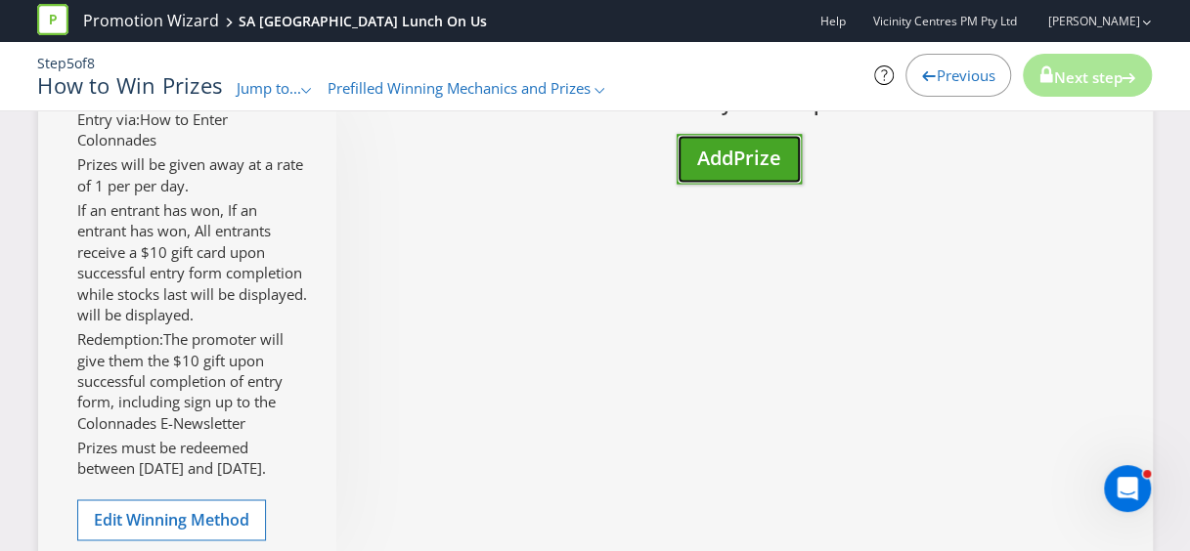
click at [733, 171] on span "Add" at bounding box center [715, 158] width 36 height 26
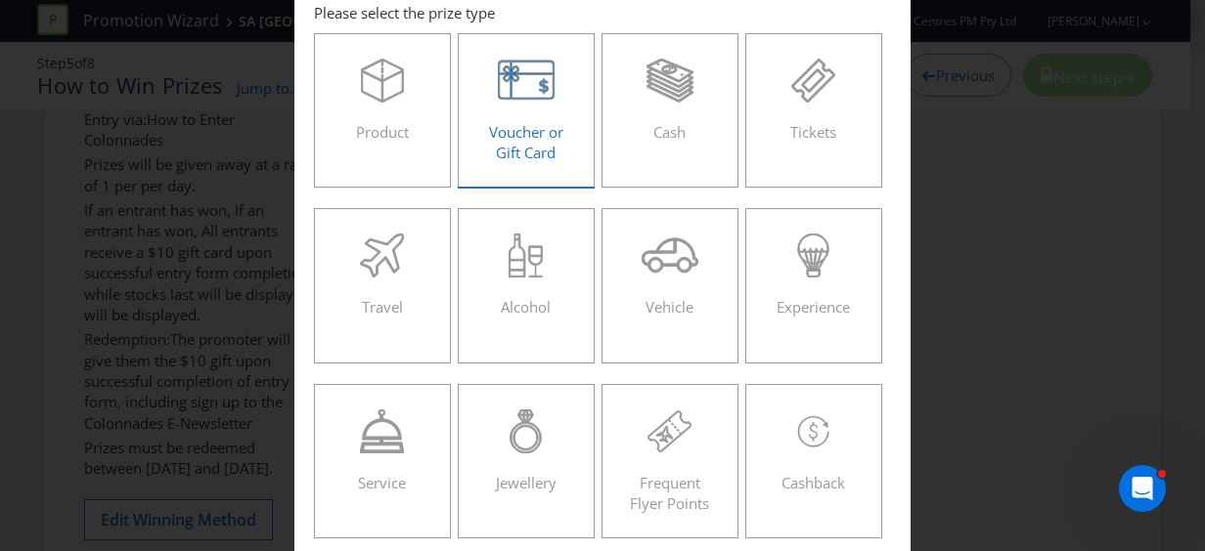
scroll to position [98, 0]
click at [518, 128] on span "Voucher or Gift Card" at bounding box center [526, 145] width 74 height 40
click at [0, 0] on input "Voucher or Gift Card" at bounding box center [0, 0] width 0 height 0
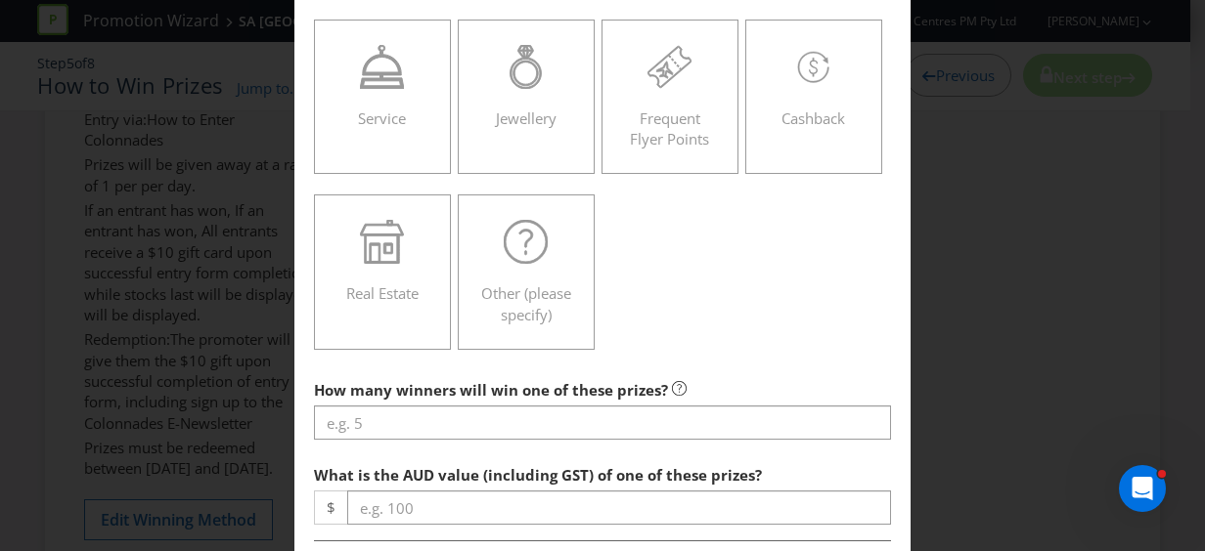
scroll to position [684, 0]
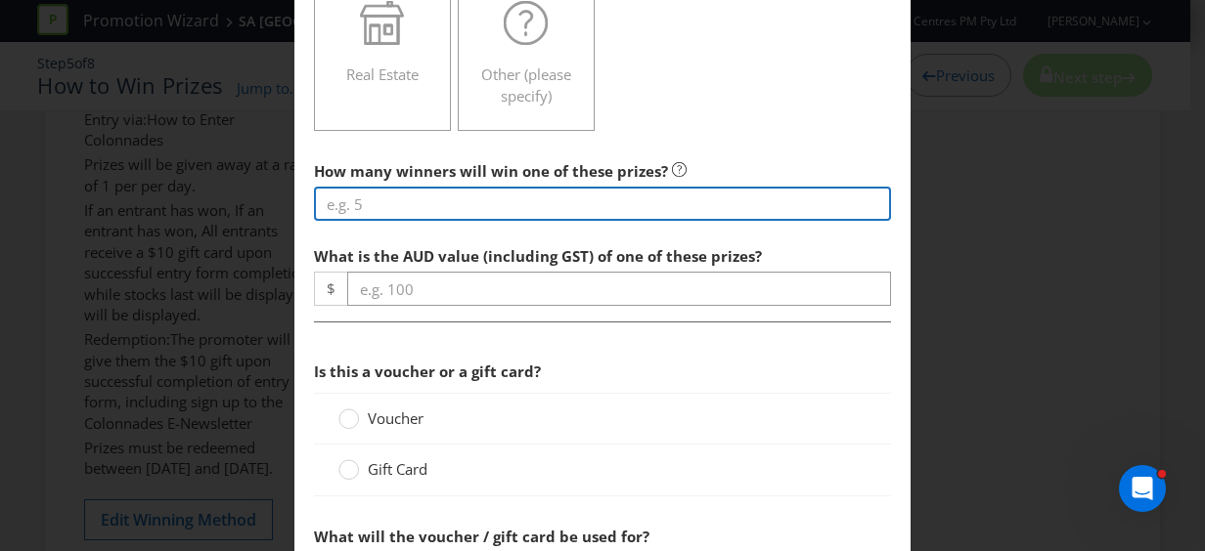
click at [366, 197] on input "number" at bounding box center [602, 204] width 577 height 34
type input "300"
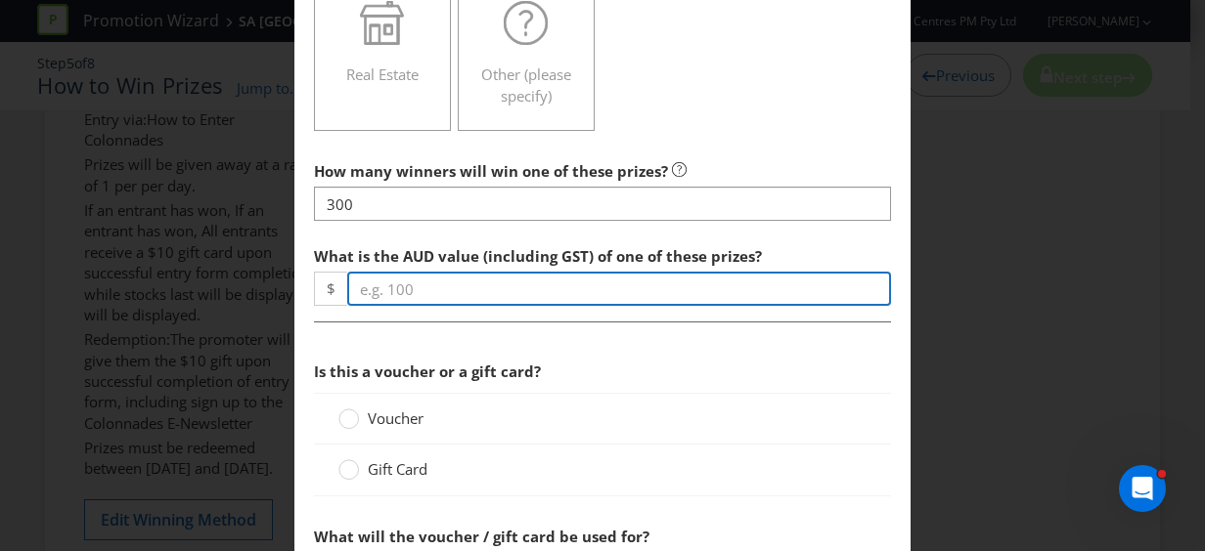
type input "10"
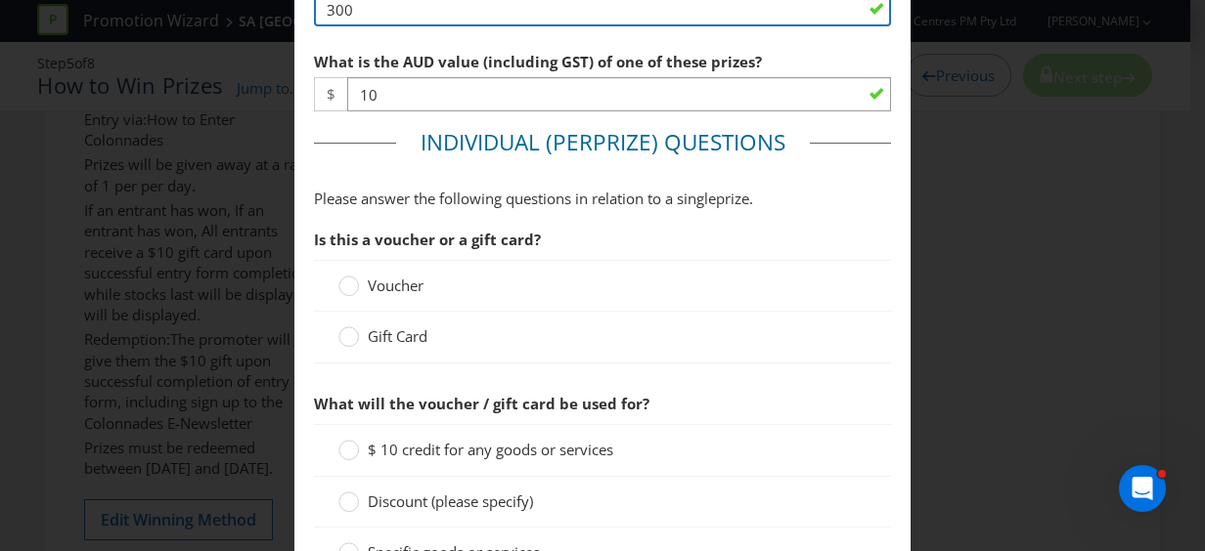
scroll to position [880, 0]
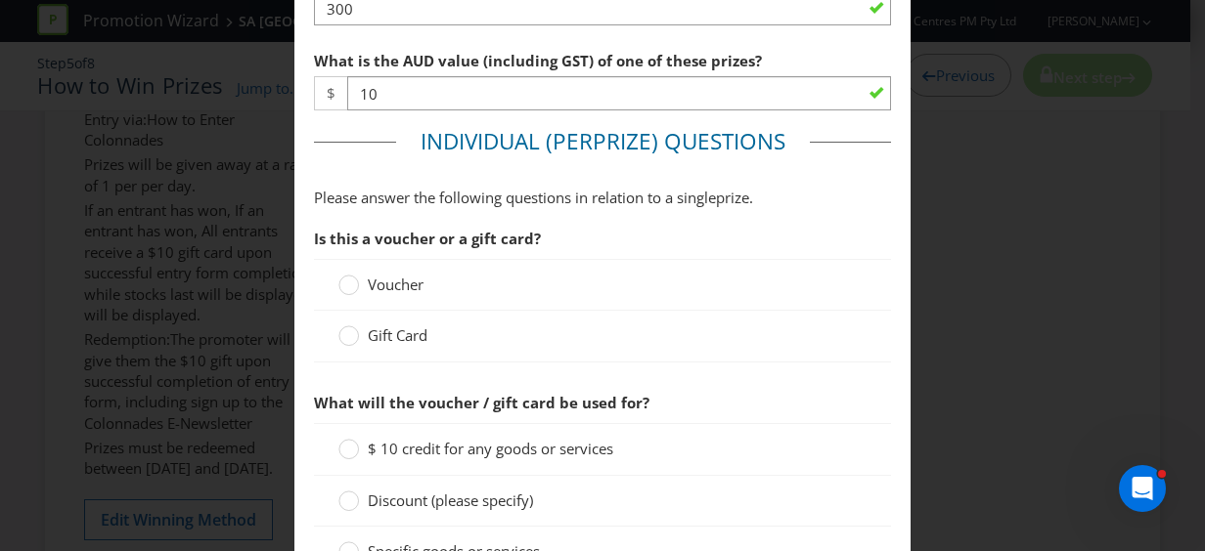
click at [355, 332] on label "Gift Card" at bounding box center [384, 336] width 93 height 21
click at [0, 0] on input "Gift Card" at bounding box center [0, 0] width 0 height 0
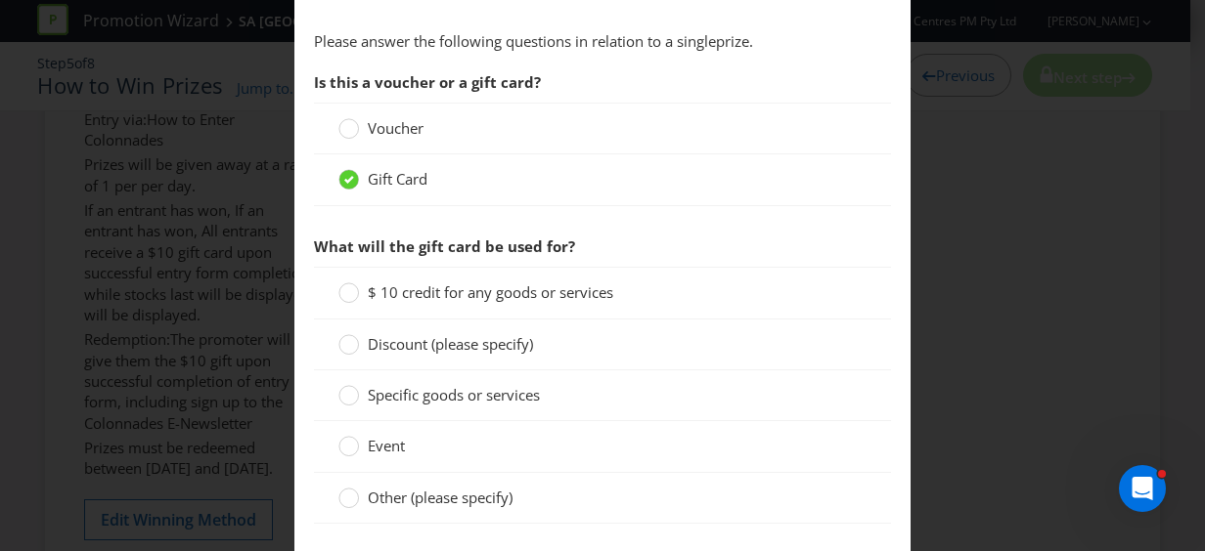
scroll to position [1075, 0]
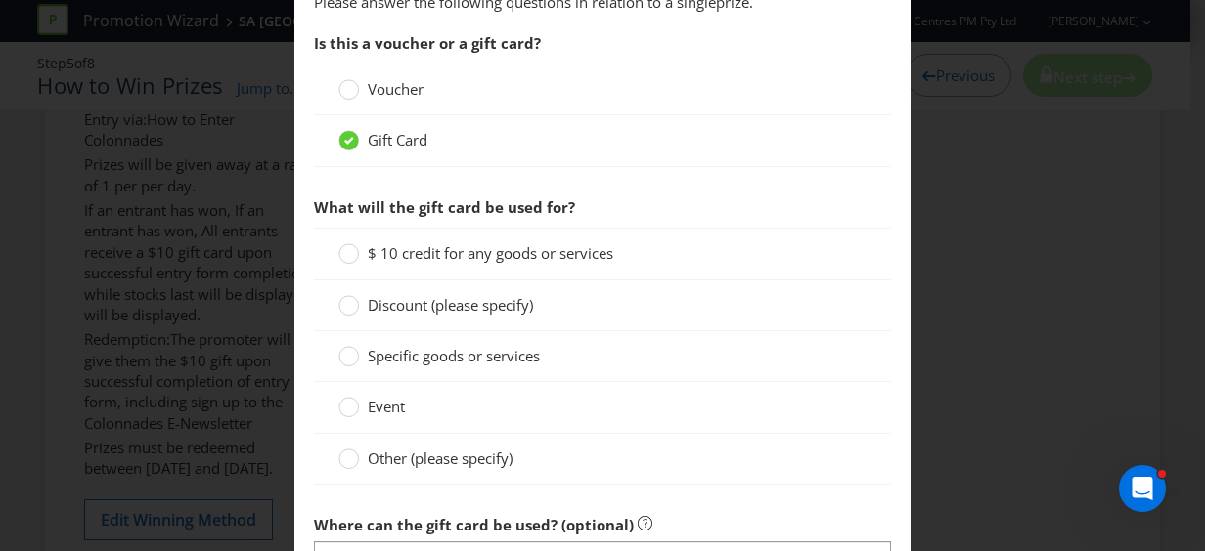
drag, startPoint x: 345, startPoint y: 453, endPoint x: 354, endPoint y: 445, distance: 11.8
click at [344, 452] on div at bounding box center [348, 461] width 20 height 25
click at [0, 0] on input "Other (please specify)" at bounding box center [0, 0] width 0 height 0
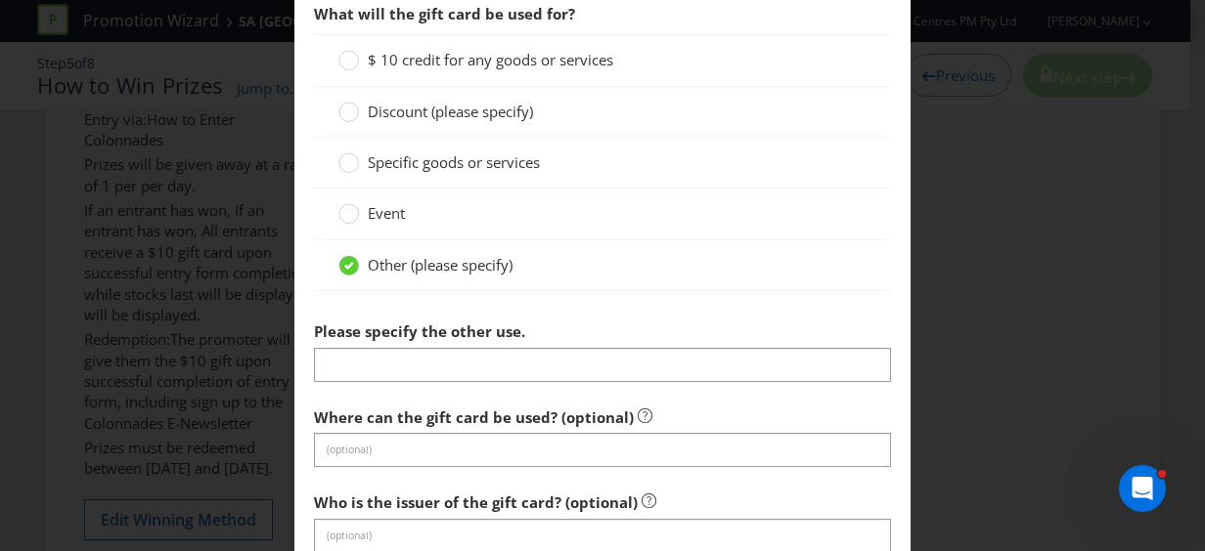
scroll to position [1271, 0]
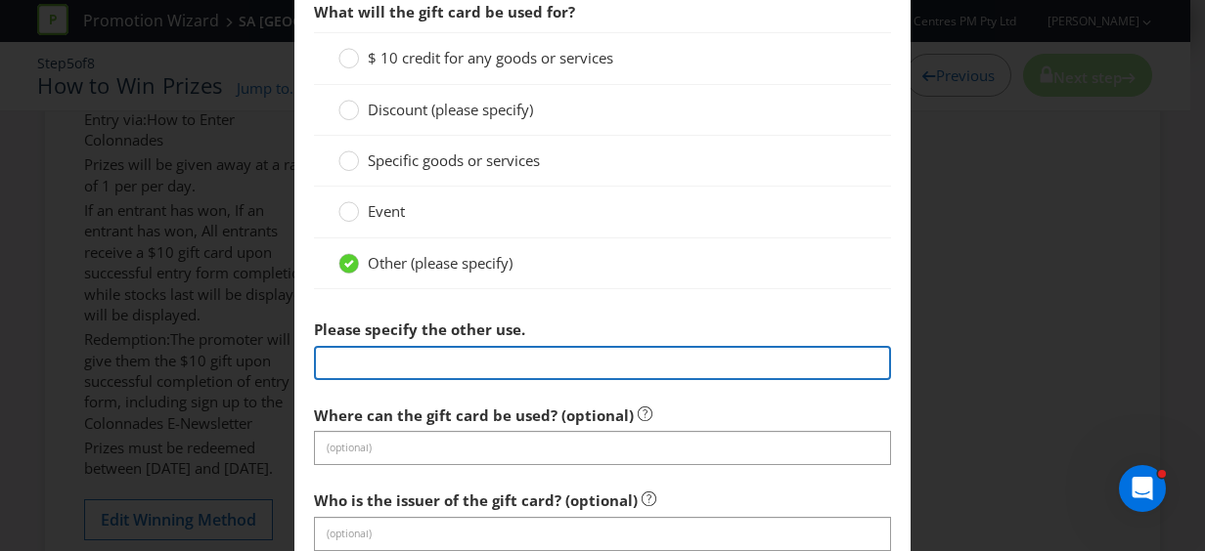
click at [373, 348] on input "text" at bounding box center [602, 363] width 577 height 34
paste input "Participating Colonnades Food and Beverage retail outlets that accept eftpos"
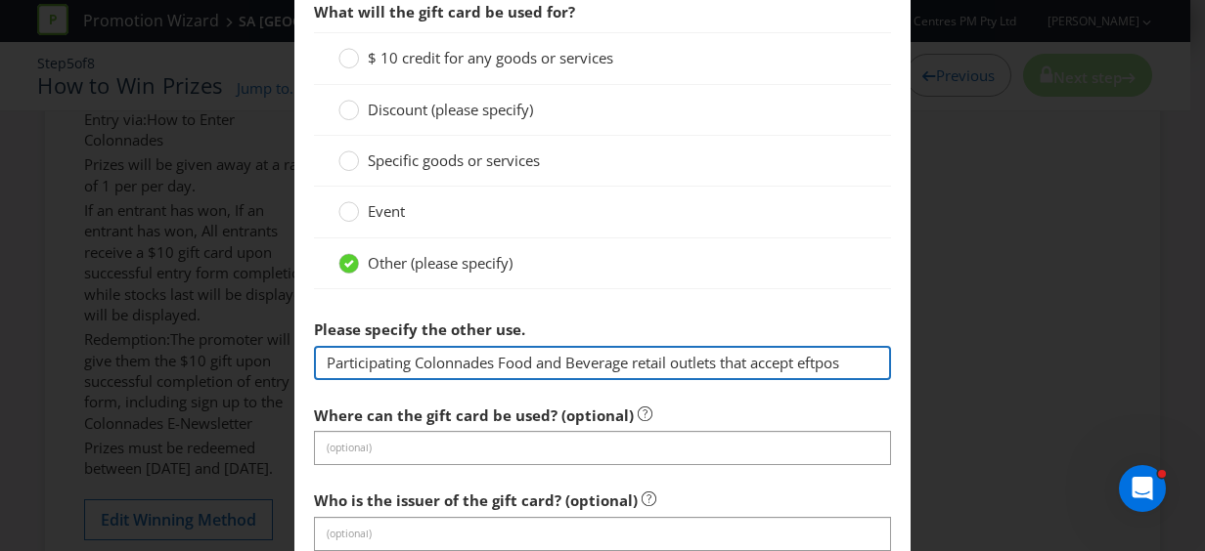
type input "Participating Colonnades Food and Beverage retail outlets that accept eftpos"
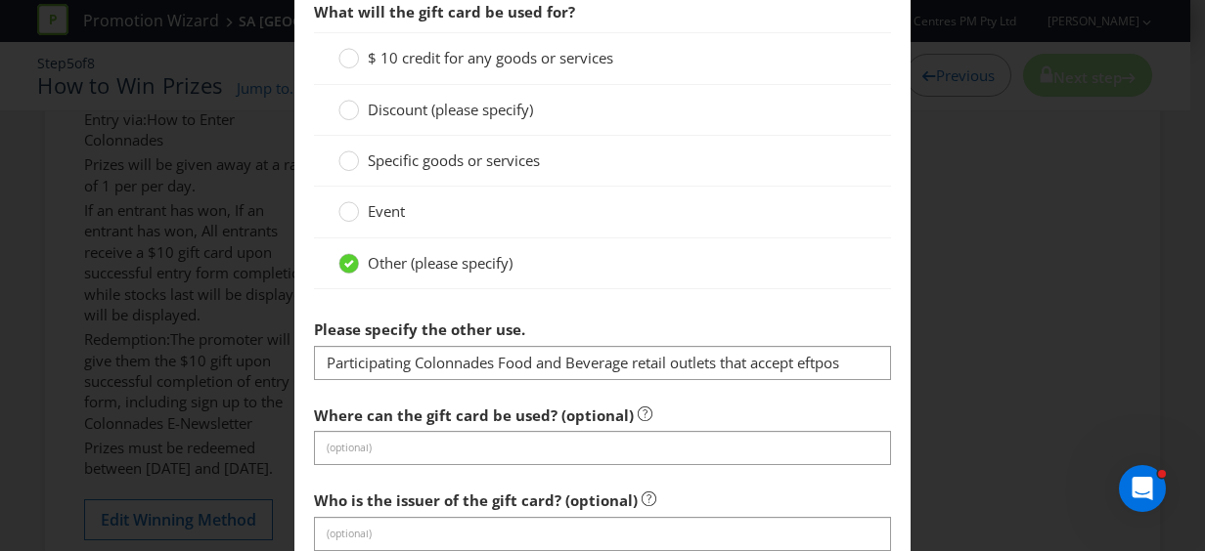
click at [741, 385] on section "Is this a voucher or a gift card? Voucher Gift Card What will the gift card be …" at bounding box center [602, 391] width 577 height 1127
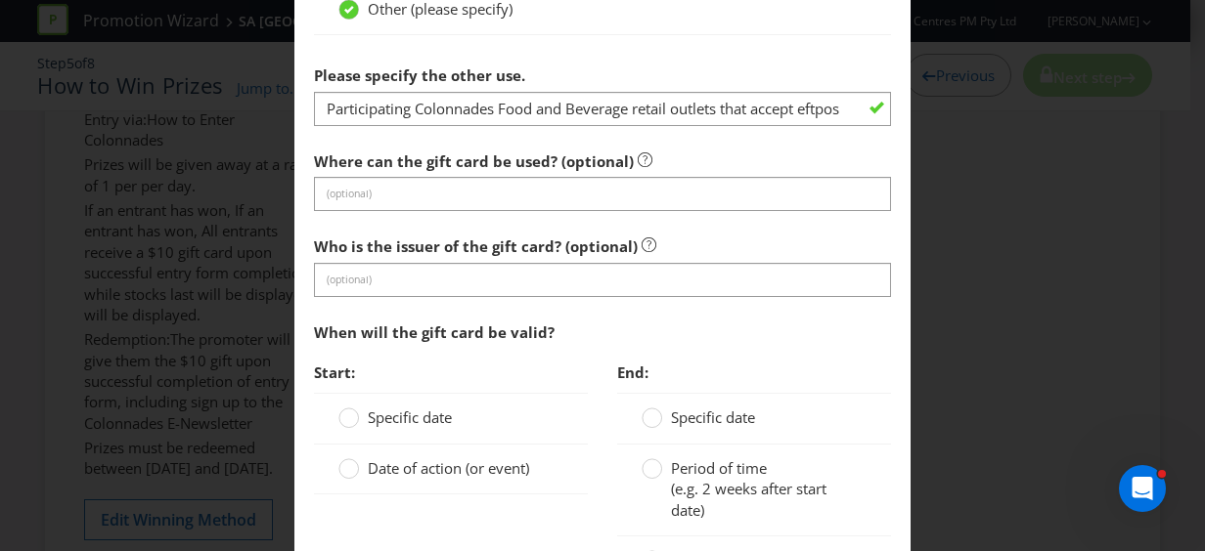
scroll to position [1564, 0]
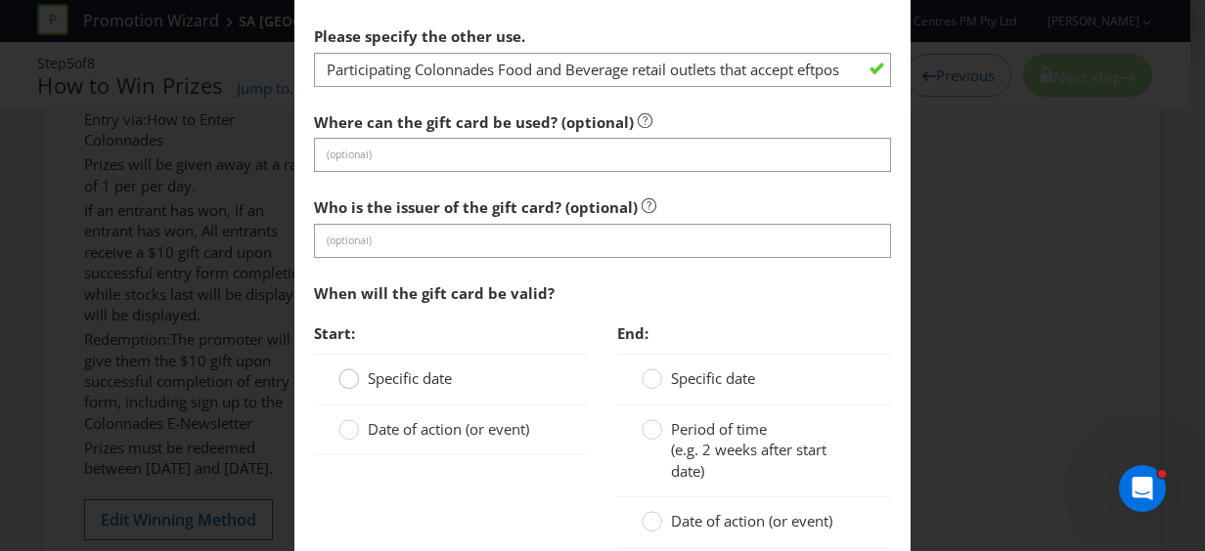
click at [346, 368] on div at bounding box center [349, 373] width 10 height 10
click at [0, 0] on input "Specific date" at bounding box center [0, 0] width 0 height 0
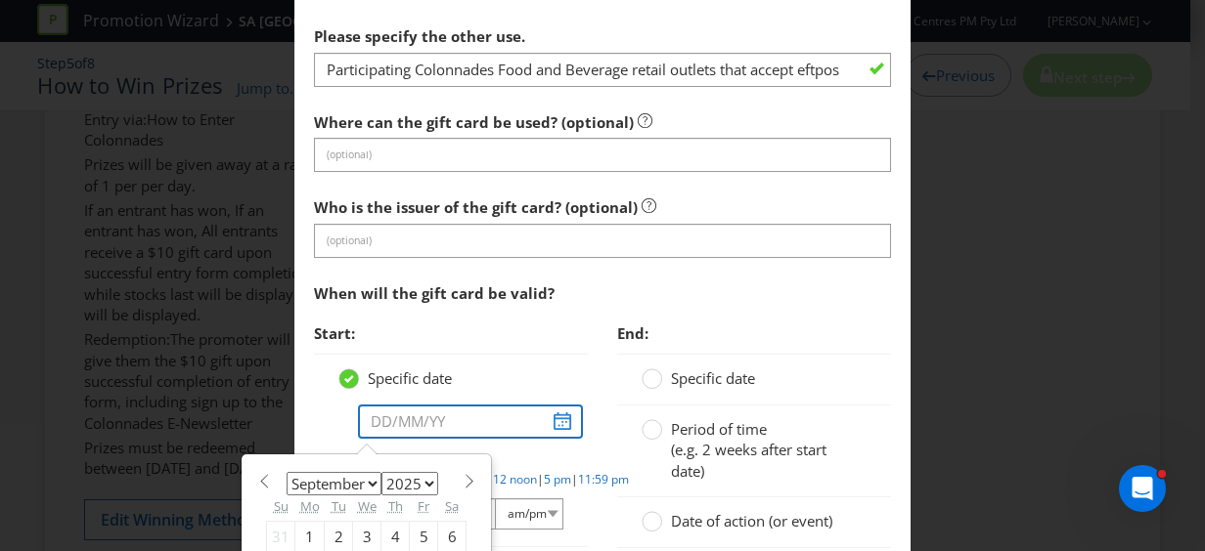
click at [555, 418] on input "text" at bounding box center [470, 422] width 225 height 34
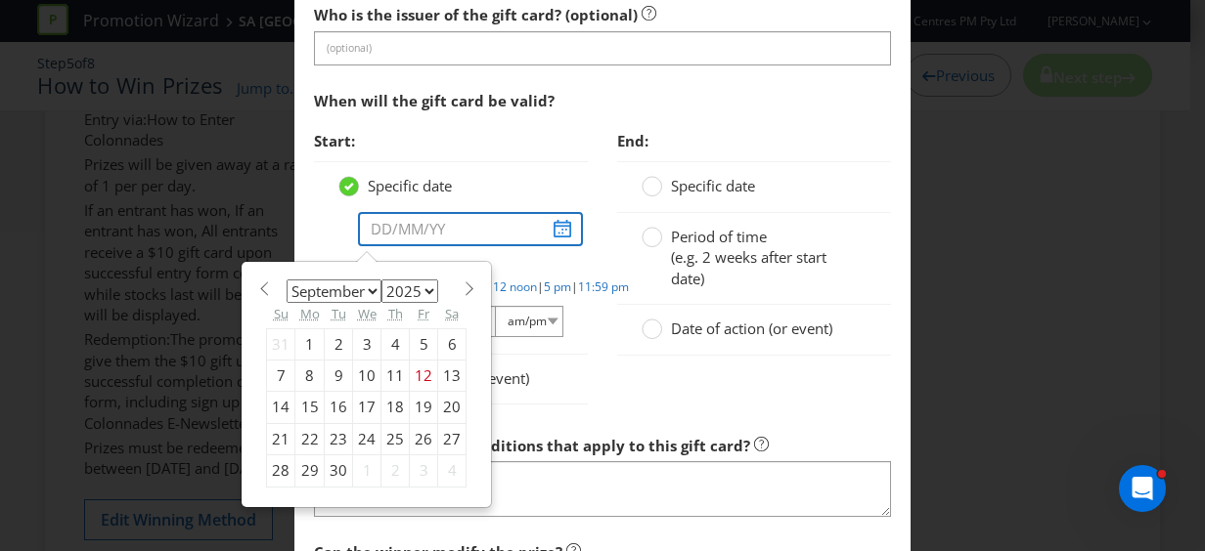
scroll to position [1760, 0]
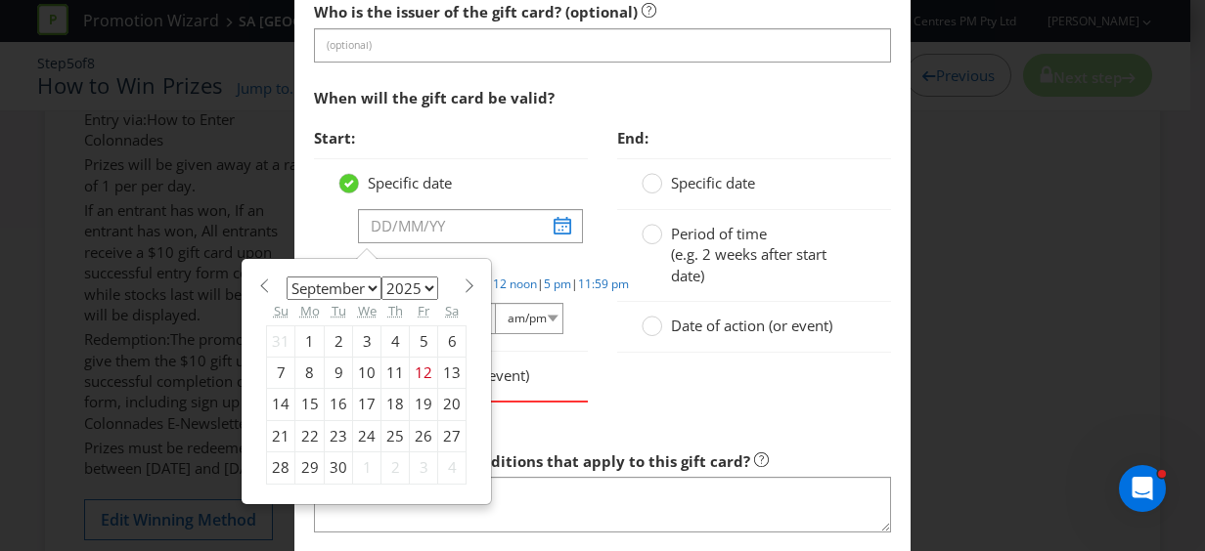
click at [461, 279] on span at bounding box center [468, 286] width 15 height 15
select select "9"
click at [301, 367] on div "6" at bounding box center [309, 373] width 29 height 31
type input "[DATE]"
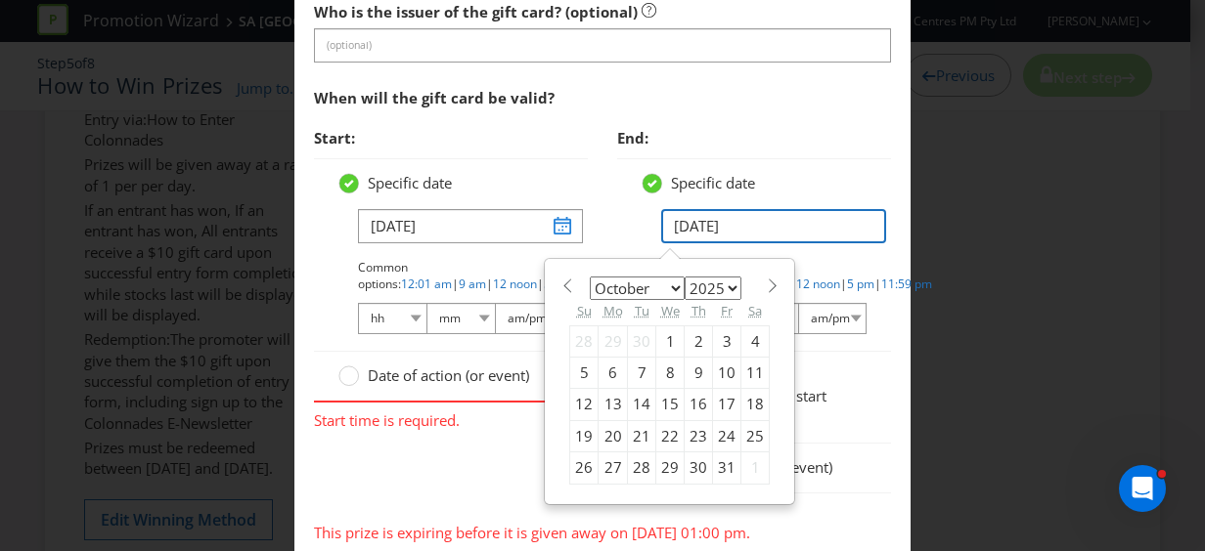
click at [719, 224] on input "[DATE]" at bounding box center [773, 226] width 225 height 34
click at [718, 280] on select "2025 2026 2027 2028 2029 2030 2031 2032 2033 2034 2035" at bounding box center [712, 288] width 57 height 23
select select "2027"
click at [684, 277] on select "2025 2026 2027 2028 2029 2030 2031 2032 2033 2034 2035" at bounding box center [712, 288] width 57 height 23
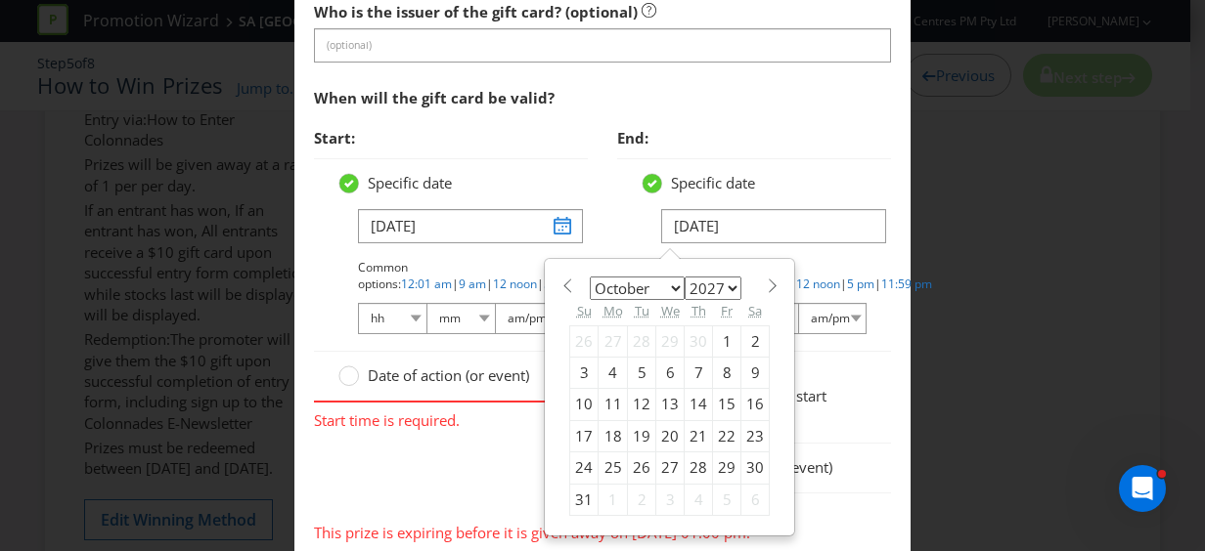
click at [657, 362] on div "6" at bounding box center [670, 373] width 28 height 31
type input "[DATE]"
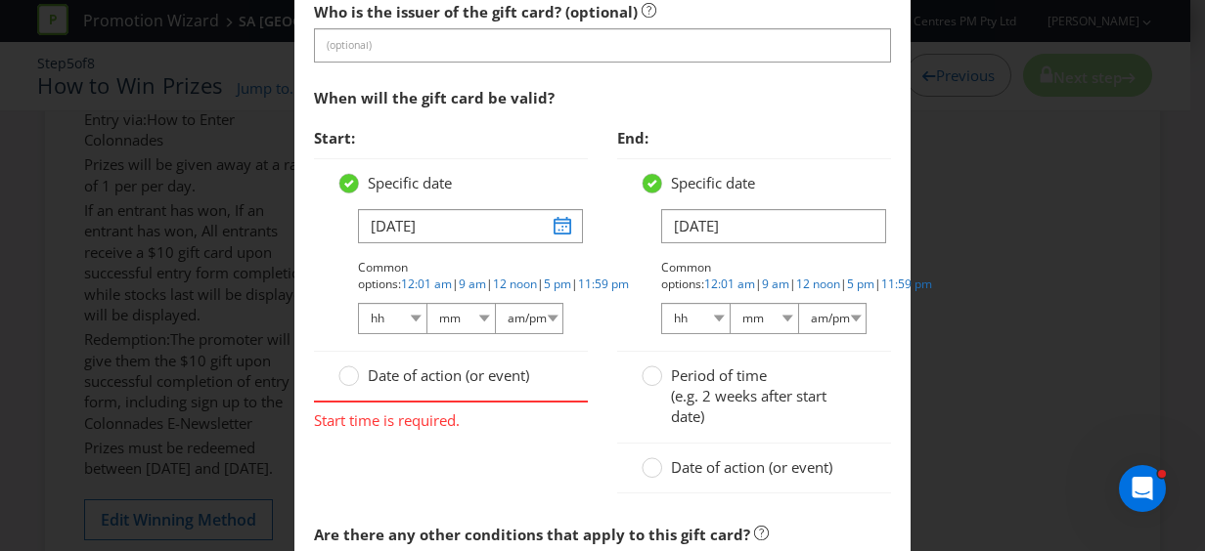
click at [784, 160] on div "Specific date [DATE] Common options: 12:01 am | 9 am | 12 noon | 5 pm | 11:59 p…" at bounding box center [754, 254] width 274 height 193
drag, startPoint x: 471, startPoint y: 262, endPoint x: 524, endPoint y: 286, distance: 58.2
click at [452, 276] on link "12:01 am" at bounding box center [426, 284] width 51 height 17
select select "12"
select select "01"
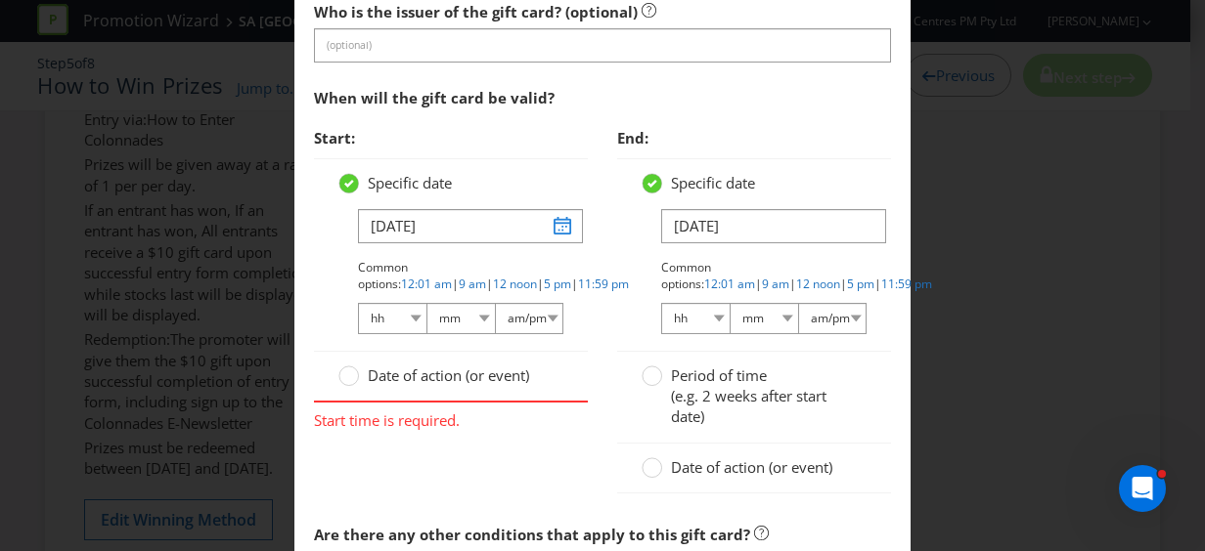
select select "am"
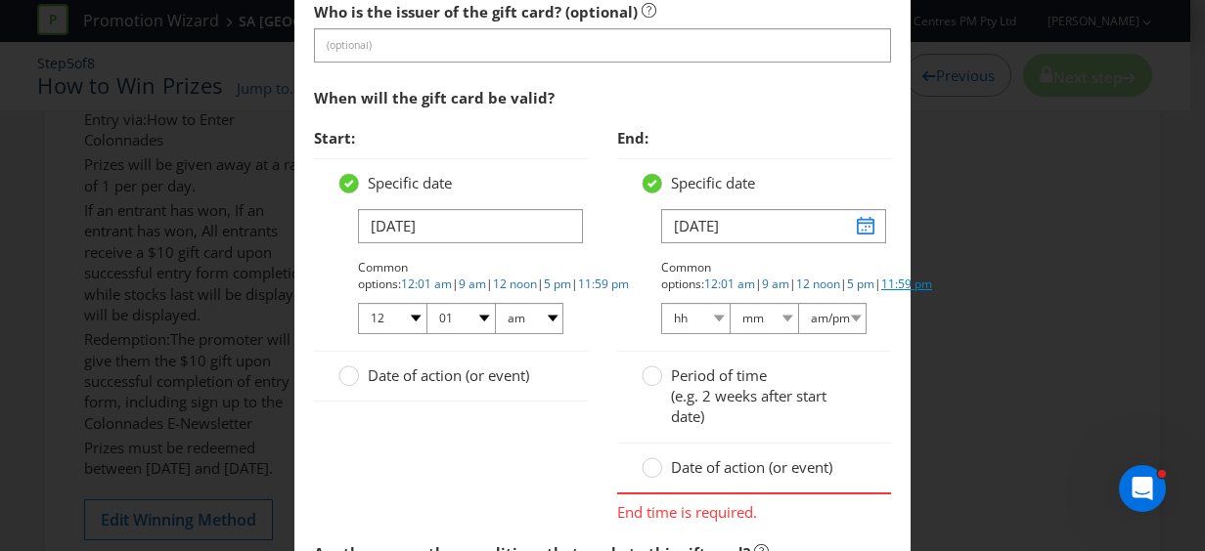
click at [881, 277] on link "11:59 pm" at bounding box center [906, 284] width 51 height 17
select select "11"
select select "59"
select select "pm"
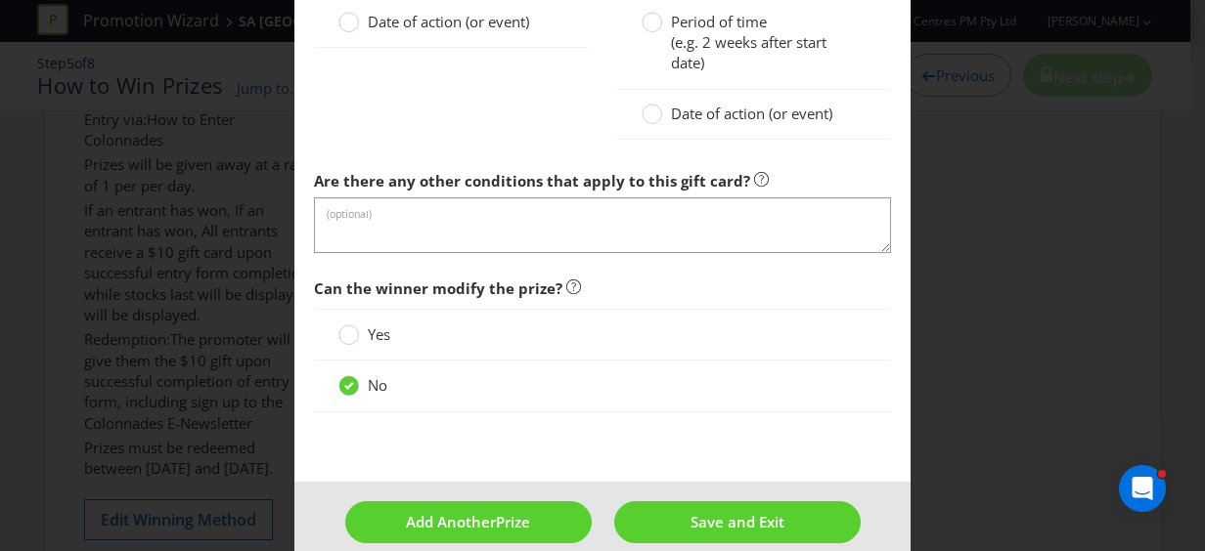
scroll to position [2131, 0]
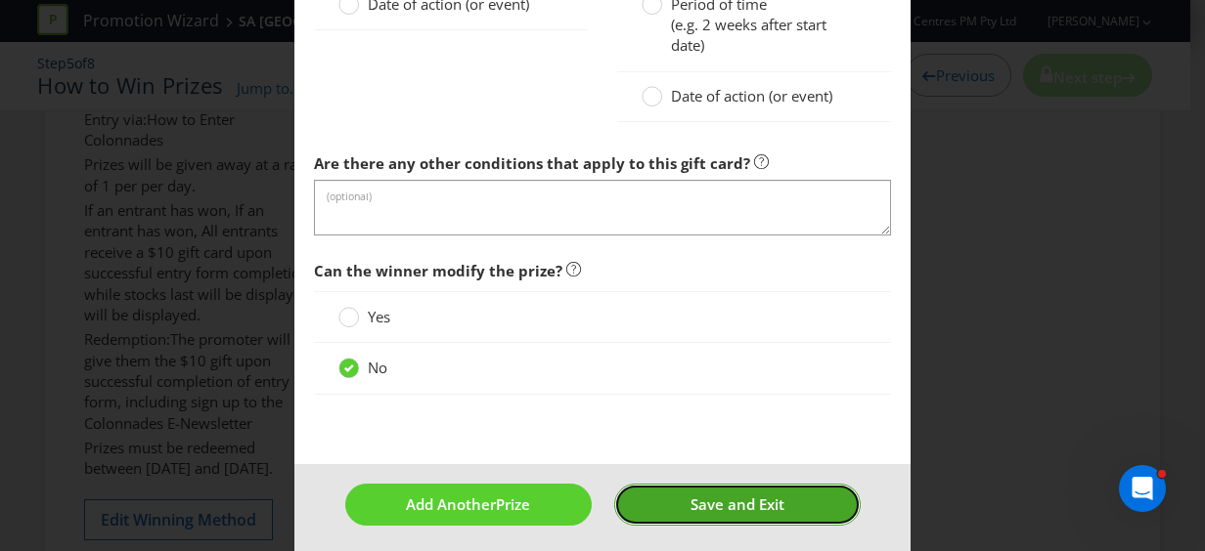
click at [690, 497] on span "Save and Exit" at bounding box center [737, 505] width 94 height 20
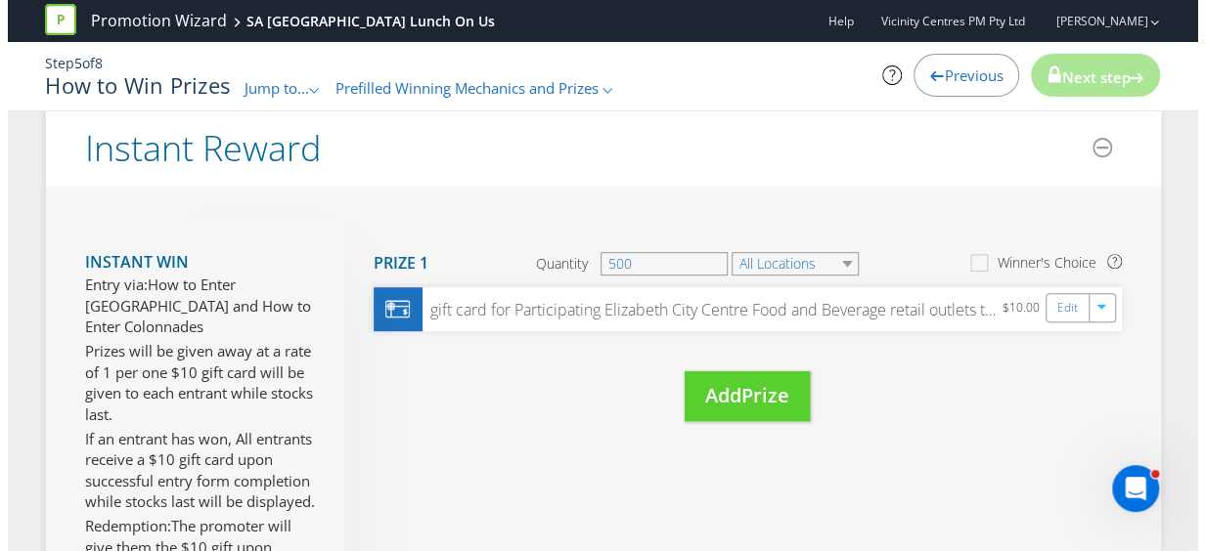
scroll to position [229, 0]
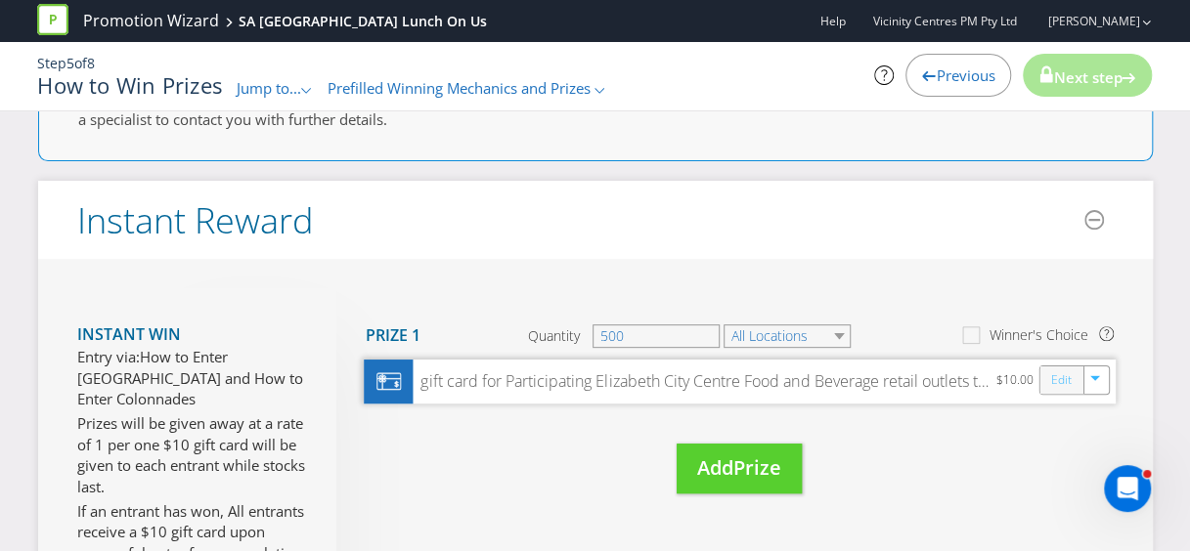
click at [1063, 373] on link "Edit" at bounding box center [1060, 381] width 21 height 22
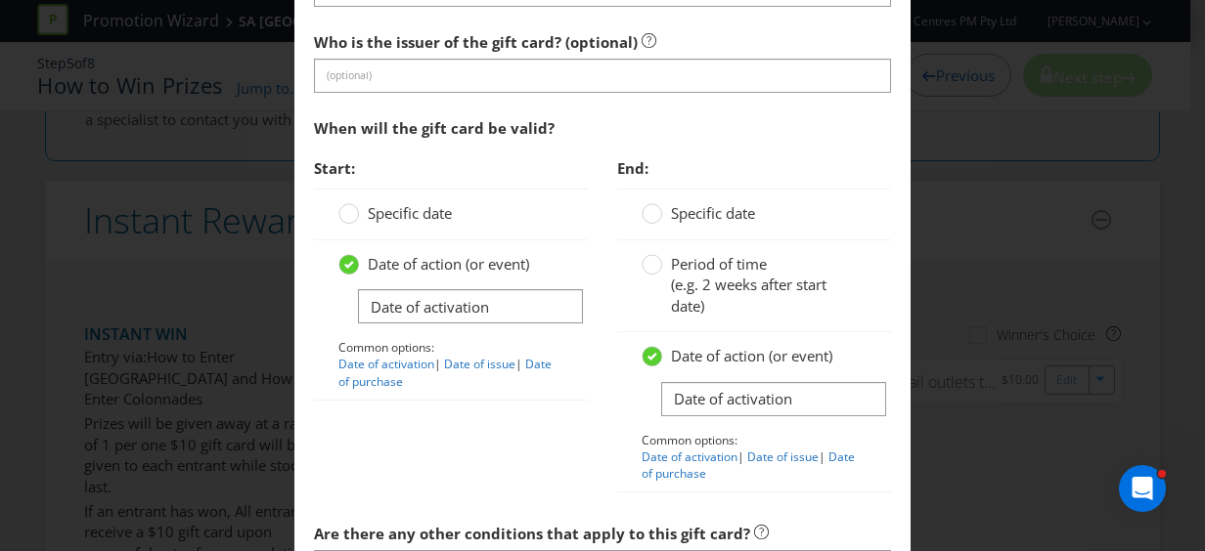
scroll to position [1760, 0]
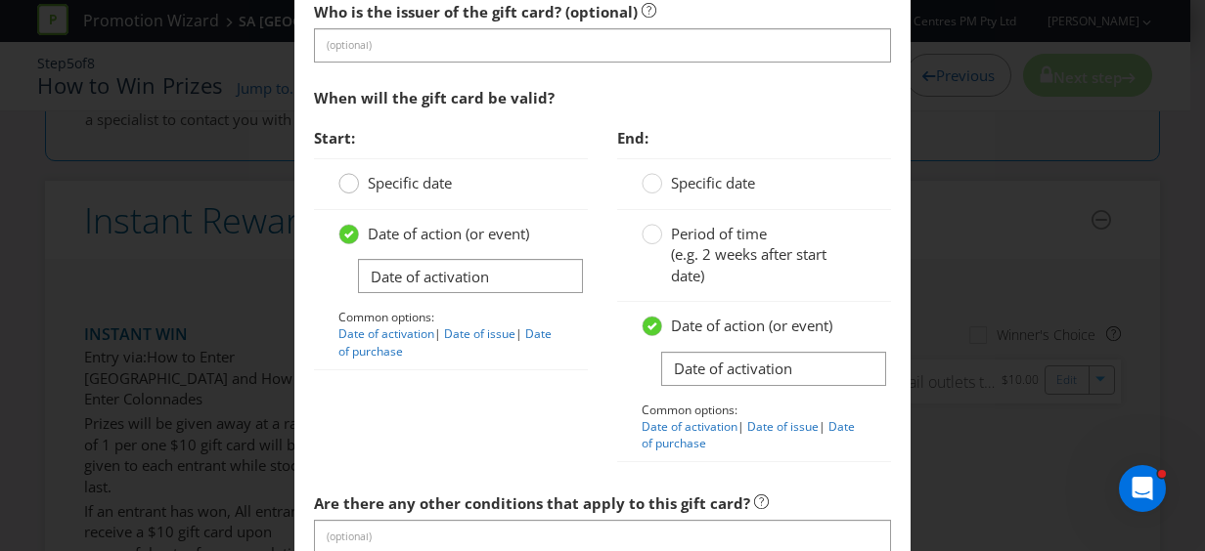
click at [346, 174] on circle at bounding box center [349, 184] width 20 height 20
click at [0, 0] on input "Specific date" at bounding box center [0, 0] width 0 height 0
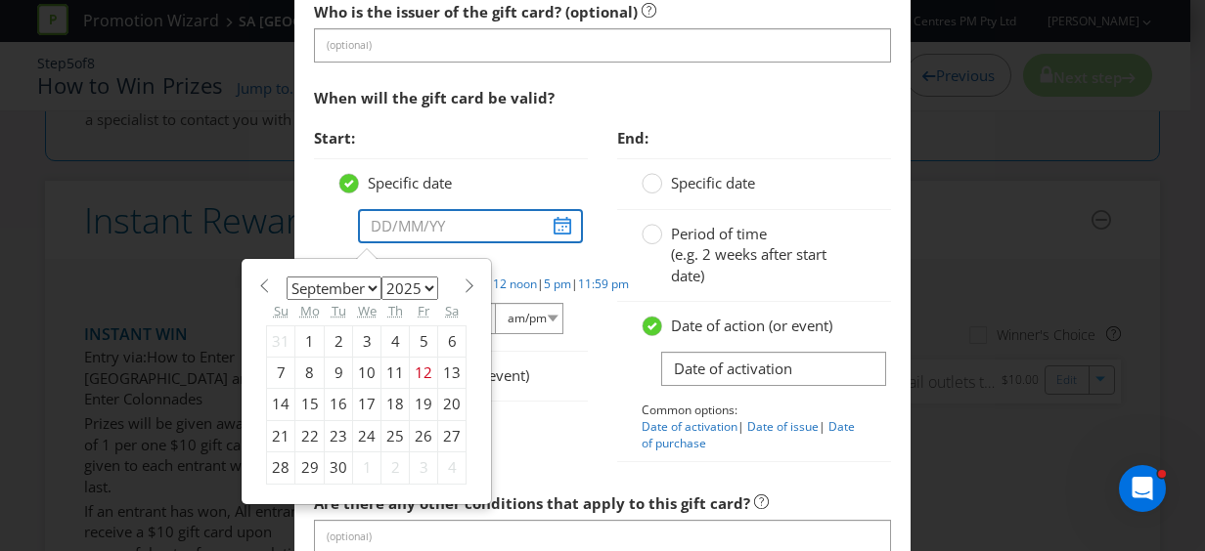
click at [360, 221] on input "text" at bounding box center [470, 226] width 225 height 34
click at [306, 460] on div "29" at bounding box center [309, 468] width 29 height 31
type input "[DATE]"
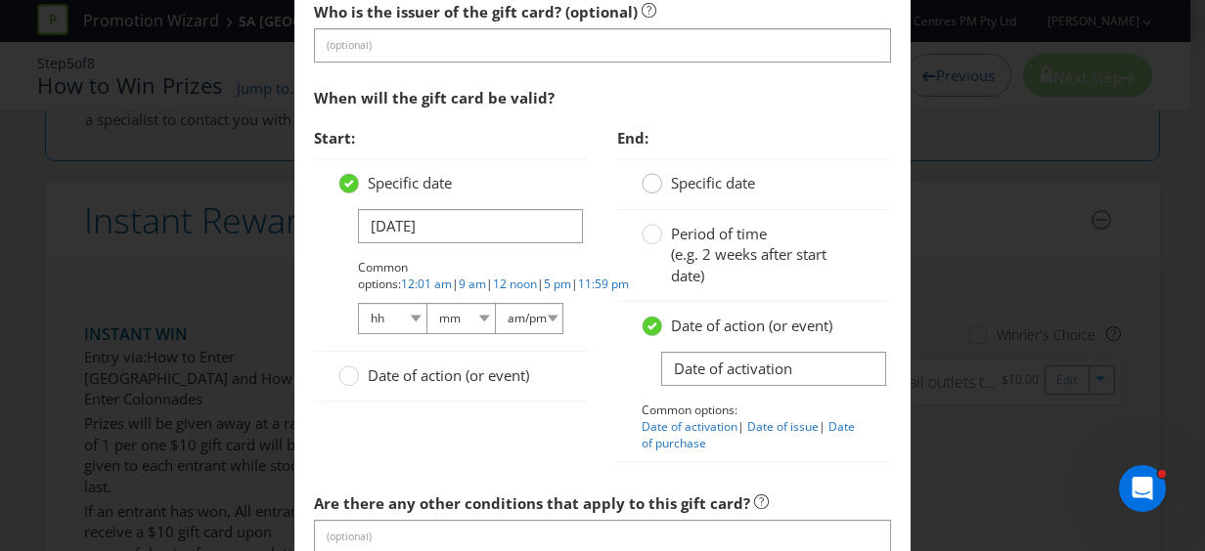
click at [642, 178] on circle at bounding box center [652, 184] width 20 height 20
click at [0, 0] on input "Specific date" at bounding box center [0, 0] width 0 height 0
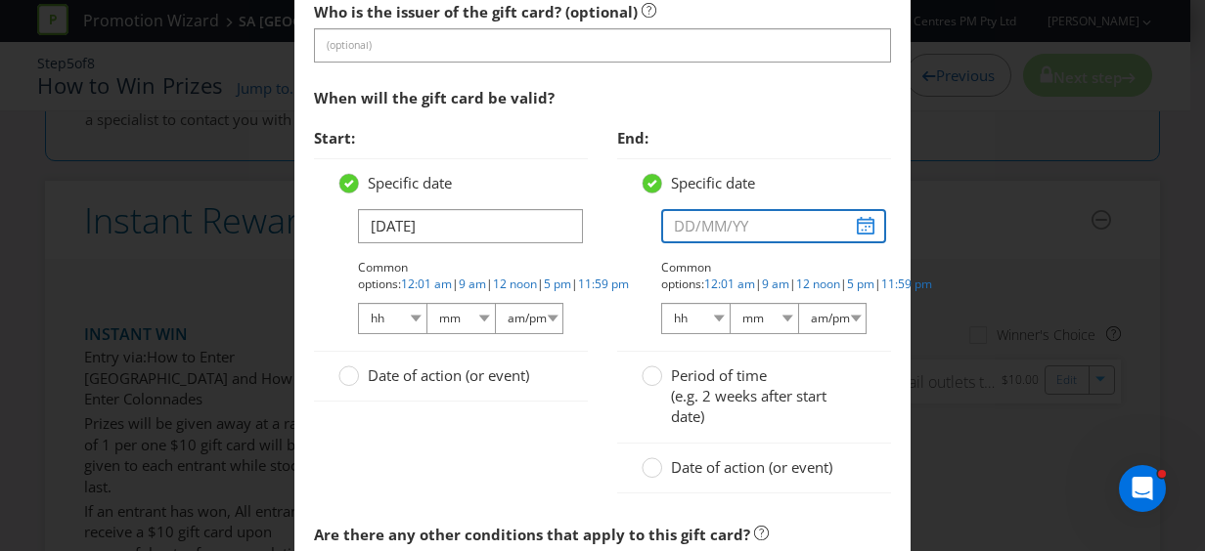
click at [859, 221] on input "text" at bounding box center [773, 226] width 225 height 34
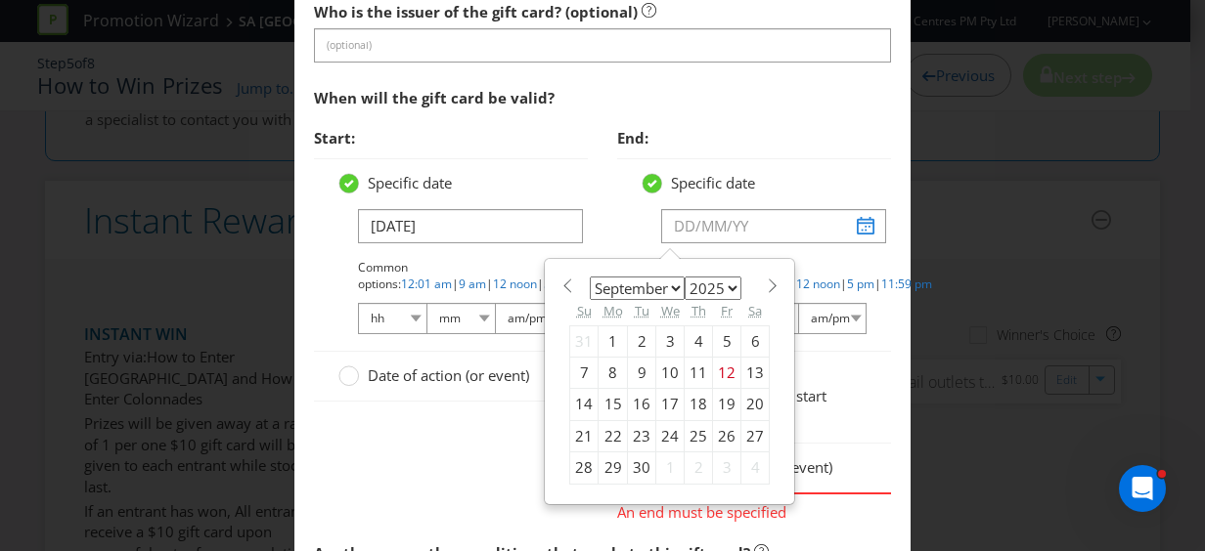
click at [610, 453] on div "29" at bounding box center [612, 468] width 29 height 31
type input "[DATE]"
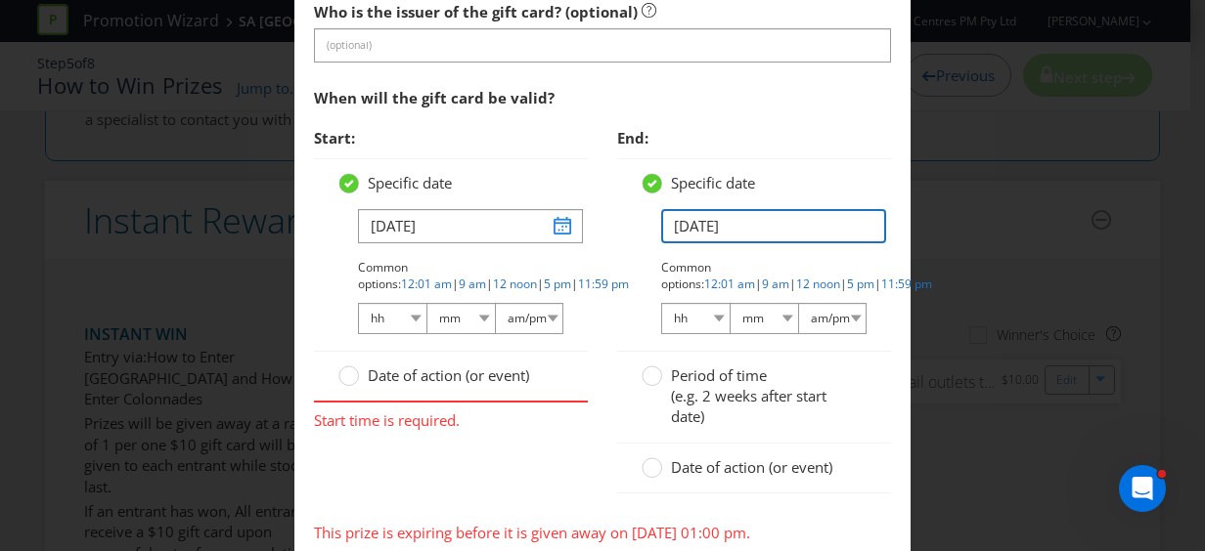
click at [810, 219] on input "[DATE]" at bounding box center [773, 226] width 225 height 34
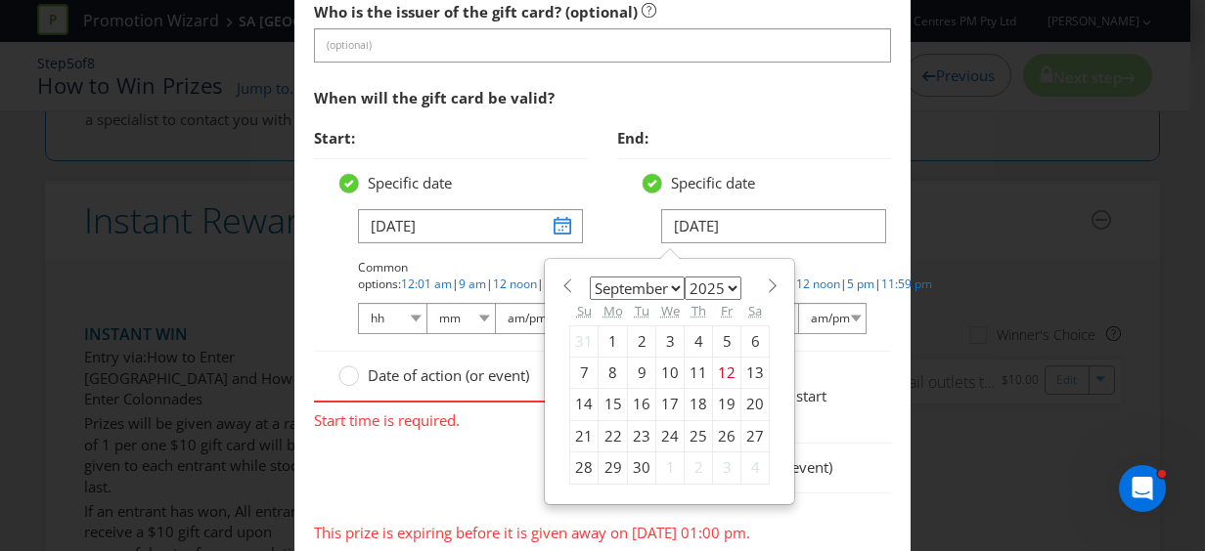
click at [727, 280] on select "2025 2026 2027 2028 2029 2030 2031 2032 2033 2034 2035" at bounding box center [712, 288] width 57 height 23
select select "2027"
click at [684, 277] on select "2025 2026 2027 2028 2029 2030 2031 2032 2033 2034 2035" at bounding box center [712, 288] width 57 height 23
click at [664, 453] on div "29" at bounding box center [670, 468] width 28 height 31
type input "[DATE]"
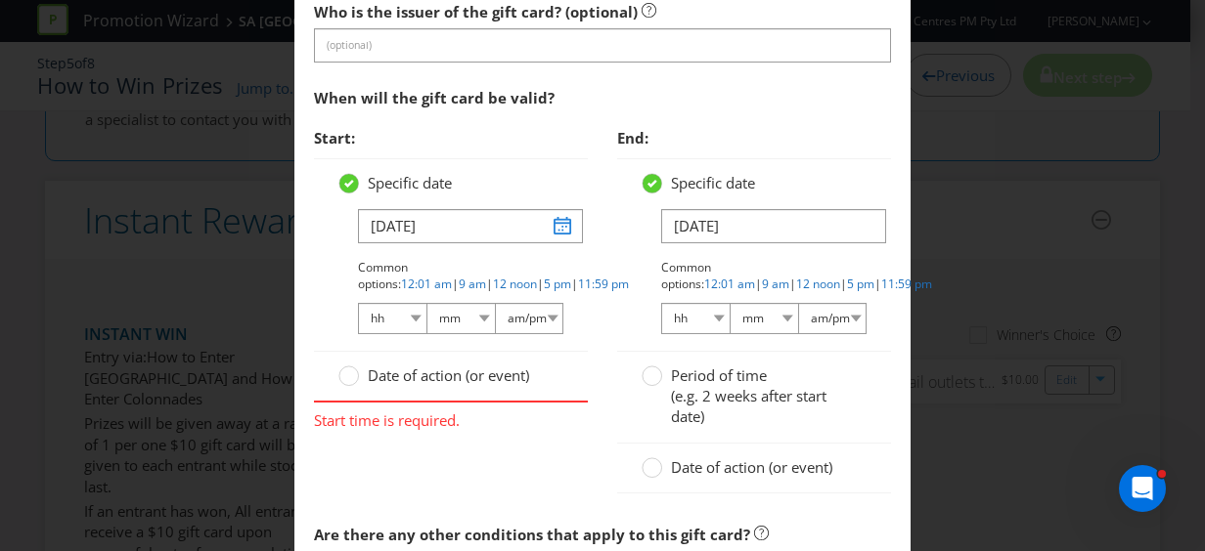
click at [825, 143] on span "End:" at bounding box center [754, 138] width 274 height 40
click at [755, 276] on link "12:01 am" at bounding box center [729, 284] width 51 height 17
select select "12"
select select "01"
select select "am"
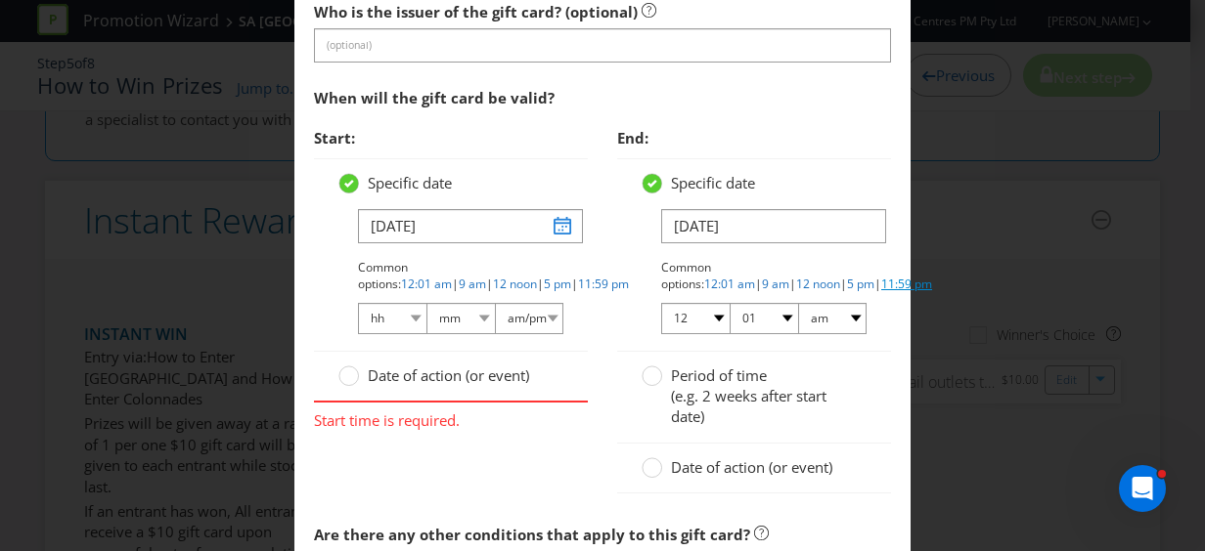
click at [881, 279] on link "11:59 pm" at bounding box center [906, 284] width 51 height 17
select select "11"
select select "59"
select select "pm"
click at [484, 251] on div "[DATE] Common options: 12:01 am | 9 am | 12 noon | 5 pm | 11:59 pm hh 01 02 03 …" at bounding box center [450, 272] width 225 height 127
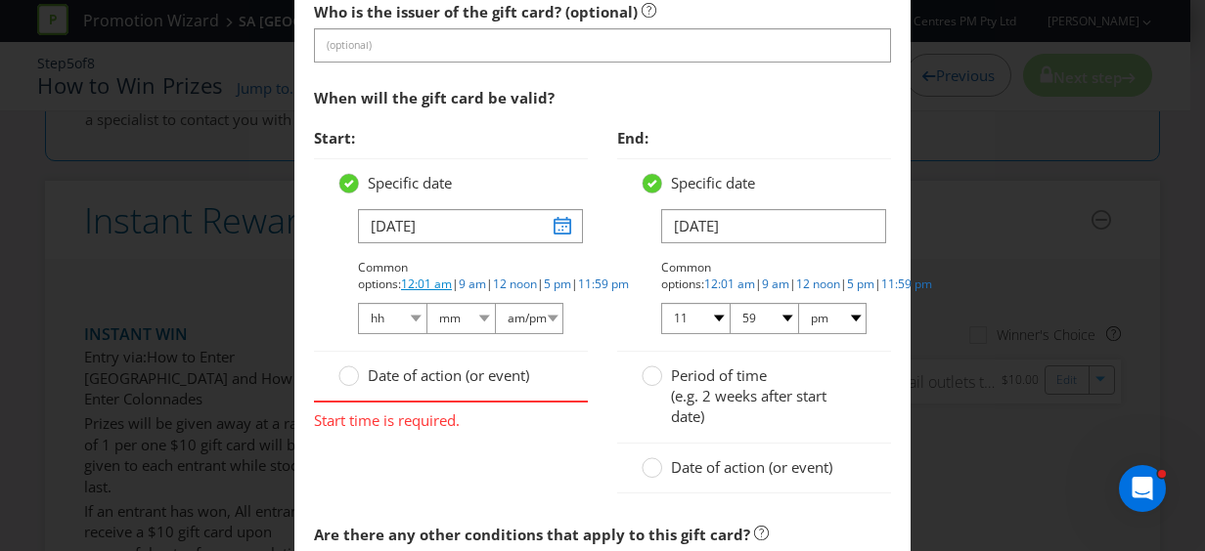
click at [452, 276] on link "12:01 am" at bounding box center [426, 284] width 51 height 17
select select "12"
select select "01"
select select "am"
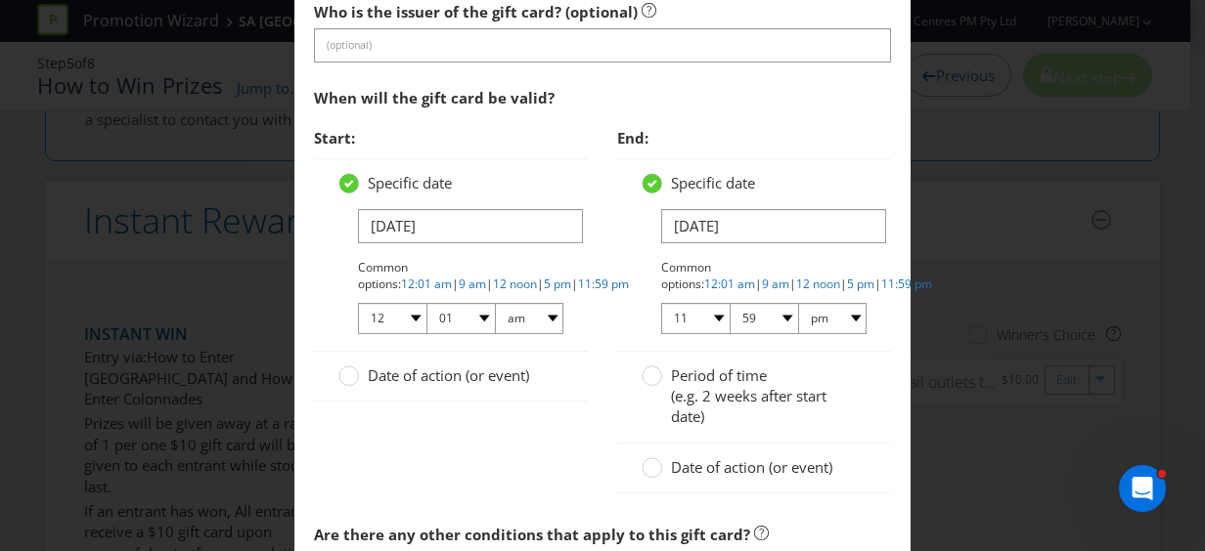
click at [583, 373] on div "Start: Specific date [DATE] Common options: 12:01 am | 9 am | 12 noon | 5 pm | …" at bounding box center [450, 270] width 303 height 304
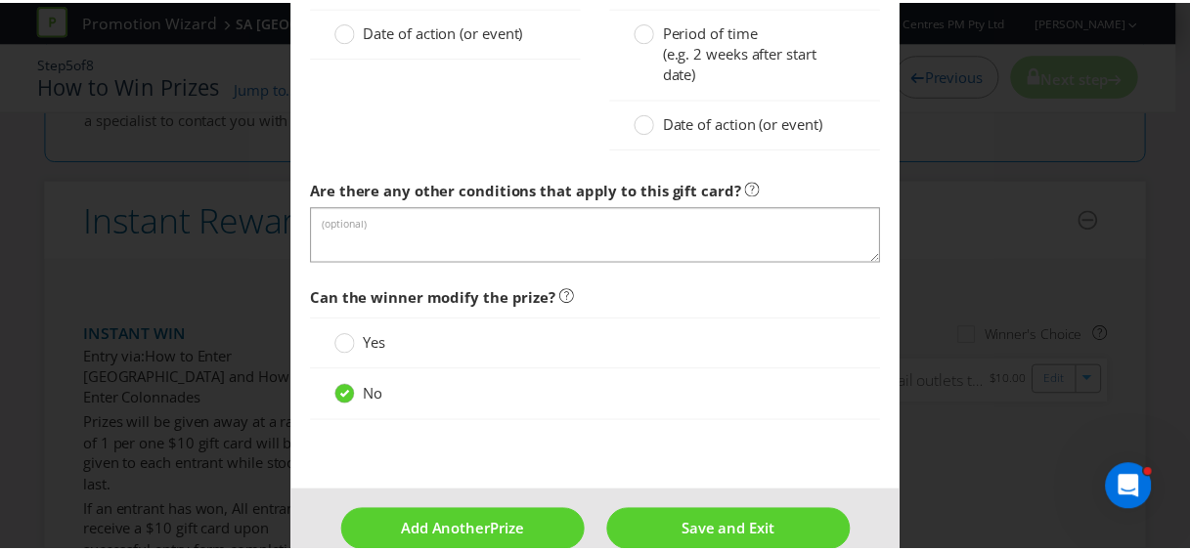
scroll to position [2131, 0]
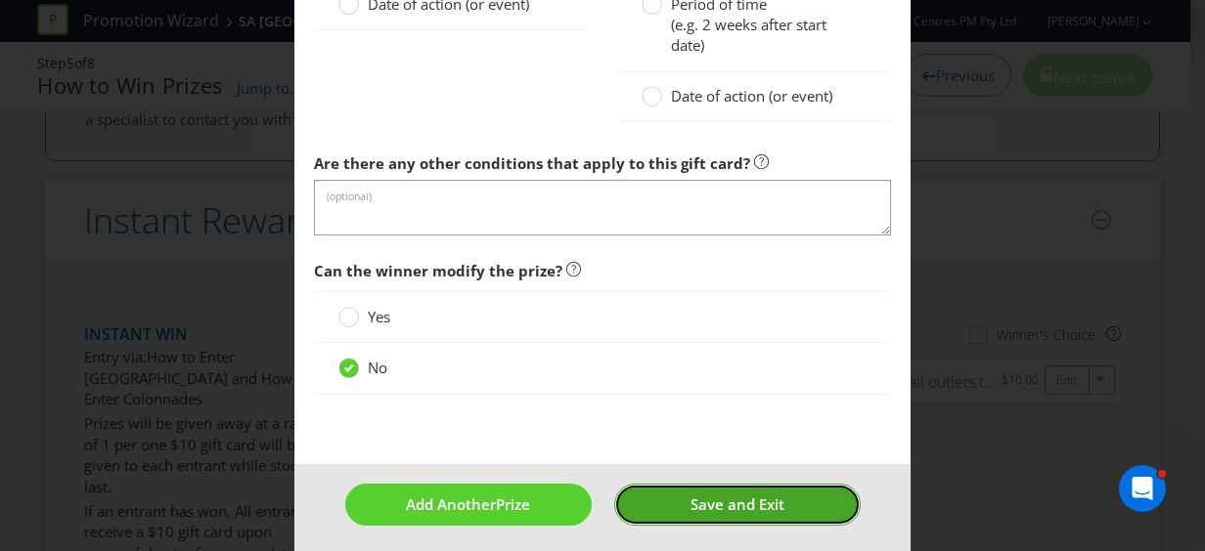
click at [715, 495] on span "Save and Exit" at bounding box center [737, 505] width 94 height 20
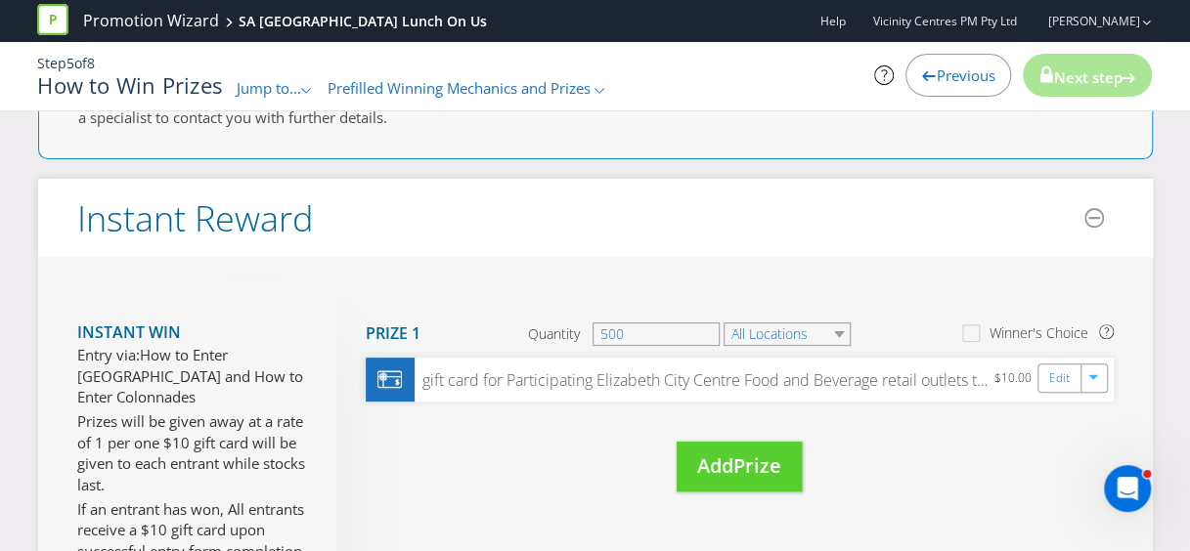
scroll to position [229, 0]
click at [217, 414] on p "Prizes will be given away at a rate of 1 per one $10 gift card will be given to…" at bounding box center [192, 456] width 230 height 84
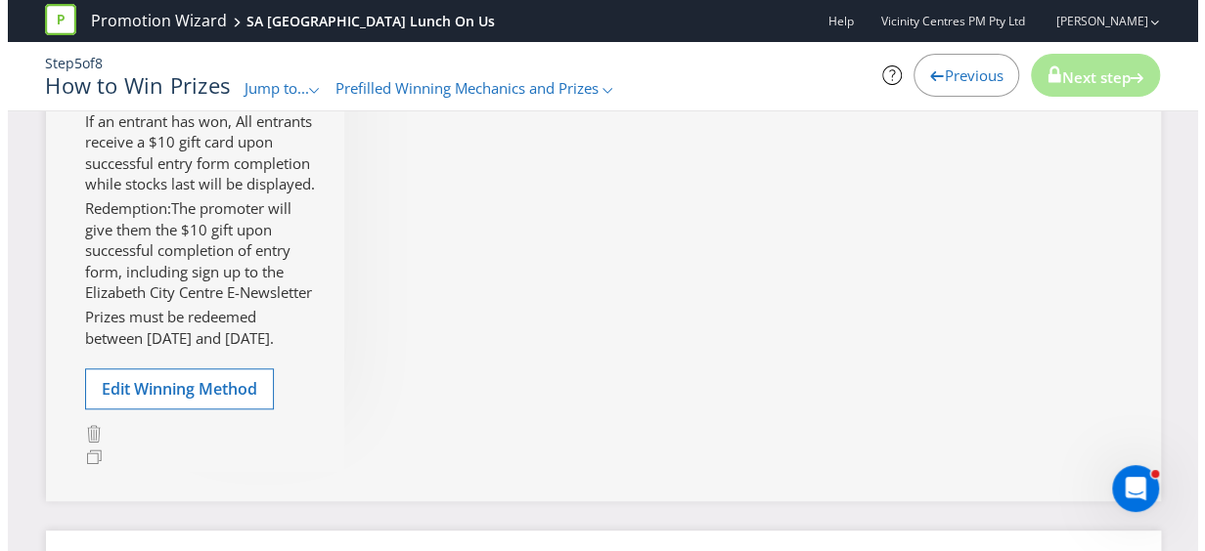
scroll to position [620, 0]
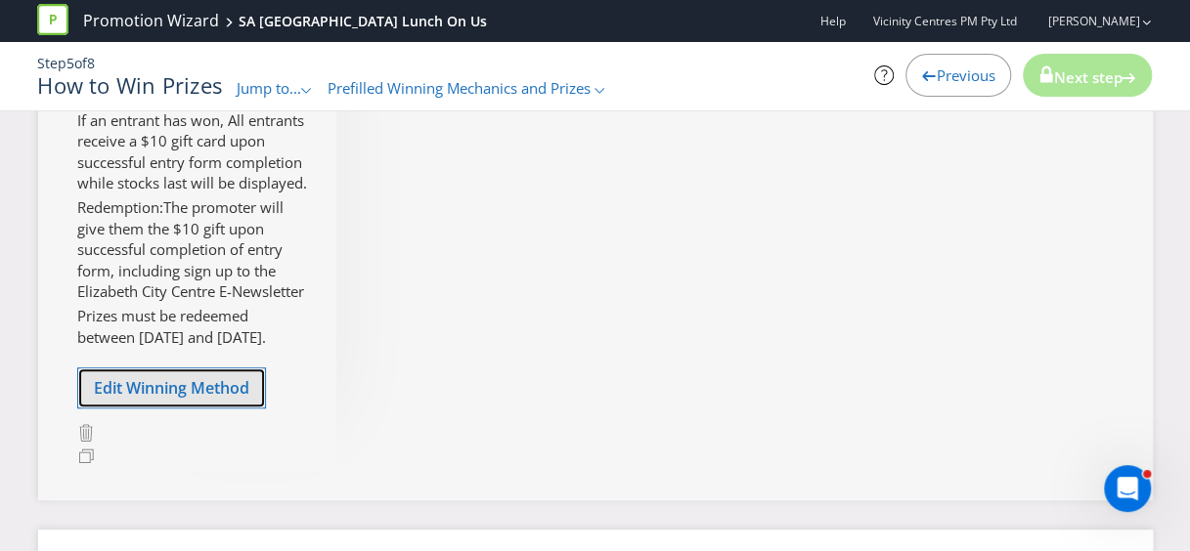
click at [175, 399] on span "Edit Winning Method" at bounding box center [171, 388] width 155 height 22
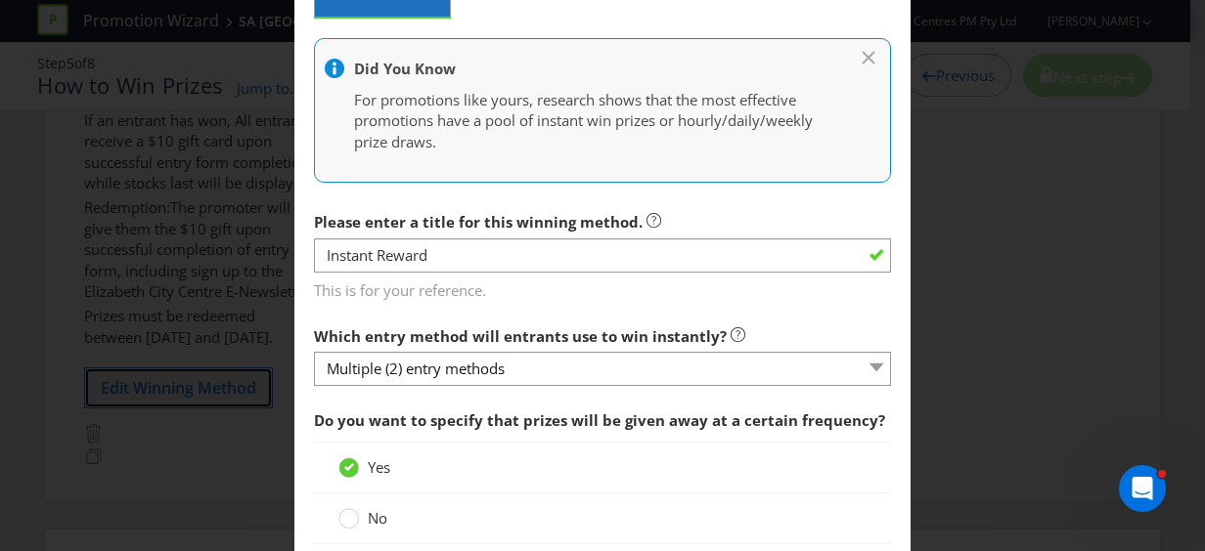
scroll to position [489, 0]
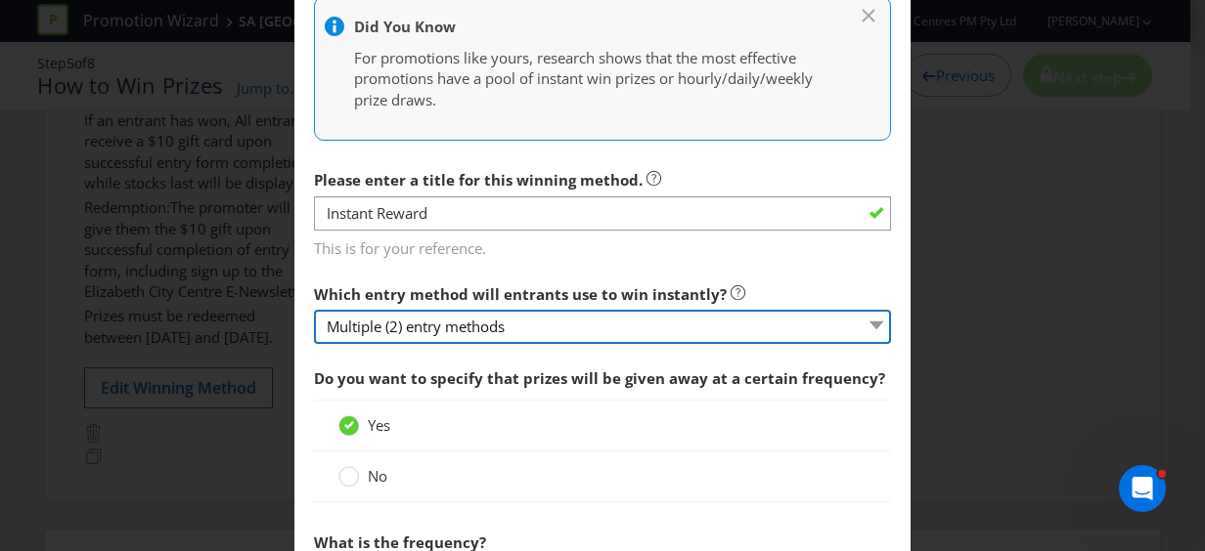
click at [522, 317] on select "Multiple (2) entry methods" at bounding box center [602, 327] width 577 height 34
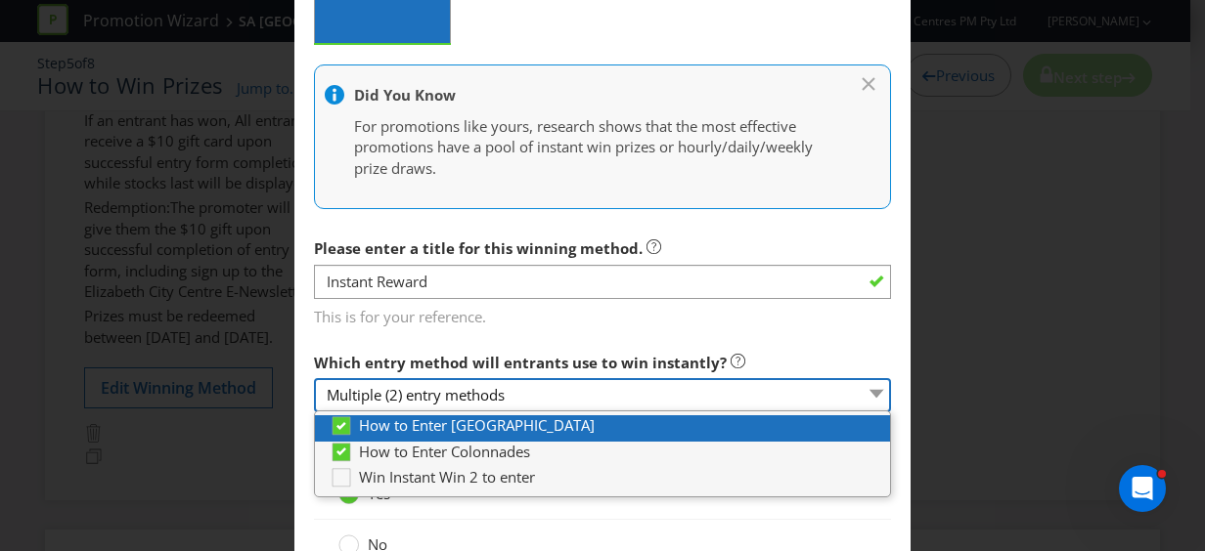
scroll to position [391, 0]
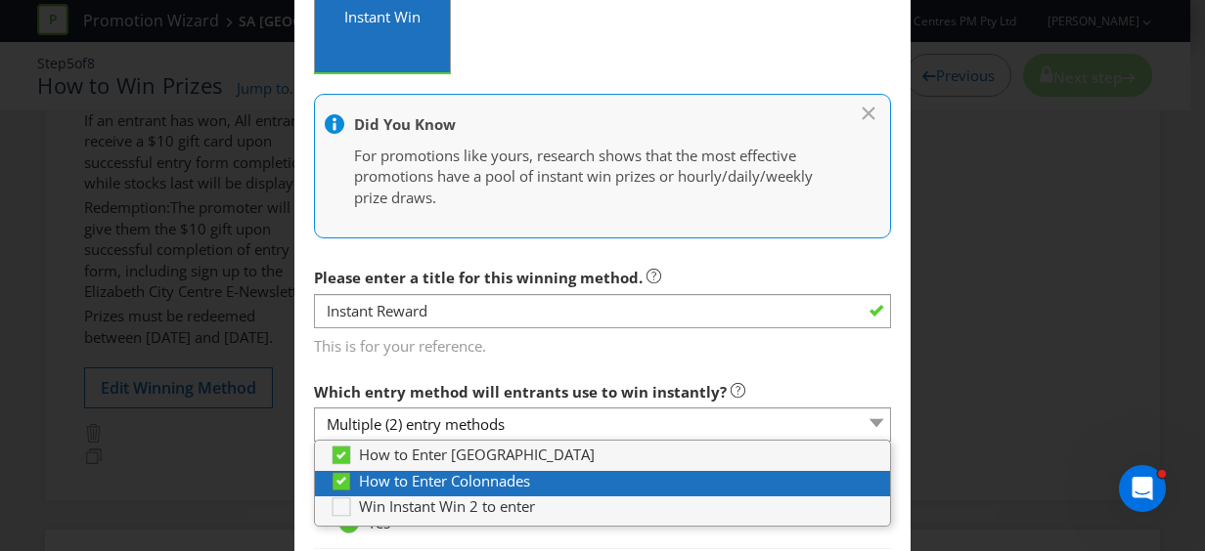
click at [332, 484] on icon at bounding box center [341, 481] width 18 height 18
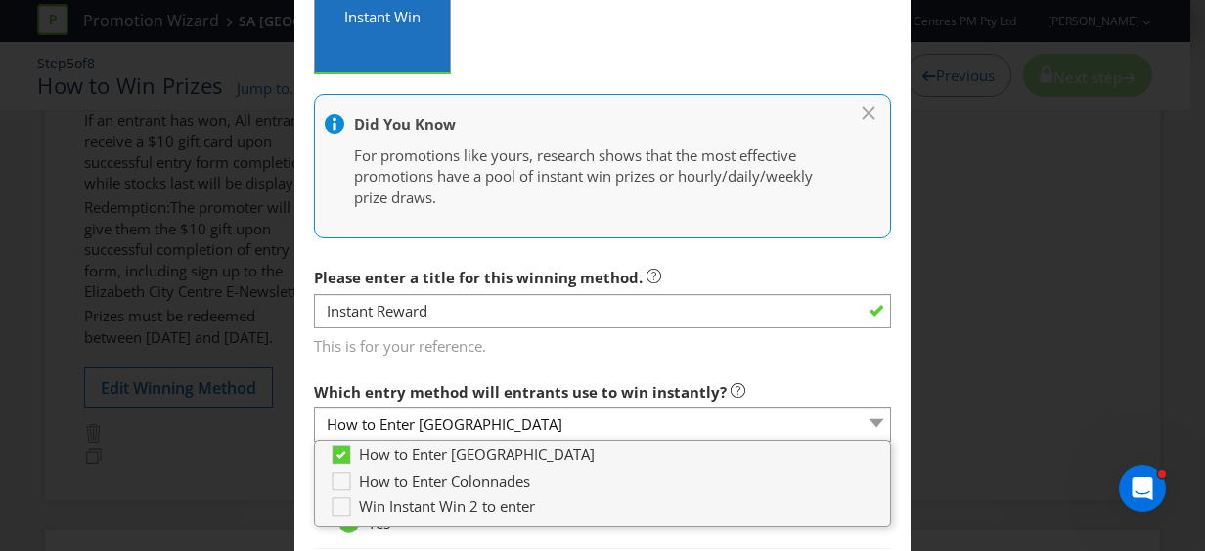
click at [704, 345] on span "This is for your reference." at bounding box center [602, 343] width 577 height 28
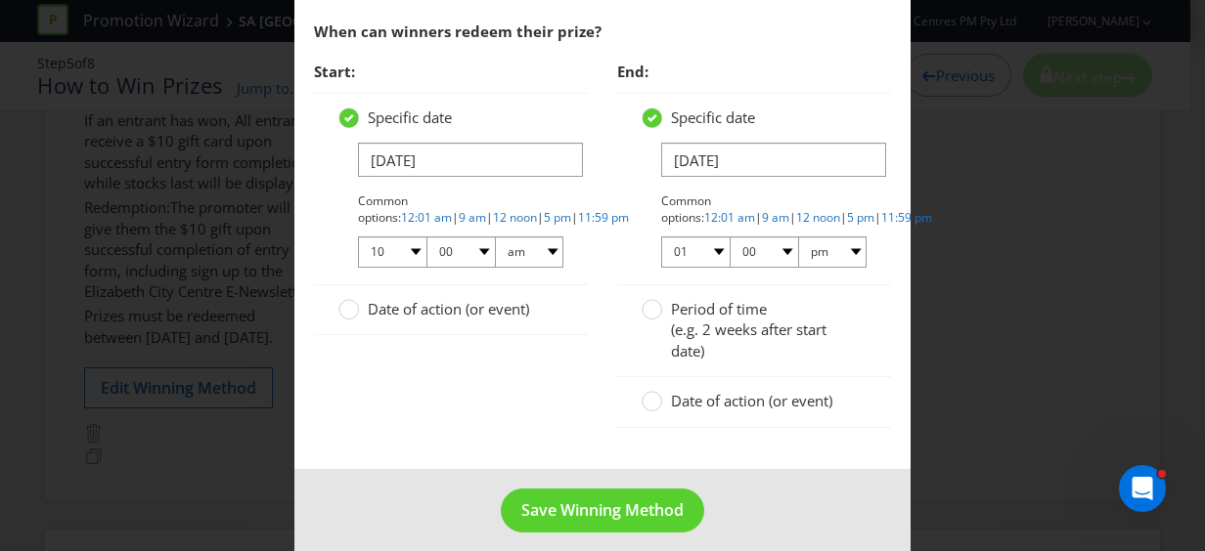
scroll to position [1586, 0]
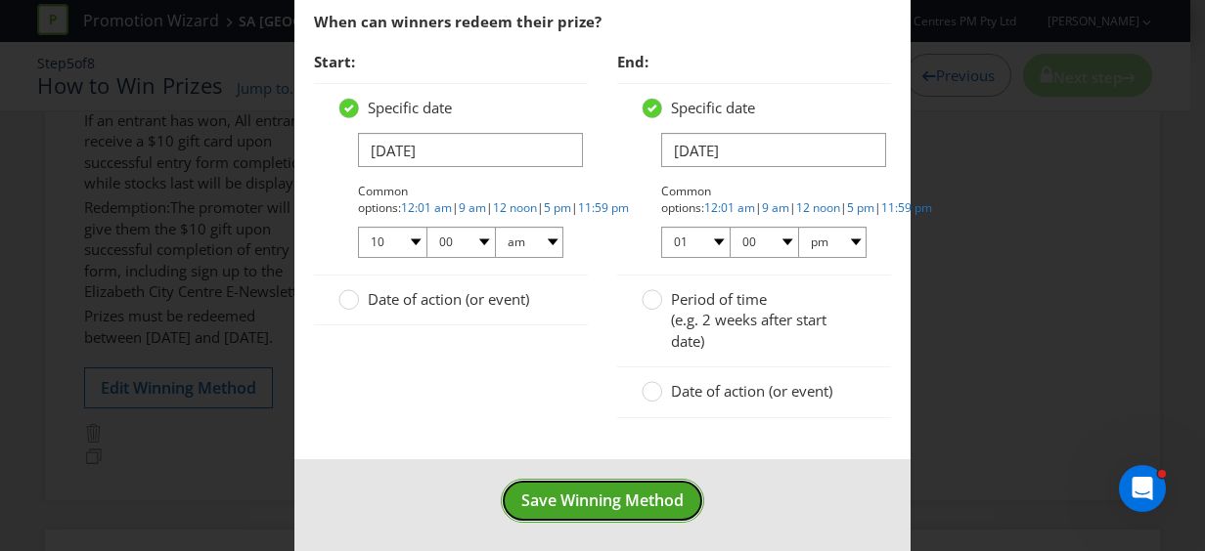
click at [630, 490] on span "Save Winning Method" at bounding box center [602, 501] width 162 height 22
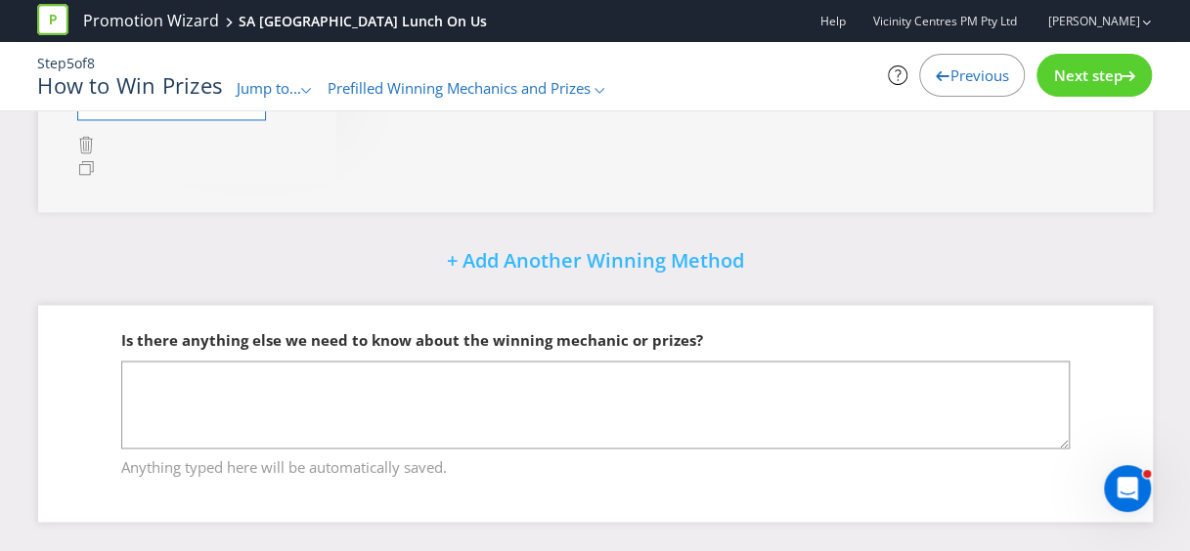
scroll to position [1510, 0]
click at [1109, 81] on span "Next step" at bounding box center [1087, 76] width 68 height 20
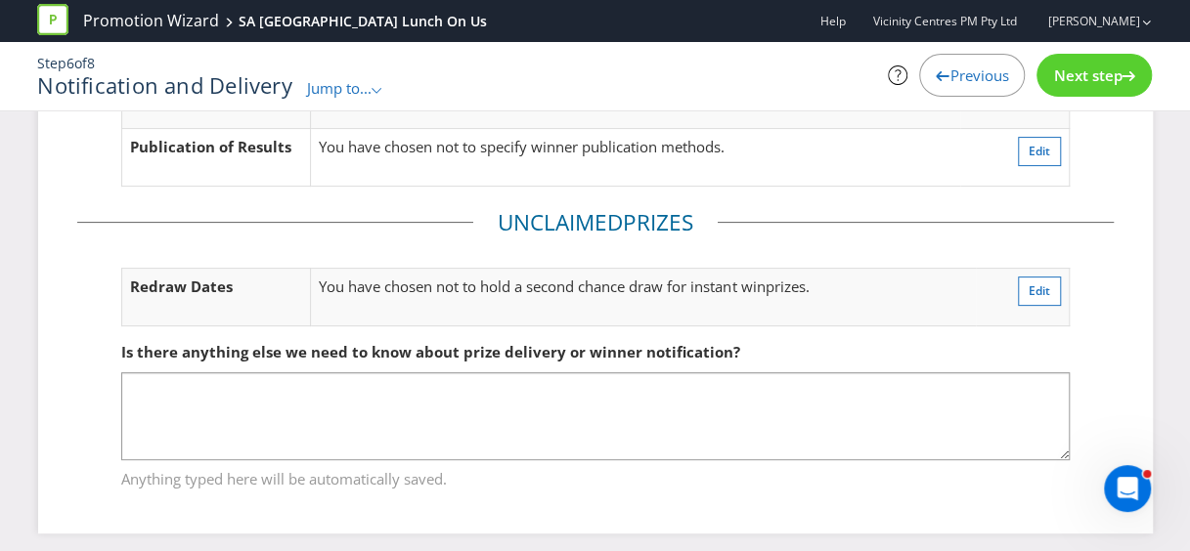
scroll to position [189, 0]
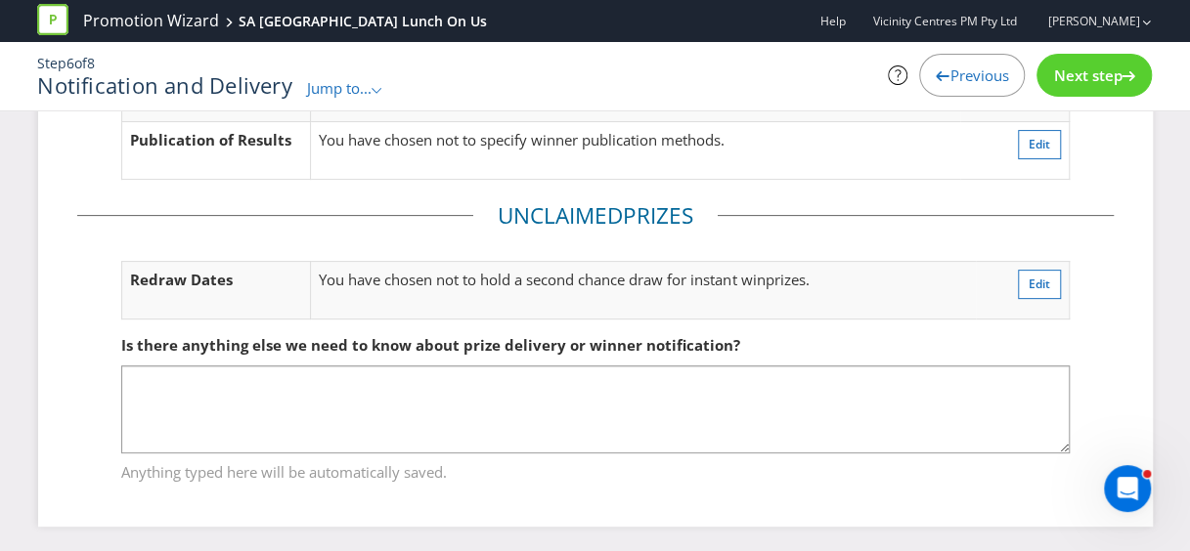
click at [1096, 74] on span "Next step" at bounding box center [1087, 76] width 68 height 20
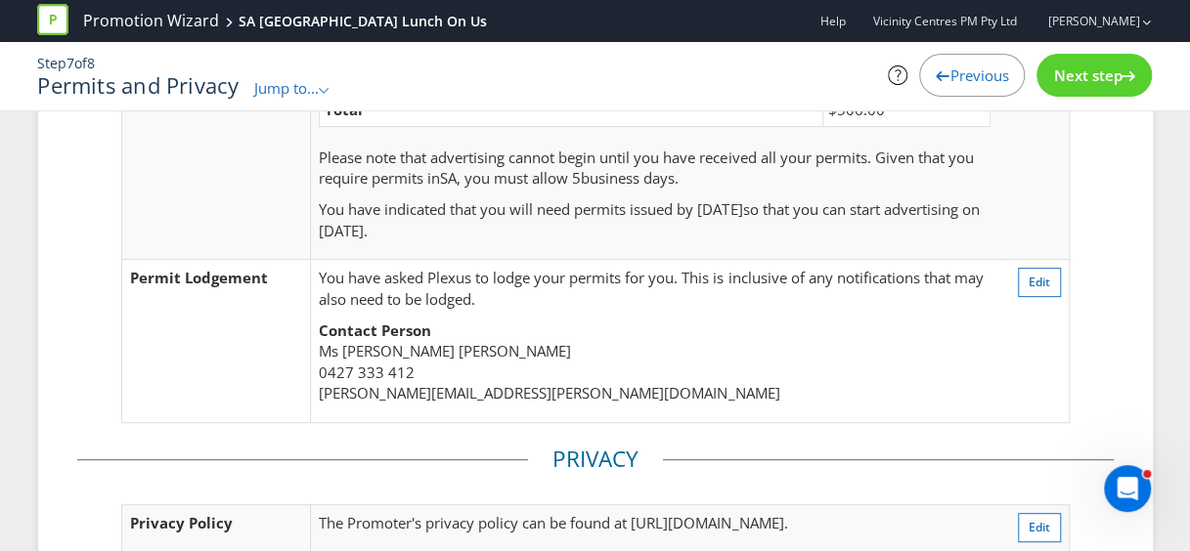
scroll to position [196, 0]
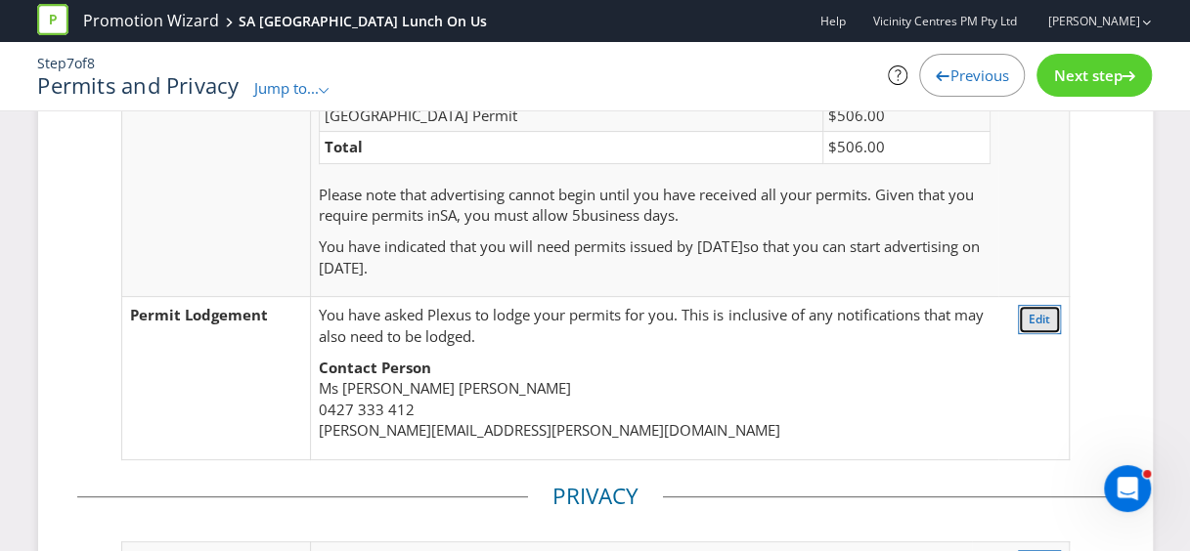
click at [1034, 317] on span "Edit" at bounding box center [1040, 319] width 22 height 17
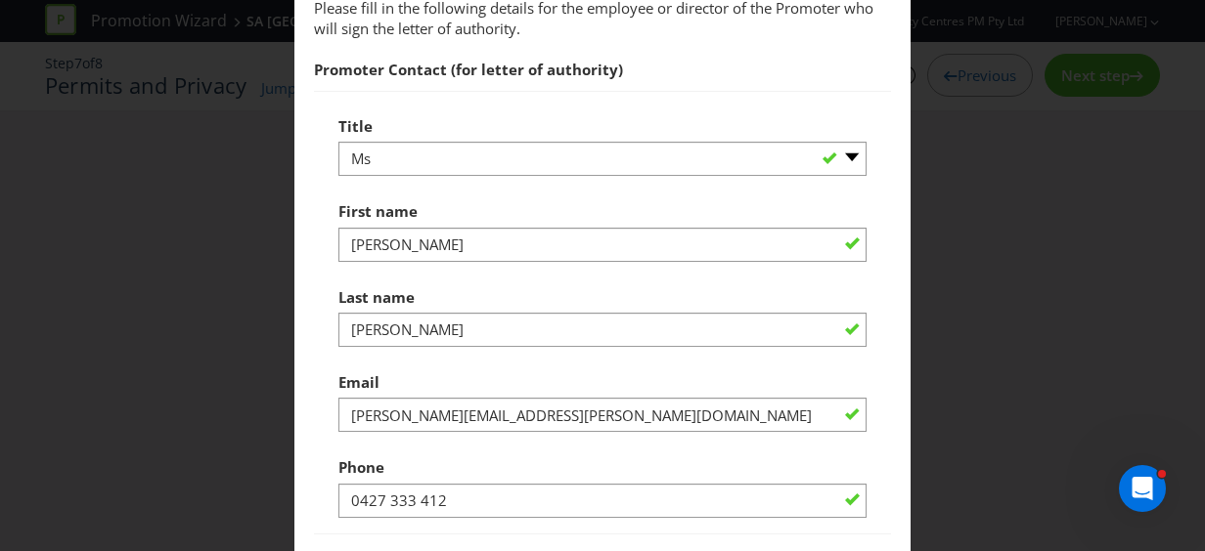
scroll to position [885, 0]
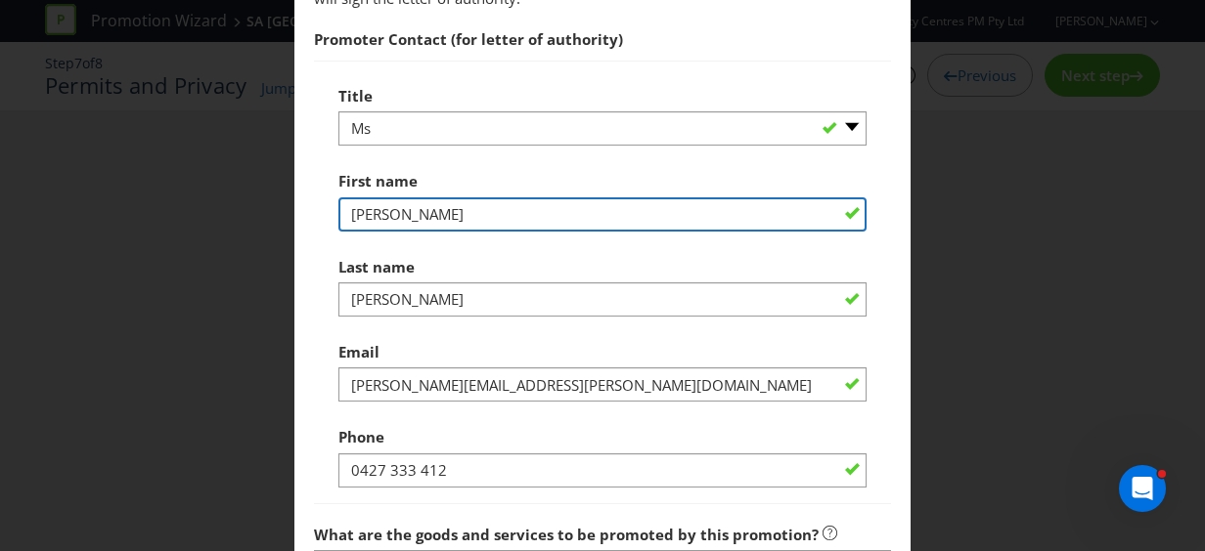
drag, startPoint x: 401, startPoint y: 210, endPoint x: 293, endPoint y: 215, distance: 107.7
click at [294, 216] on main "Permits You need a permit in [GEOGRAPHIC_DATA] . We note that you wish to start…" at bounding box center [602, 270] width 616 height 2143
type input "[PERSON_NAME]"
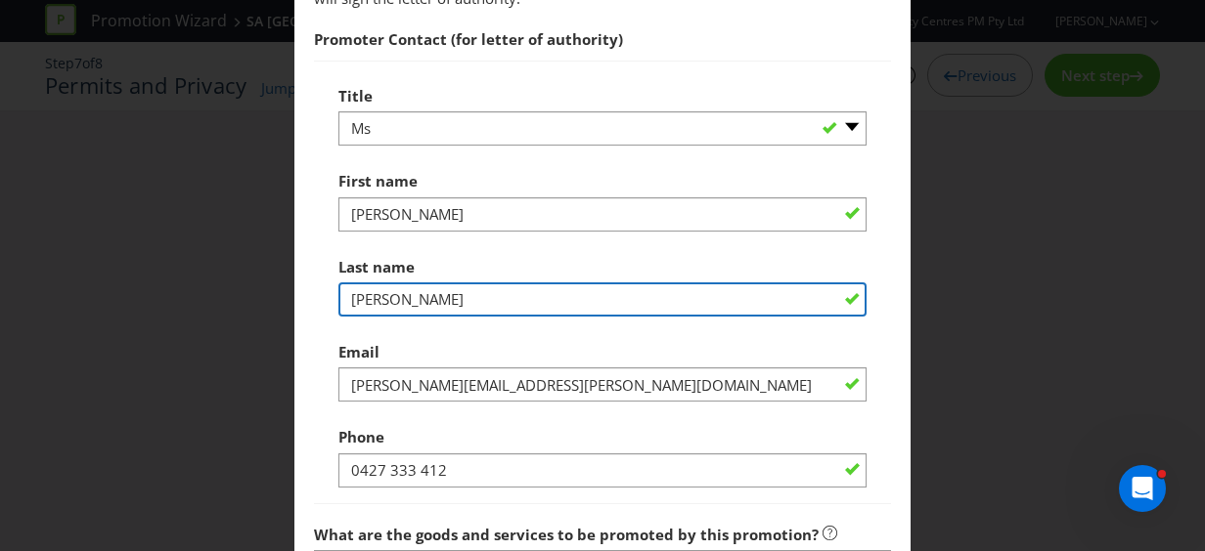
drag, startPoint x: 457, startPoint y: 301, endPoint x: 327, endPoint y: 293, distance: 130.3
click at [327, 293] on div "Title -- Please select -- Mr Ms Mrs [PERSON_NAME] [PERSON_NAME] (please specify…" at bounding box center [602, 283] width 577 height 444
type input "[PERSON_NAME]"
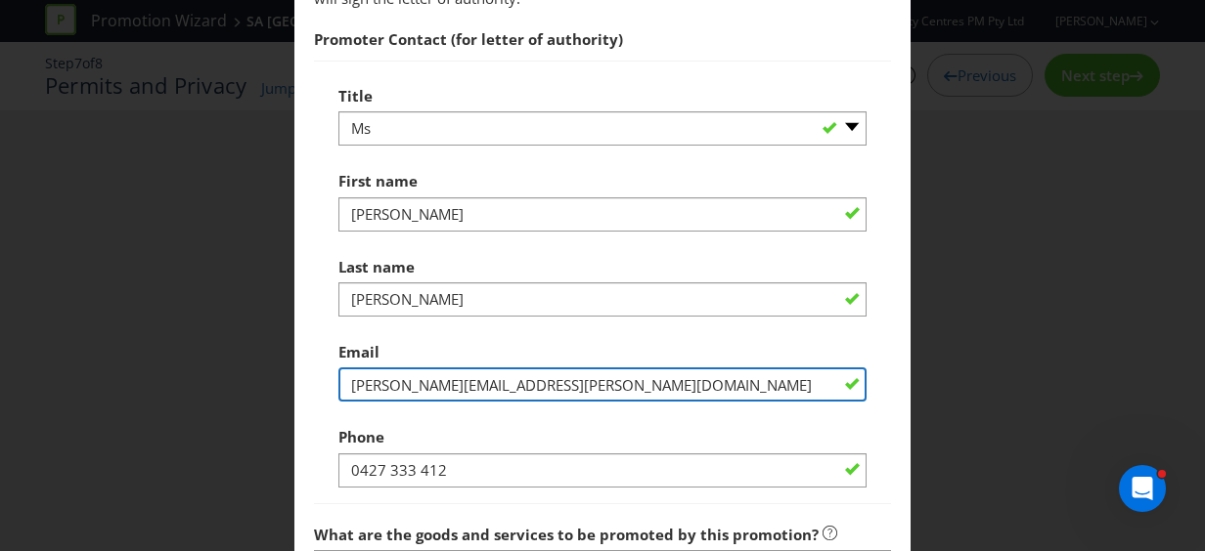
drag, startPoint x: 440, startPoint y: 381, endPoint x: 311, endPoint y: 383, distance: 129.1
click at [314, 383] on div "Title -- Please select -- Mr Ms Mrs [PERSON_NAME] [PERSON_NAME] (please specify…" at bounding box center [602, 283] width 577 height 444
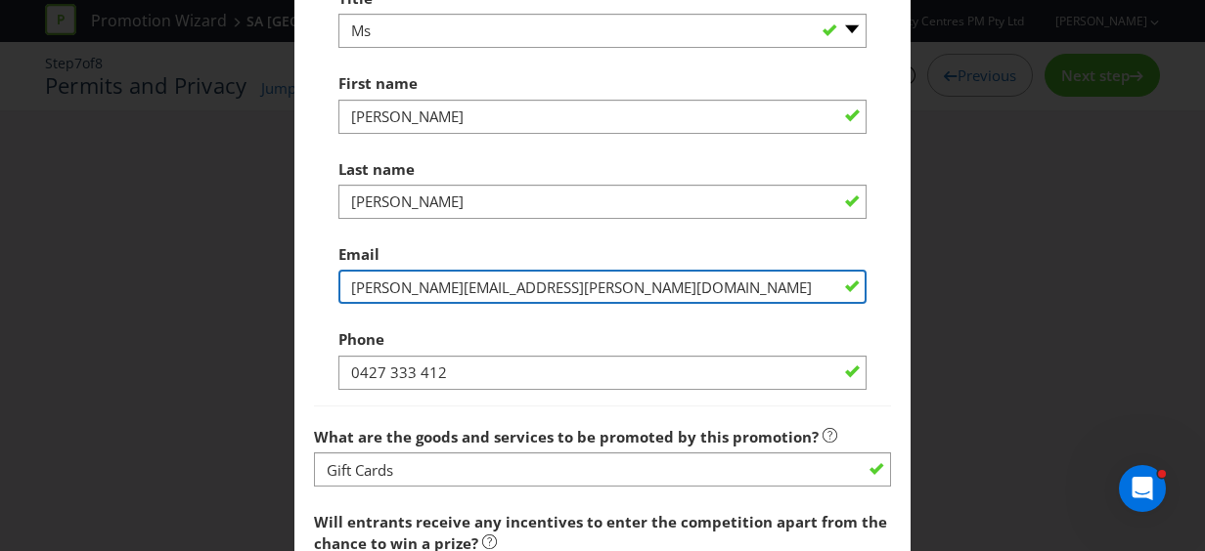
scroll to position [1080, 0]
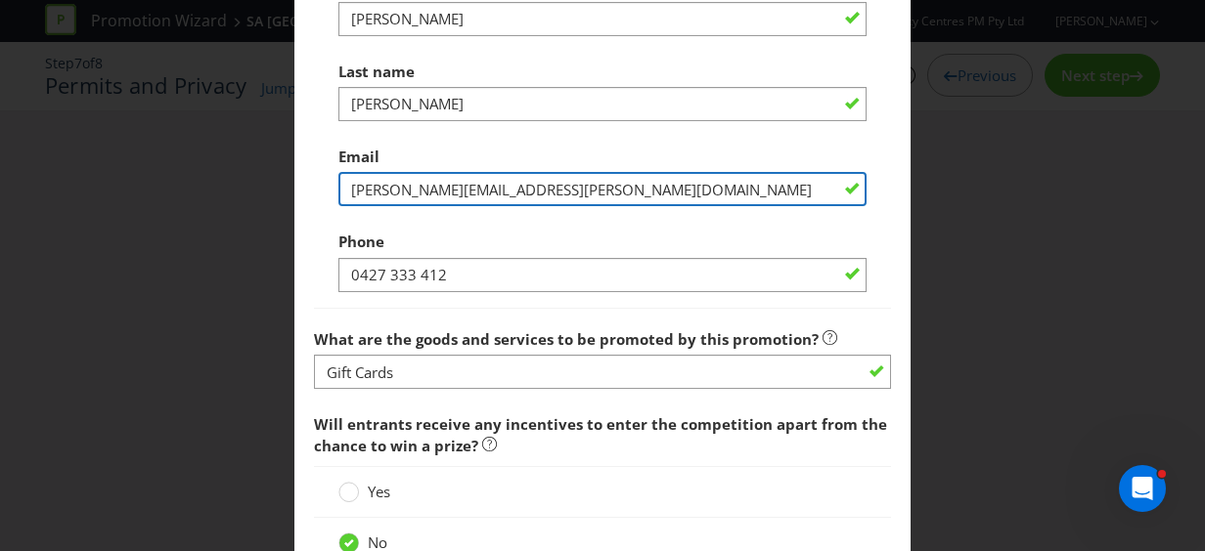
type input "[PERSON_NAME][EMAIL_ADDRESS][PERSON_NAME][DOMAIN_NAME]"
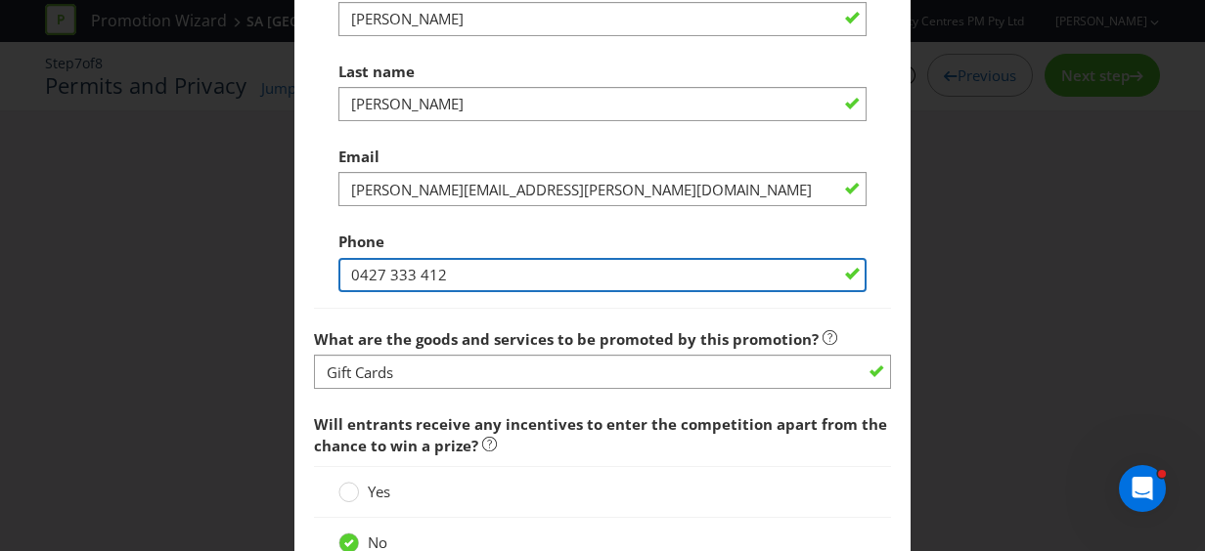
drag, startPoint x: 471, startPoint y: 274, endPoint x: 329, endPoint y: 268, distance: 142.9
click at [329, 268] on div "Title -- Please select -- Mr Ms Mrs [PERSON_NAME] [PERSON_NAME] (please specify…" at bounding box center [602, 87] width 577 height 444
type input "0401 174 734"
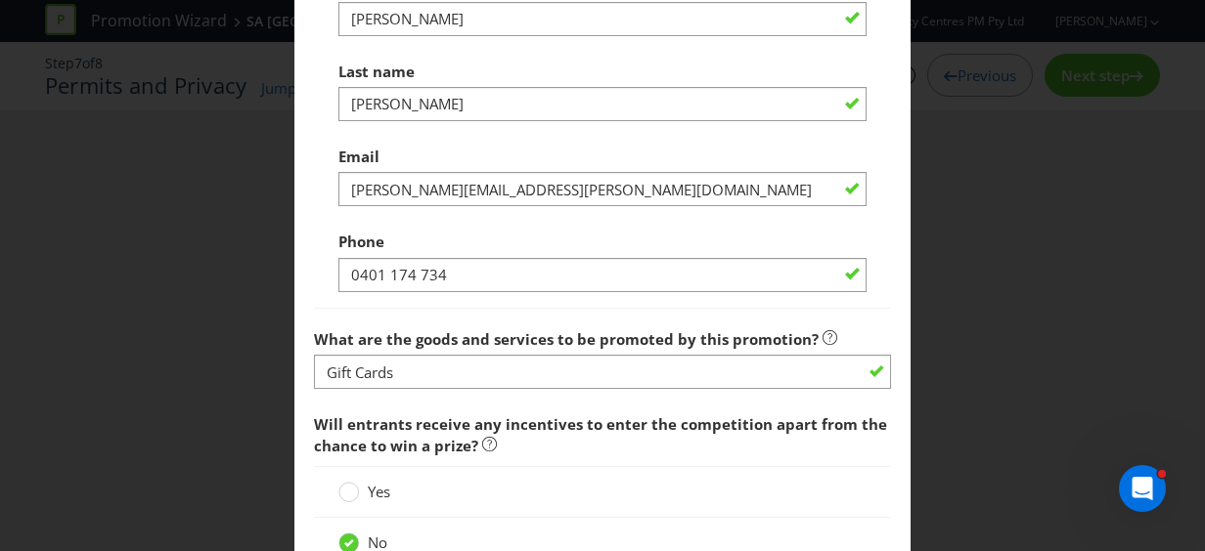
click at [683, 469] on div "Yes" at bounding box center [602, 492] width 577 height 52
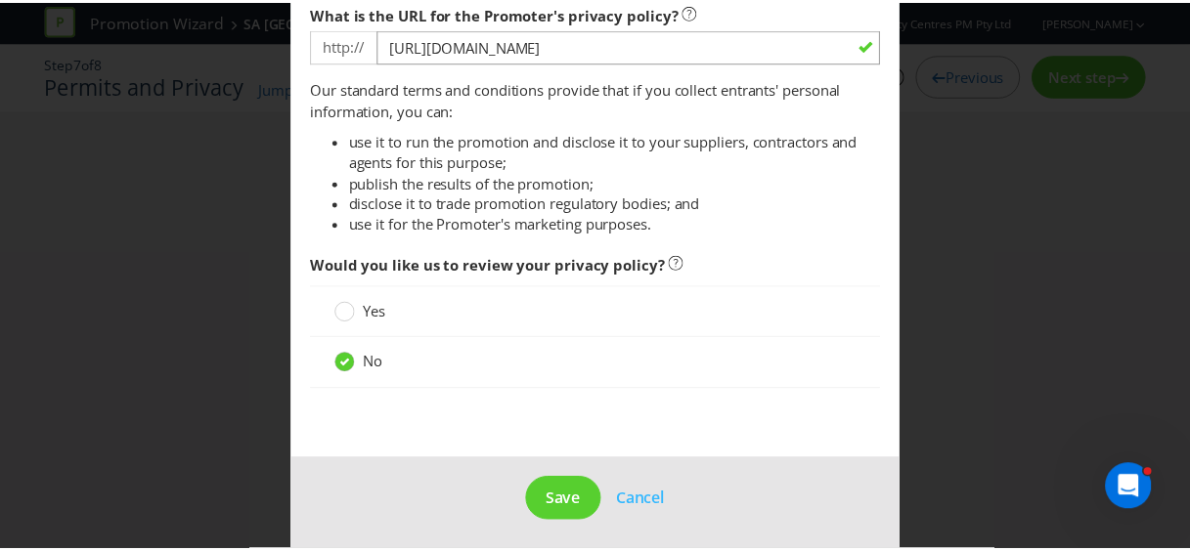
scroll to position [1768, 0]
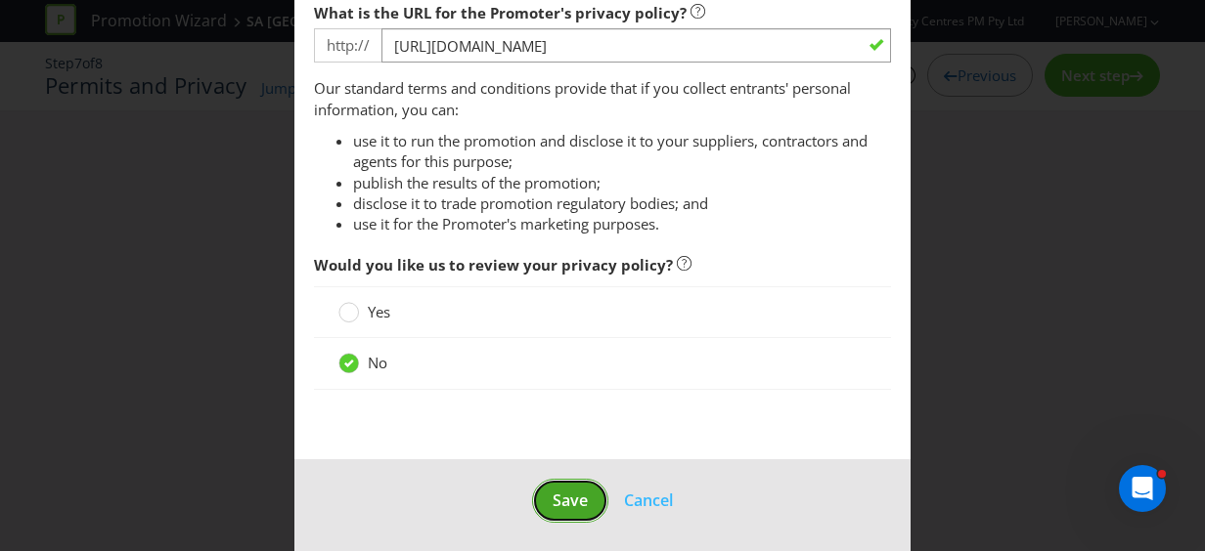
click at [558, 505] on button "Save" at bounding box center [570, 501] width 76 height 44
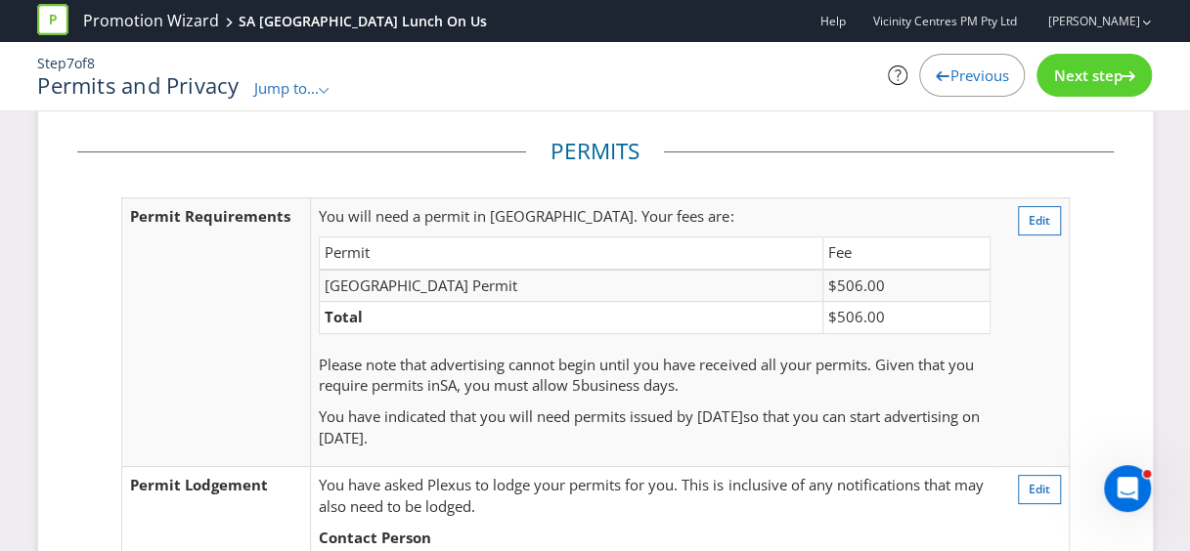
scroll to position [98, 0]
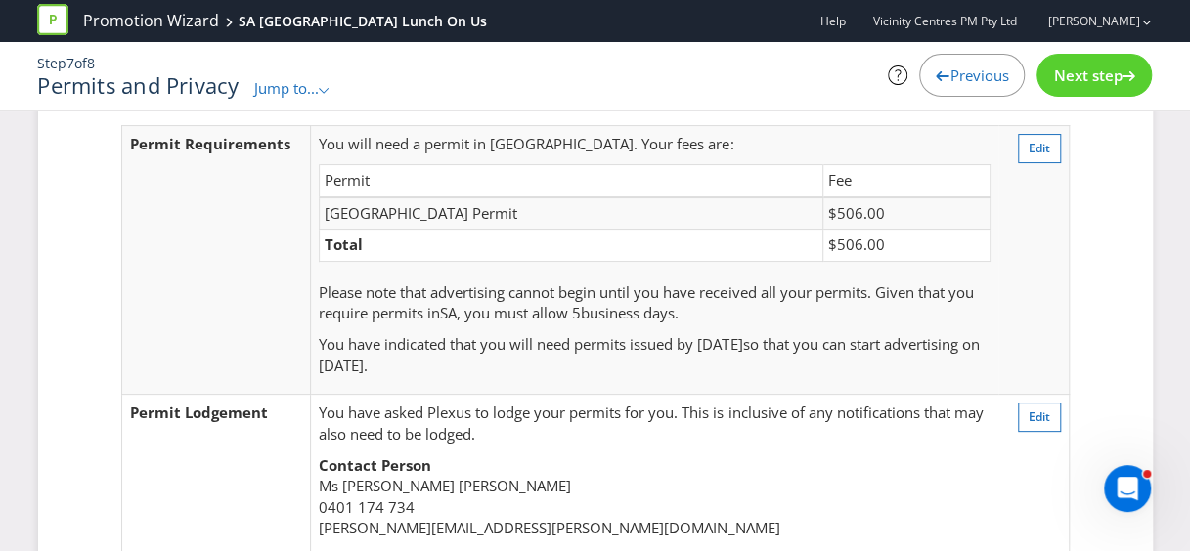
click at [1086, 74] on span "Next step" at bounding box center [1087, 76] width 68 height 20
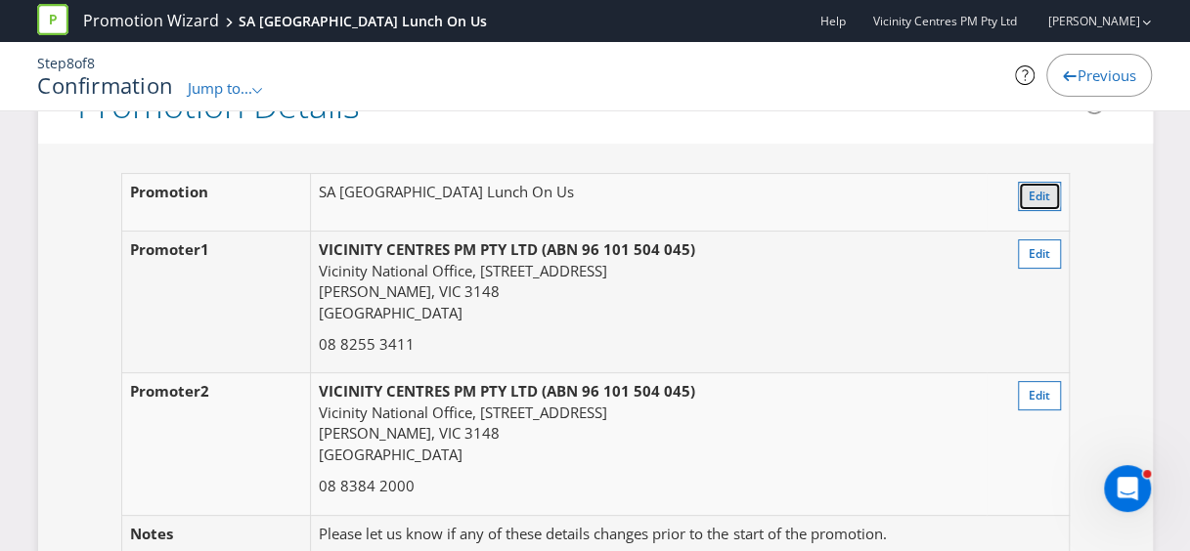
click at [1044, 188] on span "Edit" at bounding box center [1040, 196] width 22 height 17
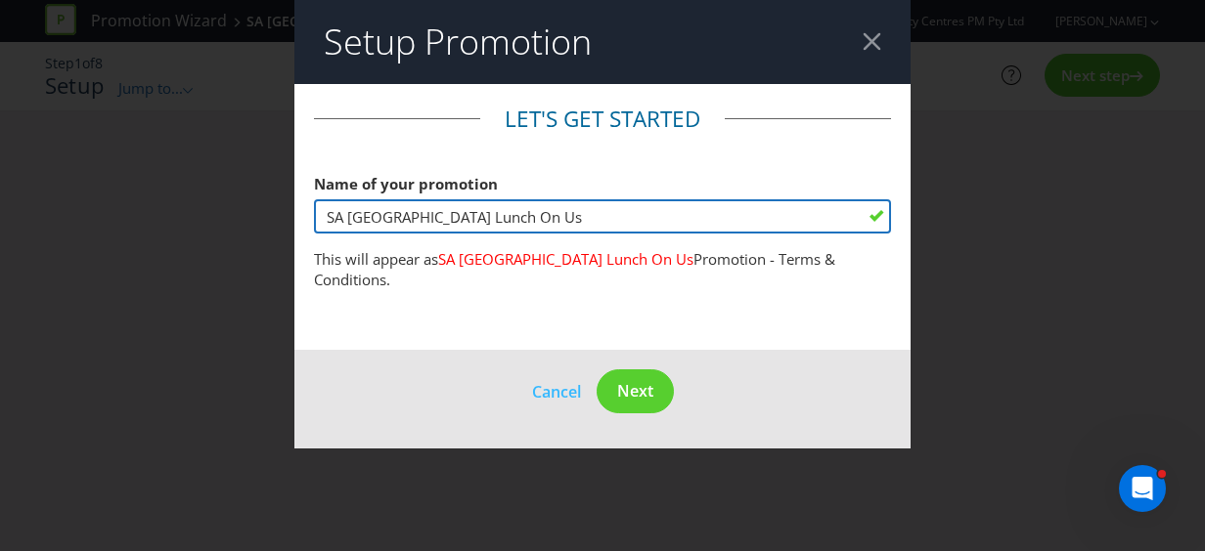
click at [403, 217] on input "SA [GEOGRAPHIC_DATA] Lunch On Us" at bounding box center [602, 216] width 577 height 34
type input "SA [GEOGRAPHIC_DATA] Lunch On Us"
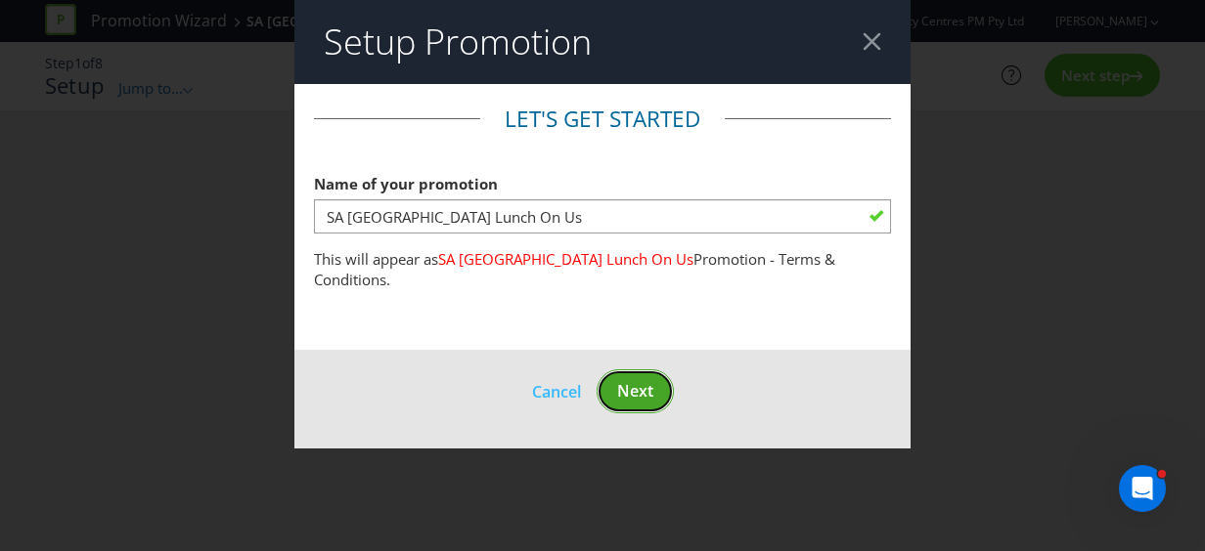
click at [649, 387] on span "Next" at bounding box center [635, 391] width 36 height 22
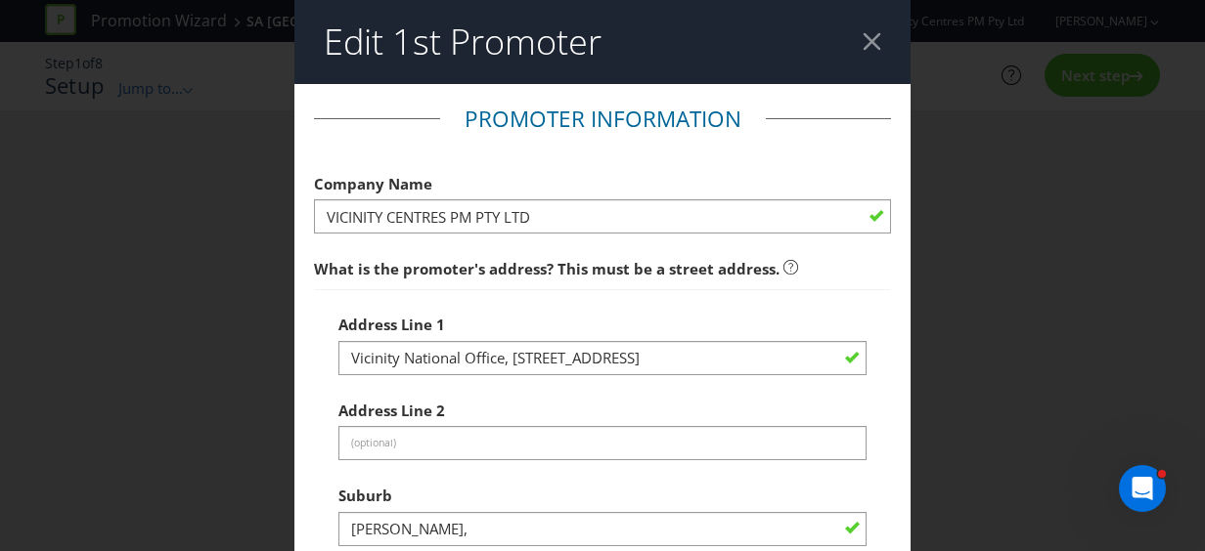
click at [869, 48] on div at bounding box center [871, 41] width 19 height 19
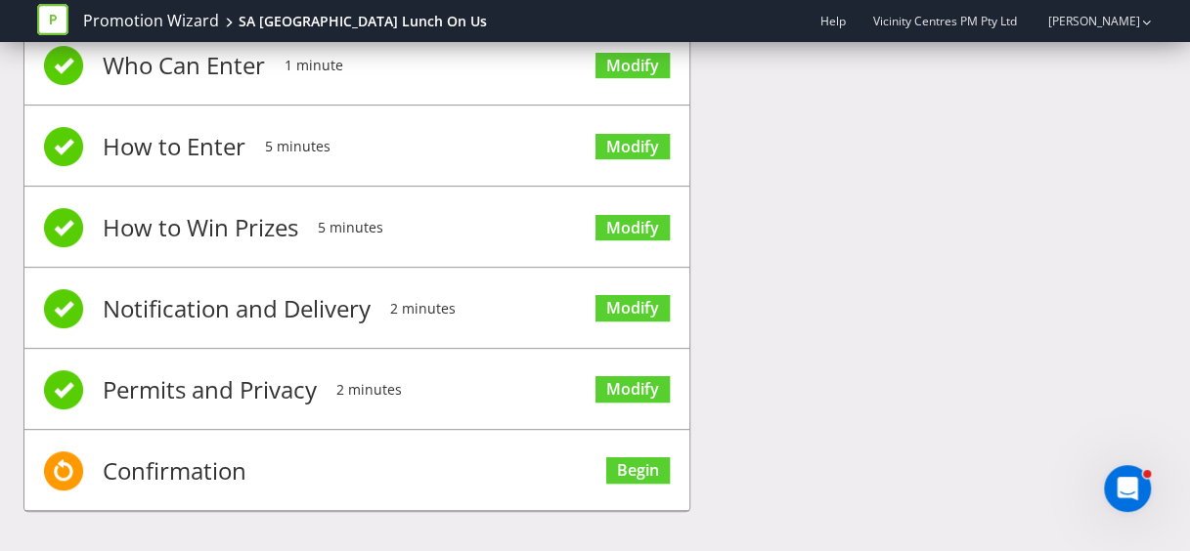
scroll to position [232, 0]
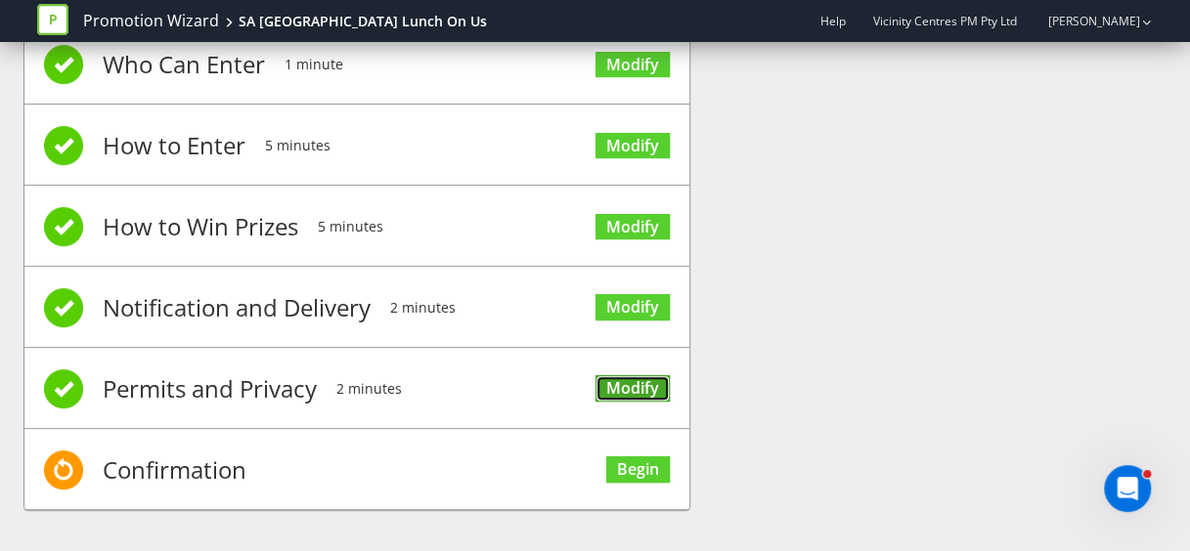
click at [636, 380] on link "Modify" at bounding box center [632, 388] width 74 height 26
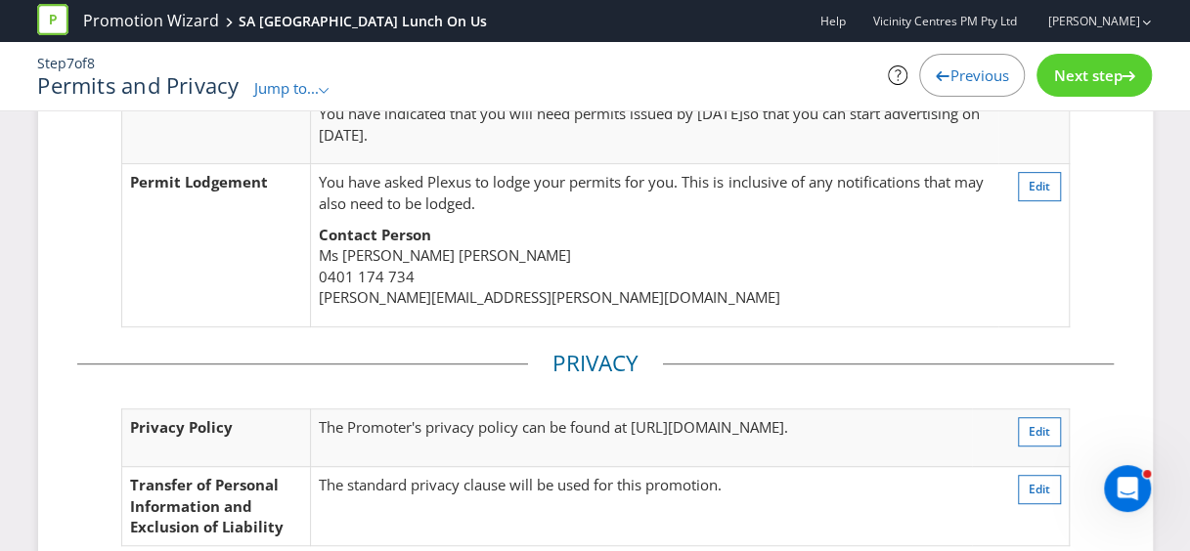
scroll to position [164, 0]
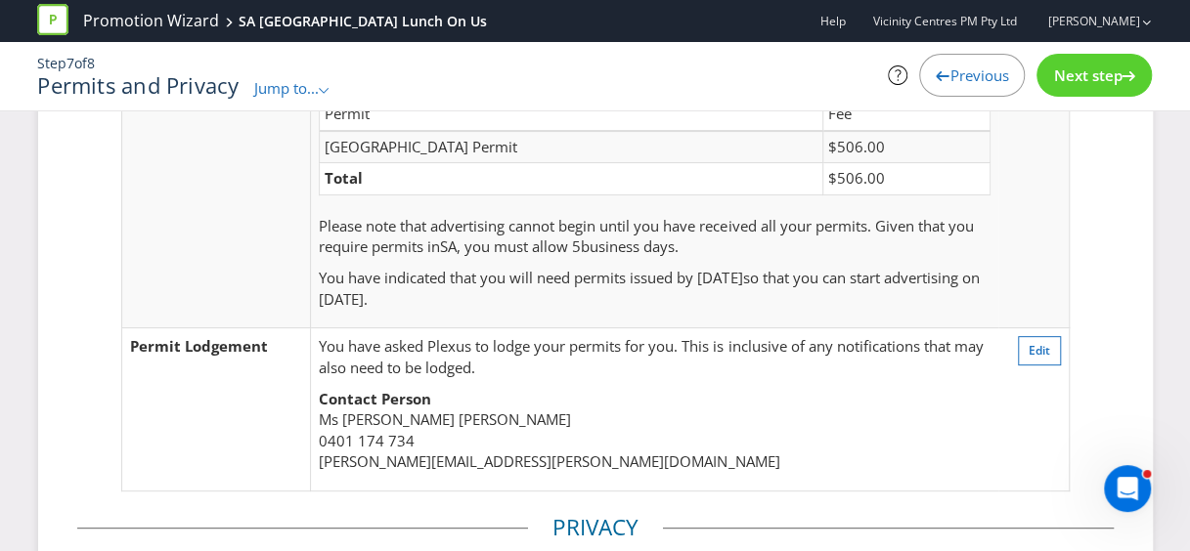
click at [1057, 72] on span "Next step" at bounding box center [1087, 76] width 68 height 20
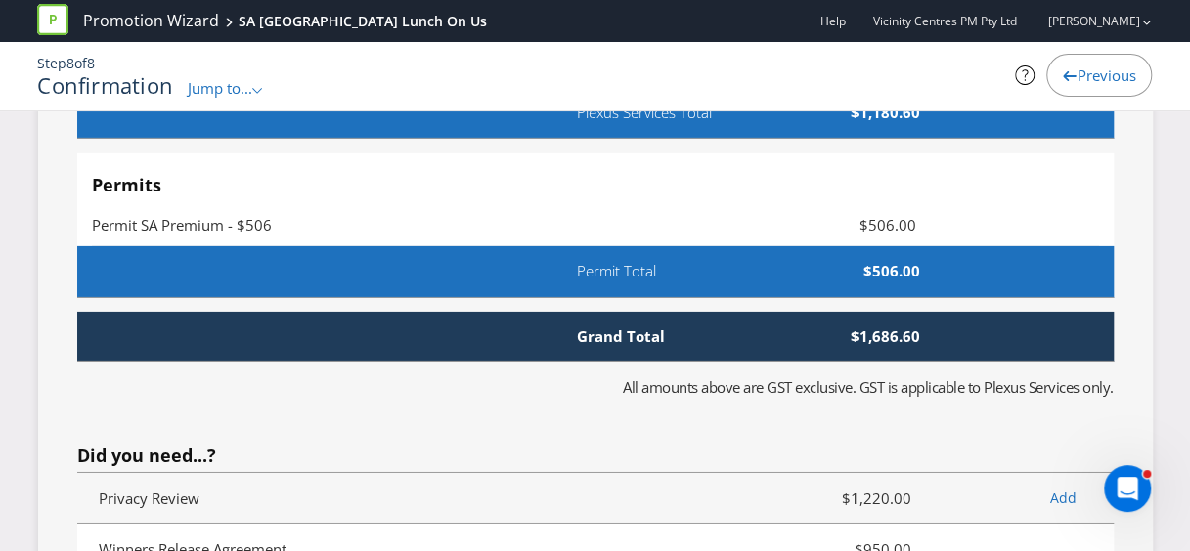
scroll to position [6551, 0]
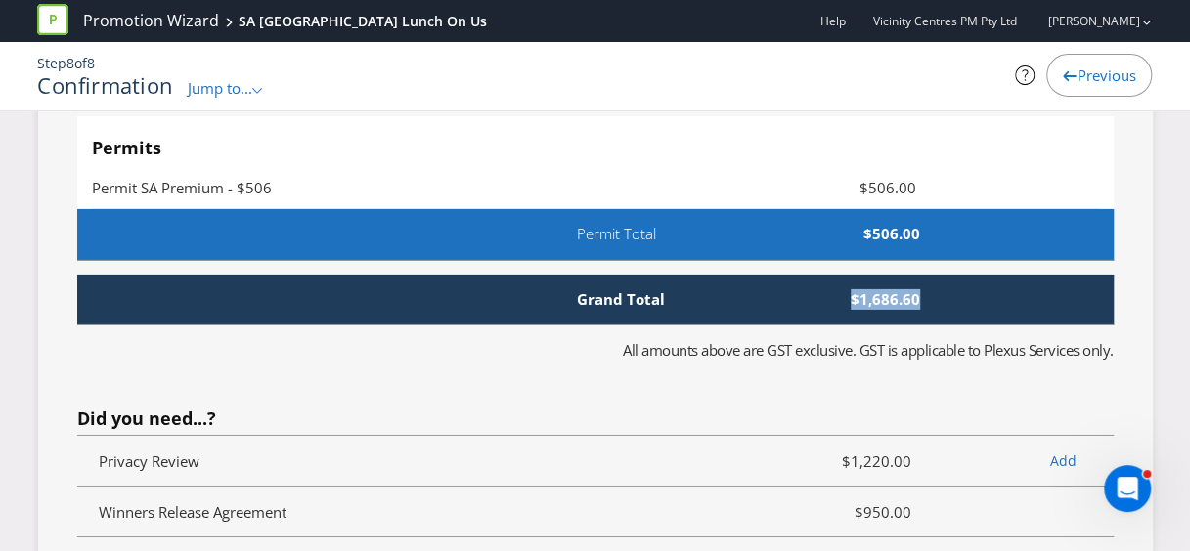
drag, startPoint x: 929, startPoint y: 299, endPoint x: 845, endPoint y: 291, distance: 84.4
click at [845, 291] on span "$1,686.60" at bounding box center [824, 299] width 224 height 21
copy span "$1,686.60"
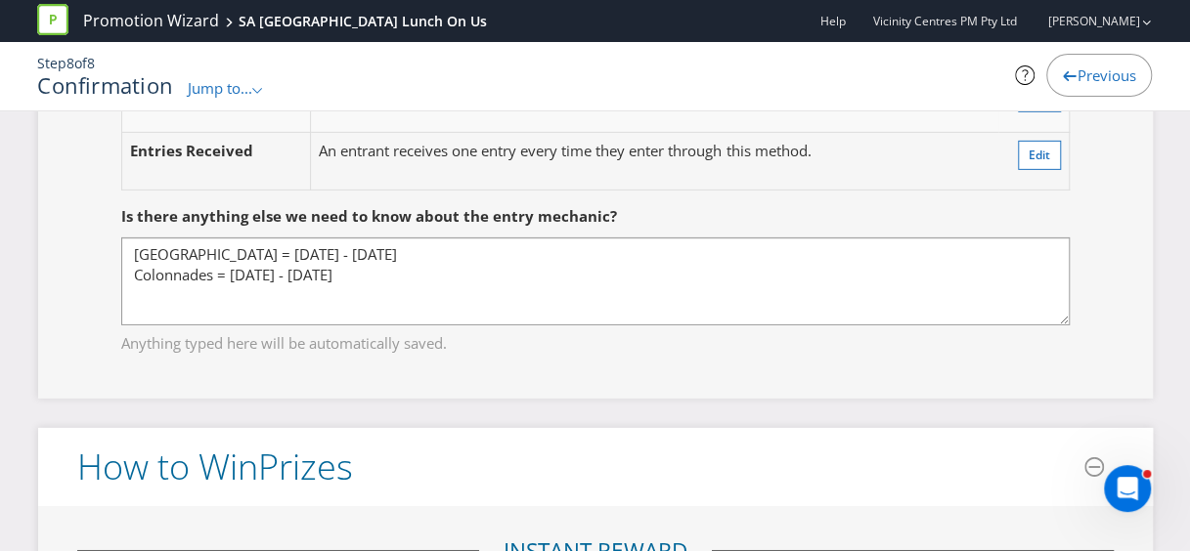
scroll to position [2444, 0]
